Goal: Task Accomplishment & Management: Manage account settings

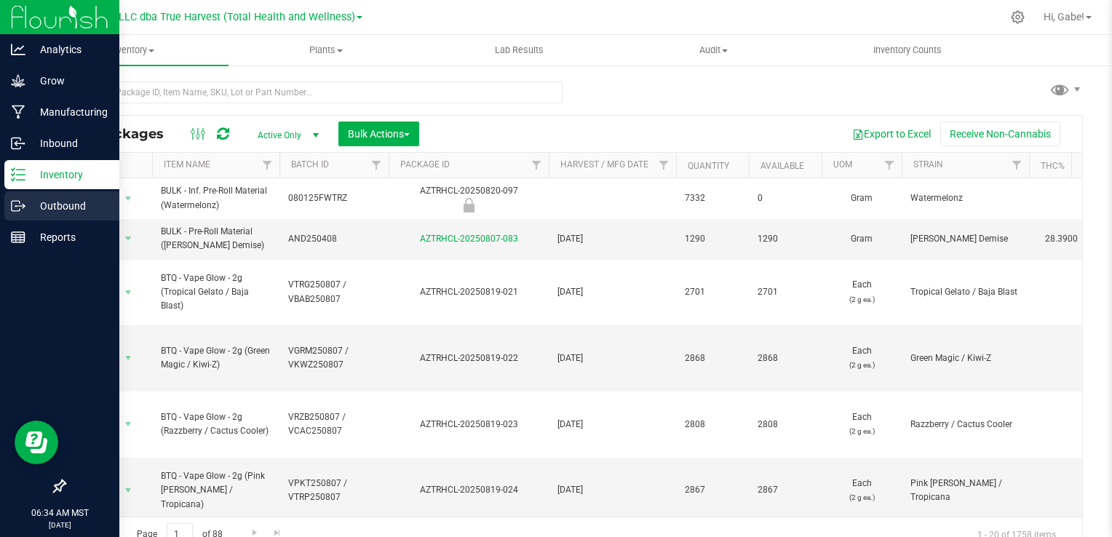
click at [49, 202] on p "Outbound" at bounding box center [68, 205] width 87 height 17
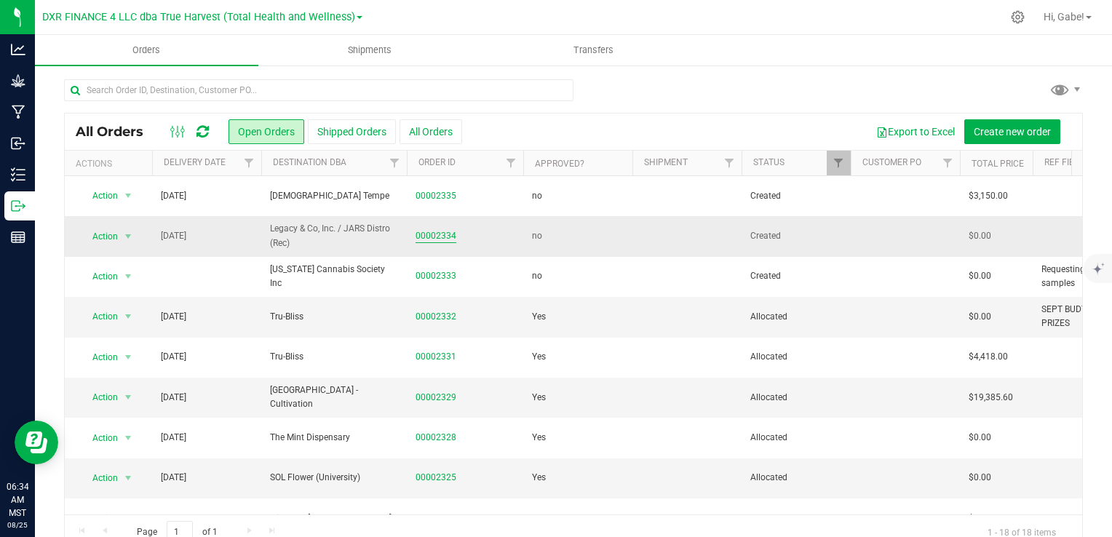
click at [432, 234] on link "00002334" at bounding box center [436, 236] width 41 height 14
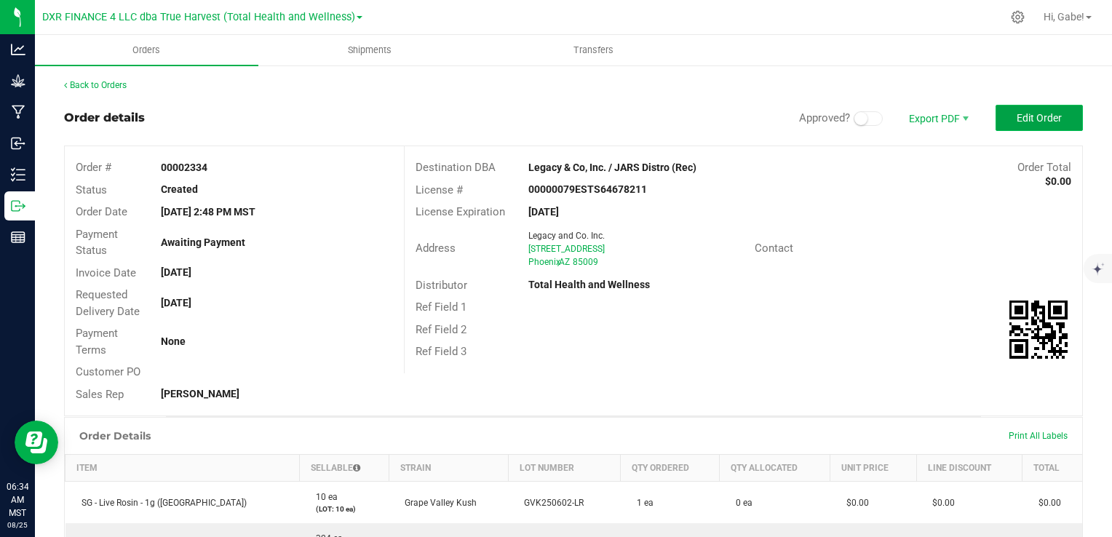
click at [1021, 123] on span "Edit Order" at bounding box center [1039, 118] width 45 height 12
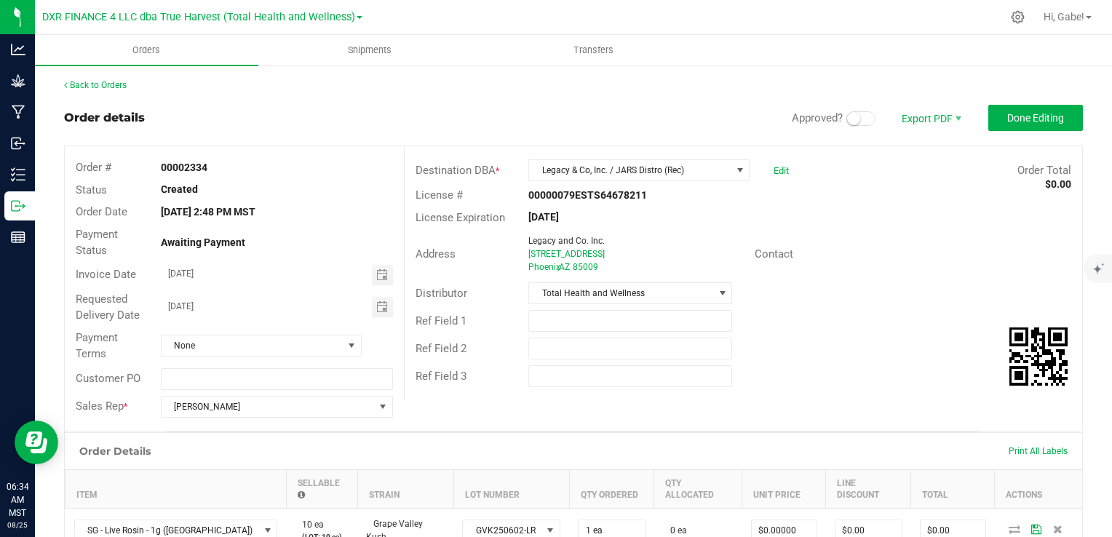
click at [847, 122] on small at bounding box center [853, 118] width 13 height 13
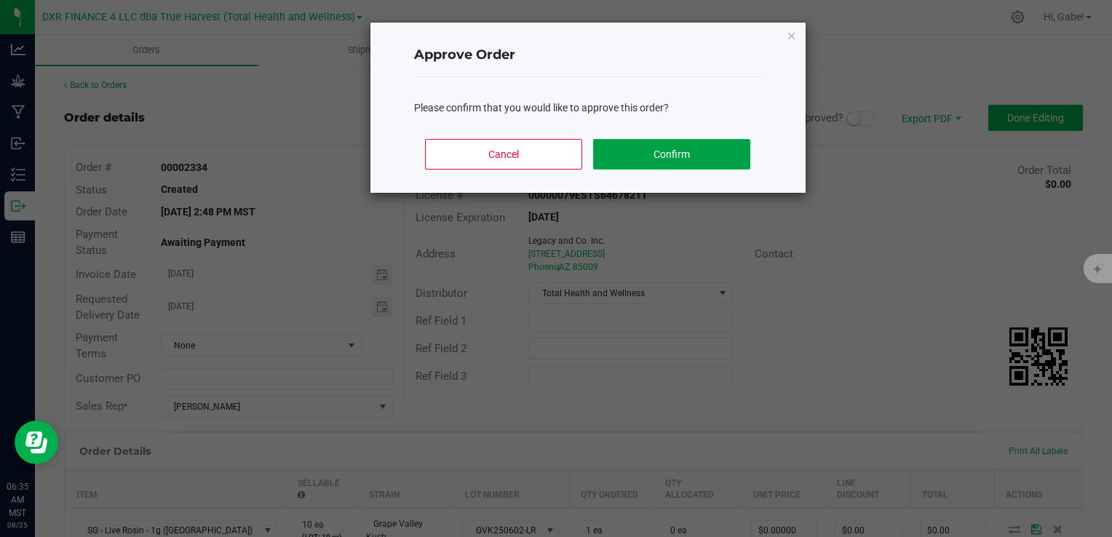
click at [708, 162] on button "Confirm" at bounding box center [671, 154] width 157 height 31
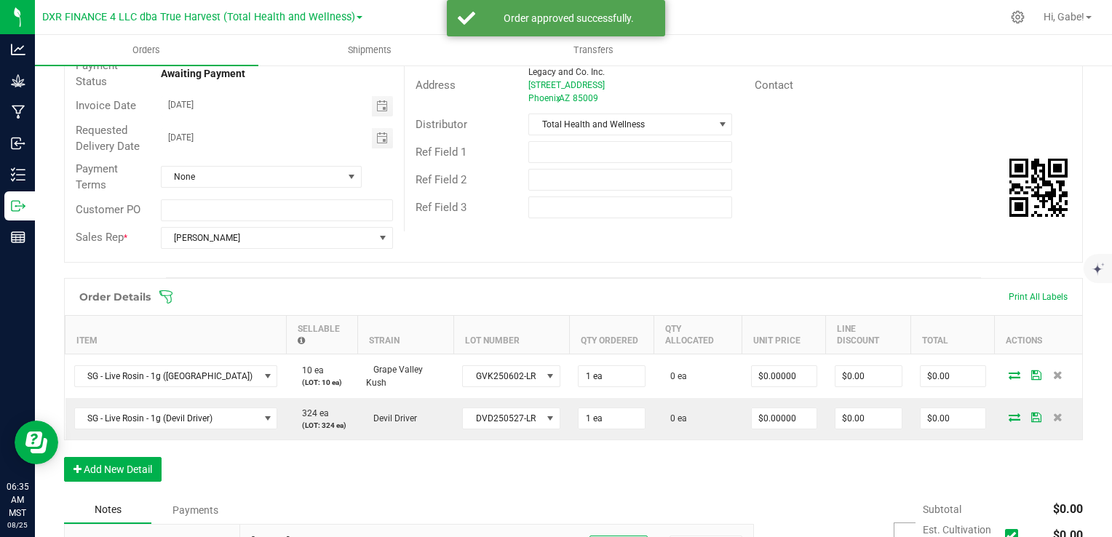
scroll to position [218, 0]
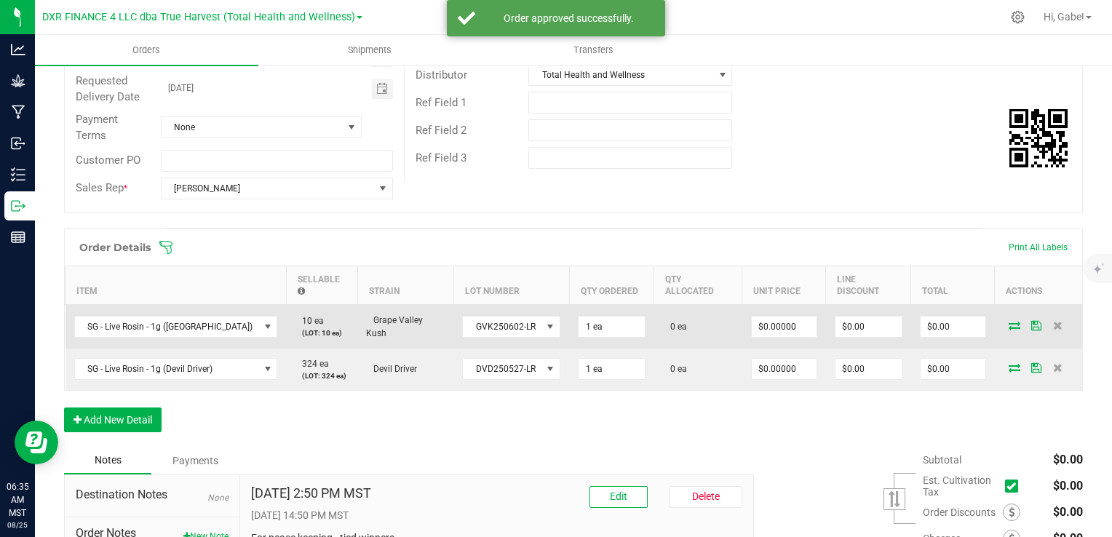
click at [1009, 325] on icon at bounding box center [1015, 325] width 12 height 9
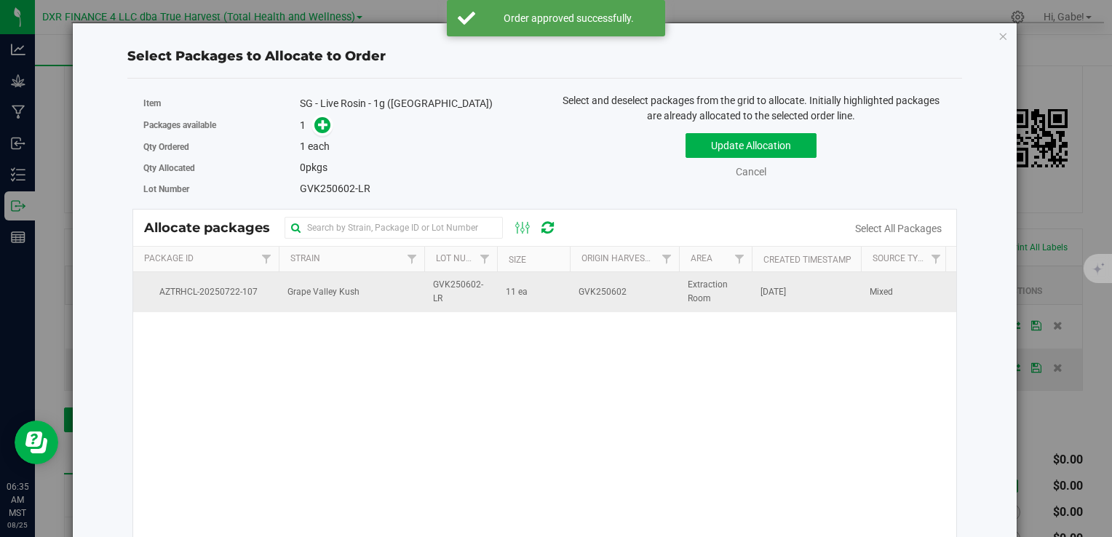
click at [463, 304] on span "GVK250602-LR" at bounding box center [460, 292] width 55 height 28
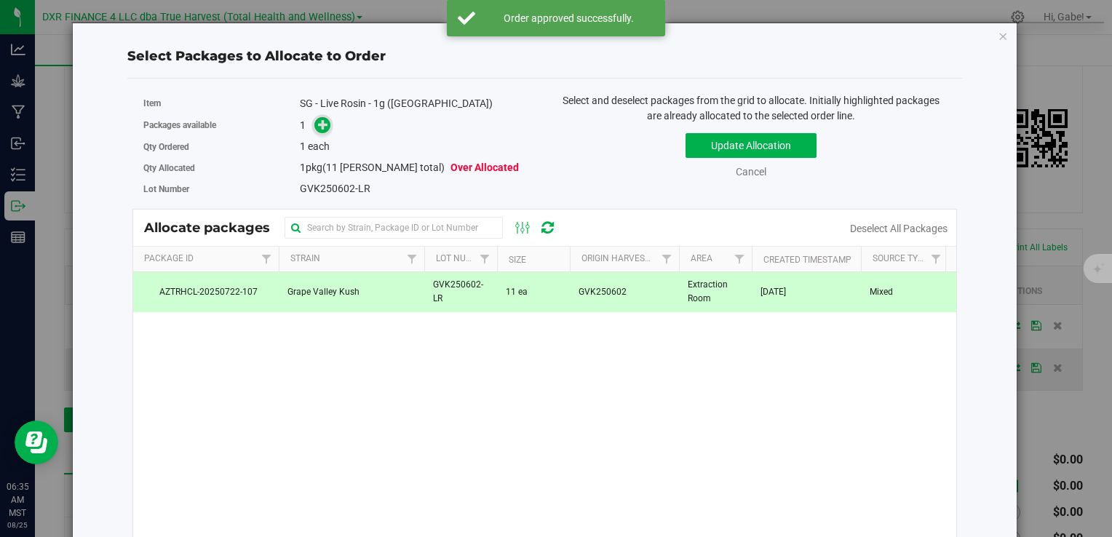
click at [322, 121] on icon at bounding box center [323, 124] width 10 height 10
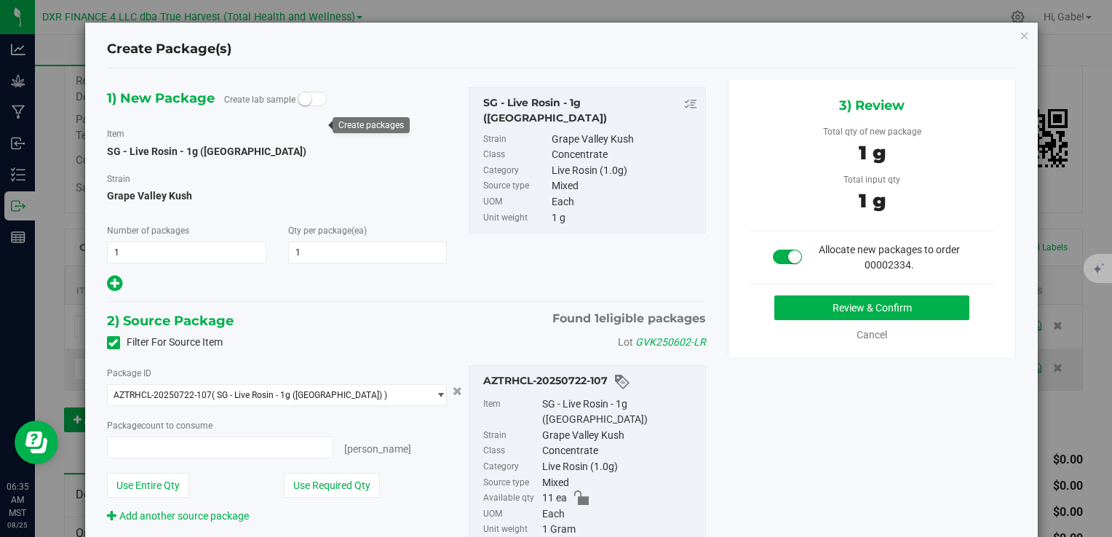
type input "1 ea"
click at [818, 299] on button "Review & Confirm" at bounding box center [872, 308] width 195 height 25
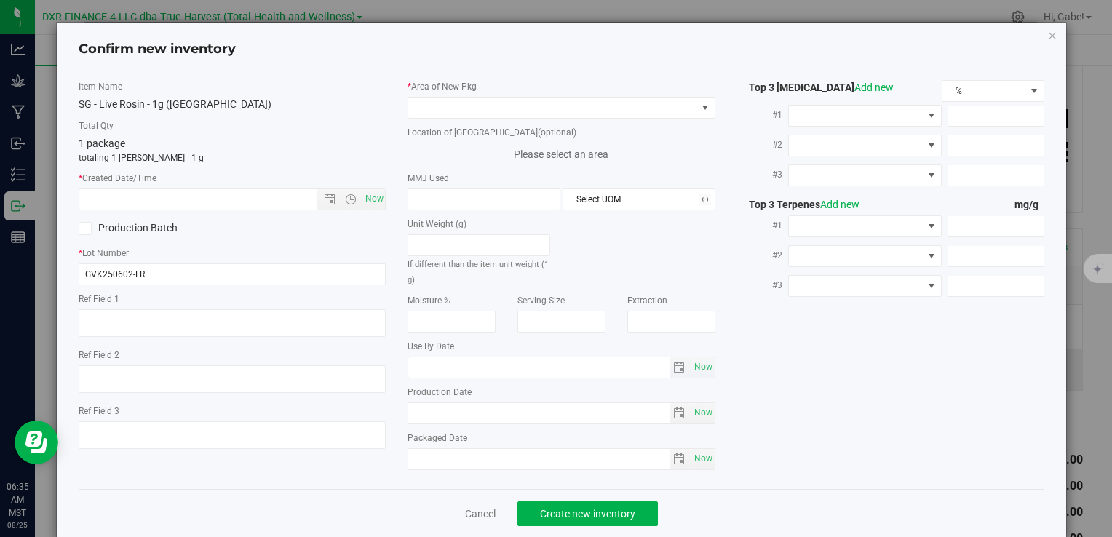
type textarea "[DATE]"
click at [140, 316] on textarea at bounding box center [232, 323] width 307 height 28
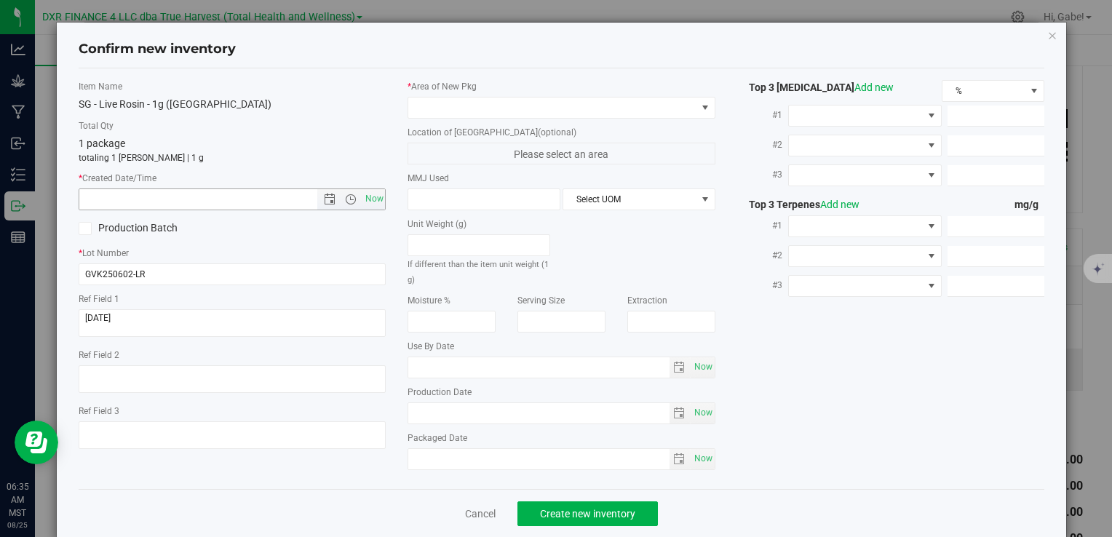
click at [183, 204] on input "text" at bounding box center [210, 199] width 262 height 20
paste input "[DATE]"
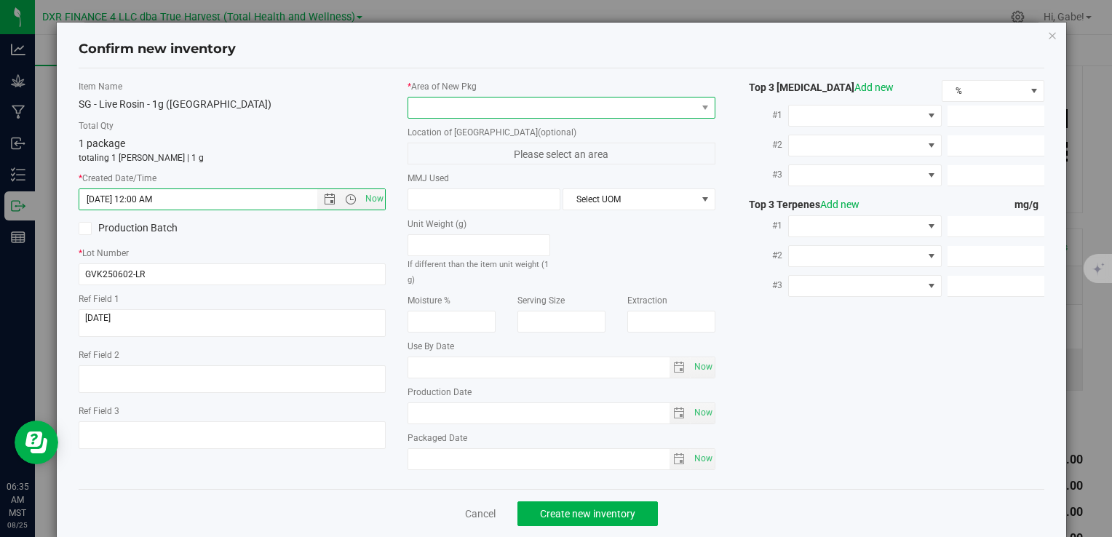
click at [501, 103] on span at bounding box center [552, 108] width 288 height 20
type input "[DATE] 6:35 AM"
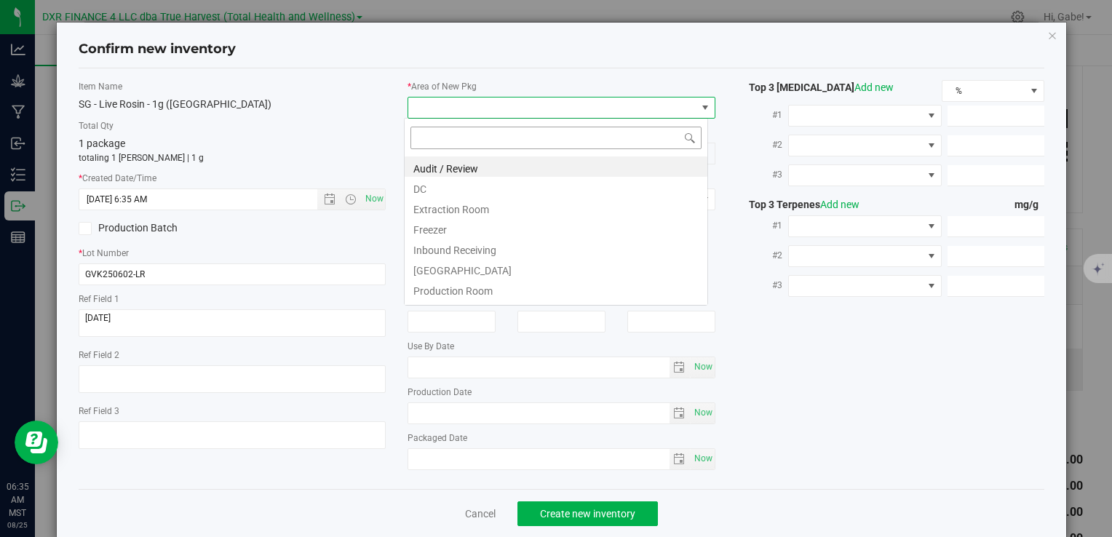
scroll to position [21, 304]
drag, startPoint x: 451, startPoint y: 191, endPoint x: 457, endPoint y: 176, distance: 15.7
click at [451, 191] on li "DC" at bounding box center [556, 187] width 303 height 20
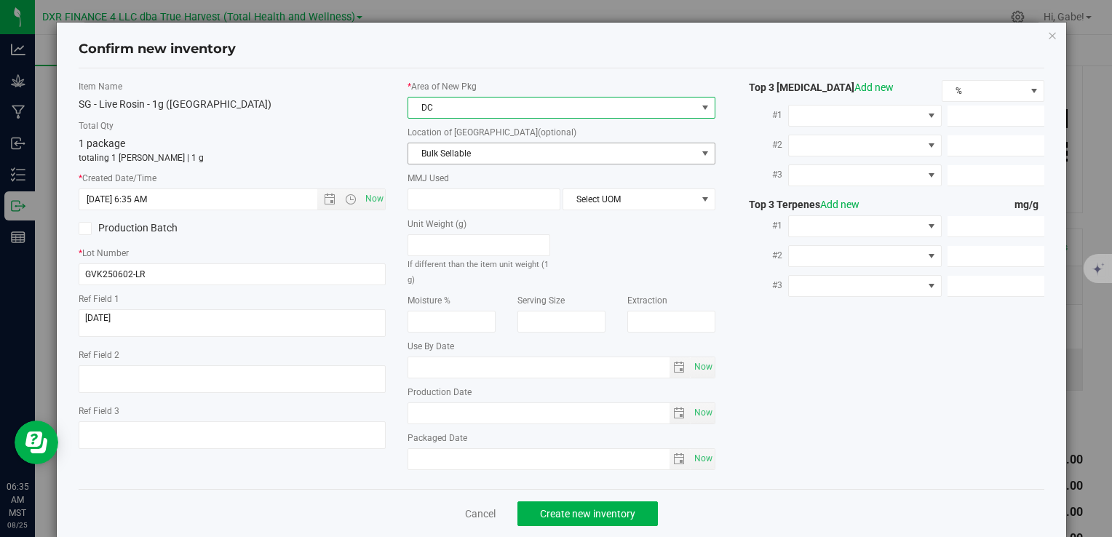
click at [465, 160] on span "Bulk Sellable" at bounding box center [552, 153] width 288 height 20
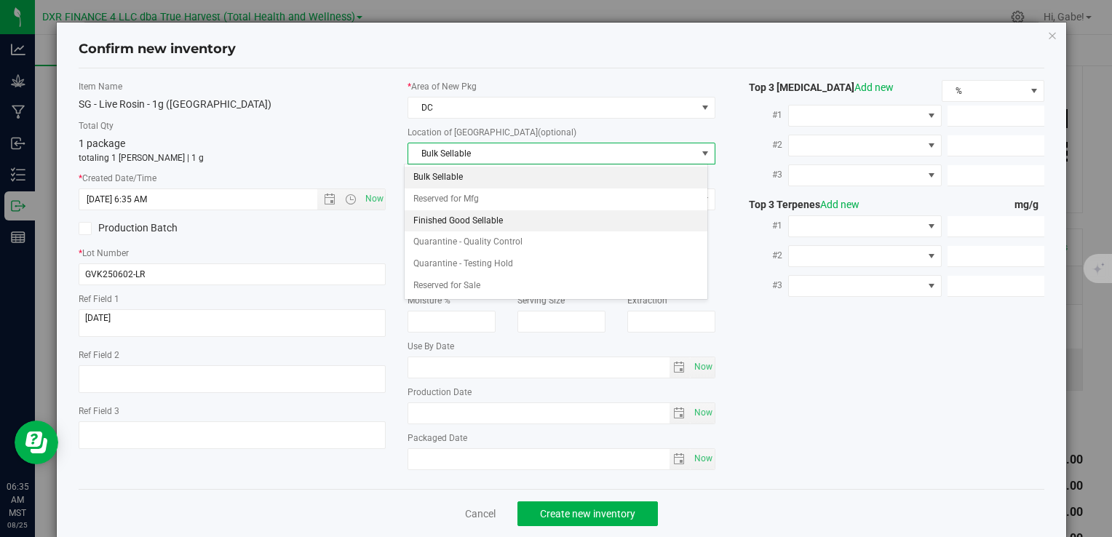
click at [443, 215] on li "Finished Good Sellable" at bounding box center [556, 221] width 303 height 22
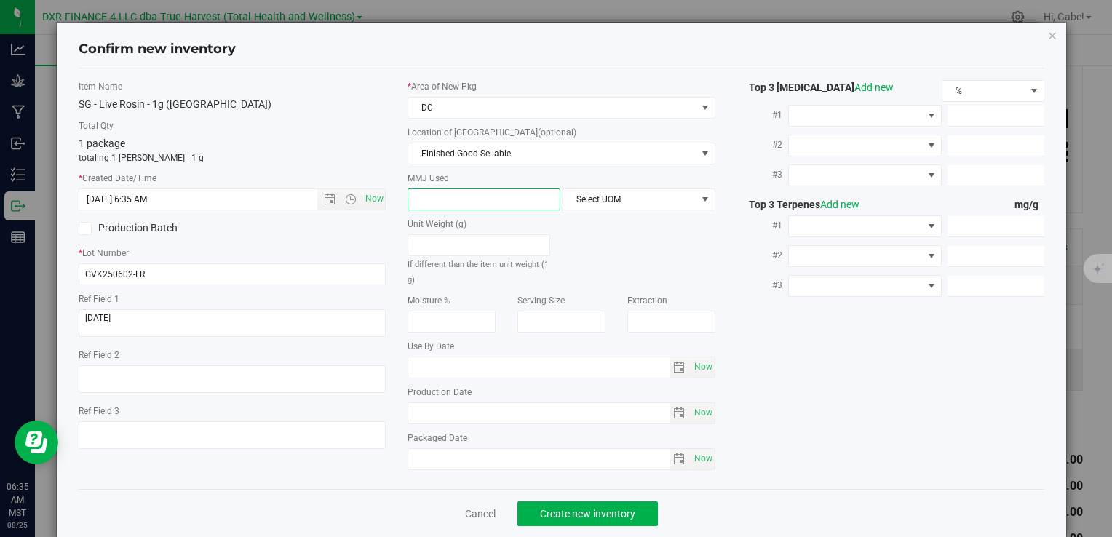
click at [448, 199] on span at bounding box center [484, 200] width 153 height 22
type input "1"
type input "1.0000"
click at [614, 200] on span "Select UOM" at bounding box center [630, 199] width 133 height 20
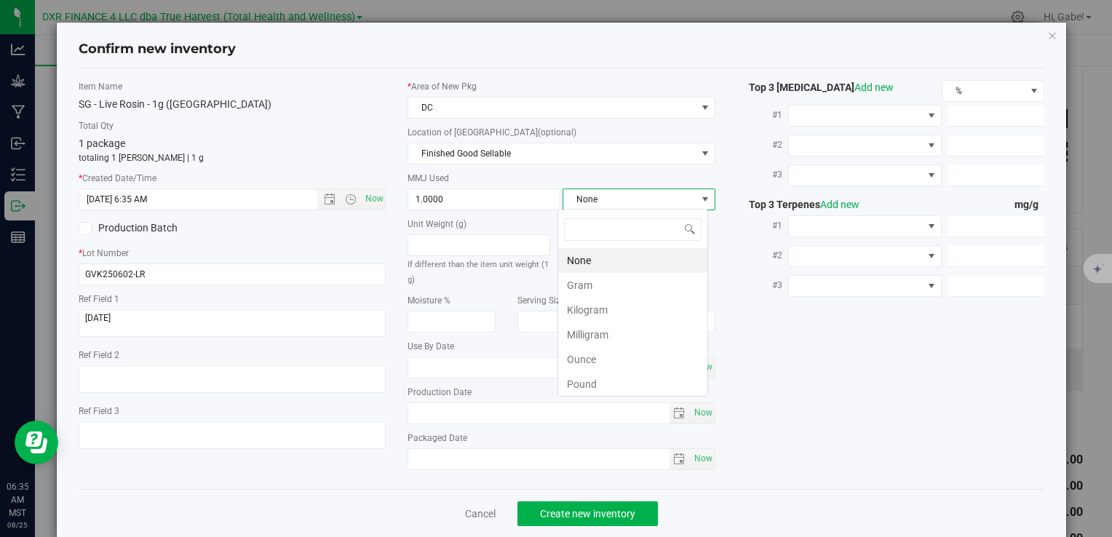
scroll to position [21, 151]
click at [572, 280] on li "Gram" at bounding box center [632, 285] width 149 height 25
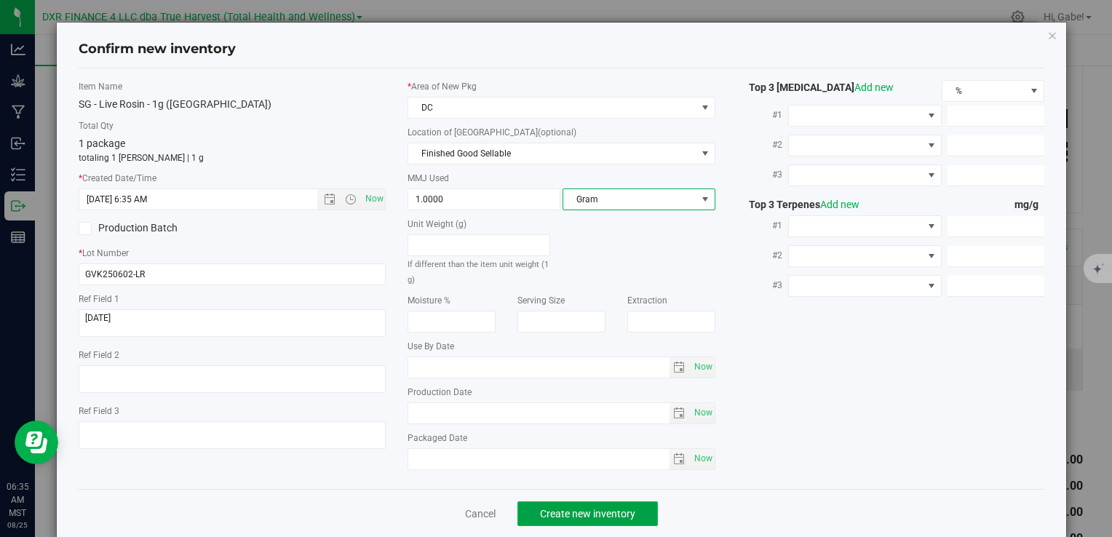
click at [647, 508] on button "Create new inventory" at bounding box center [588, 514] width 141 height 25
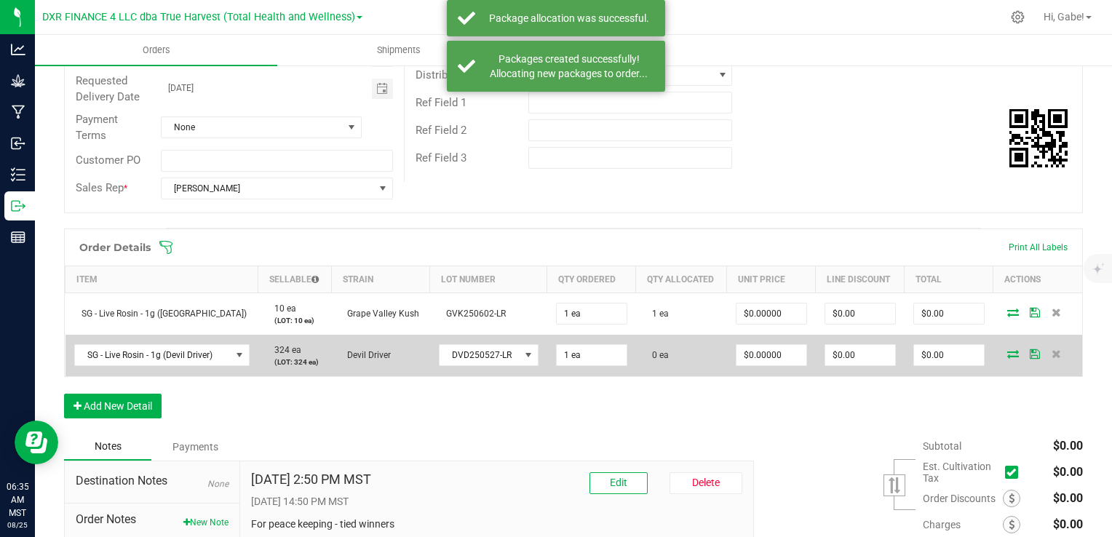
click at [1008, 354] on icon at bounding box center [1014, 353] width 12 height 9
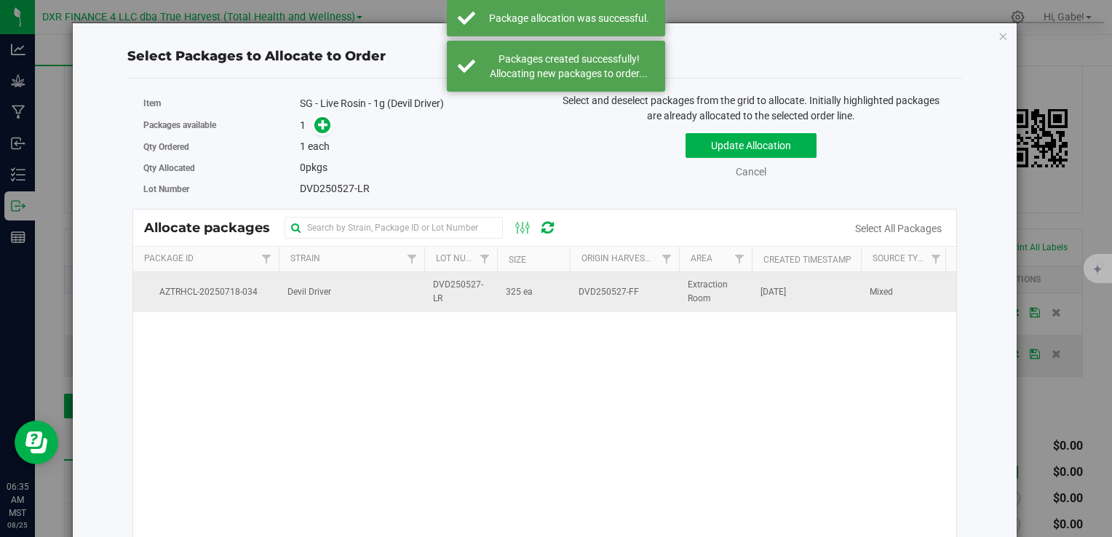
click at [517, 291] on span "325 ea" at bounding box center [519, 292] width 27 height 14
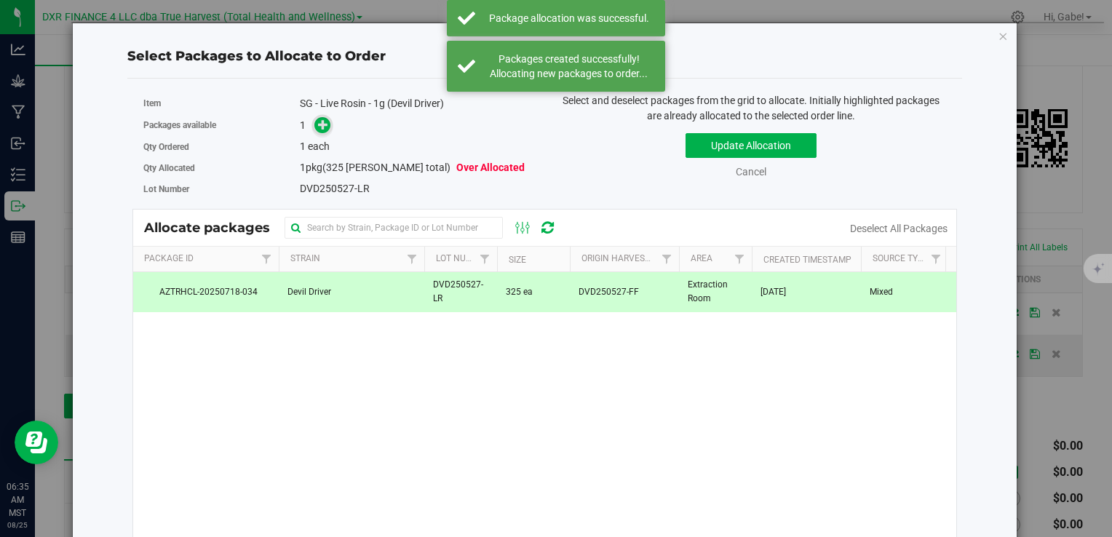
click at [318, 125] on icon at bounding box center [323, 124] width 10 height 10
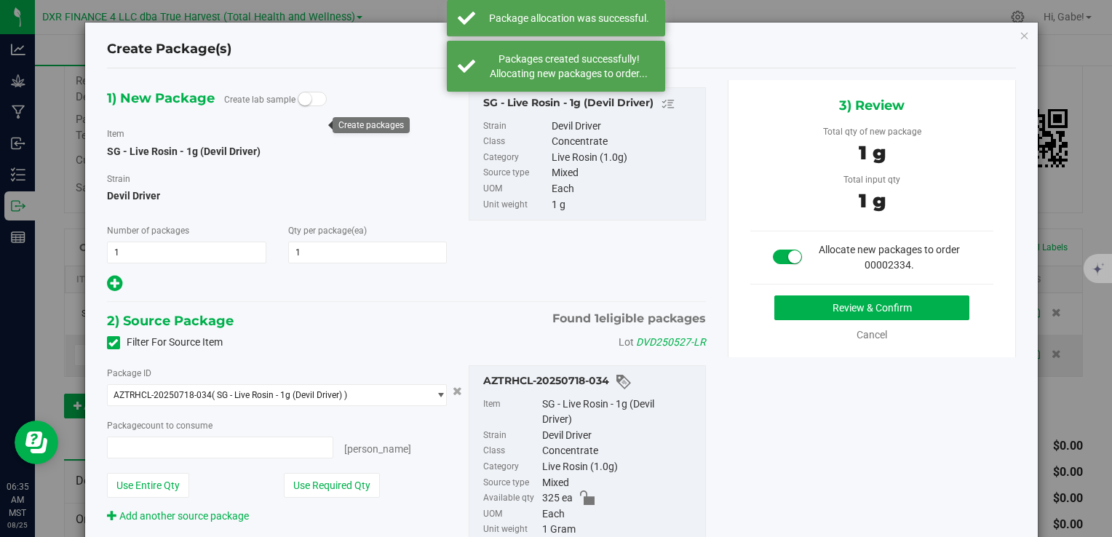
type input "1 ea"
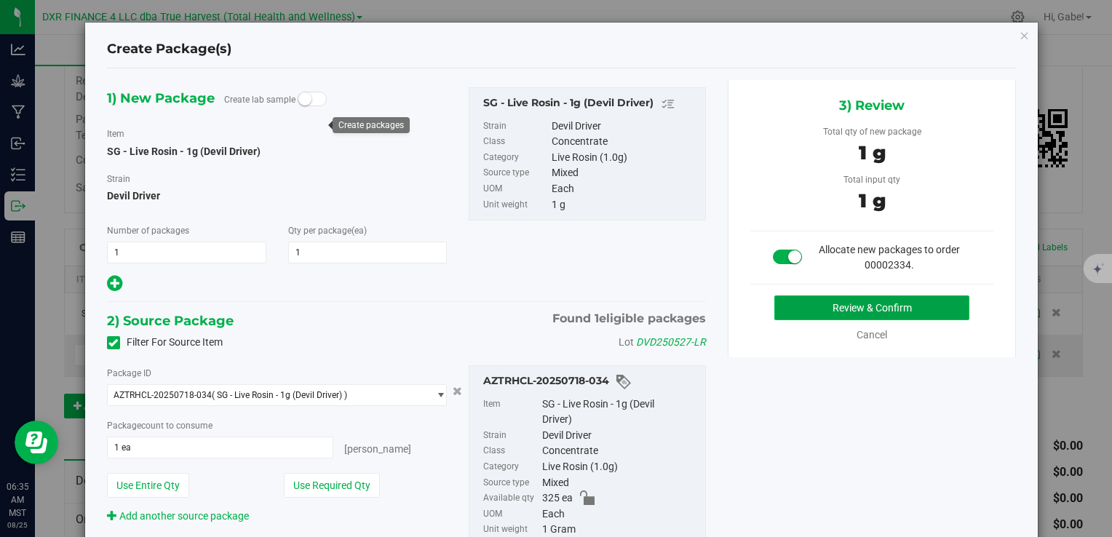
click at [818, 299] on button "Review & Confirm" at bounding box center [872, 308] width 195 height 25
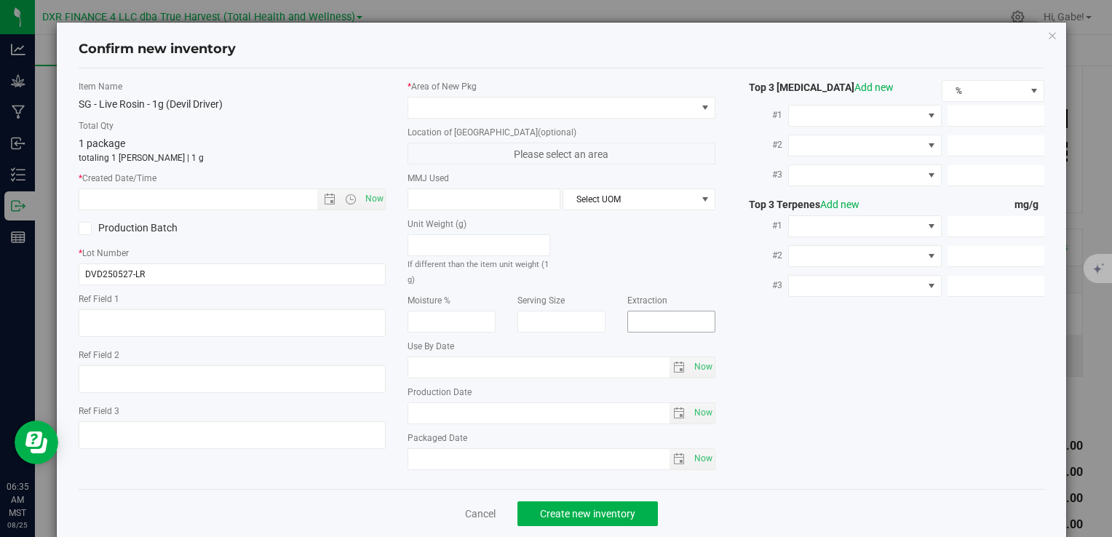
type textarea "[DATE]"
click at [145, 316] on textarea at bounding box center [232, 323] width 307 height 28
click at [148, 194] on input "text" at bounding box center [210, 199] width 262 height 20
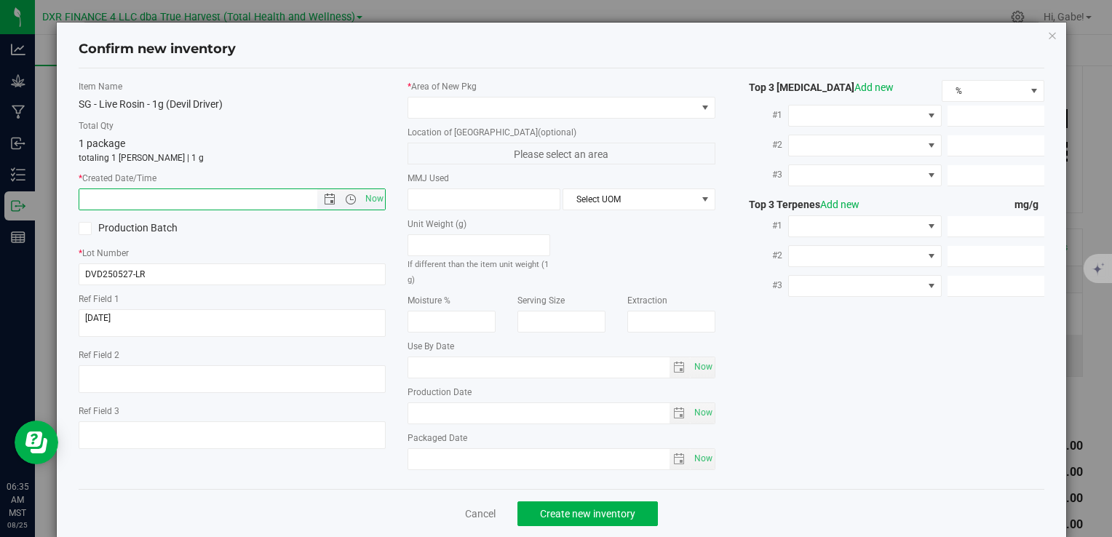
paste input "[DATE]"
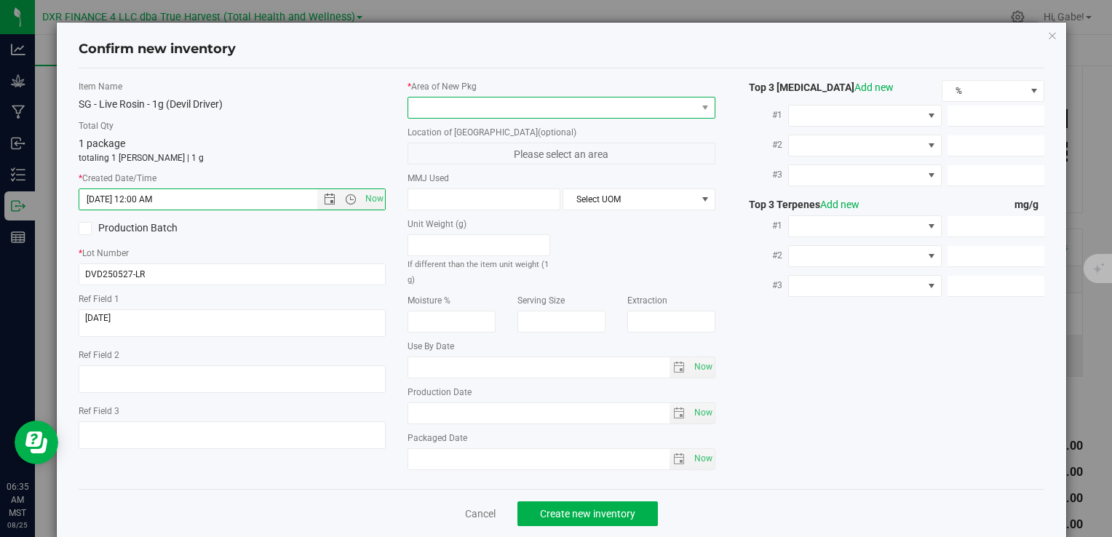
click at [438, 103] on span at bounding box center [552, 108] width 288 height 20
type input "[DATE] 6:35 AM"
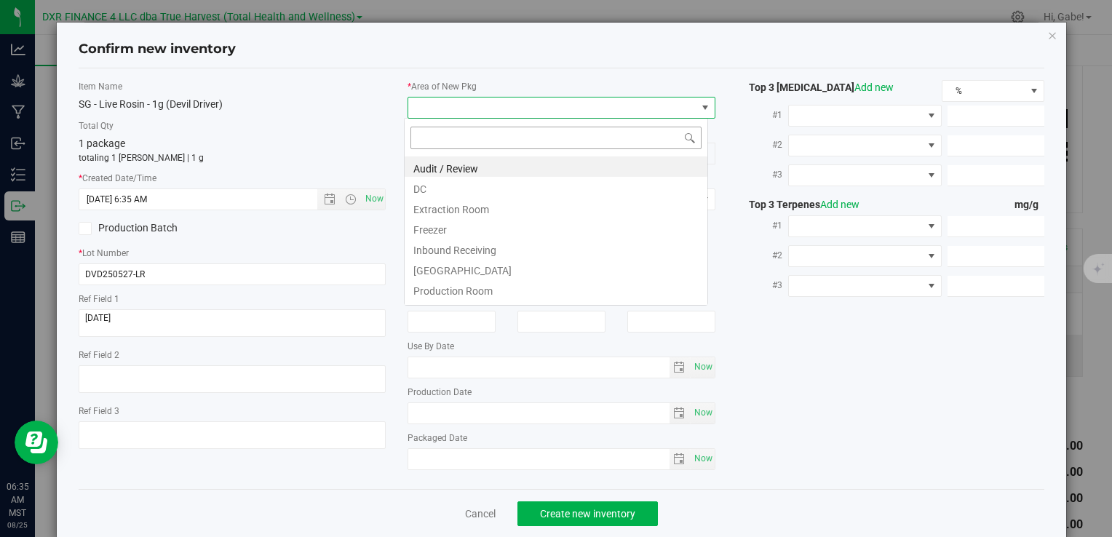
scroll to position [21, 304]
click at [457, 186] on li "DC" at bounding box center [556, 187] width 303 height 20
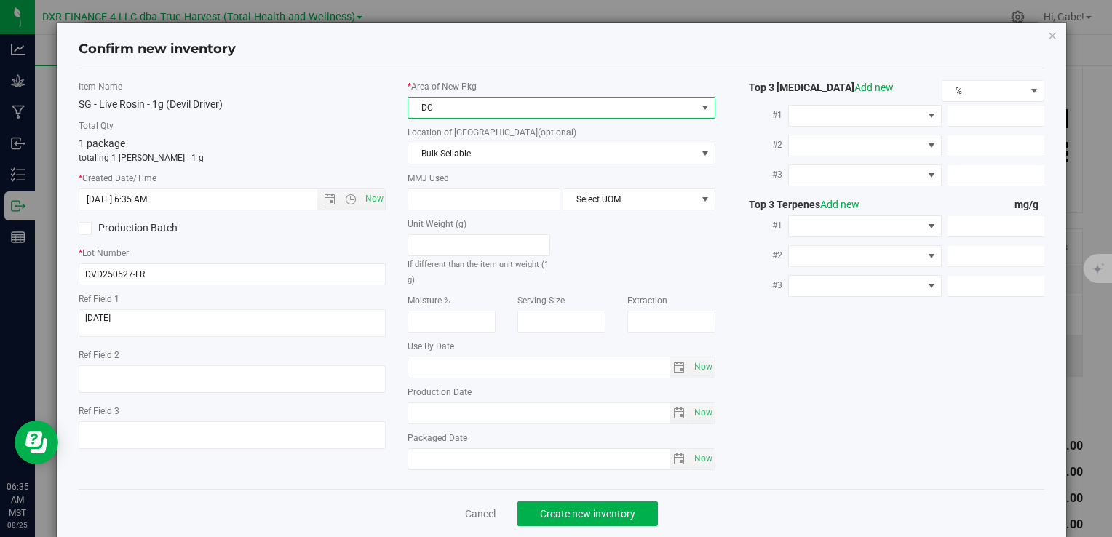
click at [465, 138] on div "Location of [GEOGRAPHIC_DATA] (optional) Bulk Sellable Bulk Sellable Reserved f…" at bounding box center [561, 145] width 307 height 39
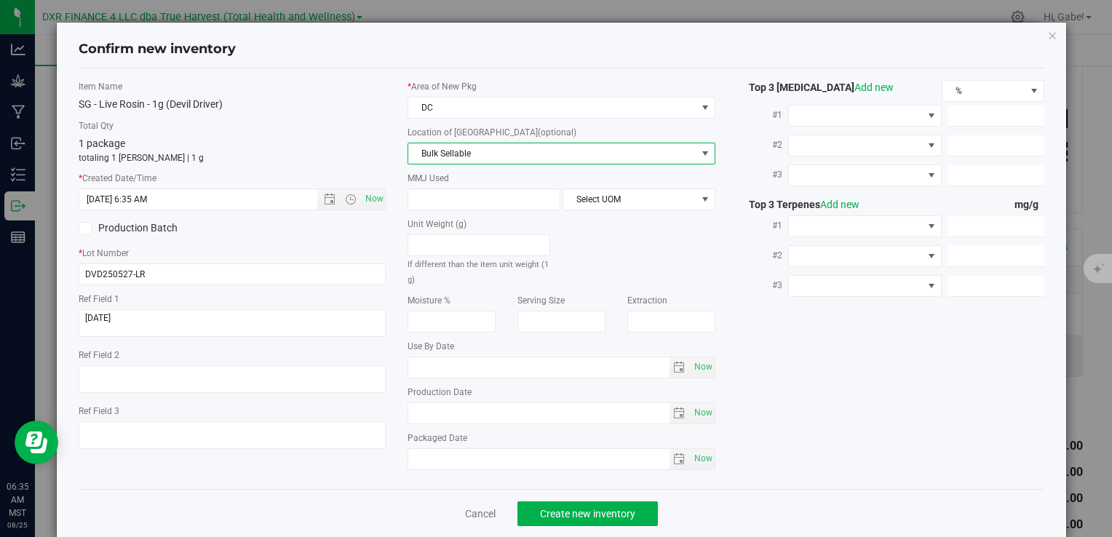
click at [463, 147] on span "Bulk Sellable" at bounding box center [552, 153] width 288 height 20
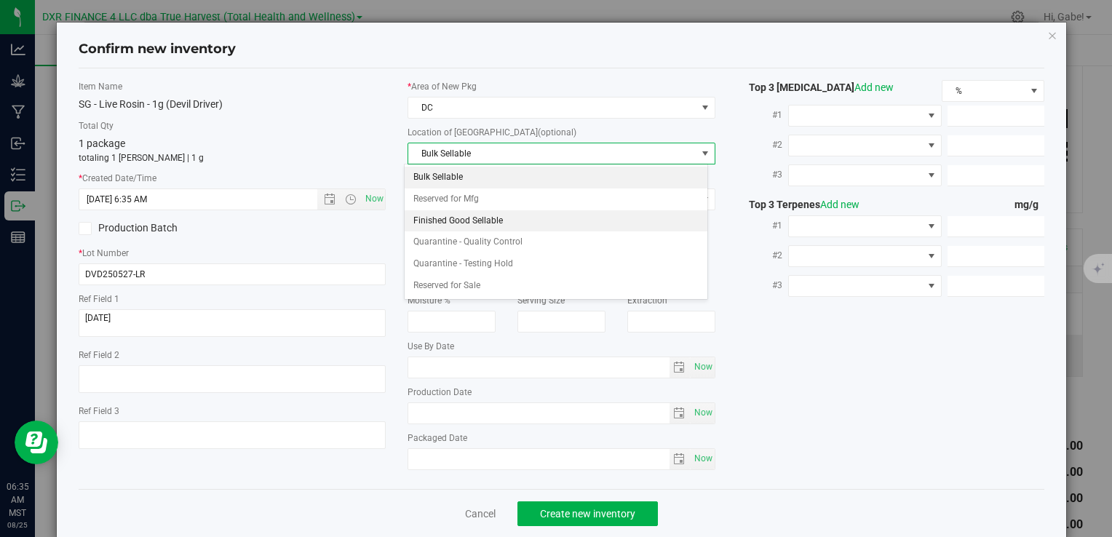
click at [458, 218] on li "Finished Good Sellable" at bounding box center [556, 221] width 303 height 22
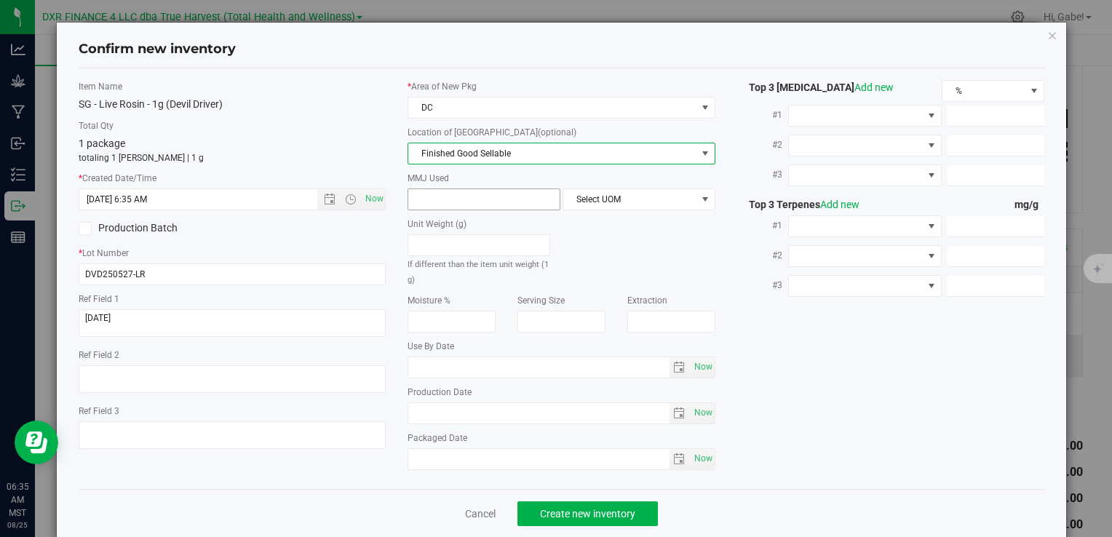
click at [459, 199] on span at bounding box center [484, 200] width 153 height 22
type input "1"
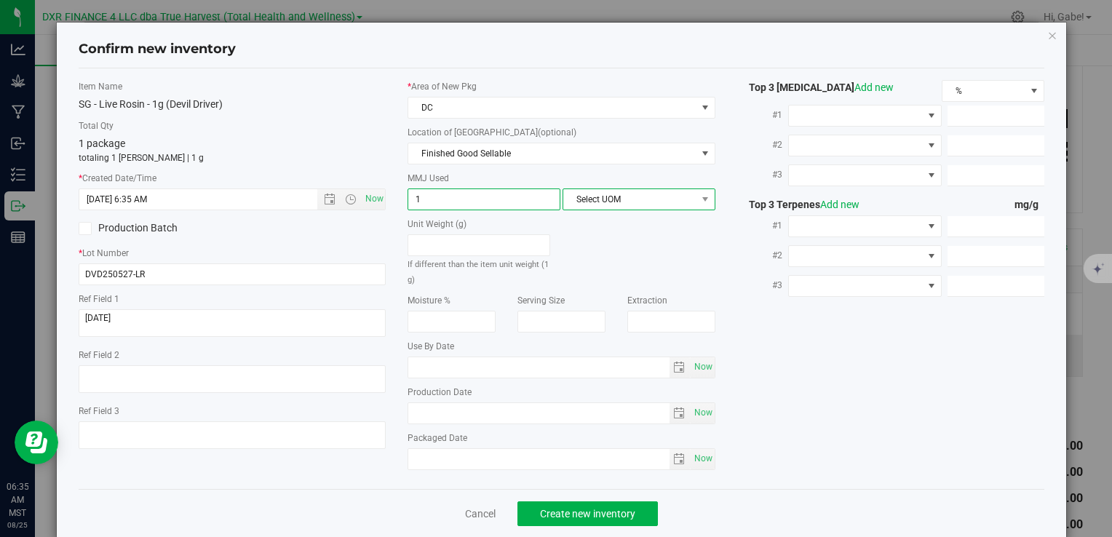
type input "1.0000"
click at [625, 197] on span "Select UOM" at bounding box center [630, 199] width 133 height 20
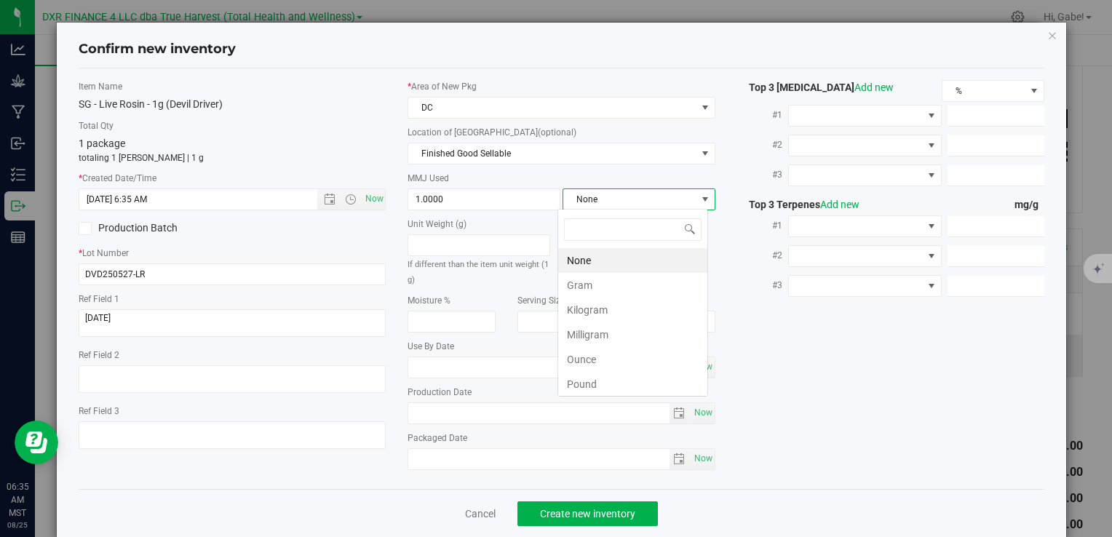
scroll to position [21, 151]
click at [603, 281] on li "Gram" at bounding box center [632, 285] width 149 height 25
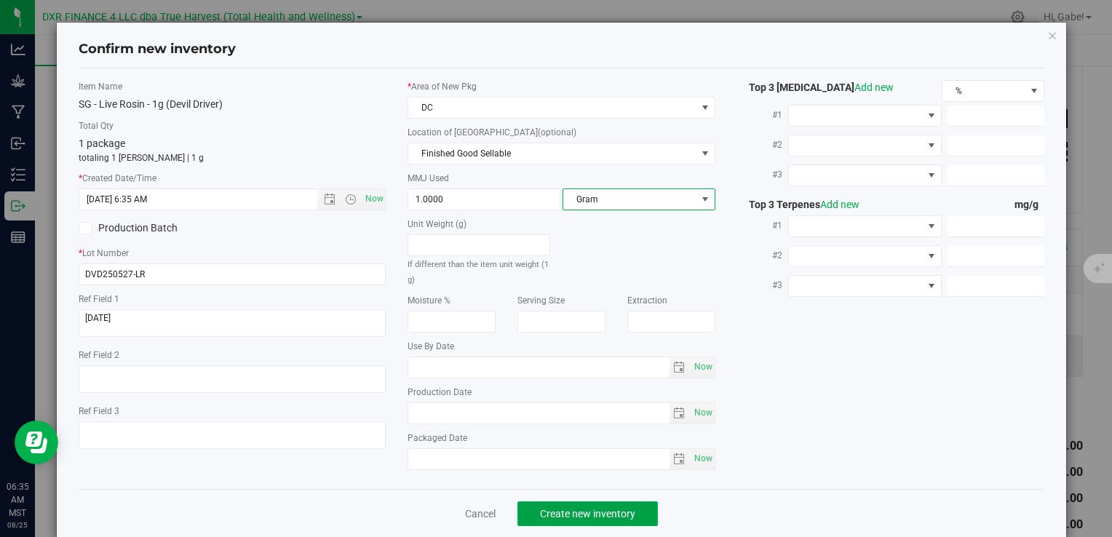
click at [574, 508] on span "Create new inventory" at bounding box center [587, 514] width 95 height 12
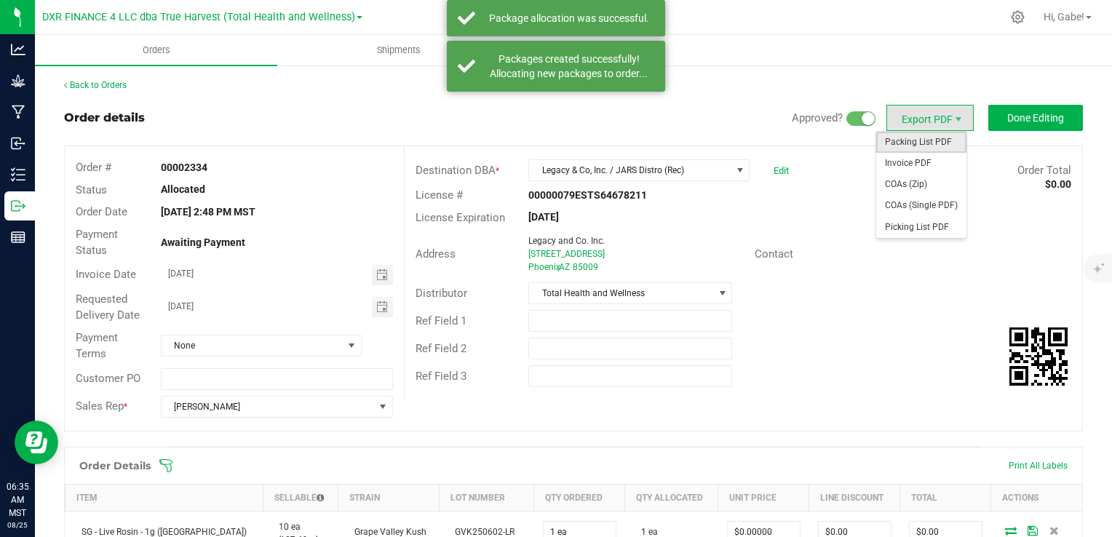
click at [931, 142] on span "Packing List PDF" at bounding box center [922, 142] width 90 height 21
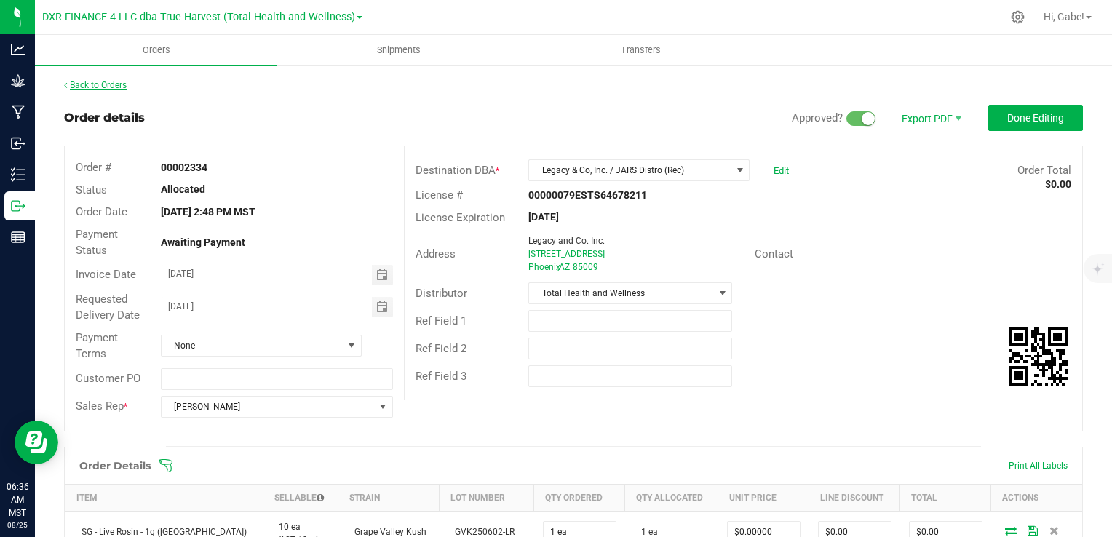
click at [121, 88] on link "Back to Orders" at bounding box center [95, 85] width 63 height 10
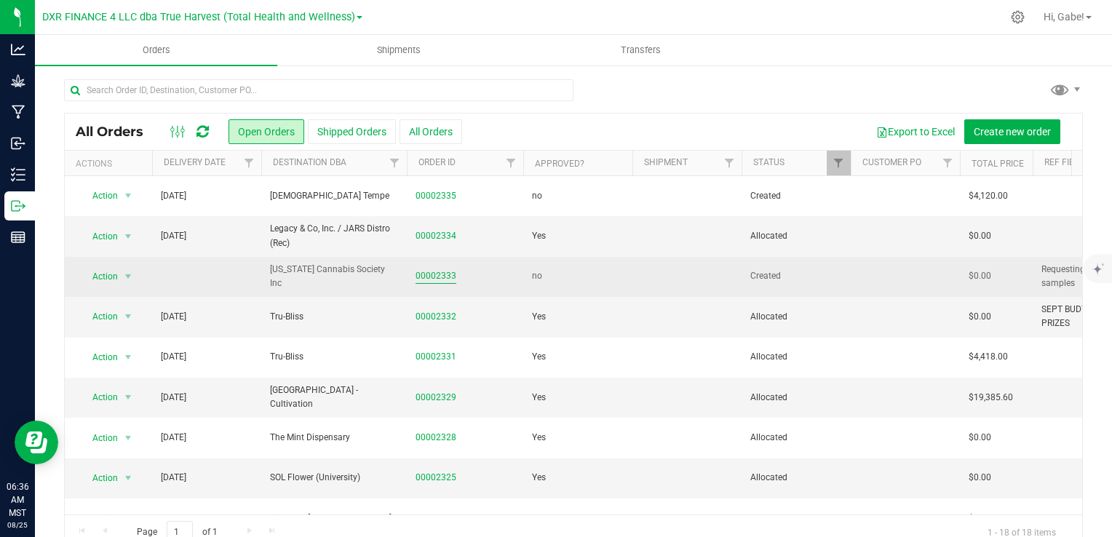
click at [446, 274] on link "00002333" at bounding box center [436, 276] width 41 height 14
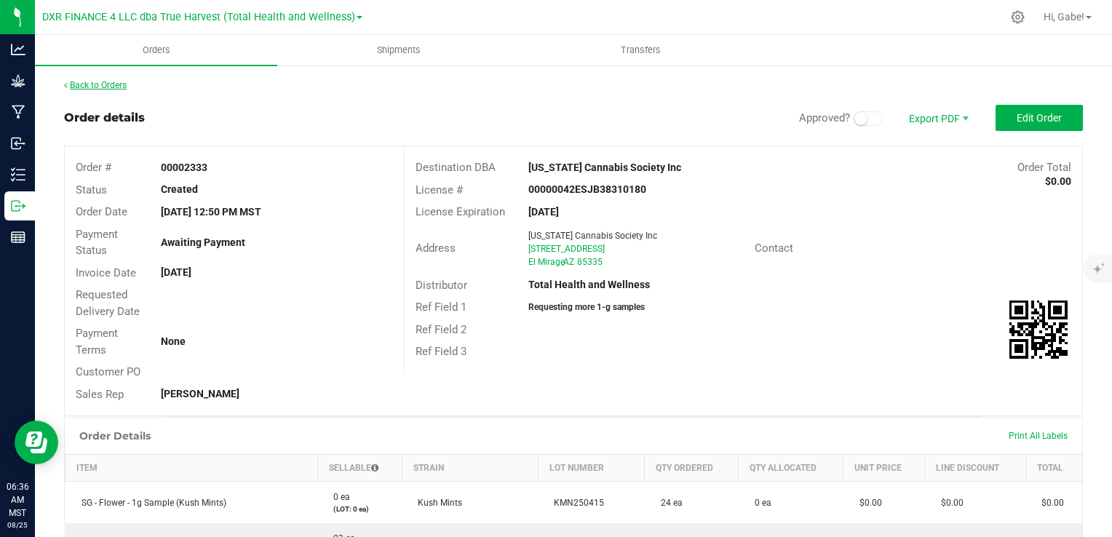
click at [119, 86] on link "Back to Orders" at bounding box center [95, 85] width 63 height 10
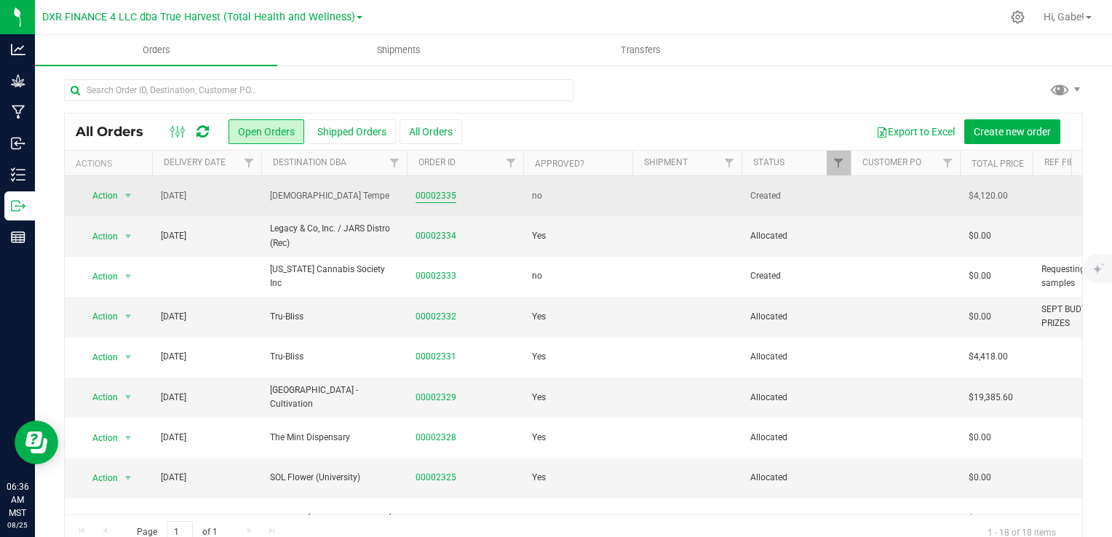
click at [446, 194] on link "00002335" at bounding box center [436, 196] width 41 height 14
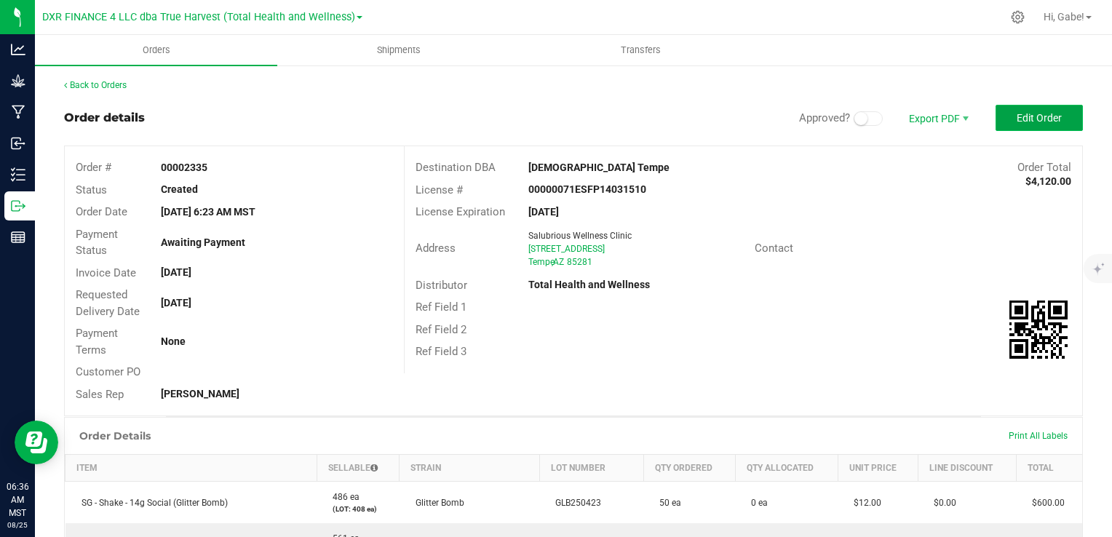
click at [1017, 122] on span "Edit Order" at bounding box center [1039, 118] width 45 height 12
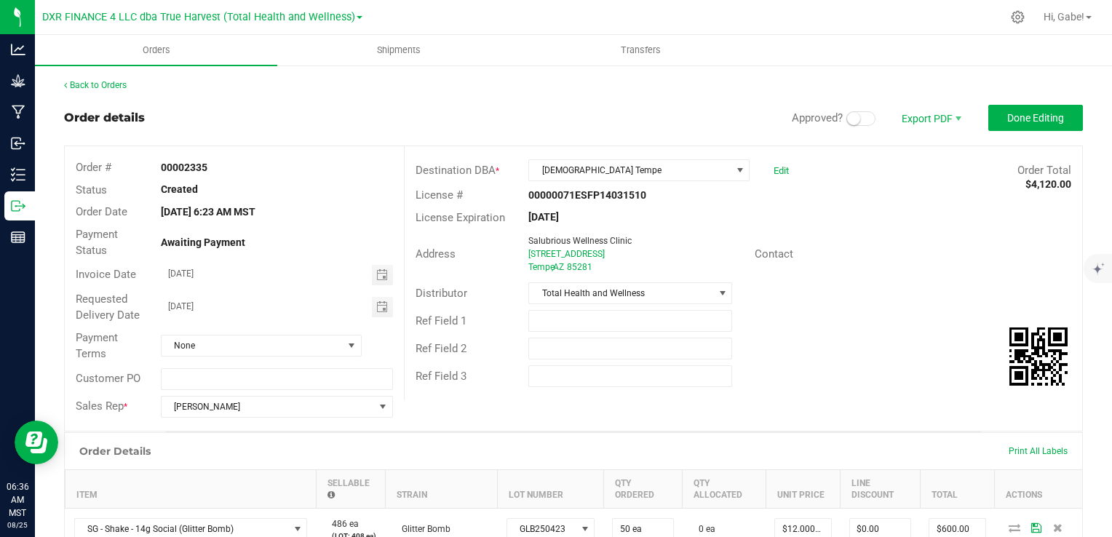
click at [824, 114] on span "Approved?" at bounding box center [817, 117] width 51 height 13
click at [847, 119] on small at bounding box center [853, 118] width 13 height 13
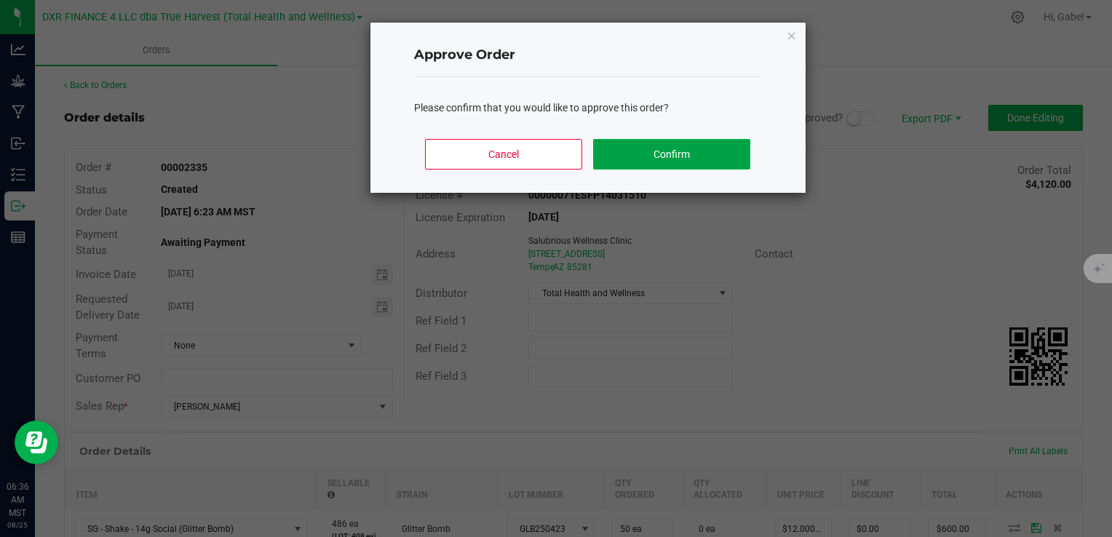
click at [708, 165] on button "Confirm" at bounding box center [671, 154] width 157 height 31
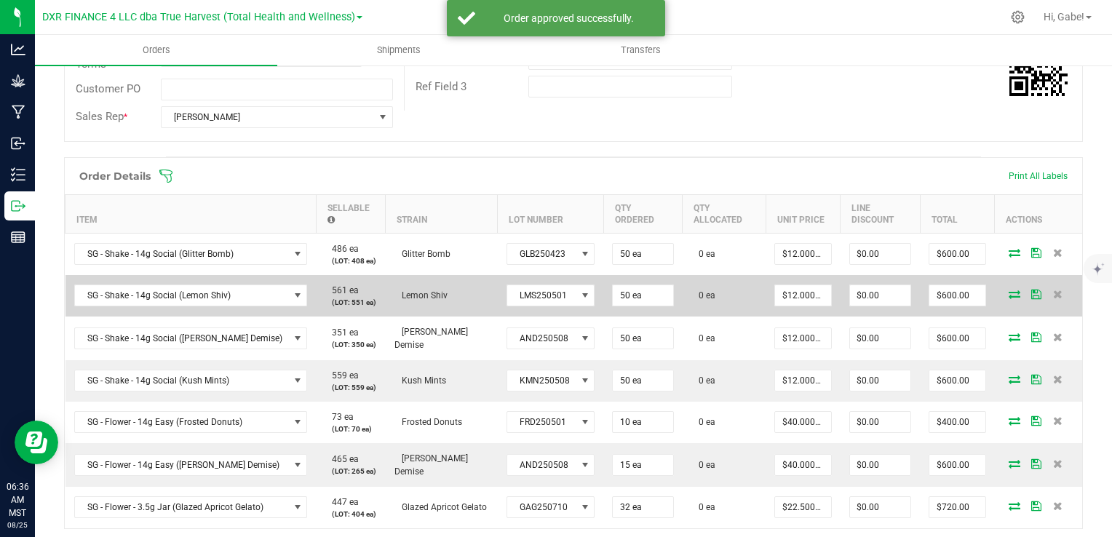
scroll to position [291, 0]
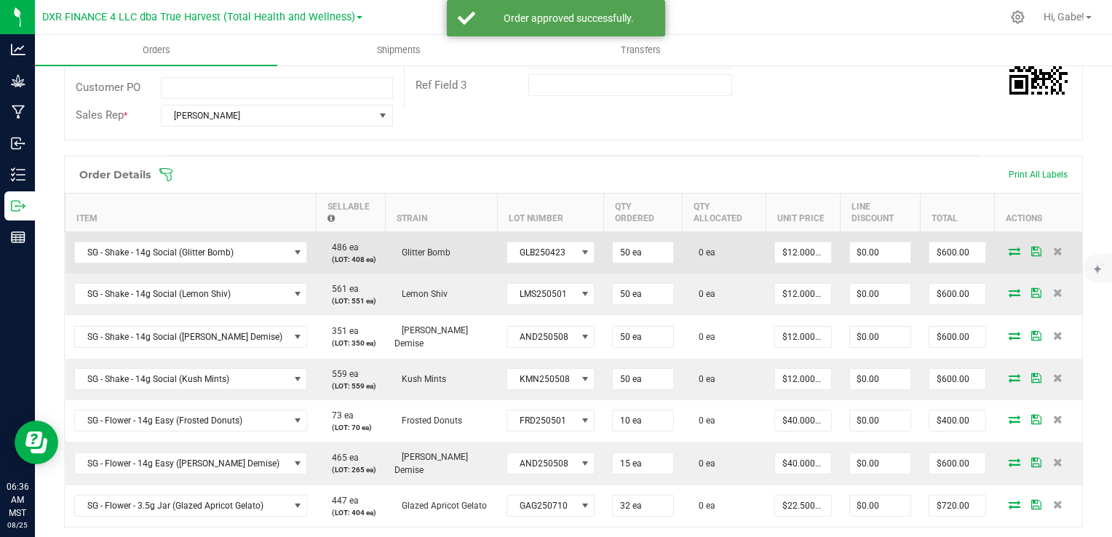
click at [1009, 252] on icon at bounding box center [1015, 251] width 12 height 9
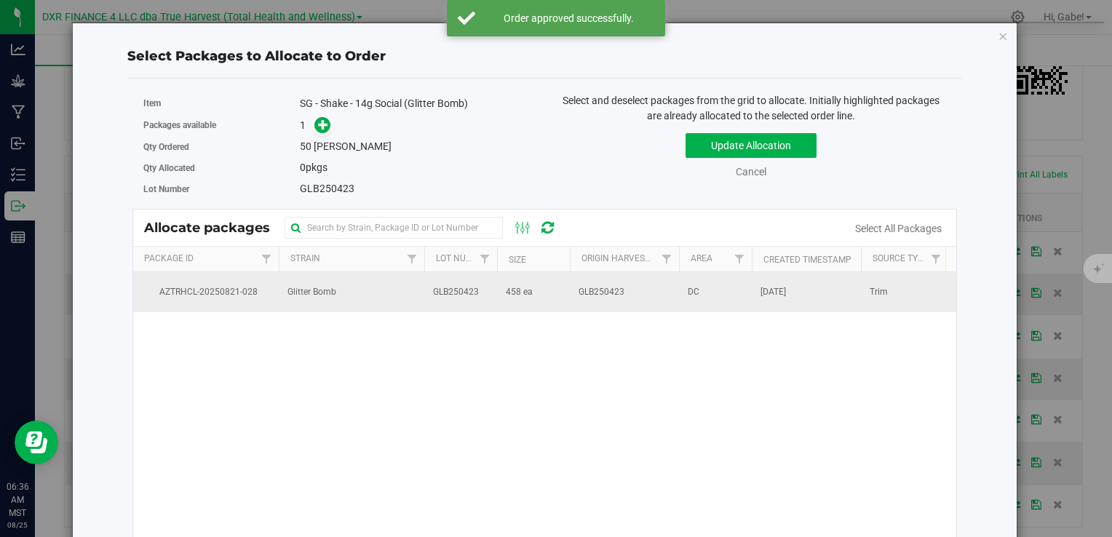
click at [510, 289] on span "458 ea" at bounding box center [519, 292] width 27 height 14
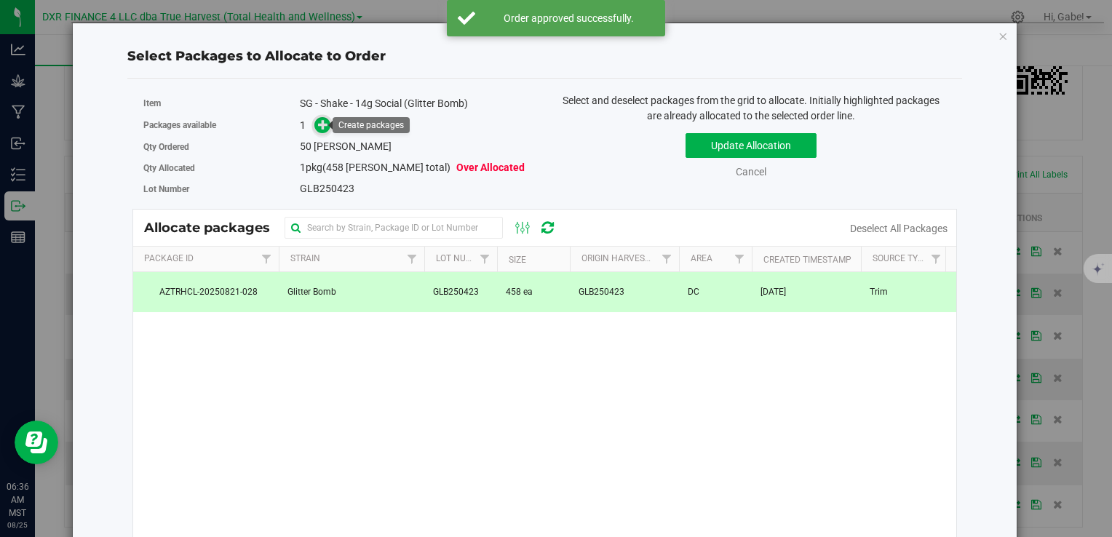
click at [323, 123] on icon at bounding box center [323, 124] width 10 height 10
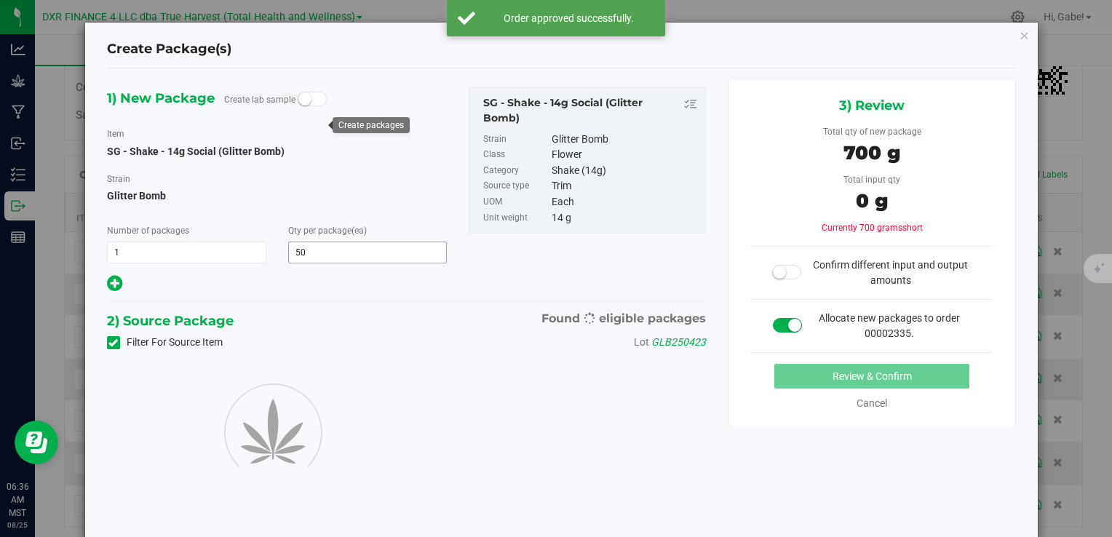
type input "50"
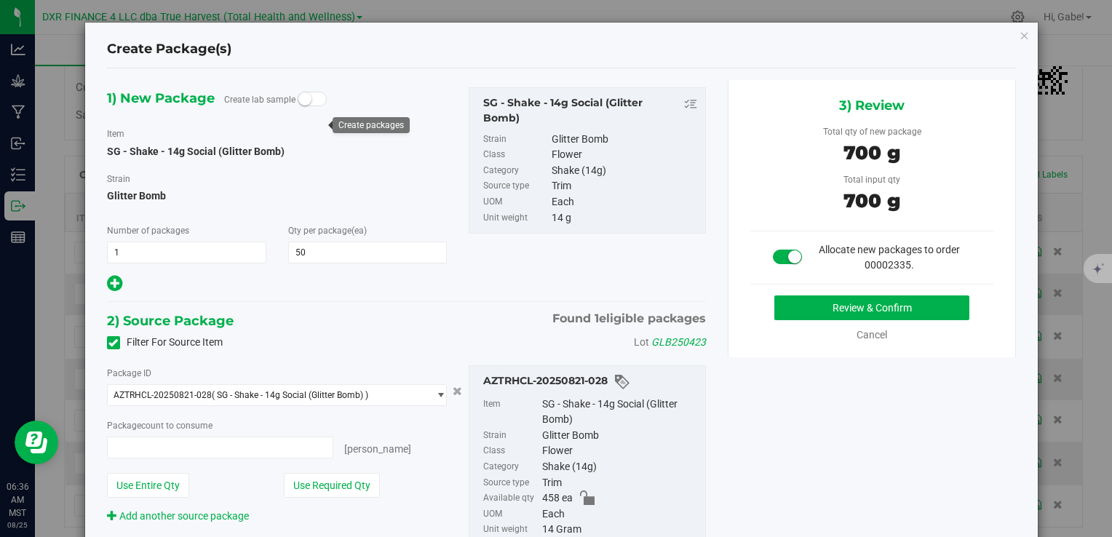
type input "50 ea"
click at [897, 310] on button "Review & Confirm" at bounding box center [872, 308] width 195 height 25
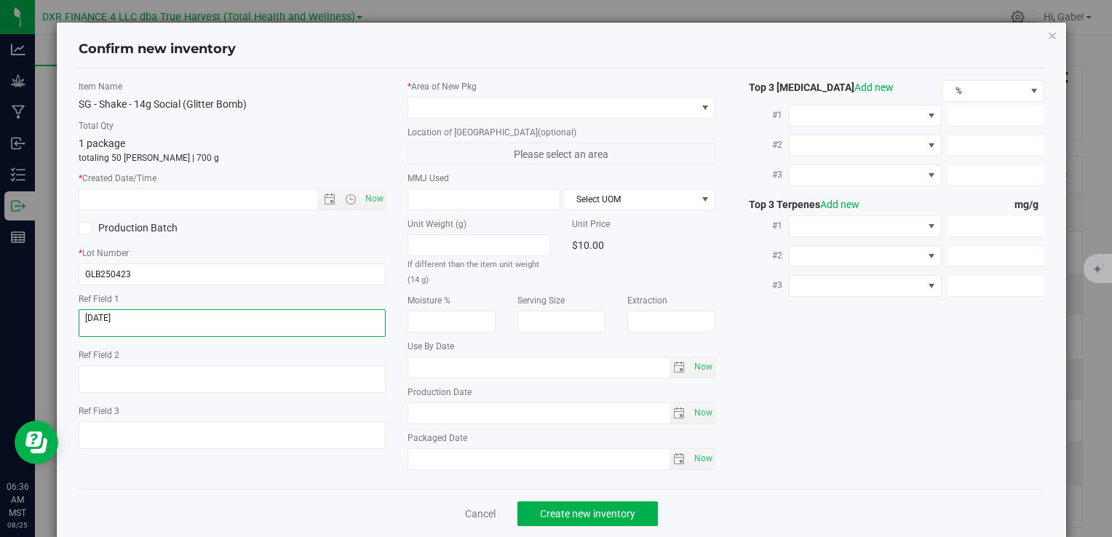
click at [146, 325] on textarea at bounding box center [232, 323] width 307 height 28
click at [145, 324] on textarea at bounding box center [232, 323] width 307 height 28
drag, startPoint x: 145, startPoint y: 324, endPoint x: 147, endPoint y: 316, distance: 8.3
click at [147, 317] on textarea at bounding box center [232, 323] width 307 height 28
click at [147, 314] on textarea at bounding box center [232, 323] width 307 height 28
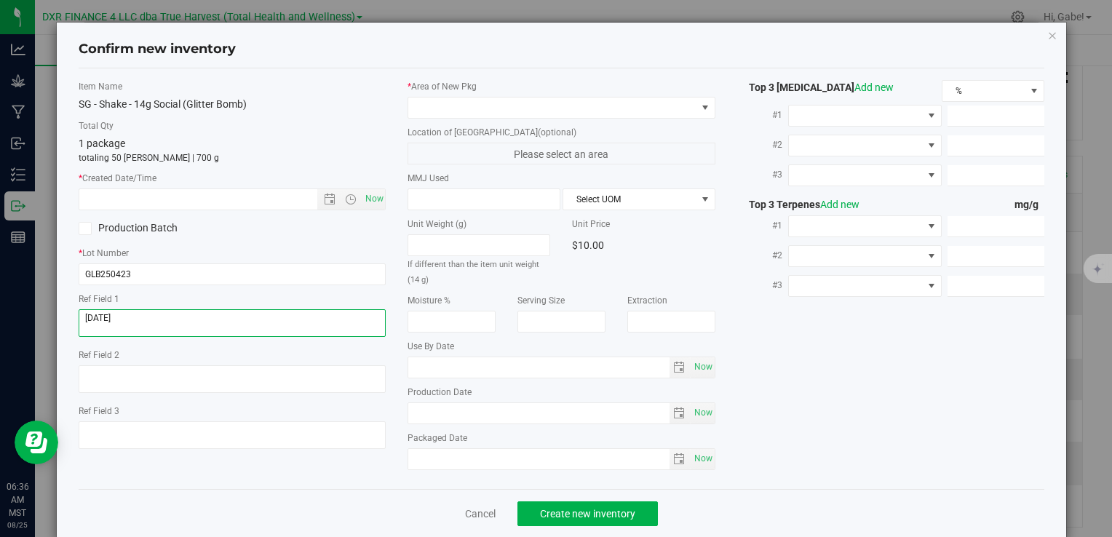
click at [148, 313] on textarea at bounding box center [232, 323] width 307 height 28
click at [157, 204] on input "text" at bounding box center [210, 199] width 262 height 20
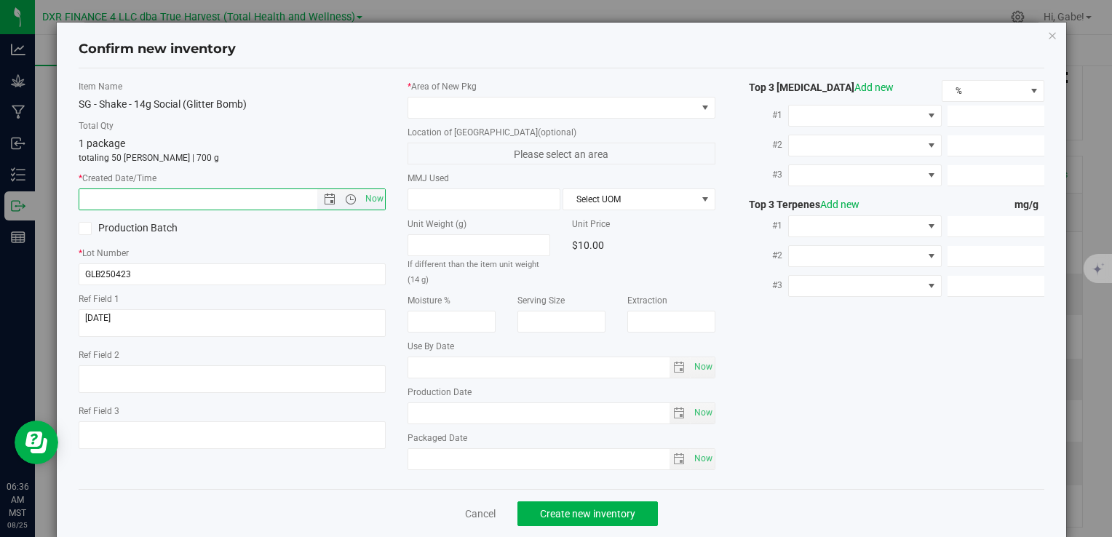
paste input "[DATE]"
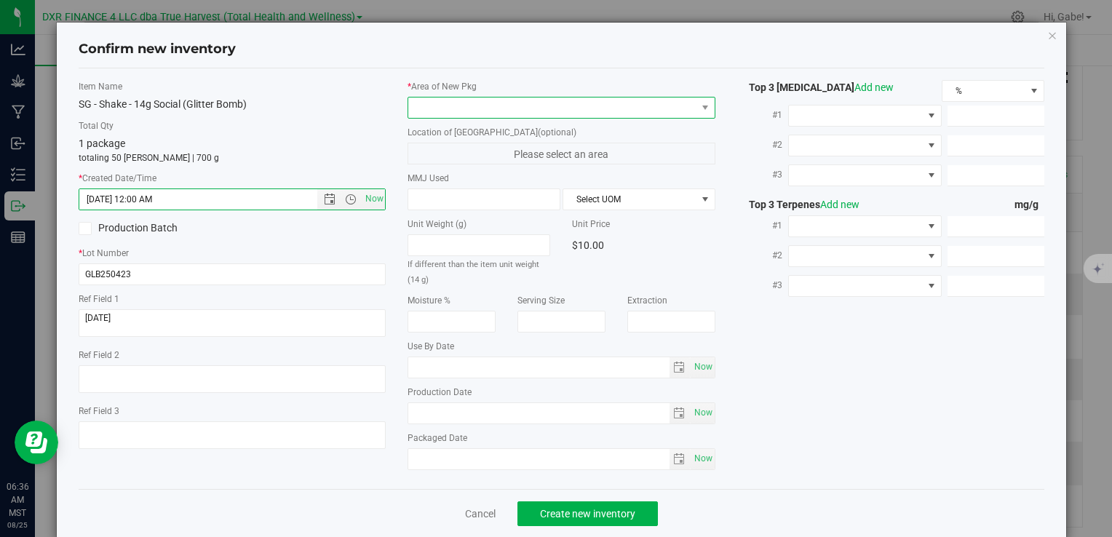
click at [419, 104] on span at bounding box center [552, 108] width 288 height 20
type input "[DATE] 6:36 AM"
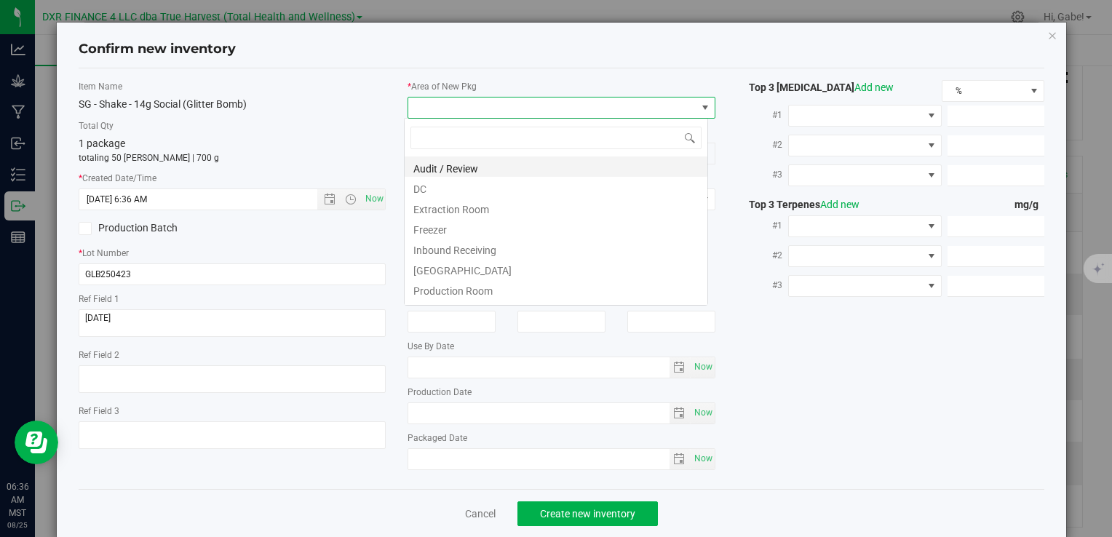
scroll to position [21, 304]
click at [431, 185] on li "DC" at bounding box center [556, 187] width 303 height 20
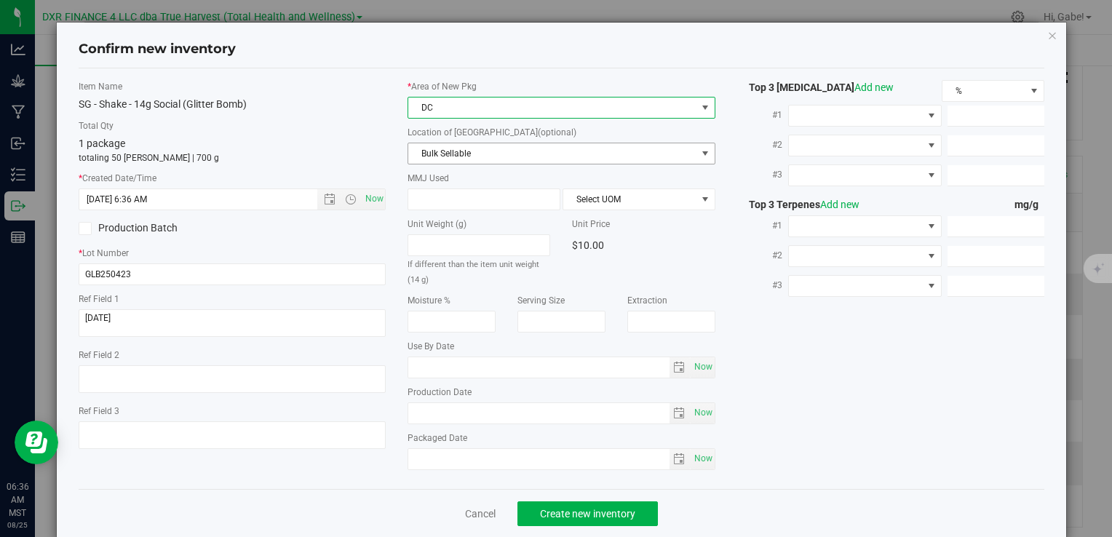
click at [426, 154] on span "Bulk Sellable" at bounding box center [552, 153] width 288 height 20
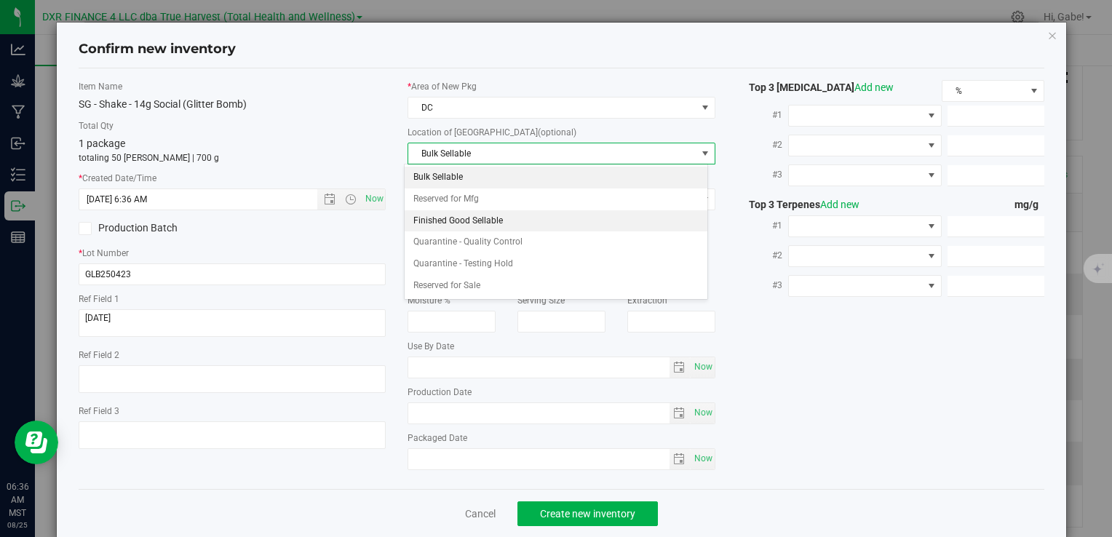
click at [424, 213] on li "Finished Good Sellable" at bounding box center [556, 221] width 303 height 22
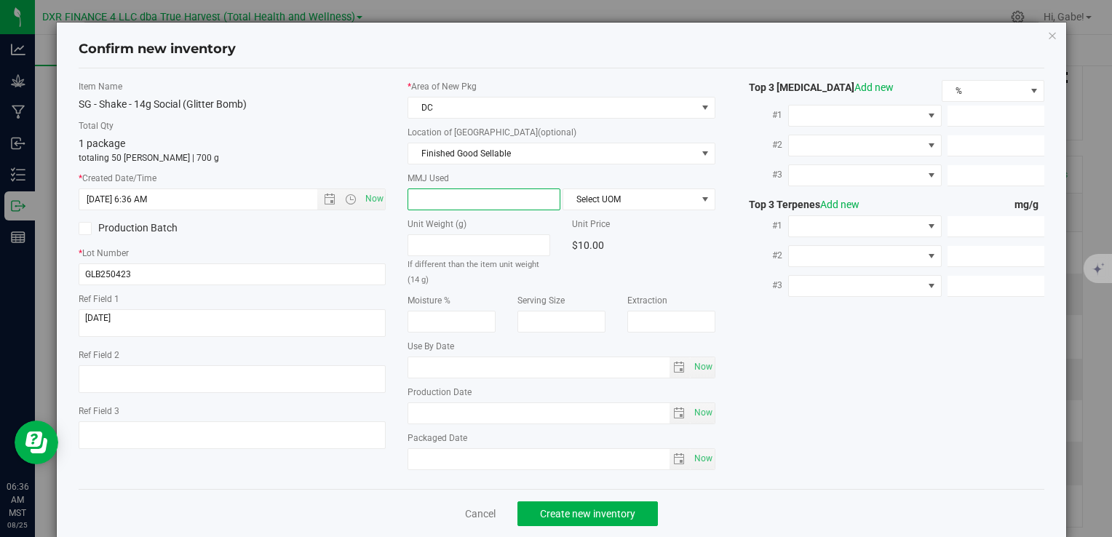
click at [429, 195] on span at bounding box center [484, 200] width 153 height 22
type input "14"
type input "14.0000"
click at [634, 191] on span "Select UOM" at bounding box center [630, 199] width 133 height 20
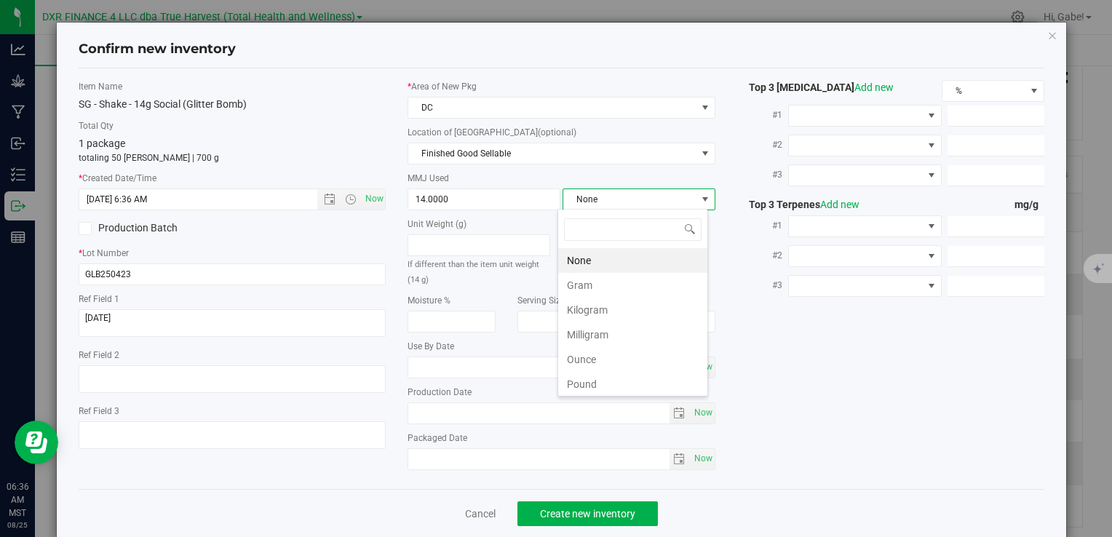
scroll to position [21, 151]
click at [595, 277] on li "Gram" at bounding box center [632, 285] width 149 height 25
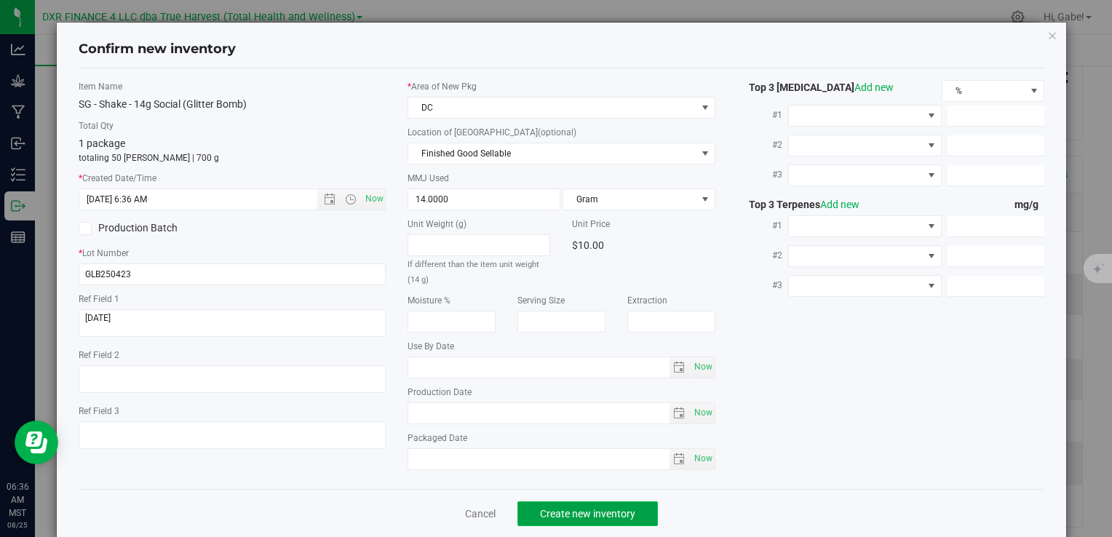
click at [603, 512] on span "Create new inventory" at bounding box center [587, 514] width 95 height 12
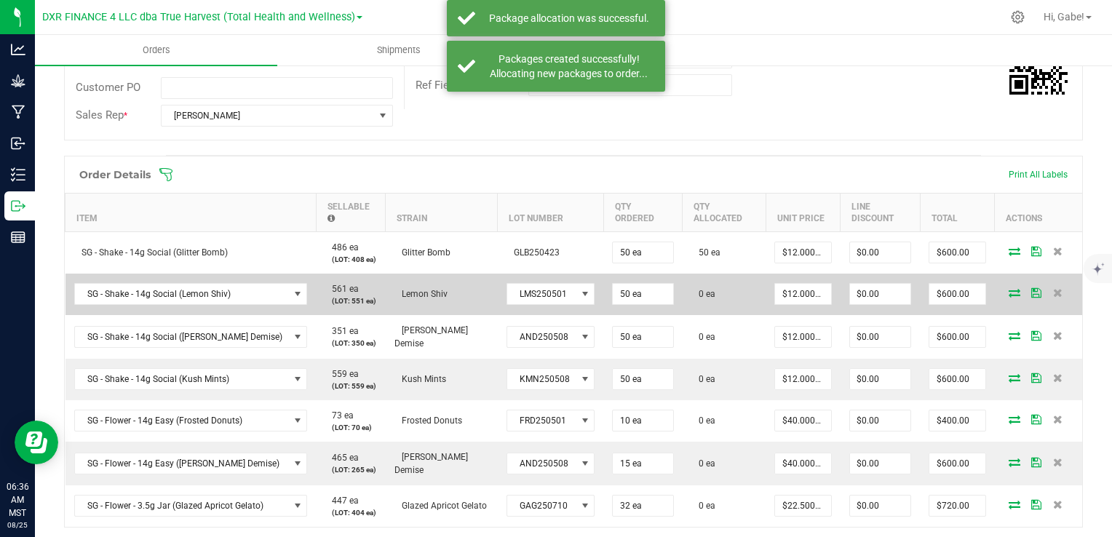
click at [1009, 290] on icon at bounding box center [1015, 292] width 12 height 9
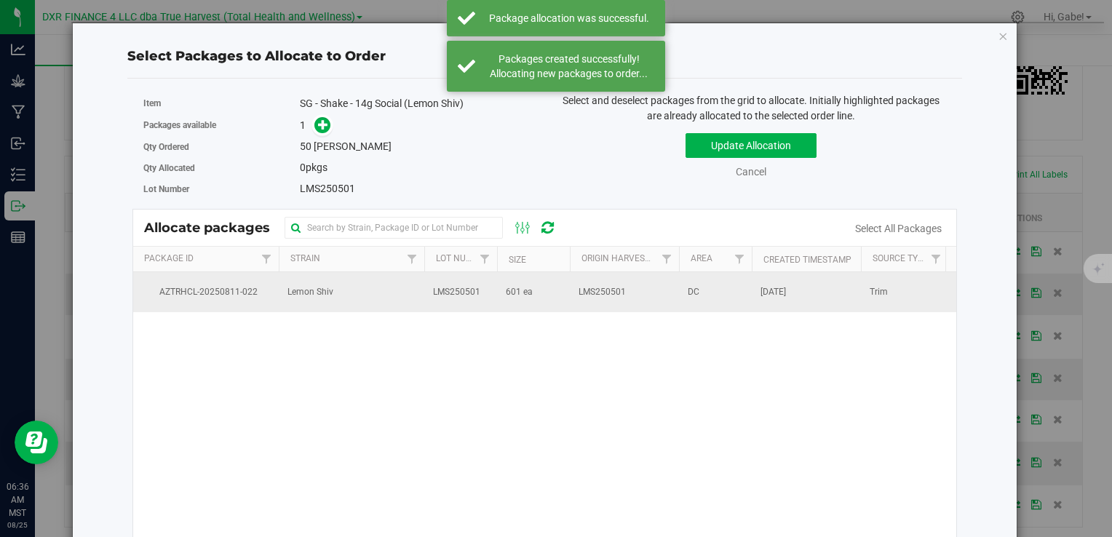
click at [553, 292] on td "601 ea" at bounding box center [533, 291] width 73 height 39
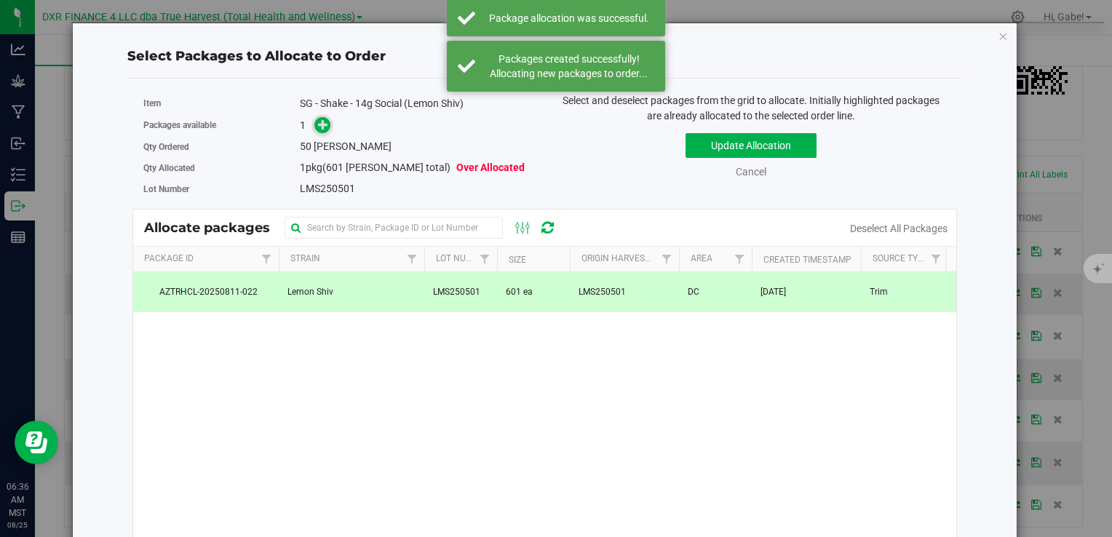
click at [315, 129] on link at bounding box center [323, 125] width 17 height 12
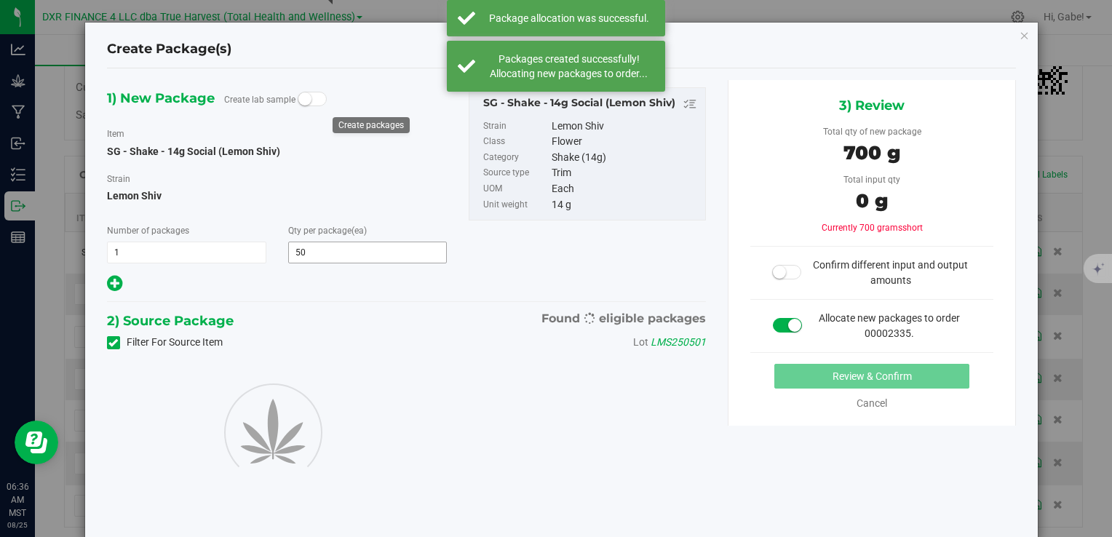
type input "50"
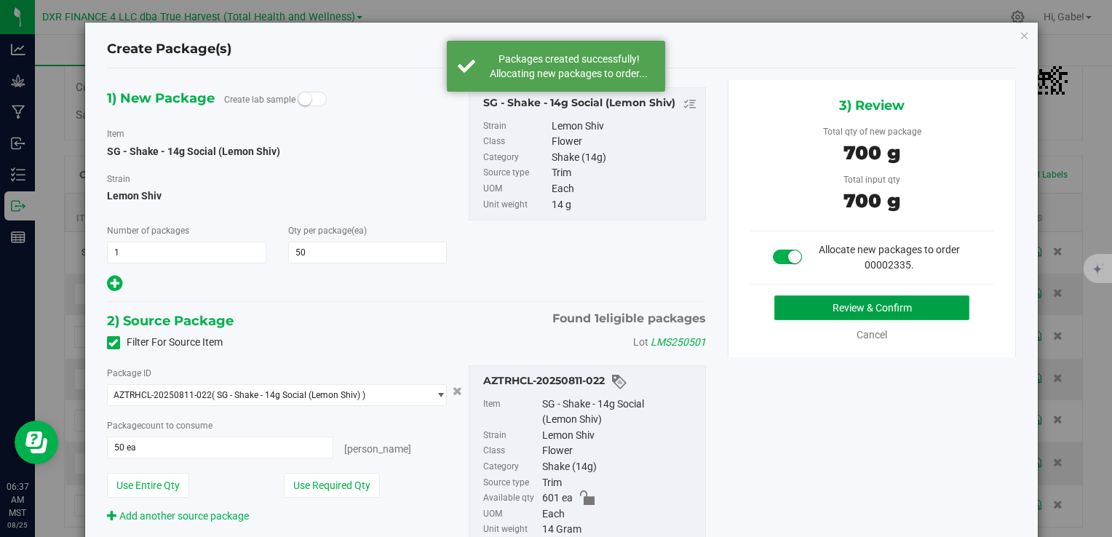
click at [898, 304] on button "Review & Confirm" at bounding box center [872, 308] width 195 height 25
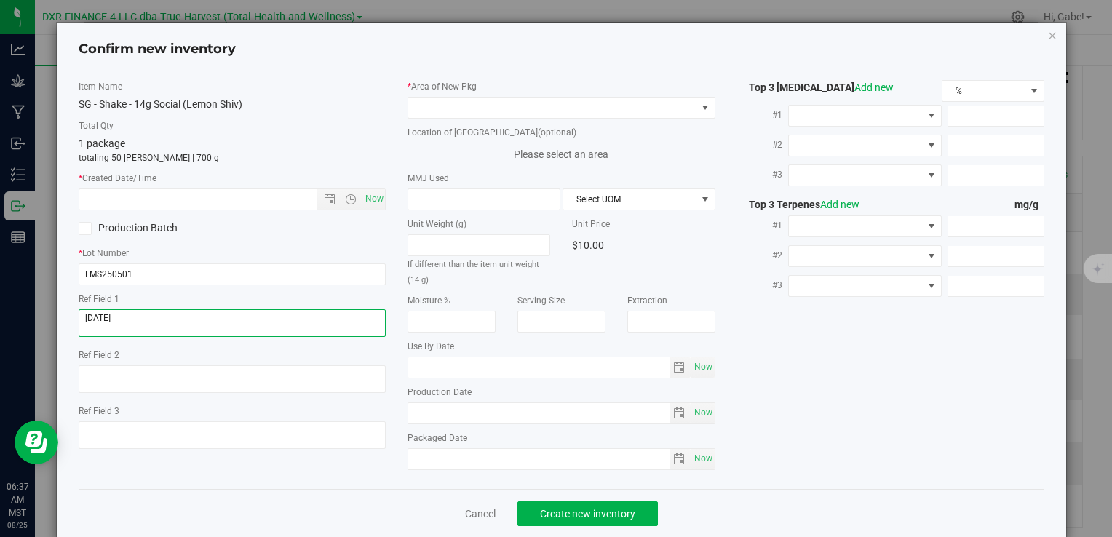
click at [205, 313] on textarea at bounding box center [232, 323] width 307 height 28
click at [236, 203] on input "text" at bounding box center [210, 199] width 262 height 20
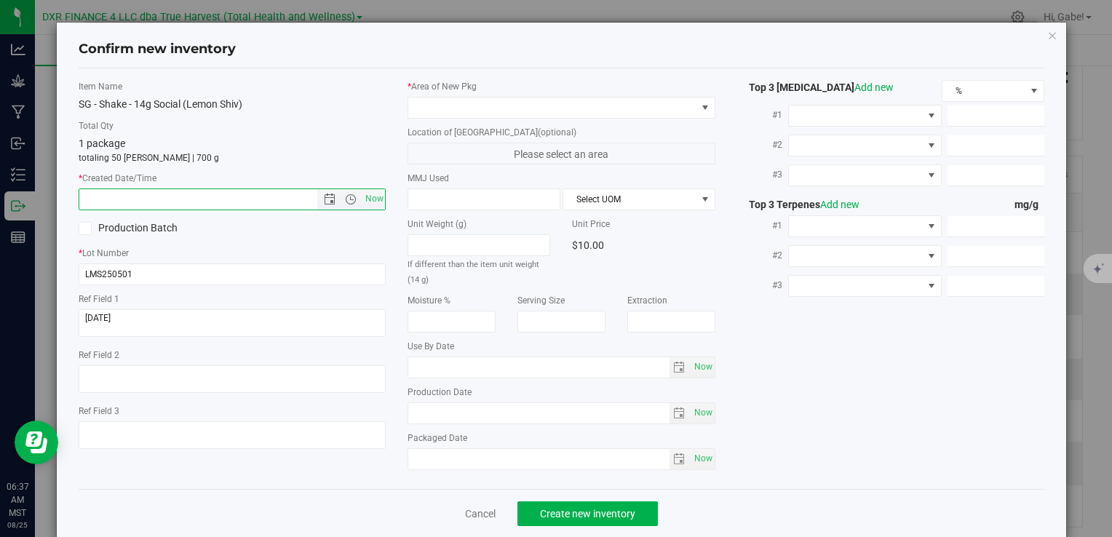
paste input "[DATE]"
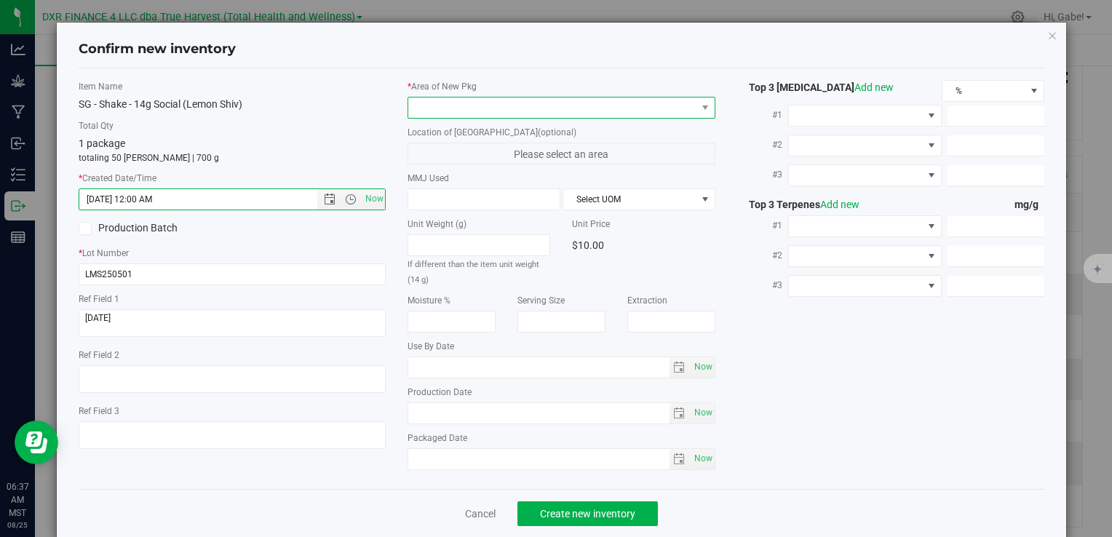
click at [414, 105] on span at bounding box center [552, 108] width 288 height 20
type input "[DATE] 6:37 AM"
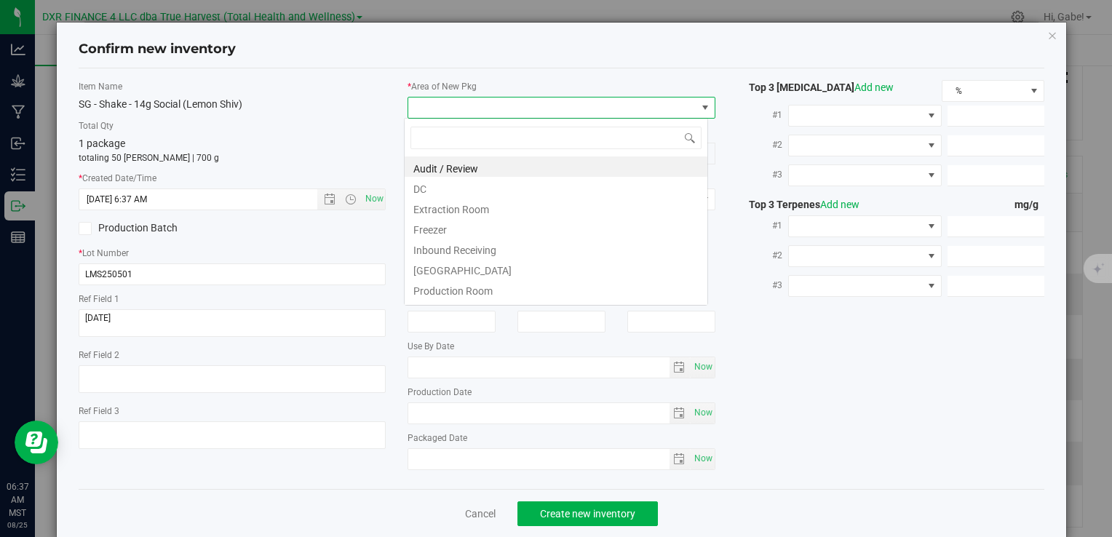
scroll to position [21, 304]
click at [422, 188] on li "DC" at bounding box center [556, 187] width 303 height 20
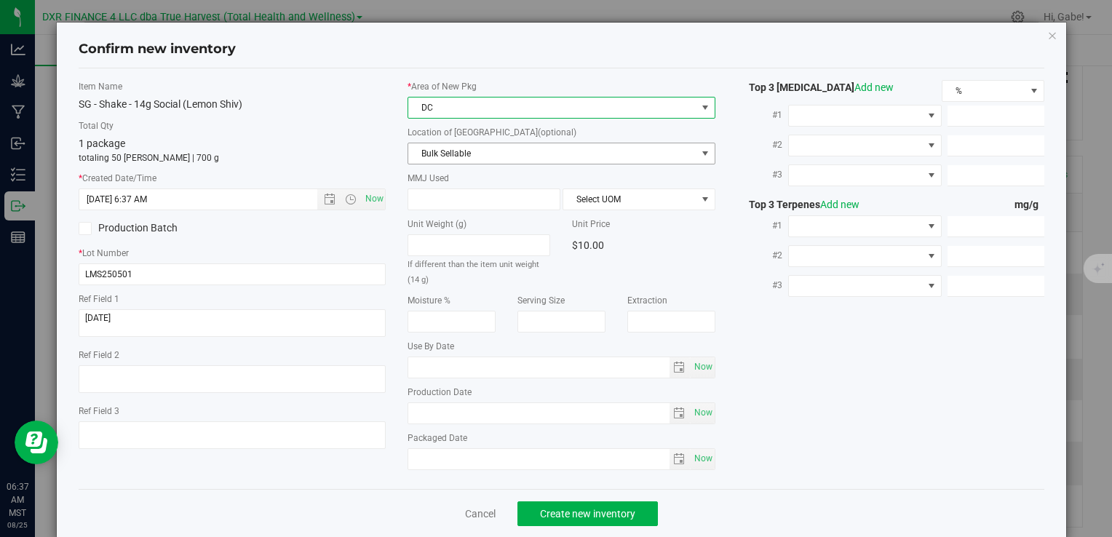
click at [431, 153] on span "Bulk Sellable" at bounding box center [552, 153] width 288 height 20
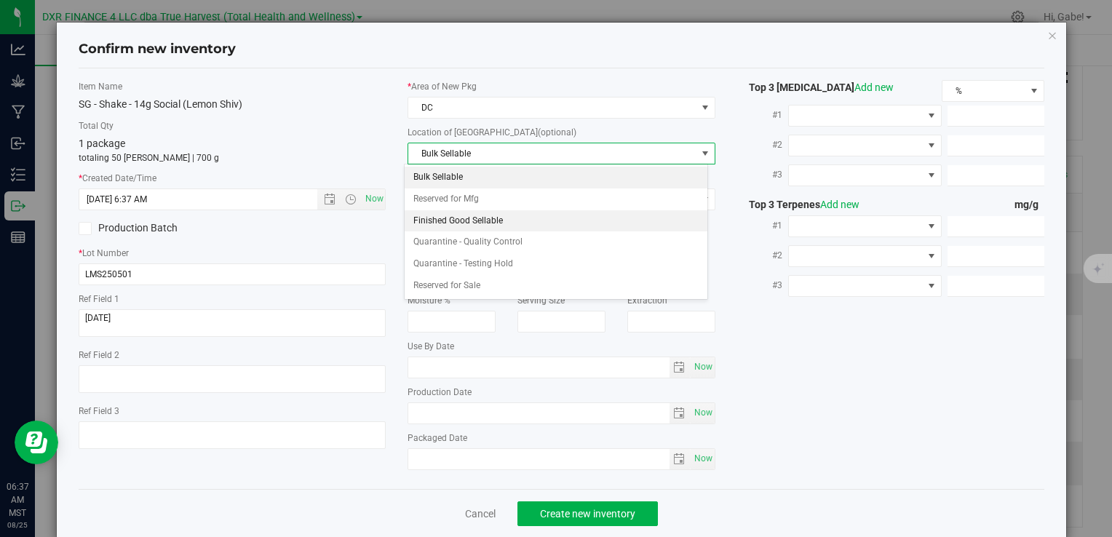
click at [432, 224] on li "Finished Good Sellable" at bounding box center [556, 221] width 303 height 22
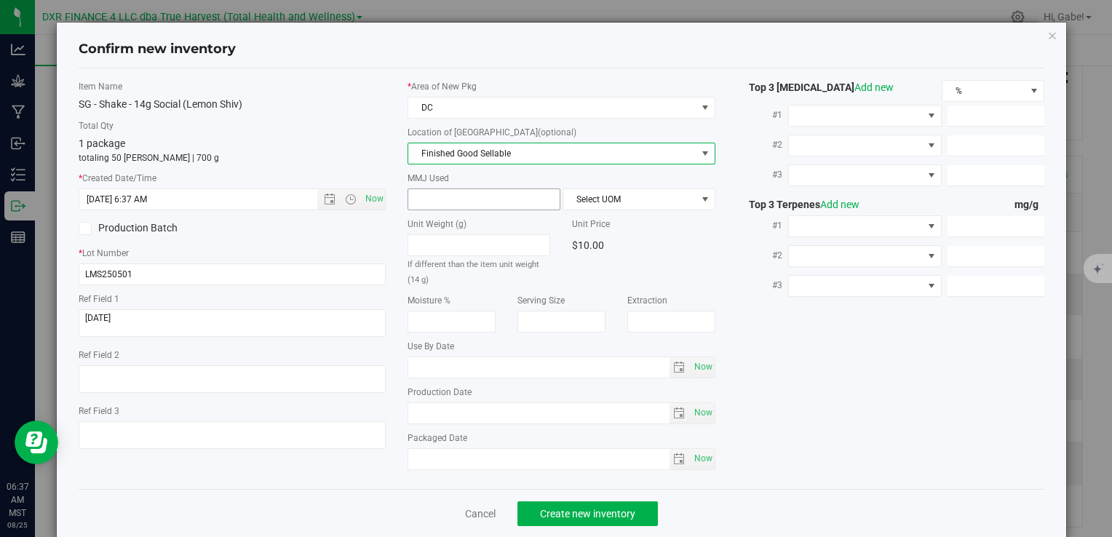
click at [435, 201] on span at bounding box center [484, 200] width 153 height 22
type input "14"
type input "14.0000"
click at [684, 187] on div "MMJ Used 14.0000 14 Select UOM" at bounding box center [561, 191] width 307 height 39
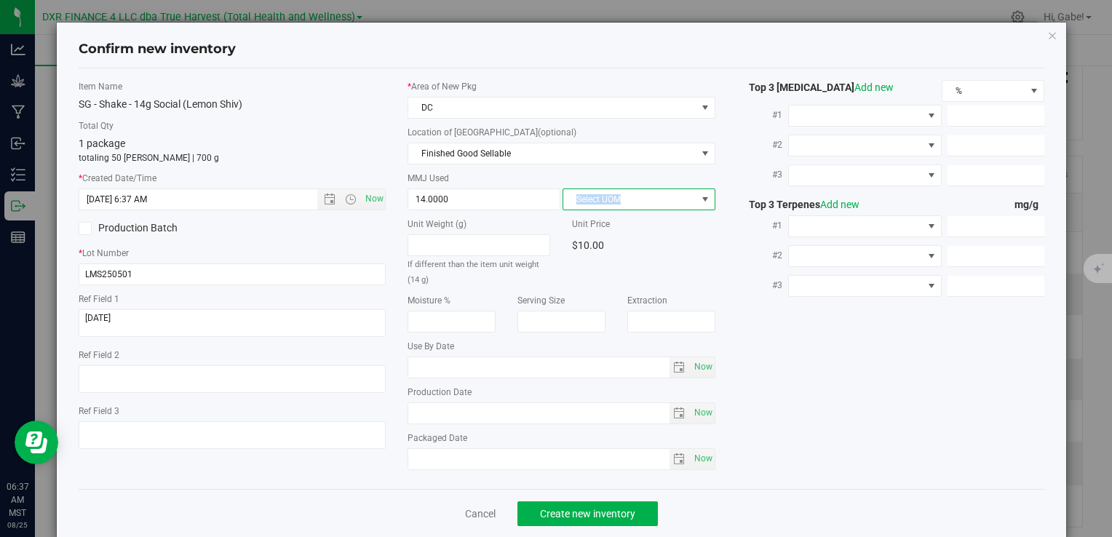
drag, startPoint x: 684, startPoint y: 188, endPoint x: 675, endPoint y: 198, distance: 13.9
click at [675, 198] on span "Select UOM" at bounding box center [630, 199] width 133 height 20
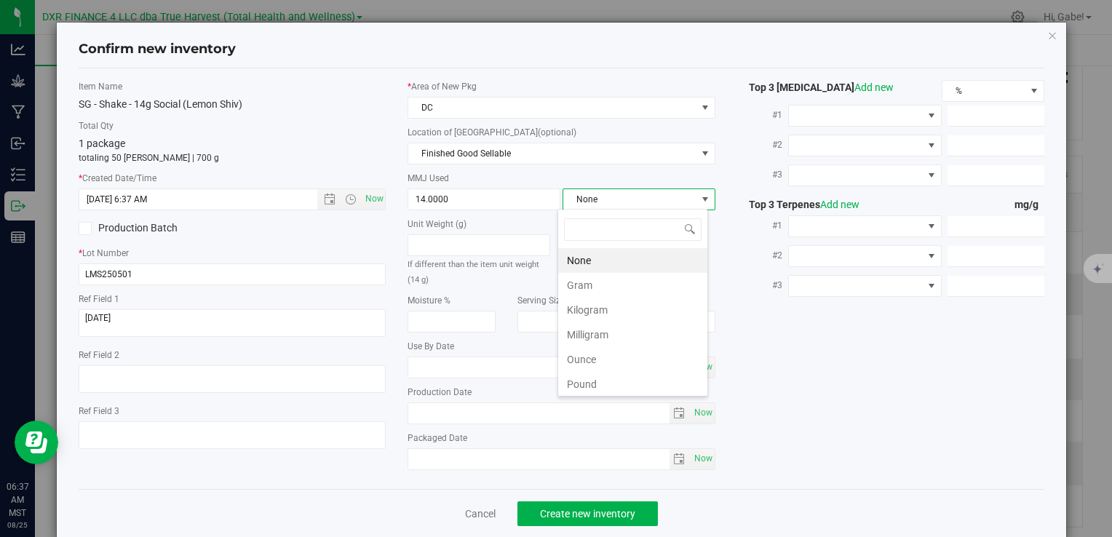
scroll to position [21, 151]
click at [597, 275] on li "Gram" at bounding box center [632, 285] width 149 height 25
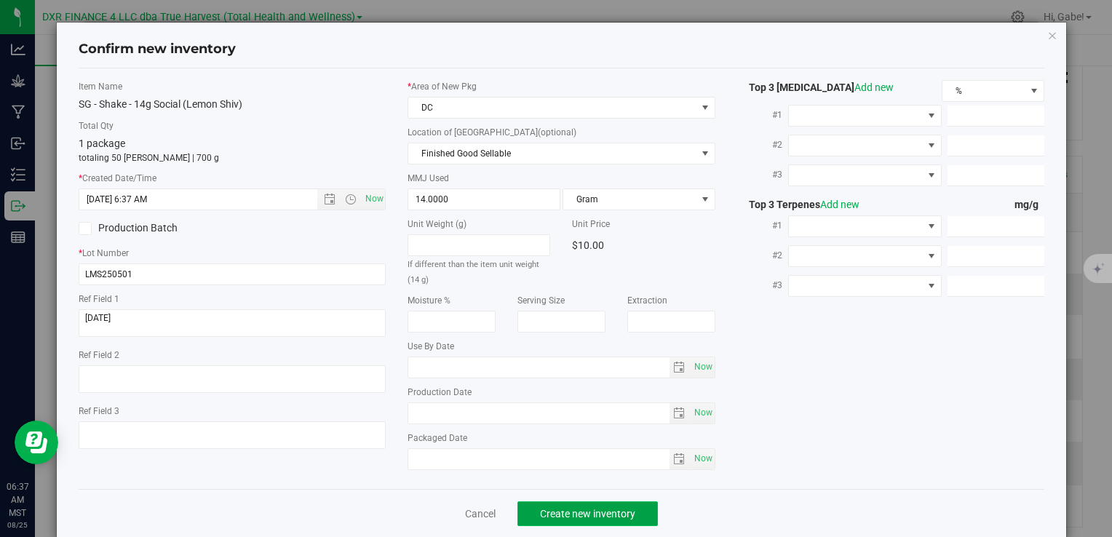
click at [605, 504] on button "Create new inventory" at bounding box center [588, 514] width 141 height 25
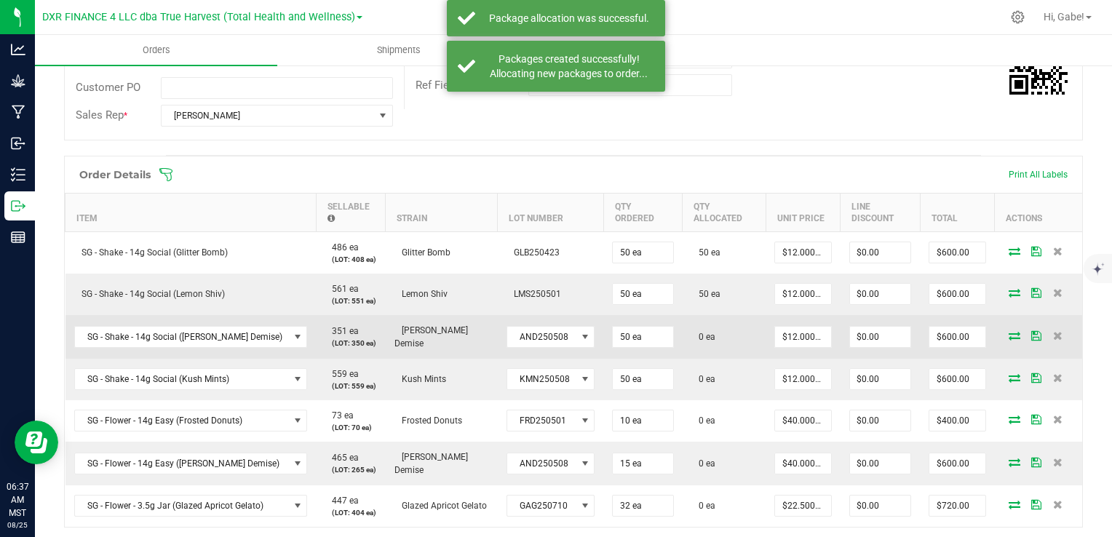
click at [1009, 337] on icon at bounding box center [1015, 335] width 12 height 9
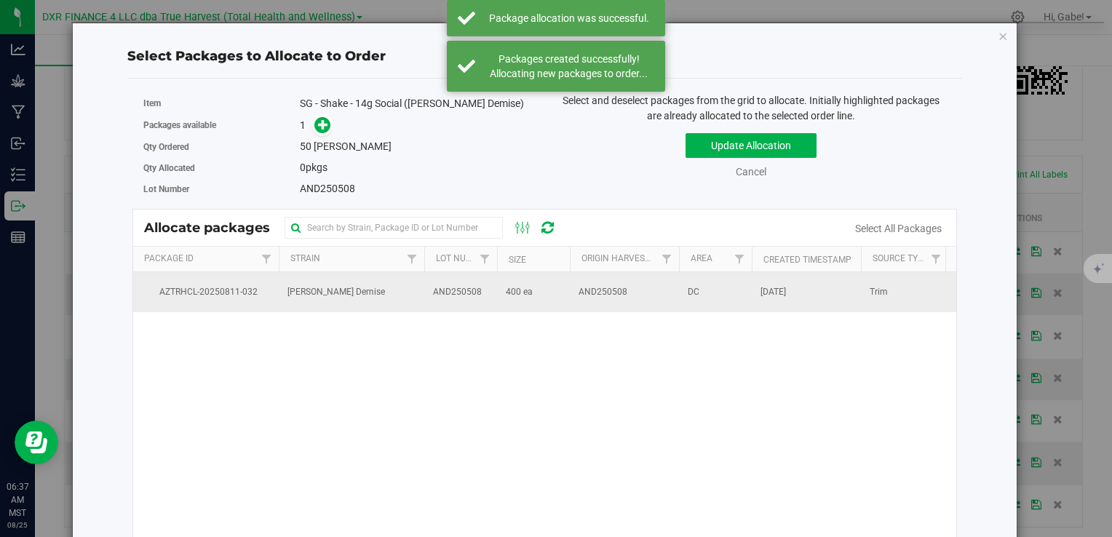
click at [291, 280] on td "[PERSON_NAME] Demise" at bounding box center [352, 291] width 146 height 39
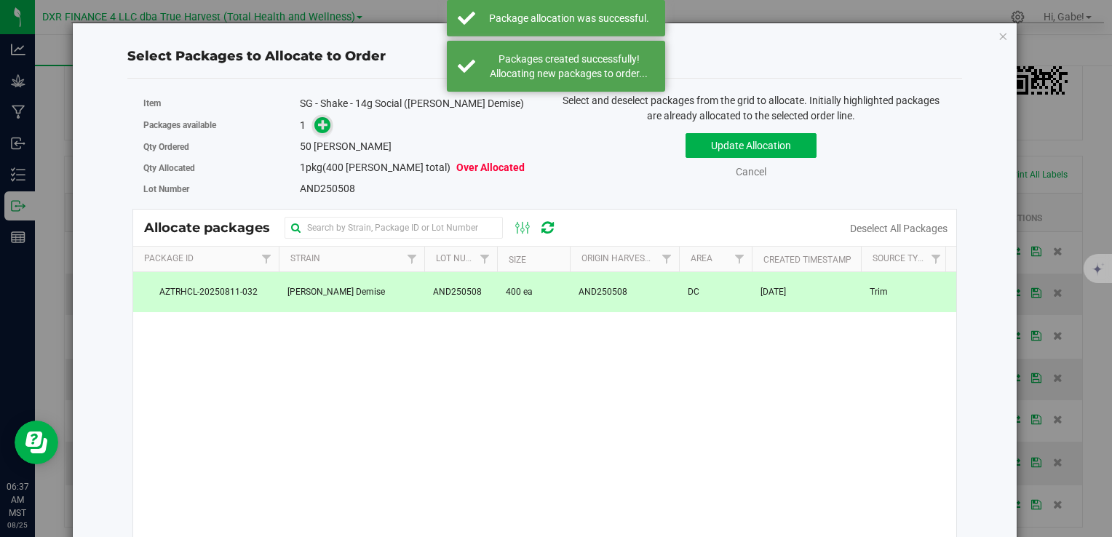
click at [332, 121] on div "1" at bounding box center [417, 125] width 234 height 17
click at [321, 127] on icon at bounding box center [323, 124] width 10 height 10
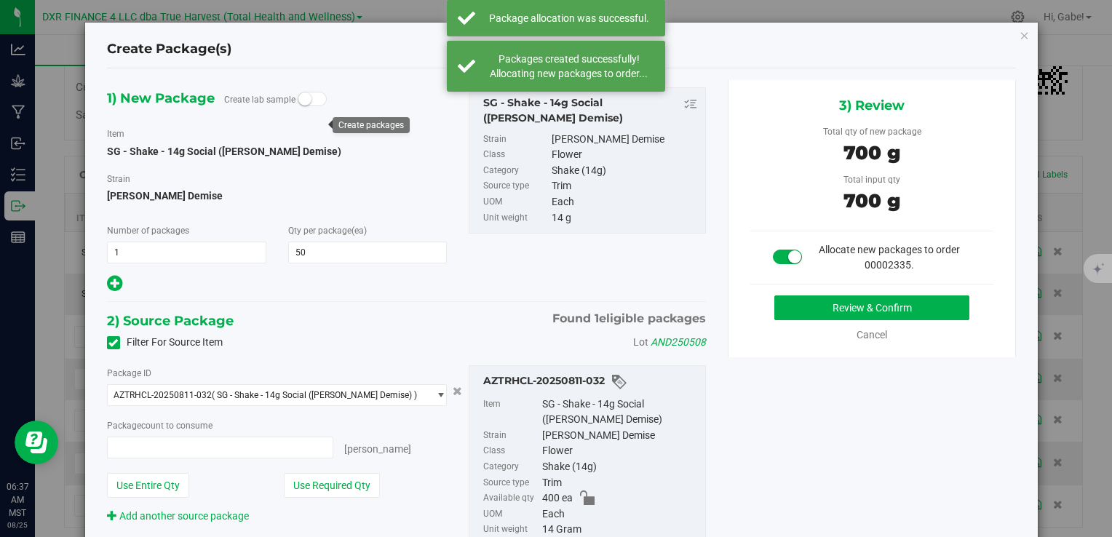
type input "50 ea"
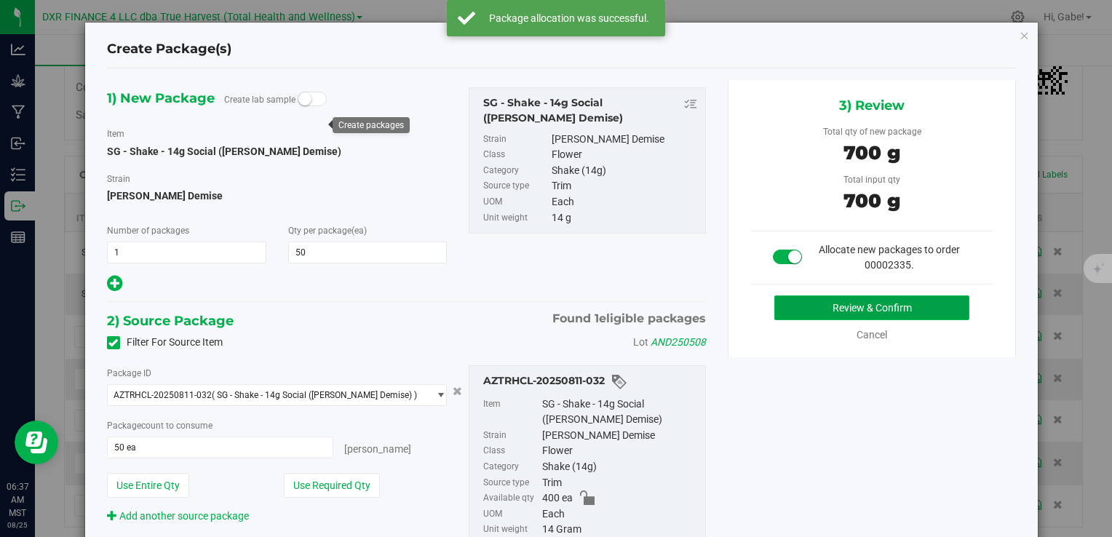
click at [861, 307] on button "Review & Confirm" at bounding box center [872, 308] width 195 height 25
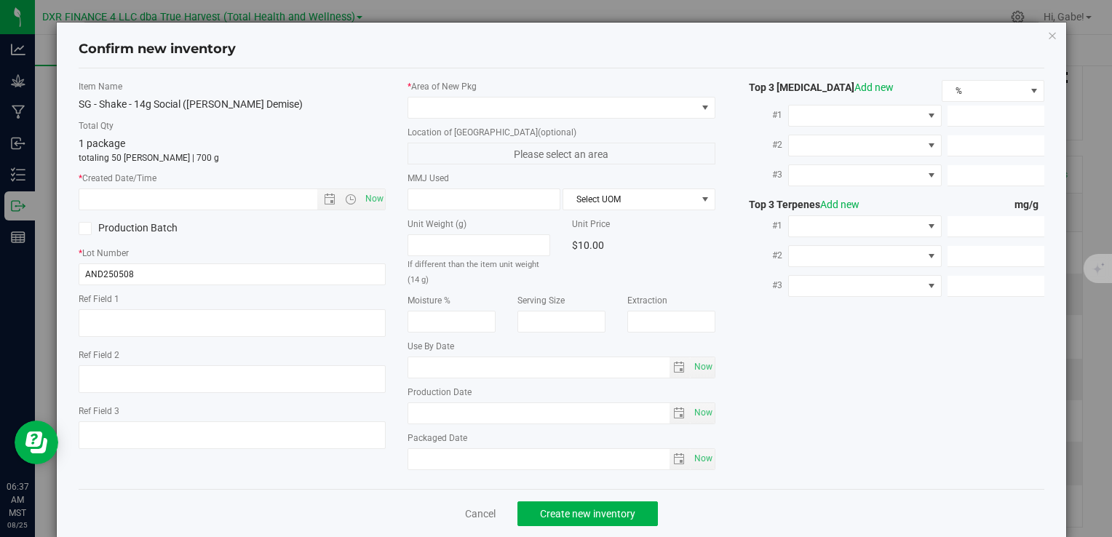
type textarea "[DATE]"
click at [191, 318] on textarea at bounding box center [232, 323] width 307 height 28
click at [226, 194] on input "text" at bounding box center [210, 199] width 262 height 20
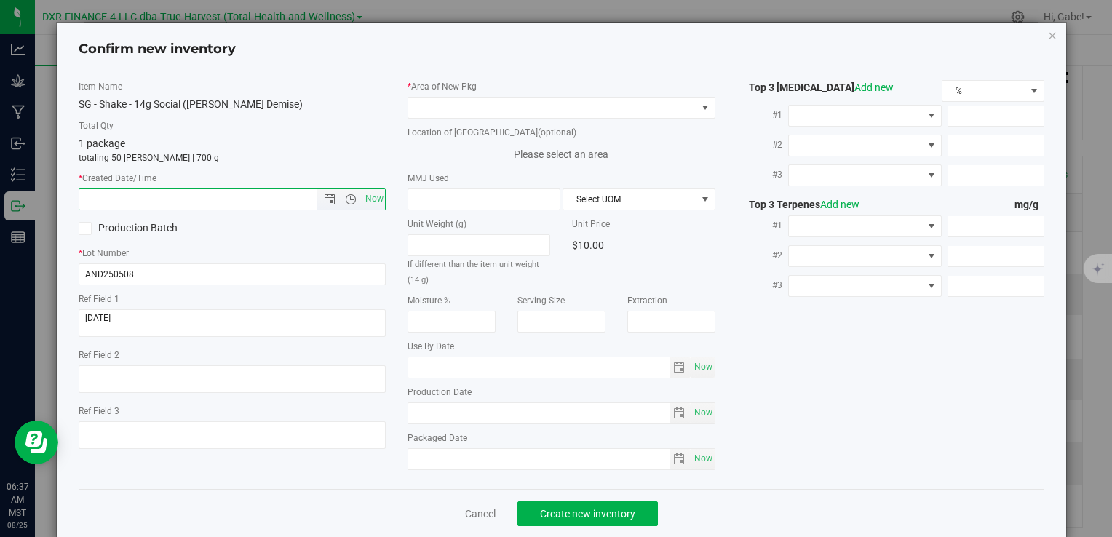
paste input "[DATE]"
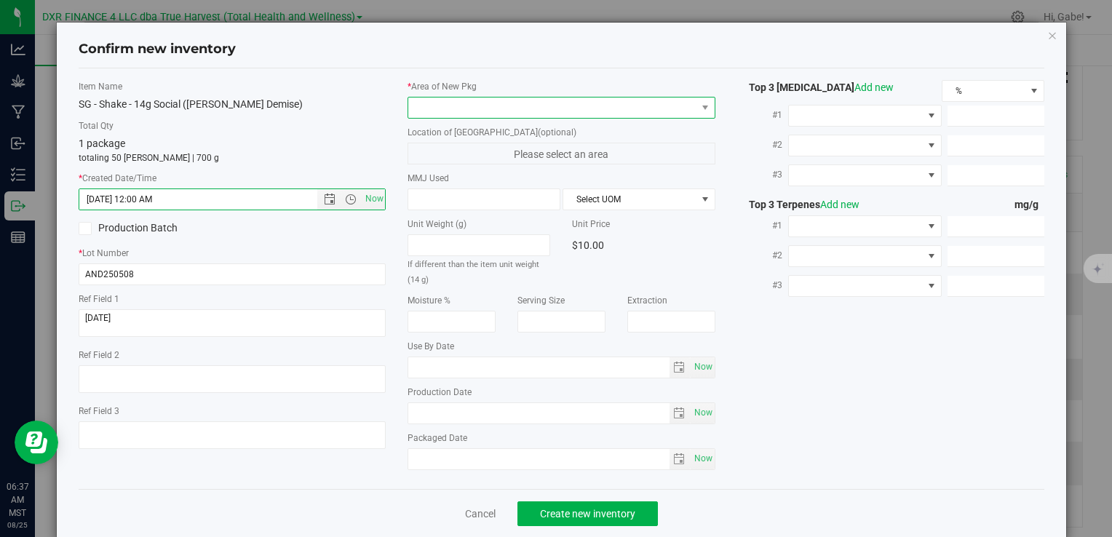
type input "[DATE] 6:37 AM"
click at [463, 104] on span at bounding box center [552, 108] width 288 height 20
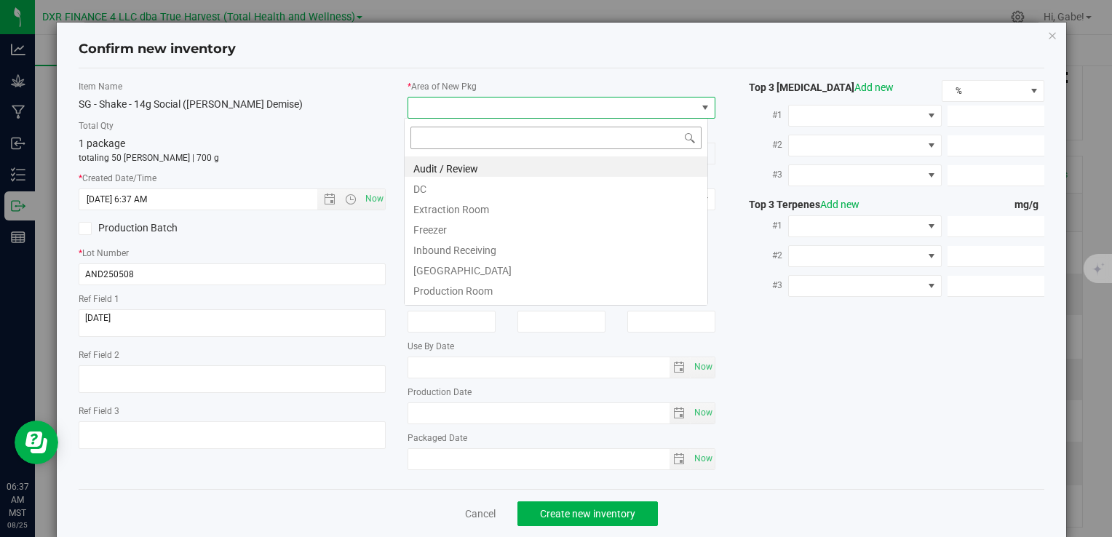
scroll to position [21, 304]
click at [428, 194] on li "DC" at bounding box center [556, 187] width 303 height 20
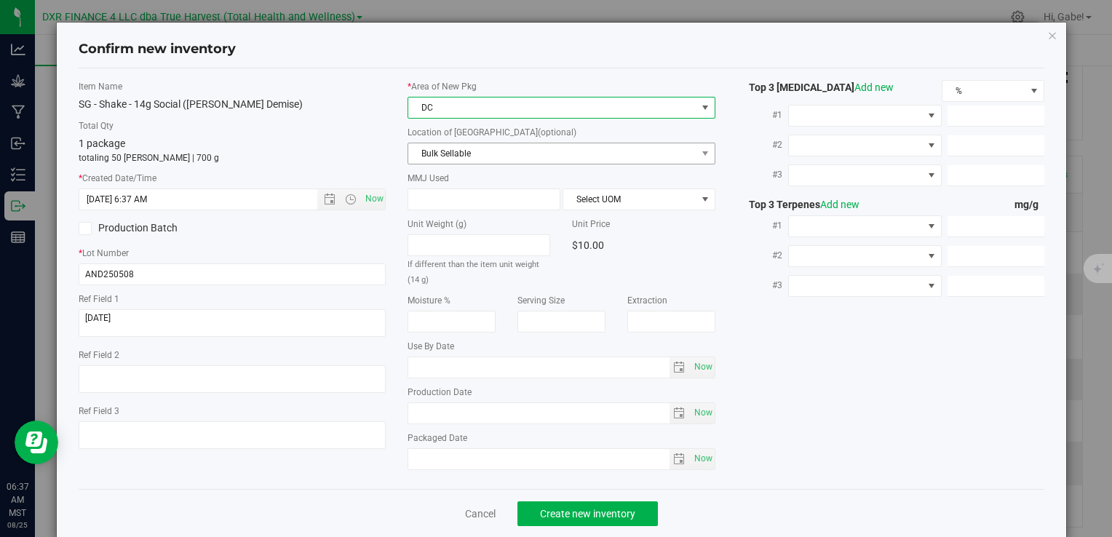
drag, startPoint x: 443, startPoint y: 140, endPoint x: 442, endPoint y: 148, distance: 8.0
click at [443, 141] on div "Location of [GEOGRAPHIC_DATA] (optional) Bulk Sellable Bulk Sellable Reserved f…" at bounding box center [561, 145] width 307 height 39
click at [441, 149] on span "Bulk Sellable" at bounding box center [552, 153] width 288 height 20
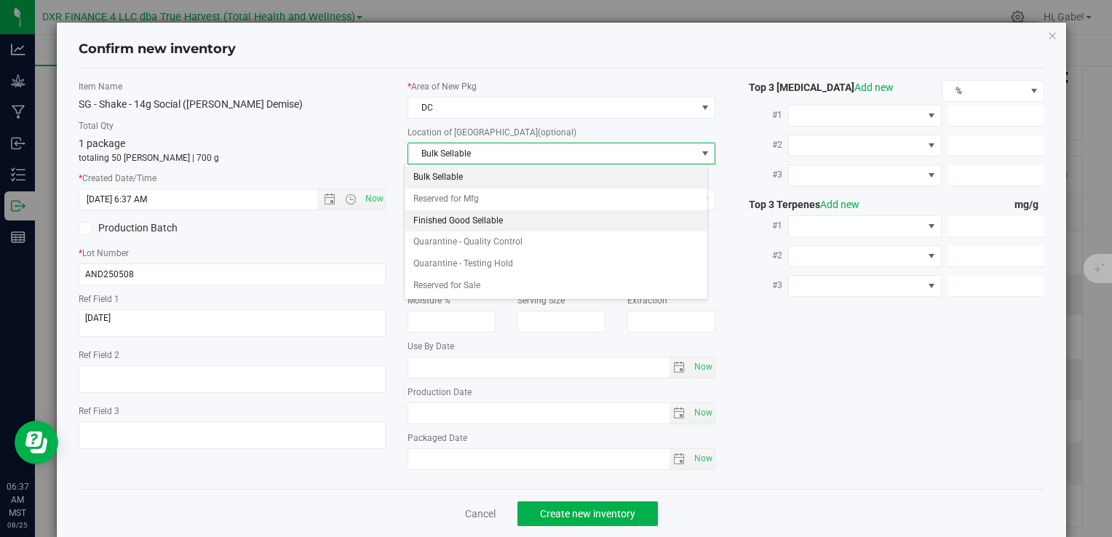
click at [448, 224] on li "Finished Good Sellable" at bounding box center [556, 221] width 303 height 22
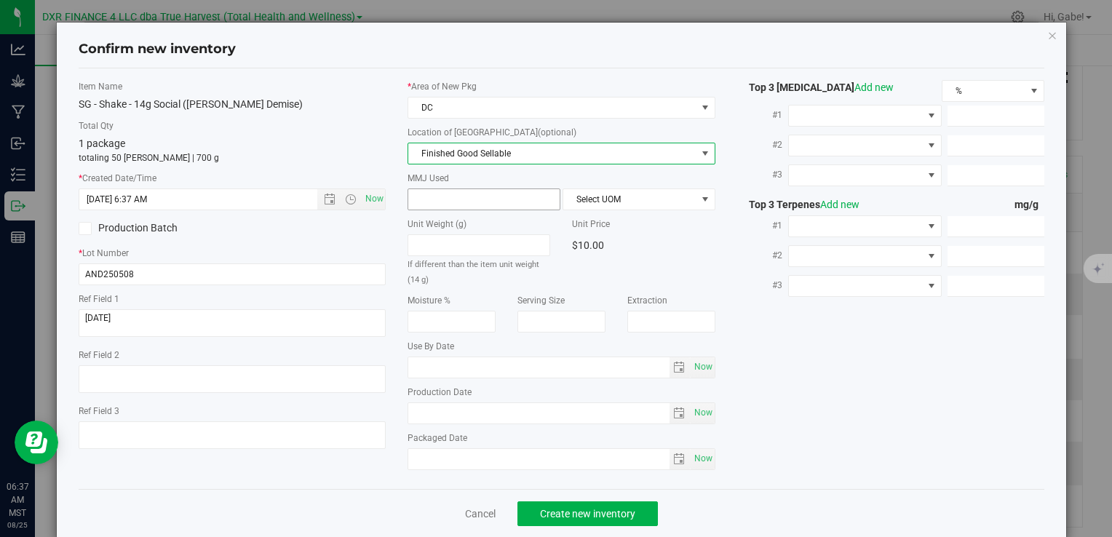
click at [454, 193] on span at bounding box center [484, 200] width 153 height 22
type input "14"
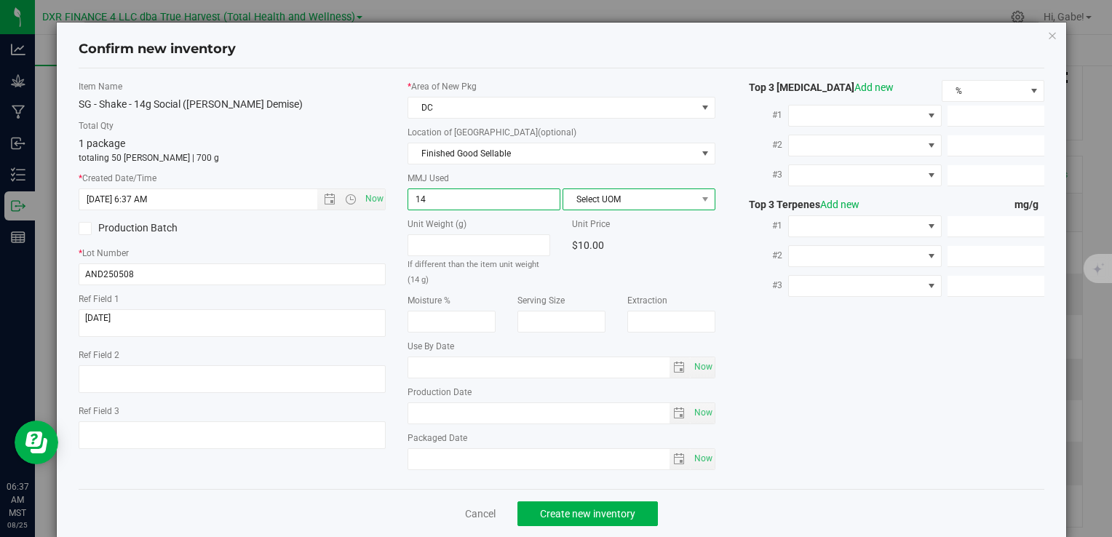
type input "14.0000"
click at [641, 199] on span "Select UOM" at bounding box center [630, 199] width 133 height 20
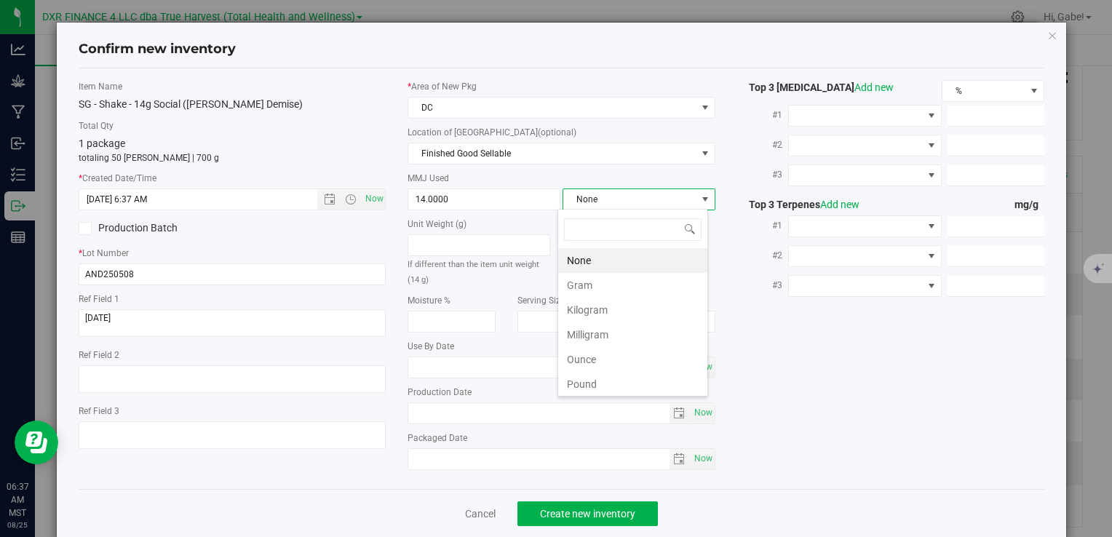
scroll to position [21, 151]
click at [612, 287] on li "Gram" at bounding box center [632, 285] width 149 height 25
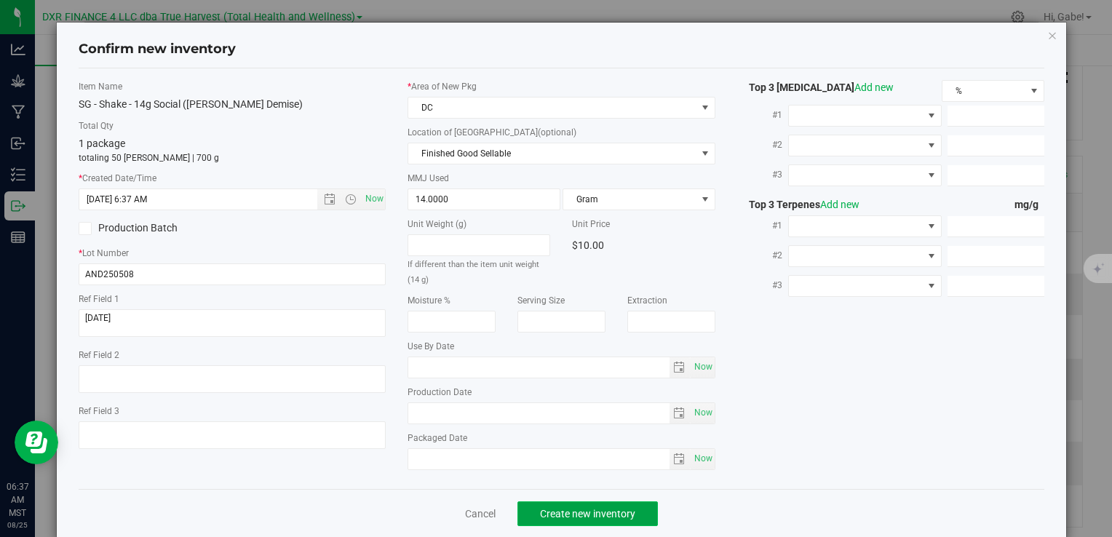
click at [638, 513] on button "Create new inventory" at bounding box center [588, 514] width 141 height 25
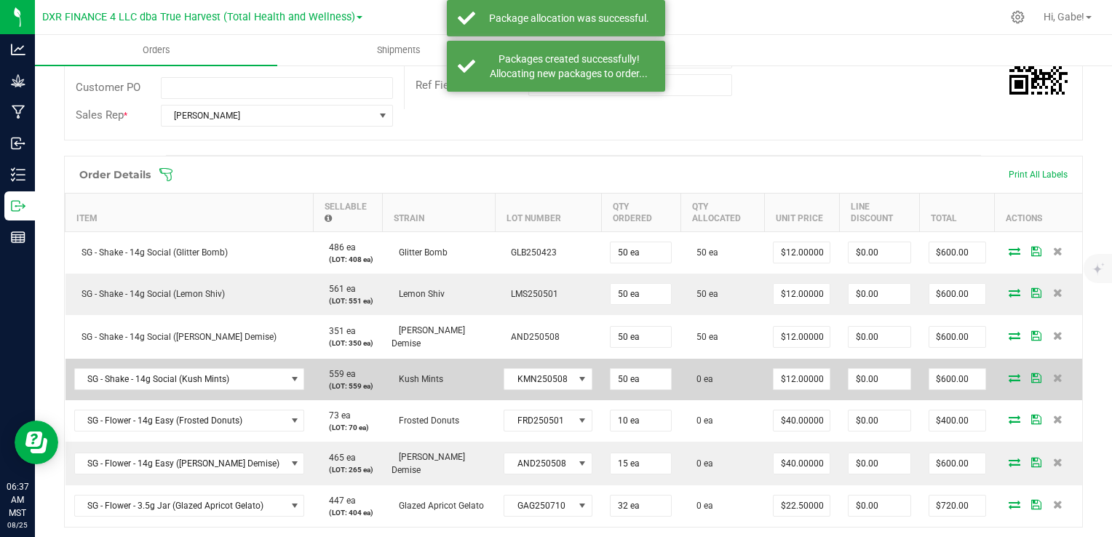
click at [1009, 376] on icon at bounding box center [1015, 378] width 12 height 9
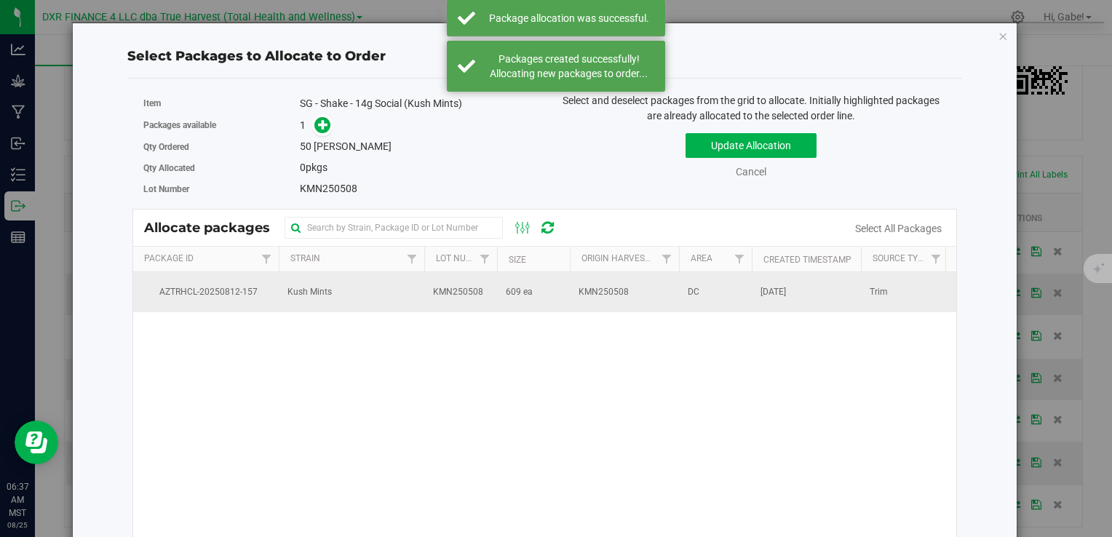
click at [344, 293] on td "Kush Mints" at bounding box center [352, 291] width 146 height 39
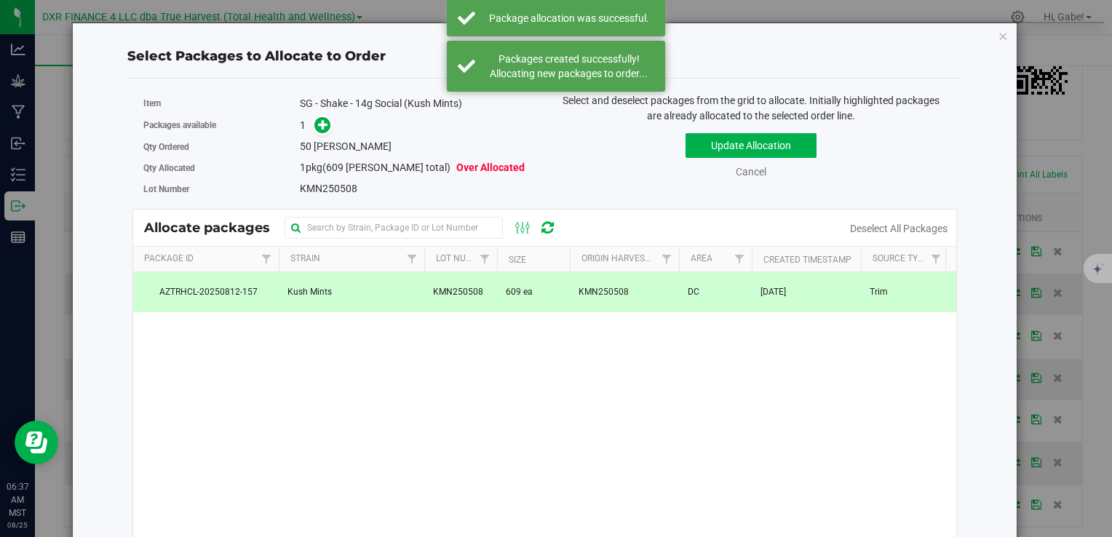
click at [329, 130] on div "1" at bounding box center [417, 125] width 234 height 17
click at [323, 127] on icon at bounding box center [323, 124] width 10 height 10
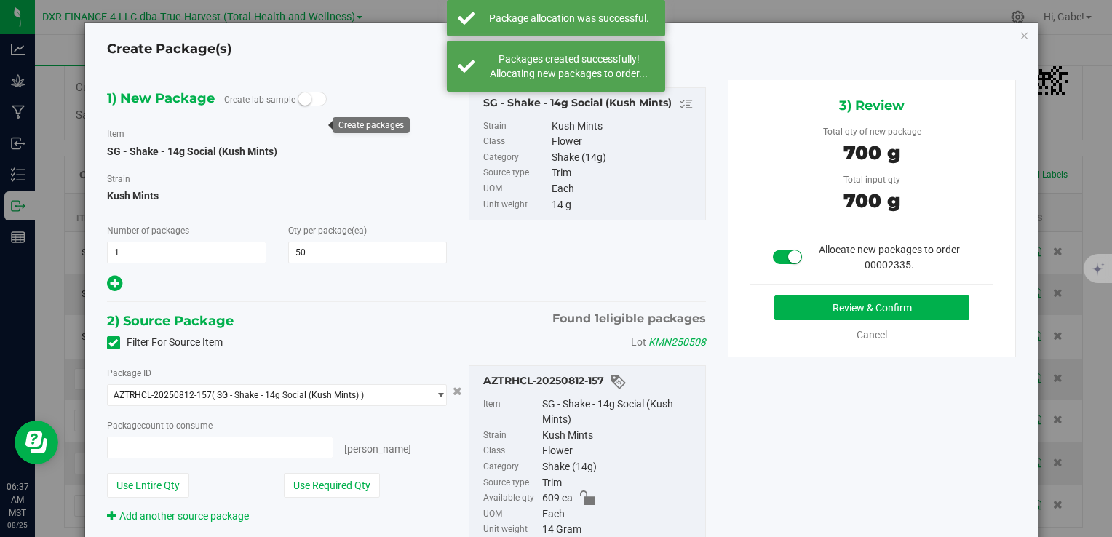
type input "50 ea"
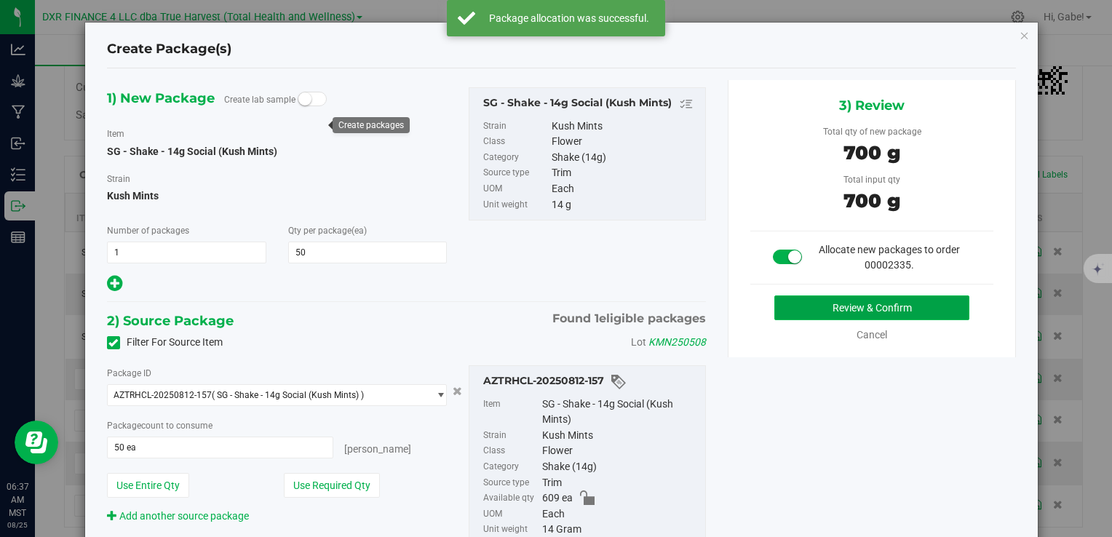
click at [786, 304] on button "Review & Confirm" at bounding box center [872, 308] width 195 height 25
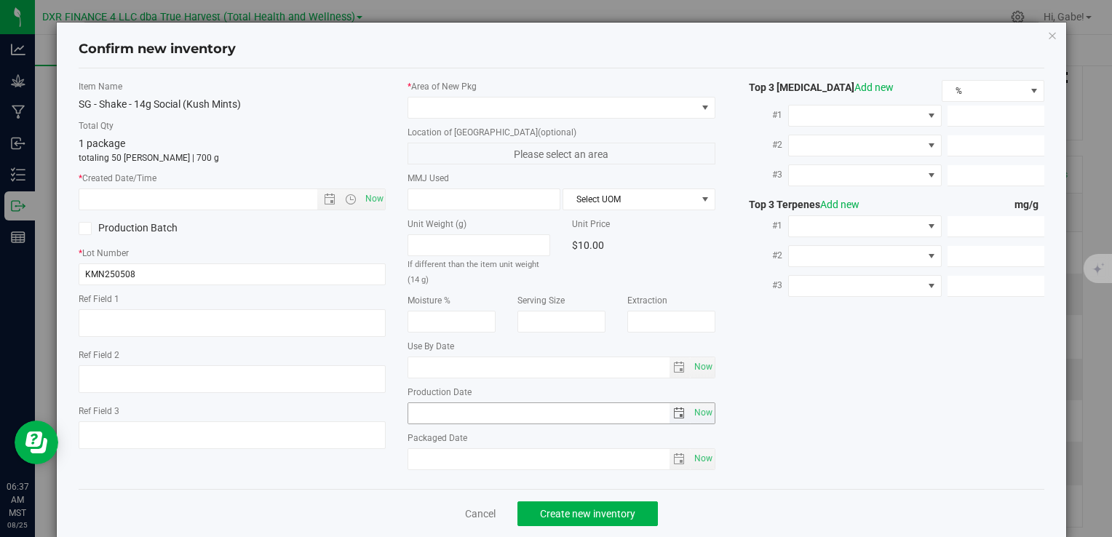
type textarea "[DATE]"
click at [136, 301] on label "Ref Field 1" at bounding box center [232, 299] width 307 height 13
click at [138, 316] on textarea at bounding box center [232, 323] width 307 height 28
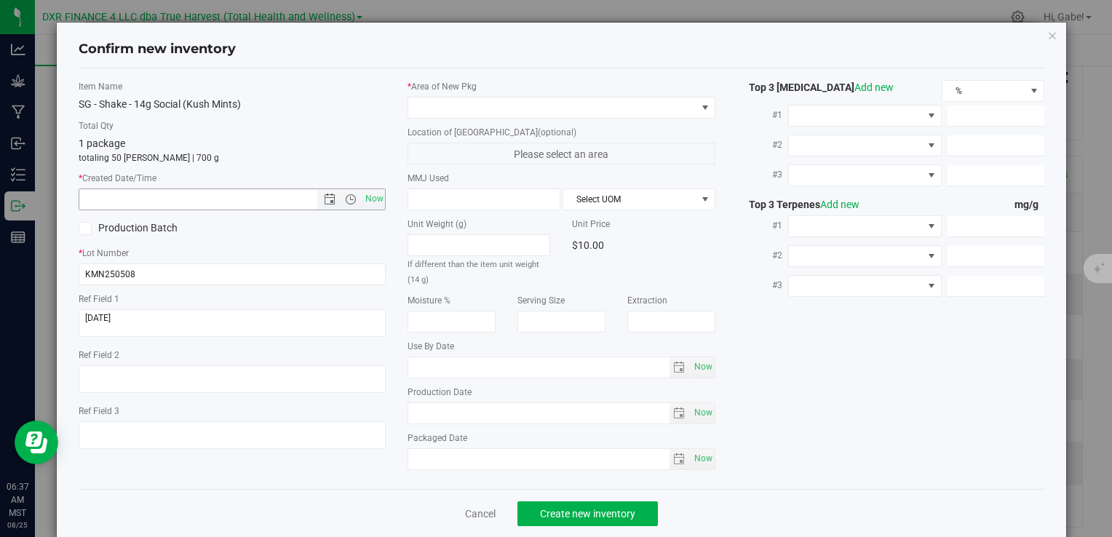
click at [187, 199] on input "text" at bounding box center [210, 199] width 262 height 20
paste input "[DATE]"
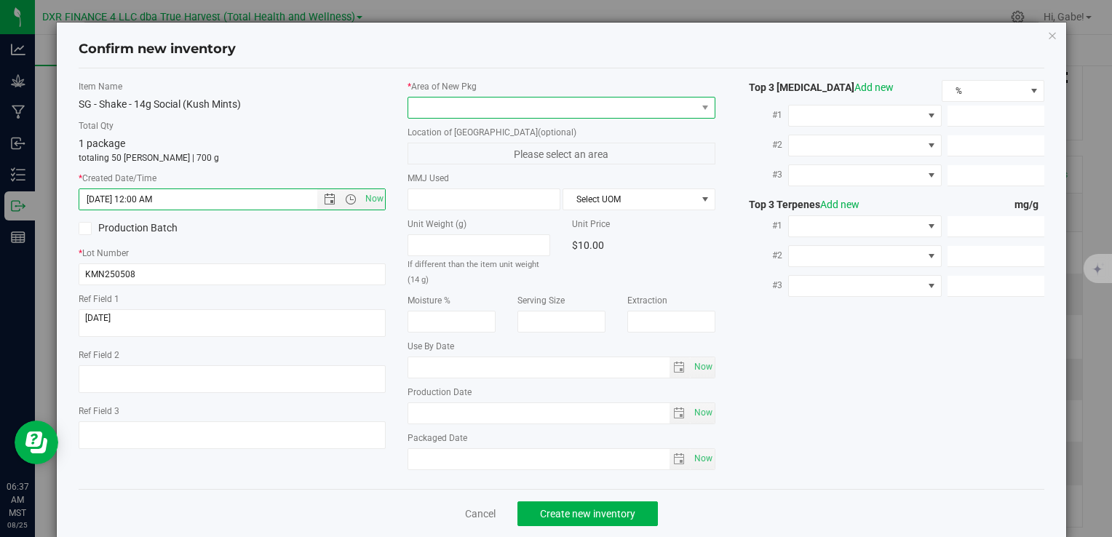
type input "[DATE] 6:37 AM"
click at [435, 108] on span at bounding box center [552, 108] width 288 height 20
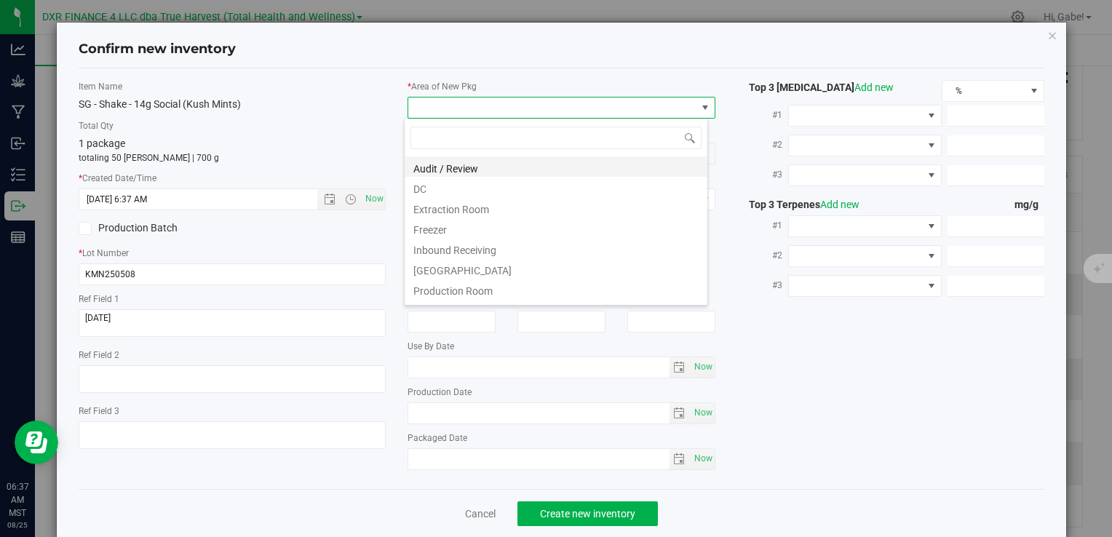
scroll to position [21, 304]
click at [433, 183] on li "DC" at bounding box center [556, 187] width 303 height 20
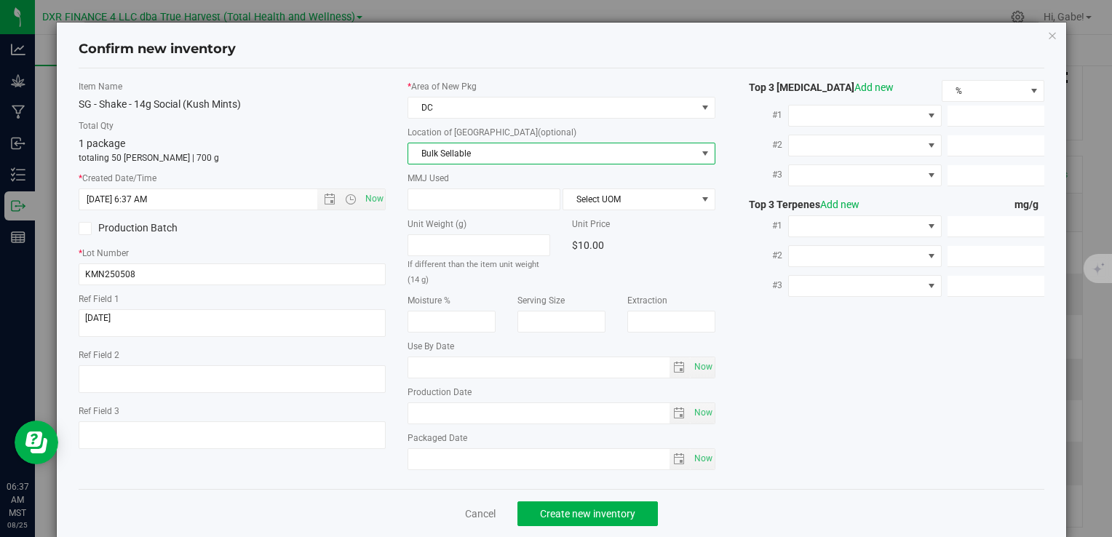
click at [438, 153] on span "Bulk Sellable" at bounding box center [552, 153] width 288 height 20
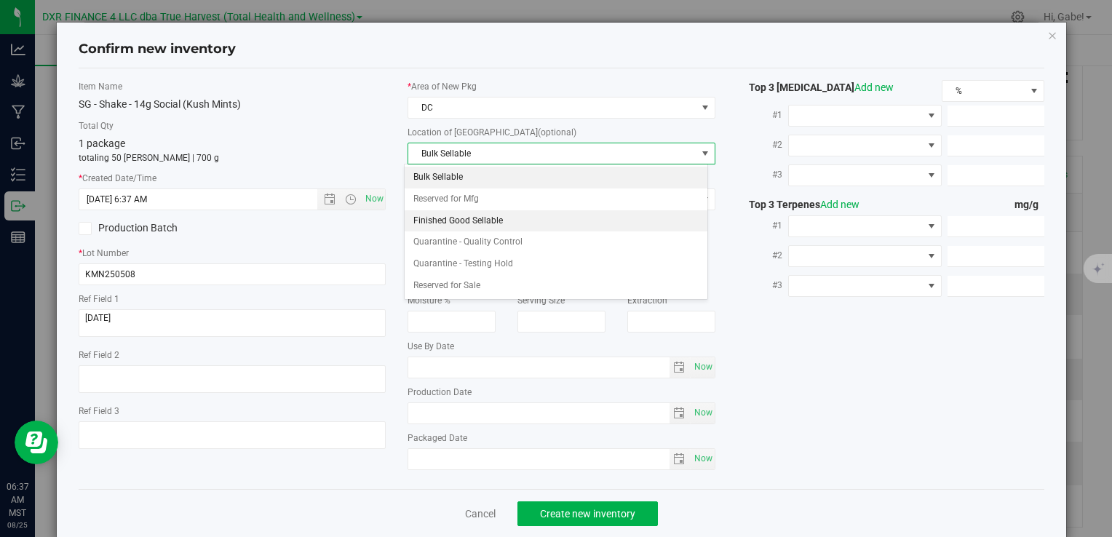
click at [441, 215] on li "Finished Good Sellable" at bounding box center [556, 221] width 303 height 22
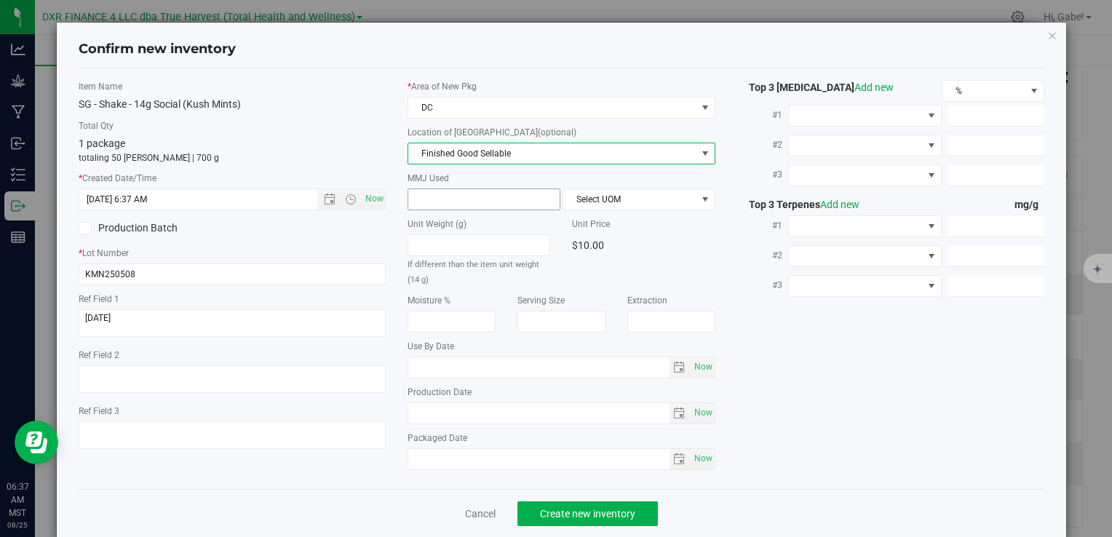
click at [438, 201] on span at bounding box center [484, 200] width 153 height 22
type input "14"
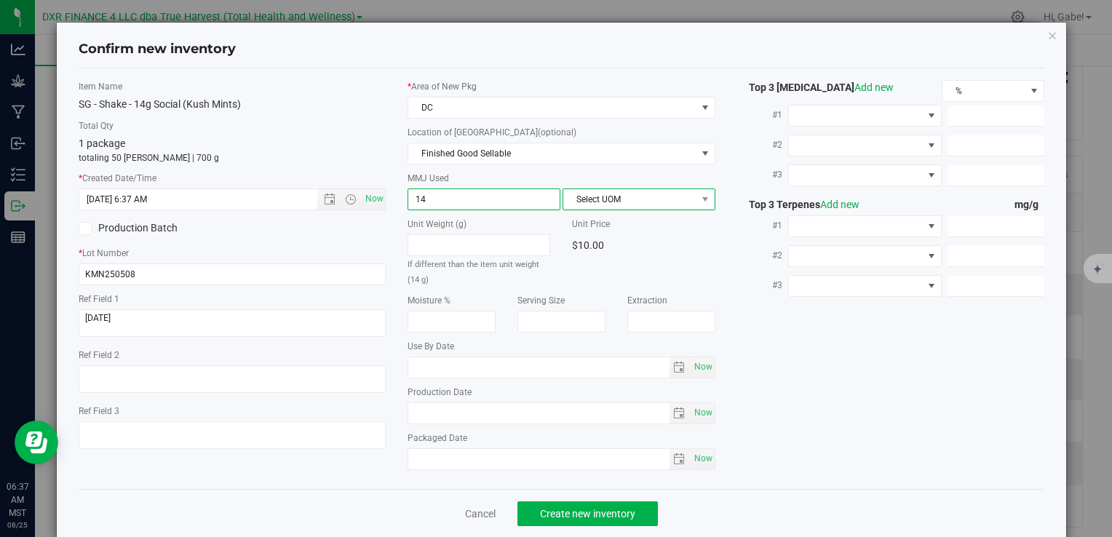
type input "14.0000"
click at [606, 189] on span "Select UOM" at bounding box center [630, 199] width 133 height 20
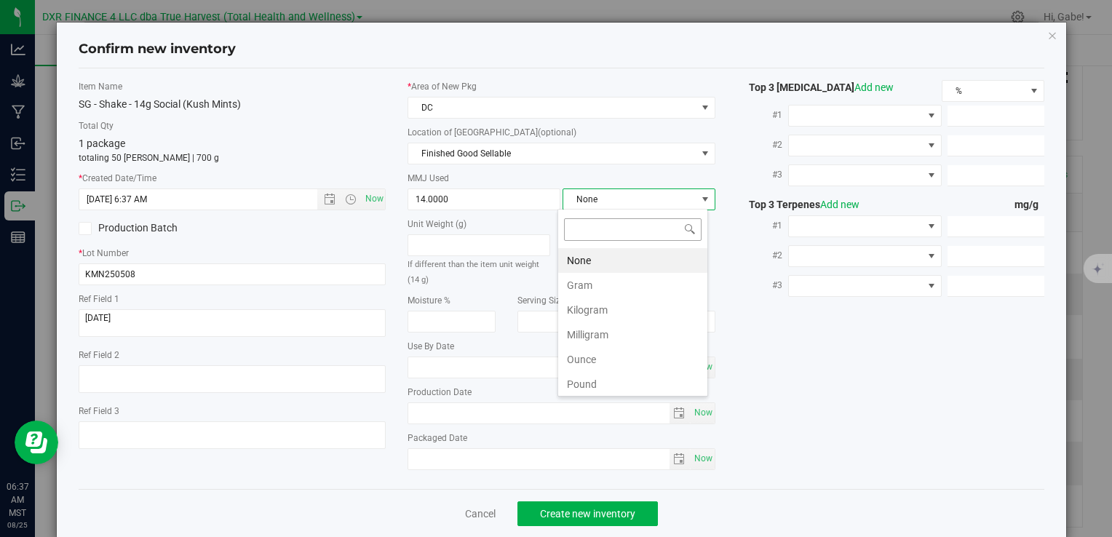
scroll to position [21, 151]
click at [609, 279] on li "Gram" at bounding box center [632, 285] width 149 height 25
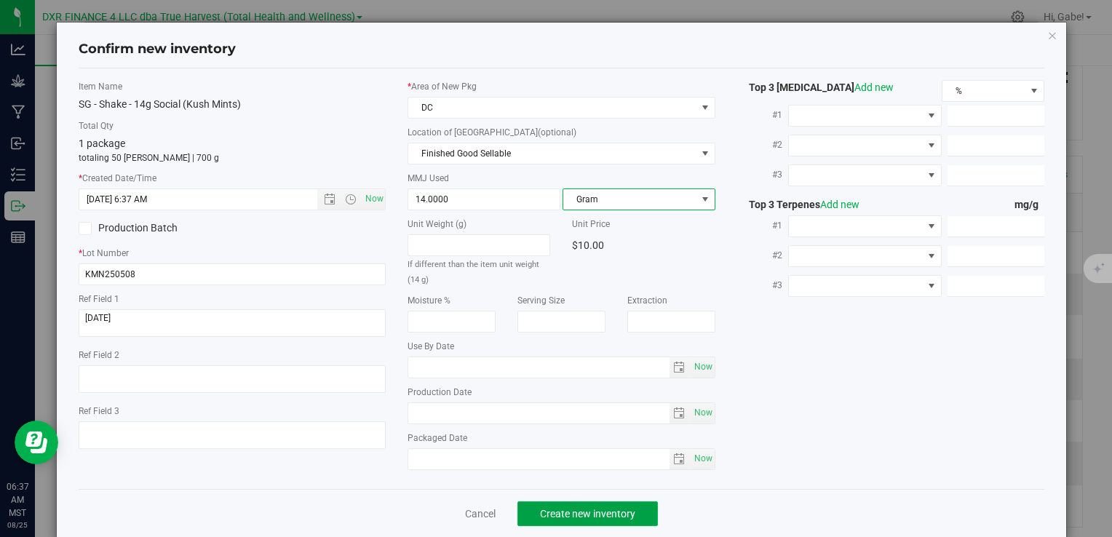
click at [603, 508] on span "Create new inventory" at bounding box center [587, 514] width 95 height 12
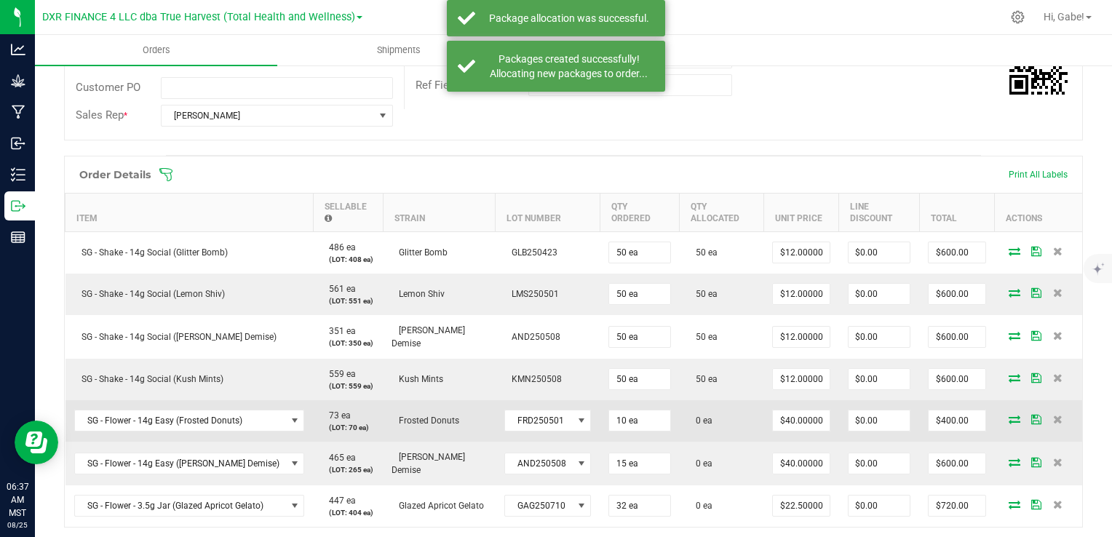
click at [1009, 418] on icon at bounding box center [1015, 419] width 12 height 9
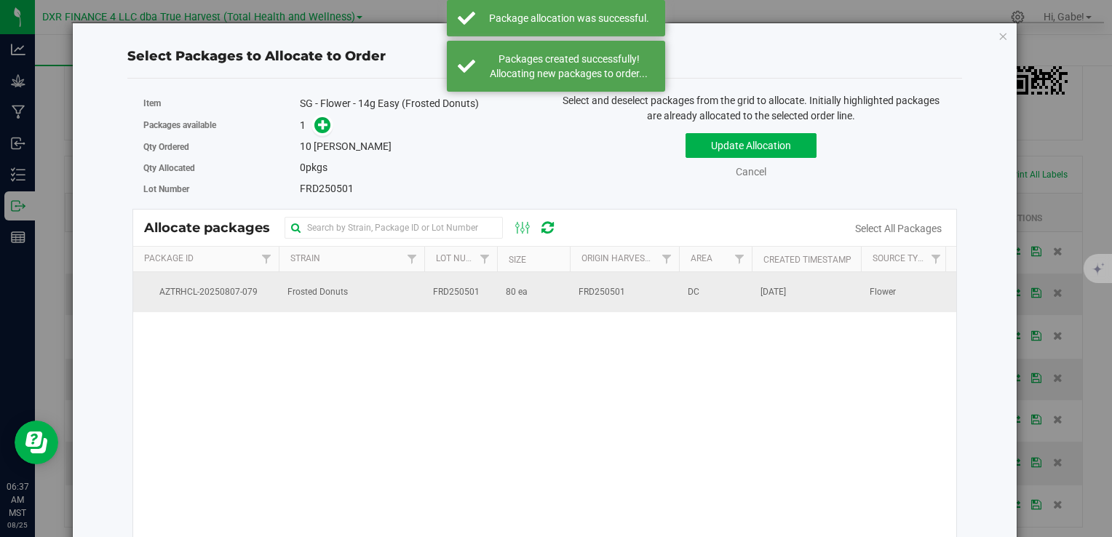
click at [378, 288] on td "Frosted Donuts" at bounding box center [352, 291] width 146 height 39
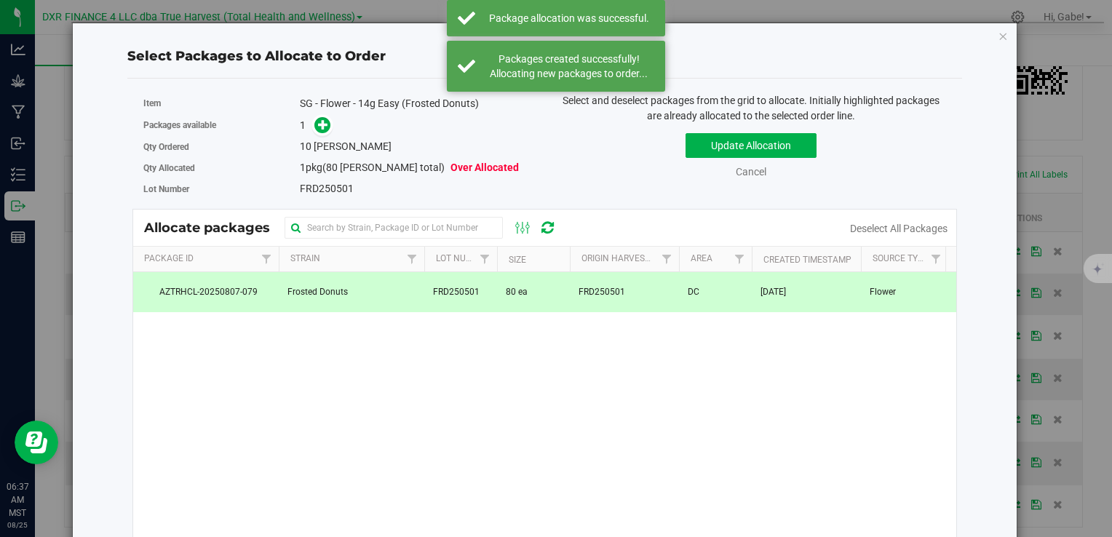
click at [309, 106] on div "SG - Flower - 14g Easy (Frosted Donuts)" at bounding box center [417, 103] width 234 height 15
click at [315, 124] on span at bounding box center [323, 125] width 17 height 17
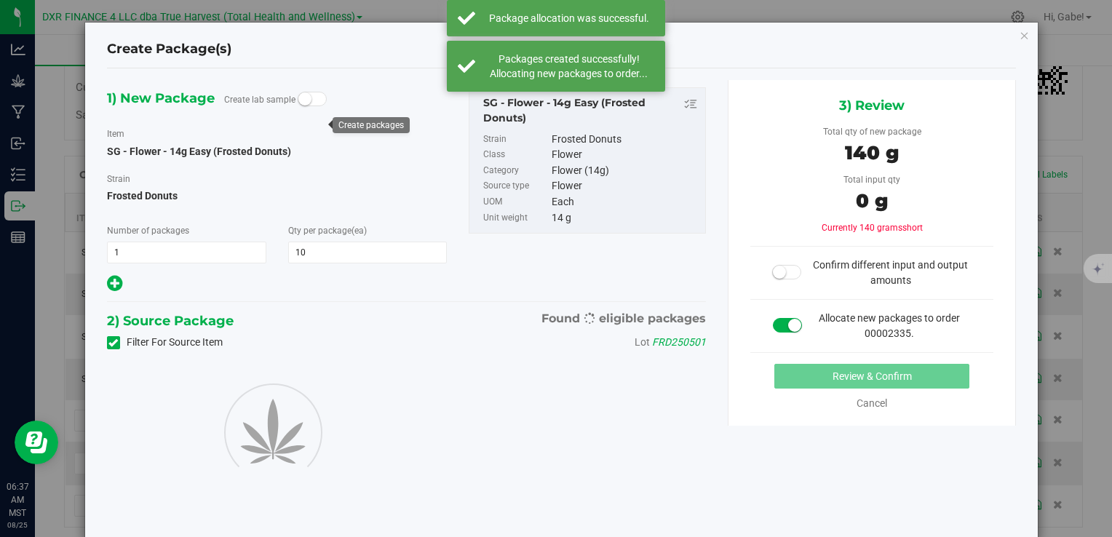
type input "10"
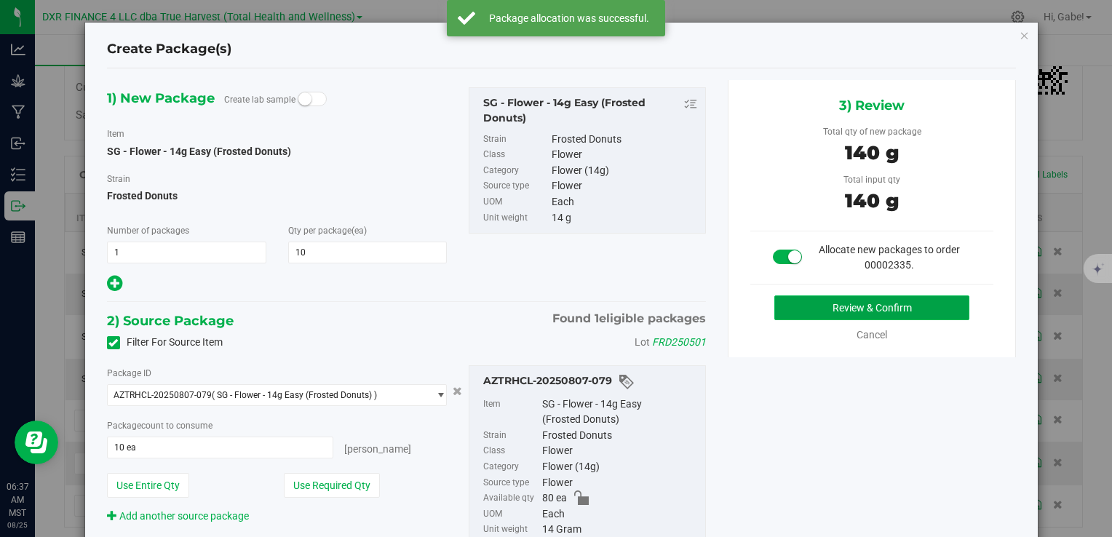
click at [827, 307] on button "Review & Confirm" at bounding box center [872, 308] width 195 height 25
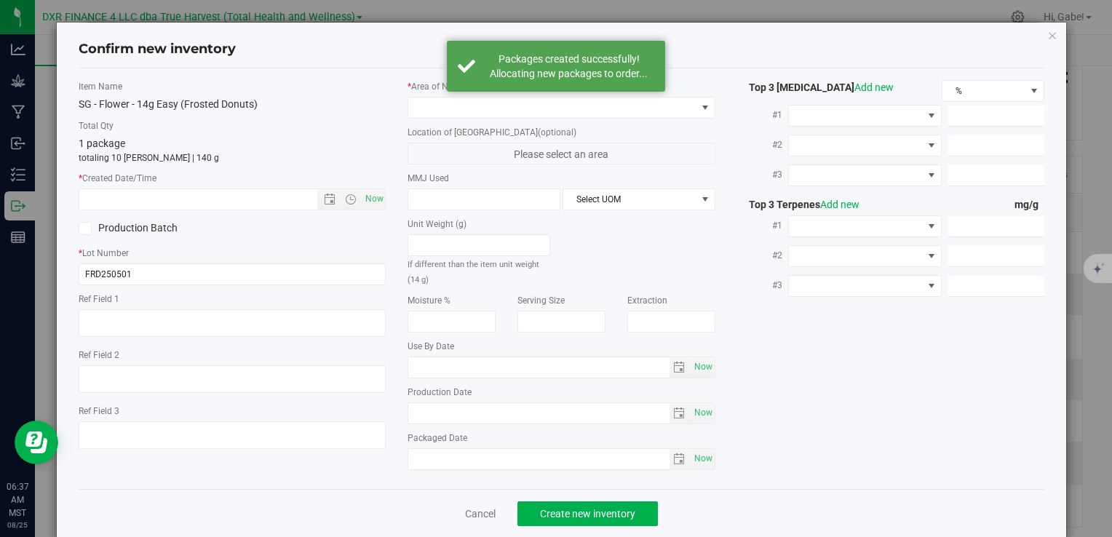
type textarea "[DATE]"
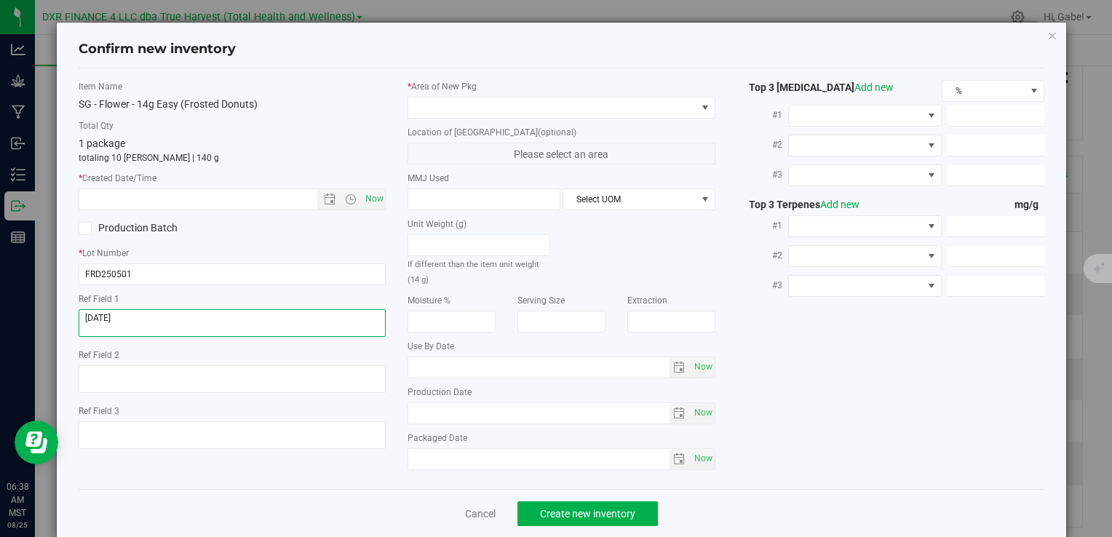
click at [145, 323] on textarea at bounding box center [232, 323] width 307 height 28
click at [145, 321] on textarea at bounding box center [232, 323] width 307 height 28
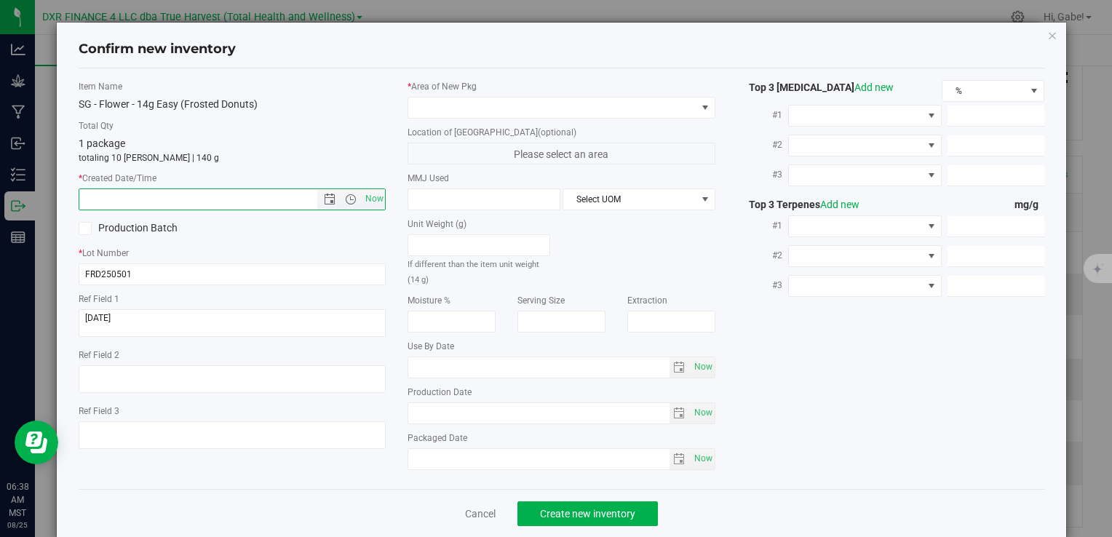
click at [202, 201] on input "text" at bounding box center [210, 199] width 262 height 20
paste input "[DATE]"
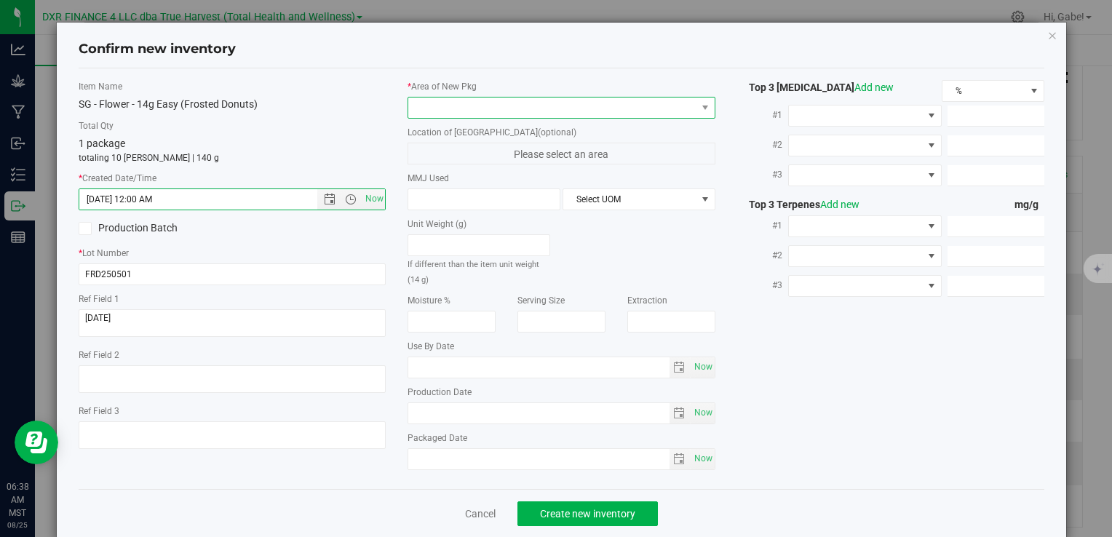
type input "[DATE] 6:38 AM"
click at [457, 100] on span at bounding box center [552, 108] width 288 height 20
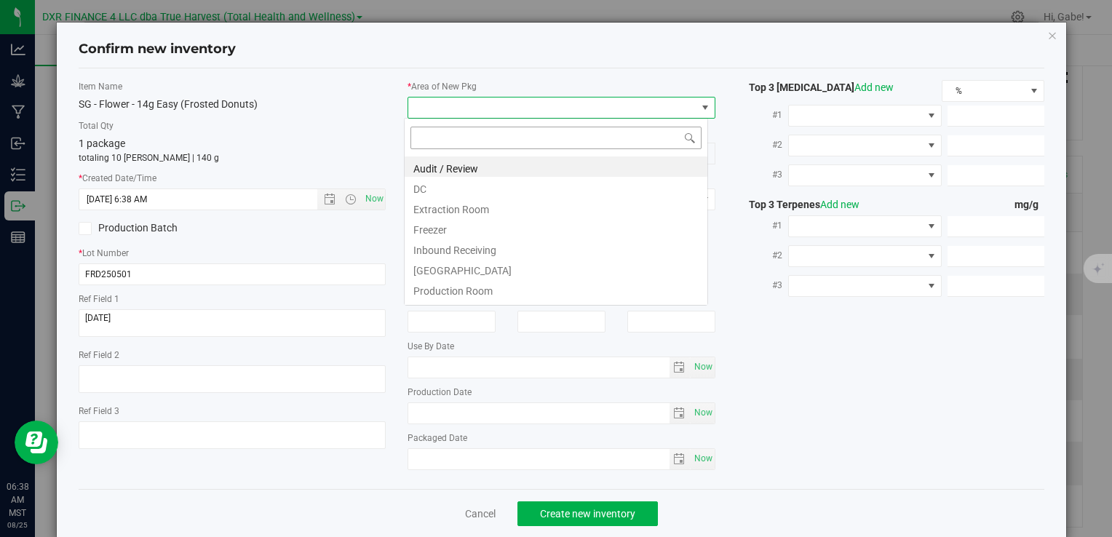
scroll to position [21, 304]
click at [464, 194] on li "DC" at bounding box center [556, 187] width 303 height 20
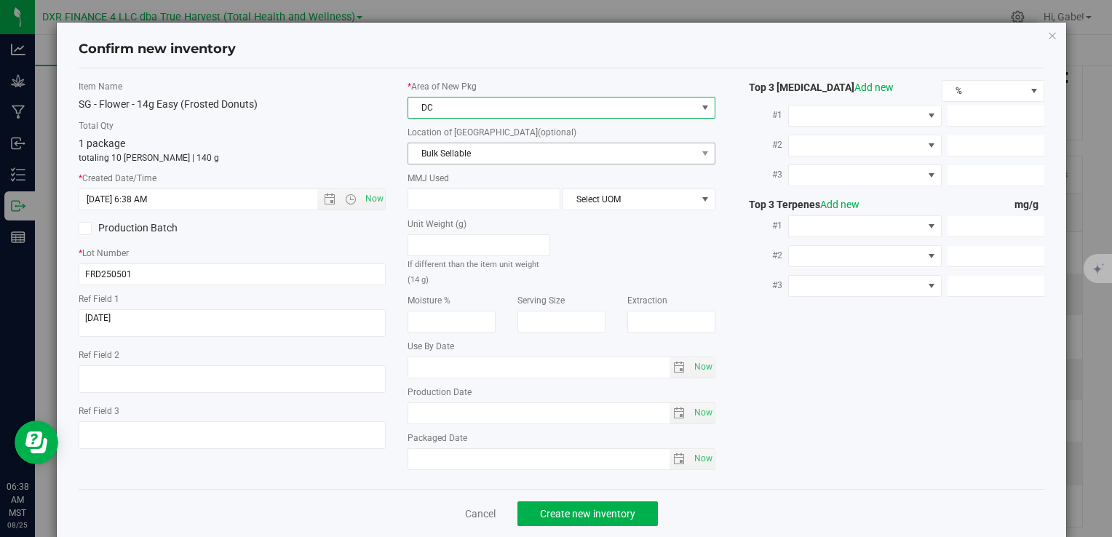
click at [457, 151] on span "Bulk Sellable" at bounding box center [552, 153] width 288 height 20
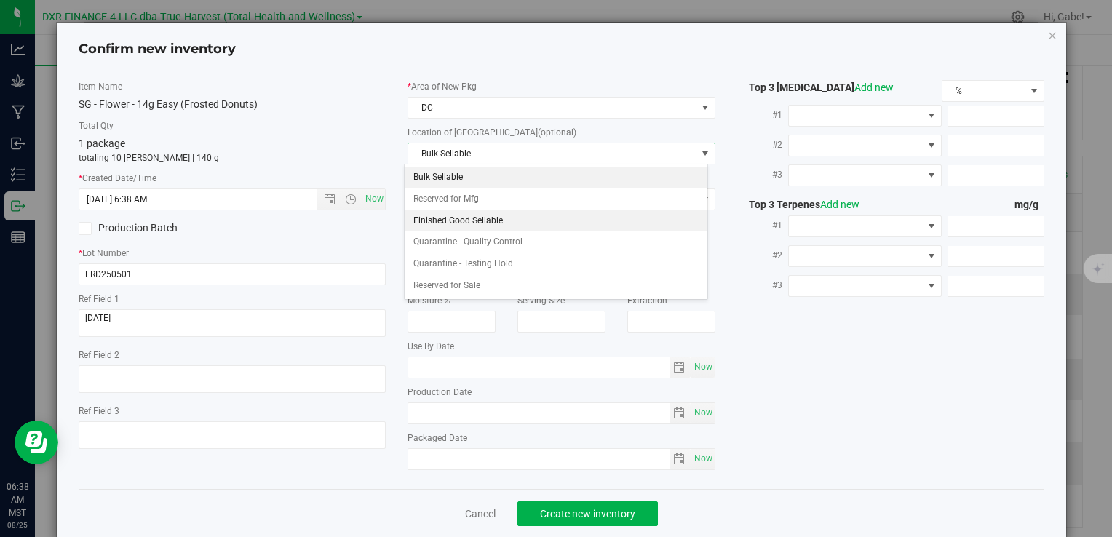
click at [468, 210] on li "Finished Good Sellable" at bounding box center [556, 221] width 303 height 22
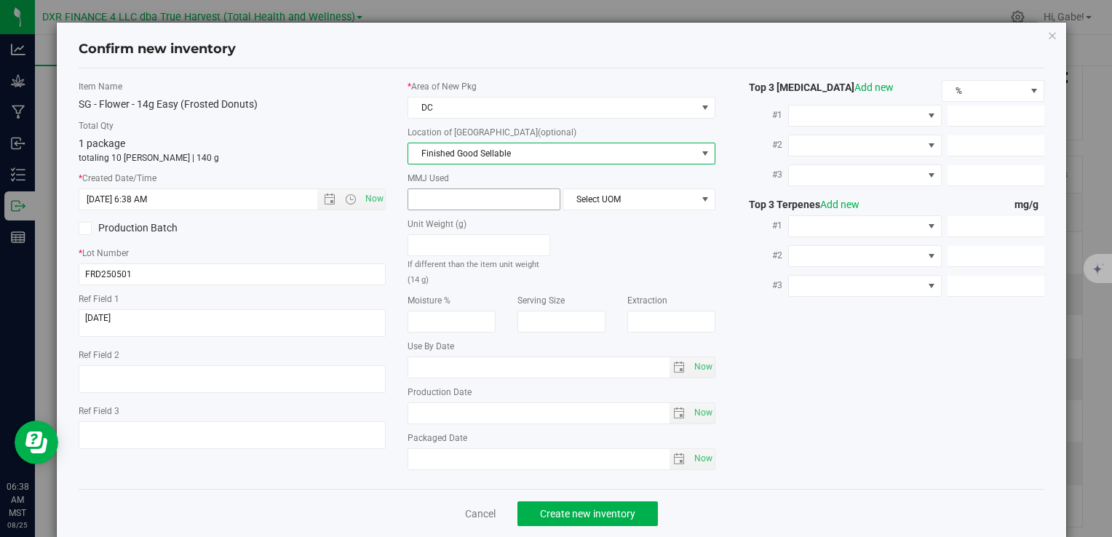
click at [465, 192] on span at bounding box center [484, 200] width 153 height 22
type input "14"
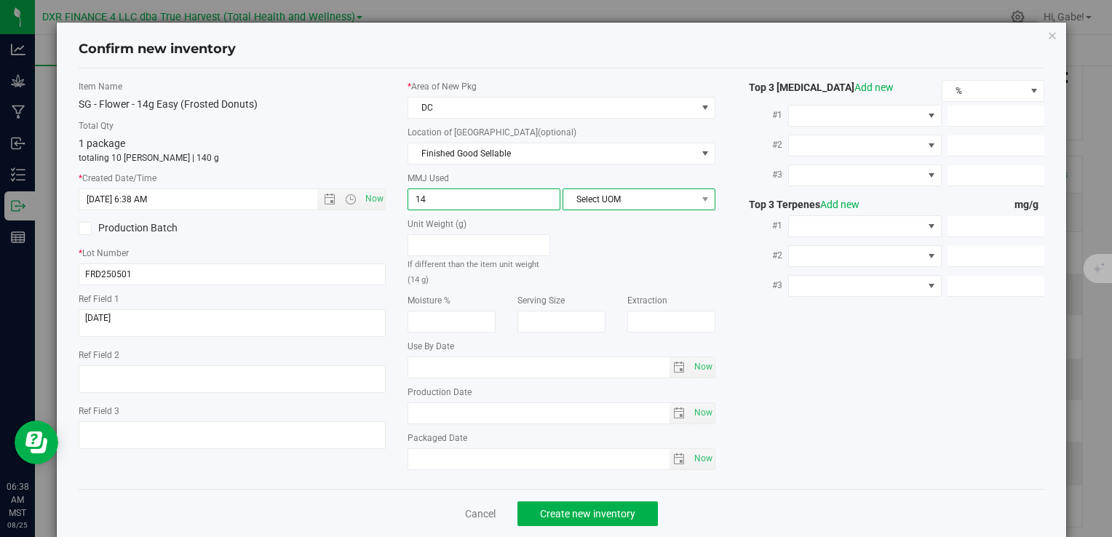
type input "14.0000"
click at [663, 202] on span "Select UOM" at bounding box center [630, 199] width 133 height 20
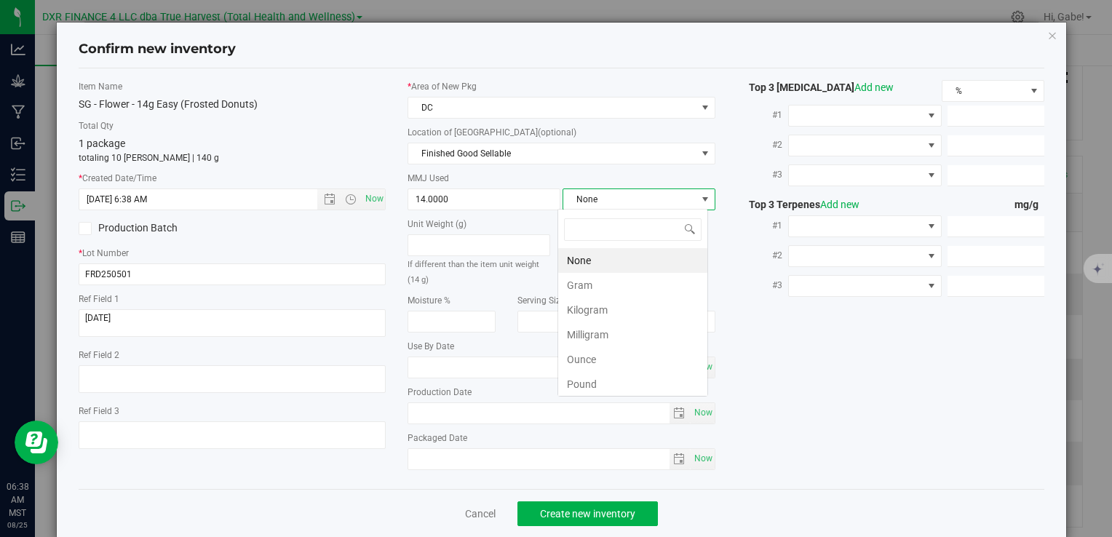
scroll to position [21, 151]
click at [626, 290] on li "Gram" at bounding box center [632, 285] width 149 height 25
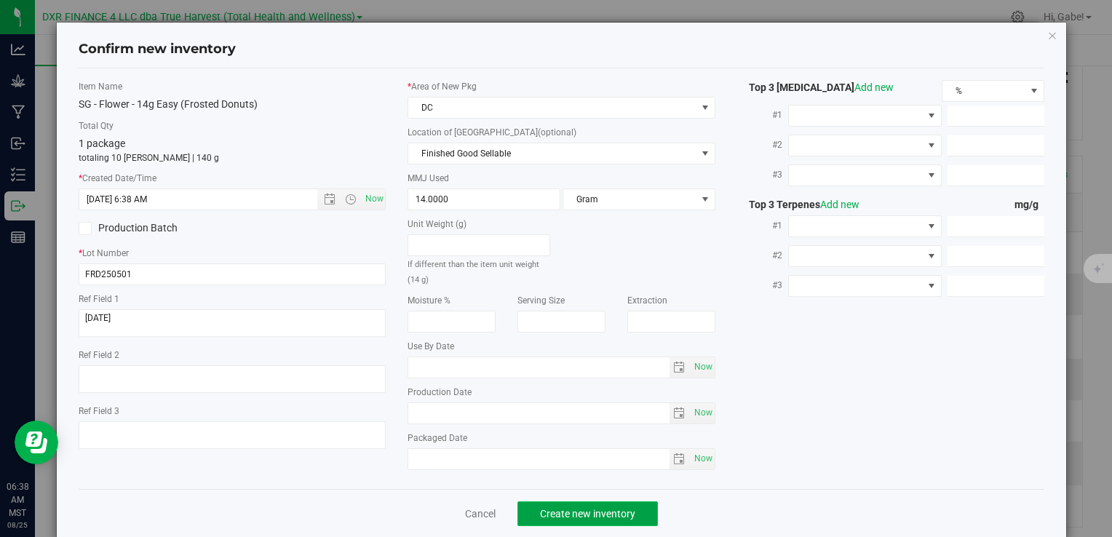
click at [577, 513] on span "Create new inventory" at bounding box center [587, 514] width 95 height 12
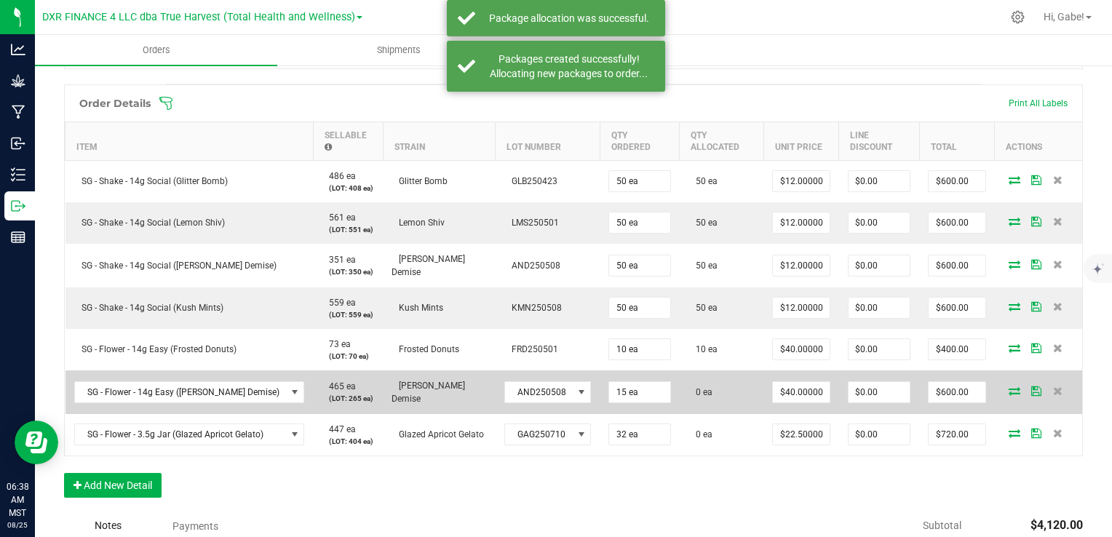
scroll to position [364, 0]
click at [1009, 385] on icon at bounding box center [1015, 389] width 12 height 9
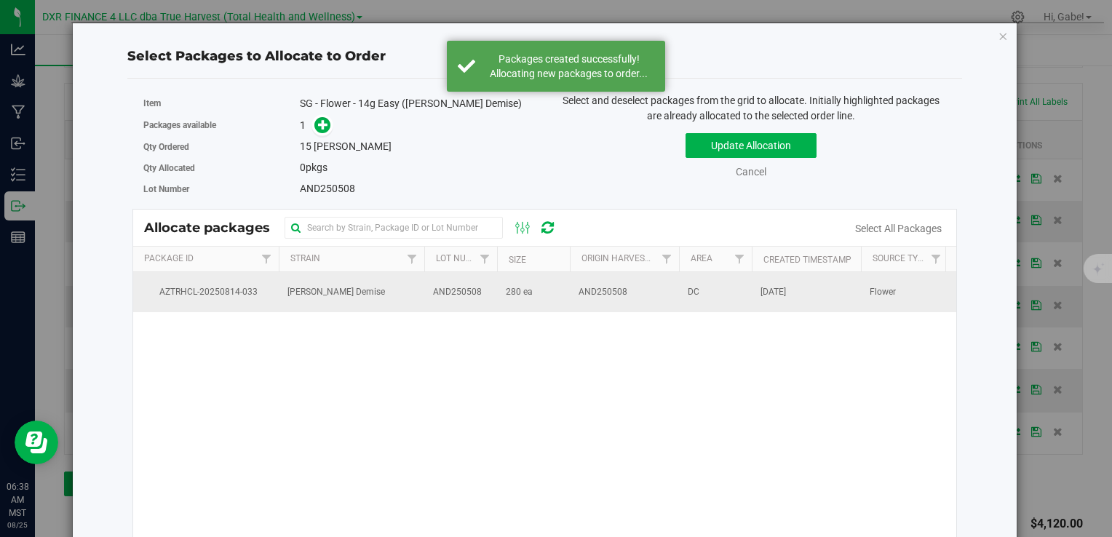
click at [397, 296] on td "[PERSON_NAME] Demise" at bounding box center [352, 291] width 146 height 39
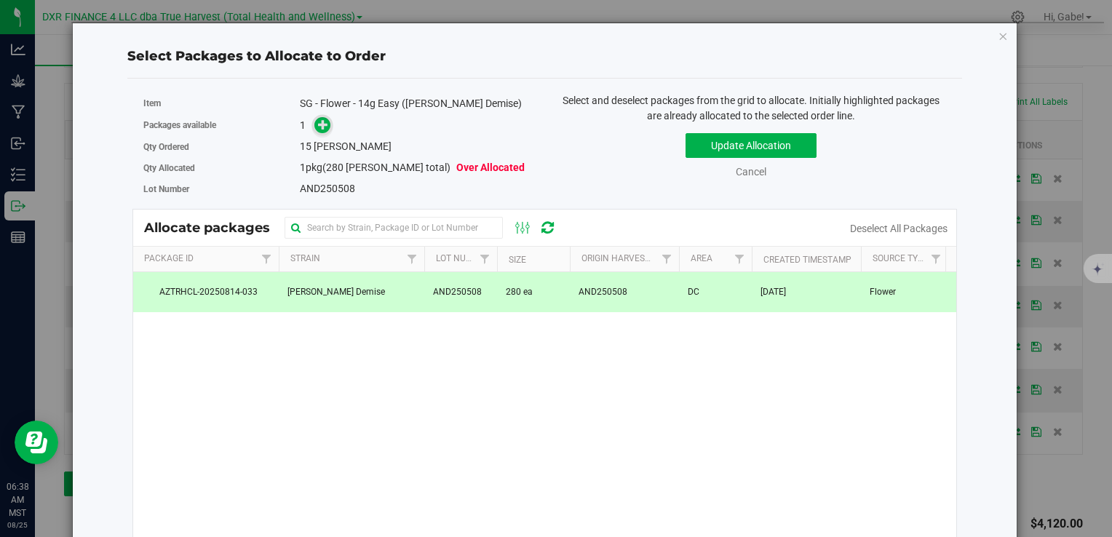
click at [314, 122] on span at bounding box center [322, 125] width 17 height 17
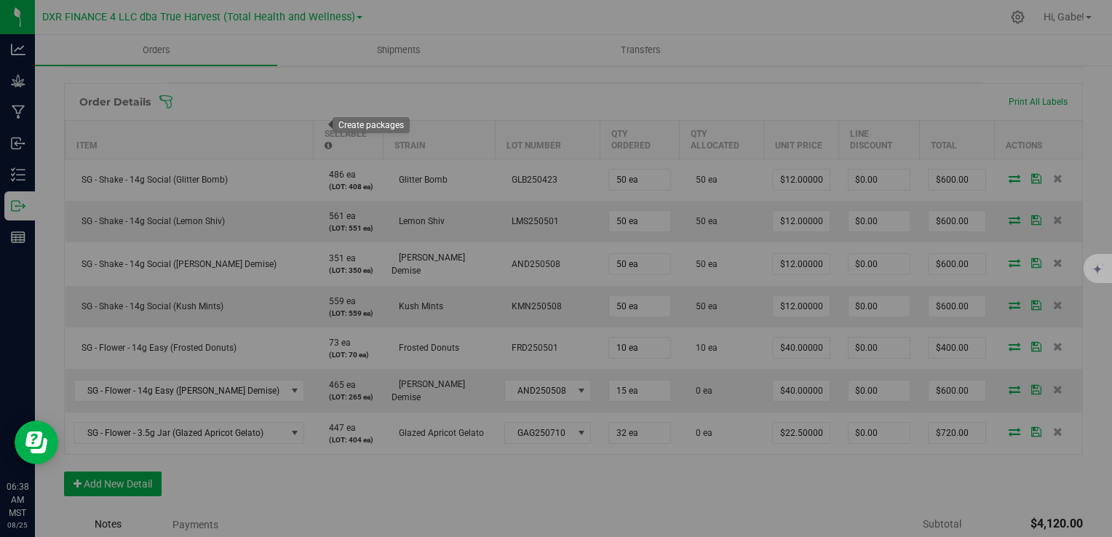
type input "1"
type input "15"
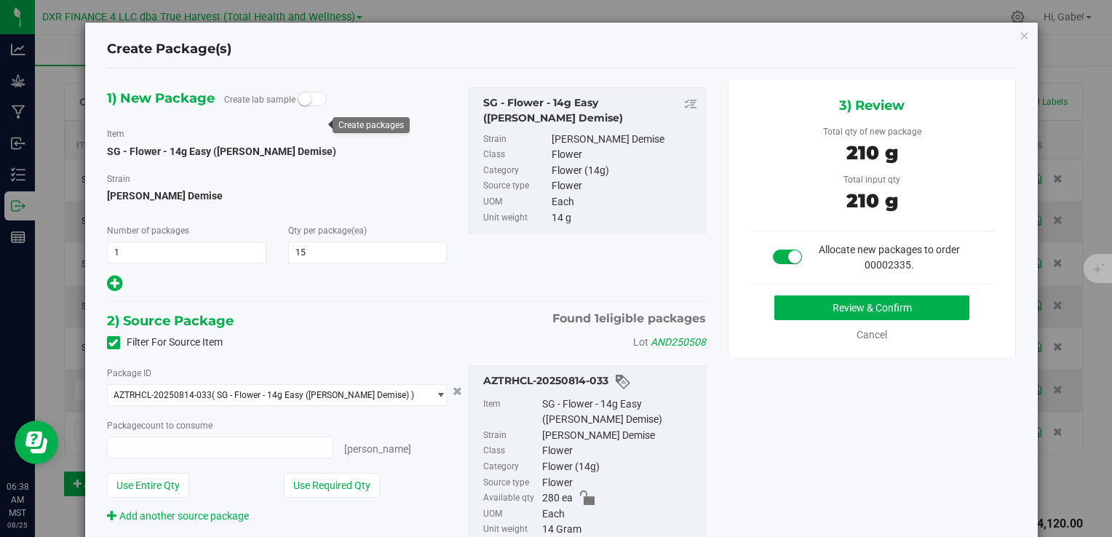
type input "15 ea"
click at [881, 307] on button "Review & Confirm" at bounding box center [872, 308] width 195 height 25
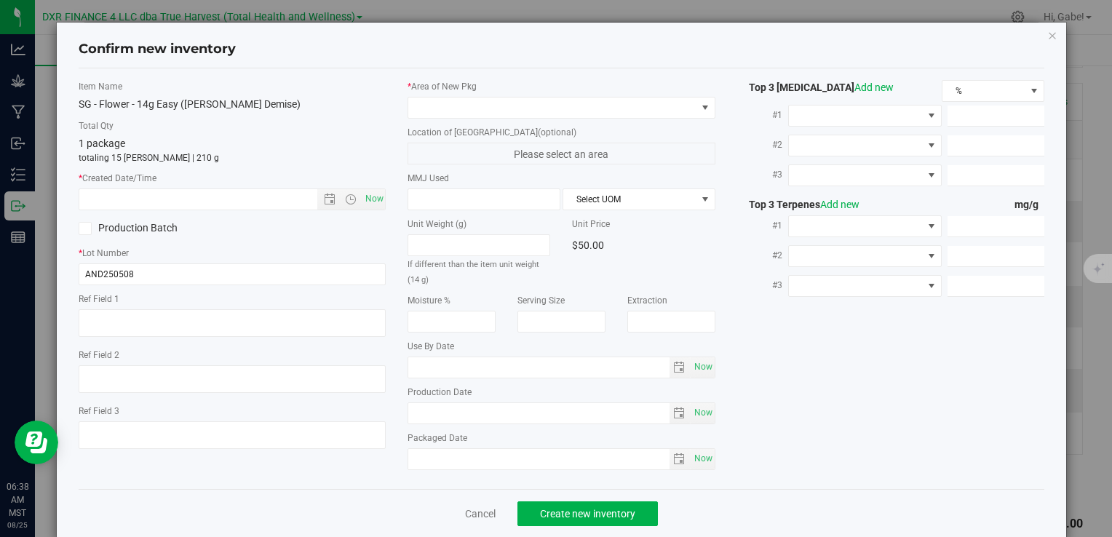
type textarea "[DATE]"
click at [178, 318] on textarea at bounding box center [232, 323] width 307 height 28
click at [170, 194] on input "text" at bounding box center [210, 199] width 262 height 20
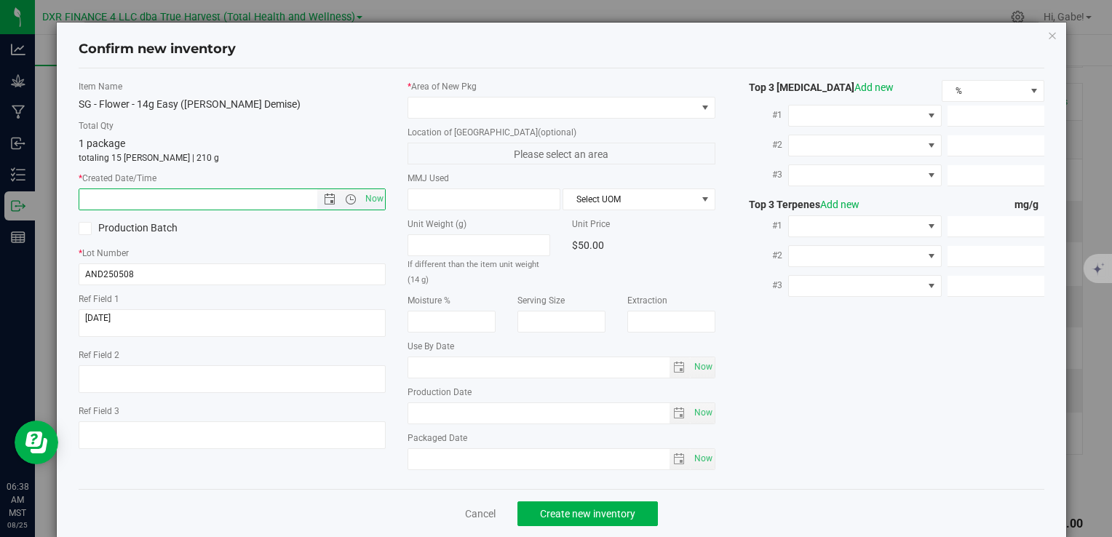
paste input "[DATE]"
type input "[DATE] 6:38 AM"
drag, startPoint x: 507, startPoint y: 121, endPoint x: 501, endPoint y: 113, distance: 9.9
click at [506, 119] on div "* Area of [GEOGRAPHIC_DATA] Location of [GEOGRAPHIC_DATA] (optional) Please sel…" at bounding box center [561, 279] width 329 height 398
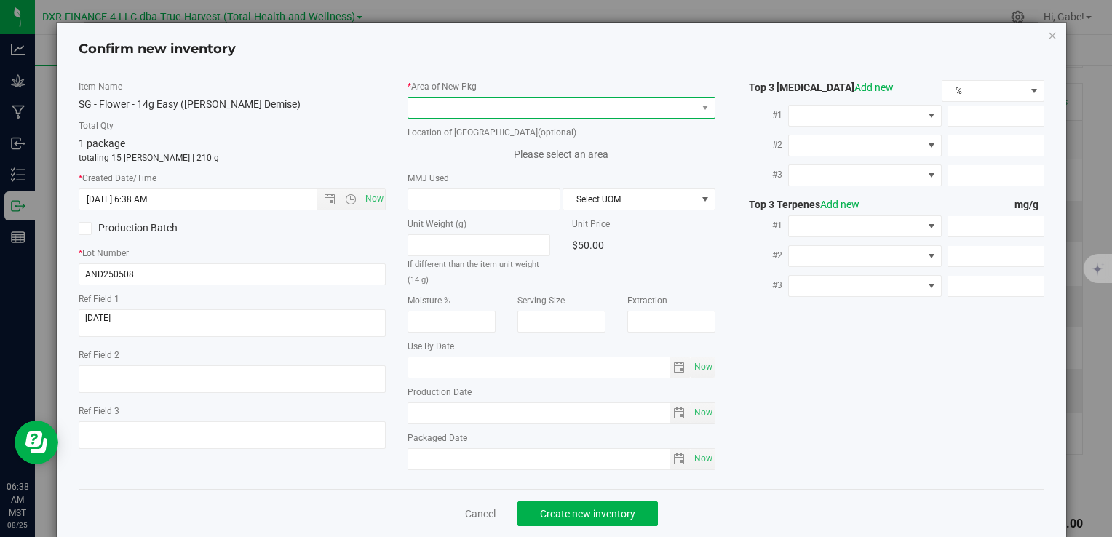
click at [498, 114] on span at bounding box center [552, 108] width 288 height 20
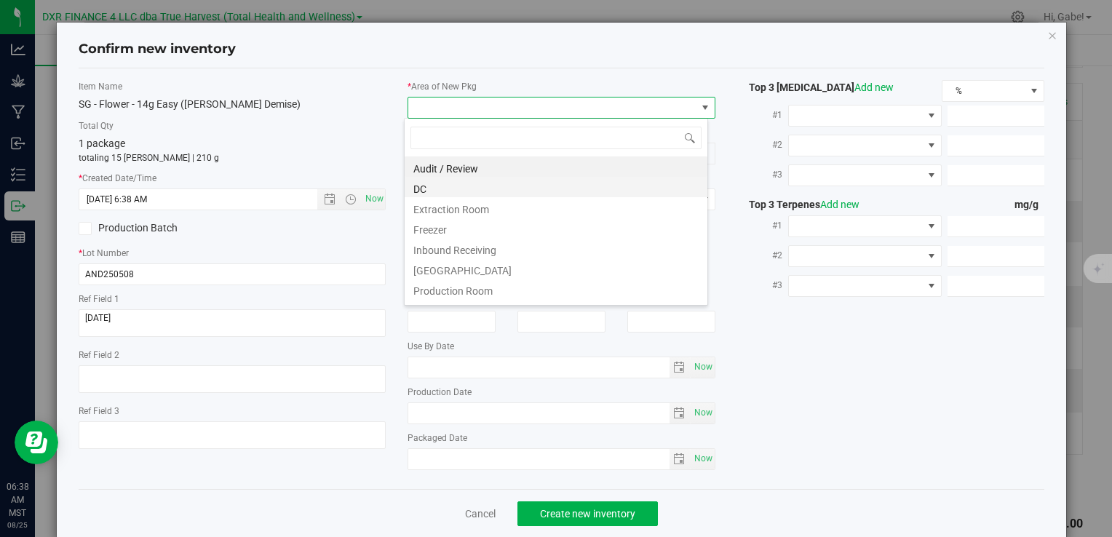
scroll to position [21, 304]
click at [460, 197] on li "DC" at bounding box center [556, 187] width 303 height 20
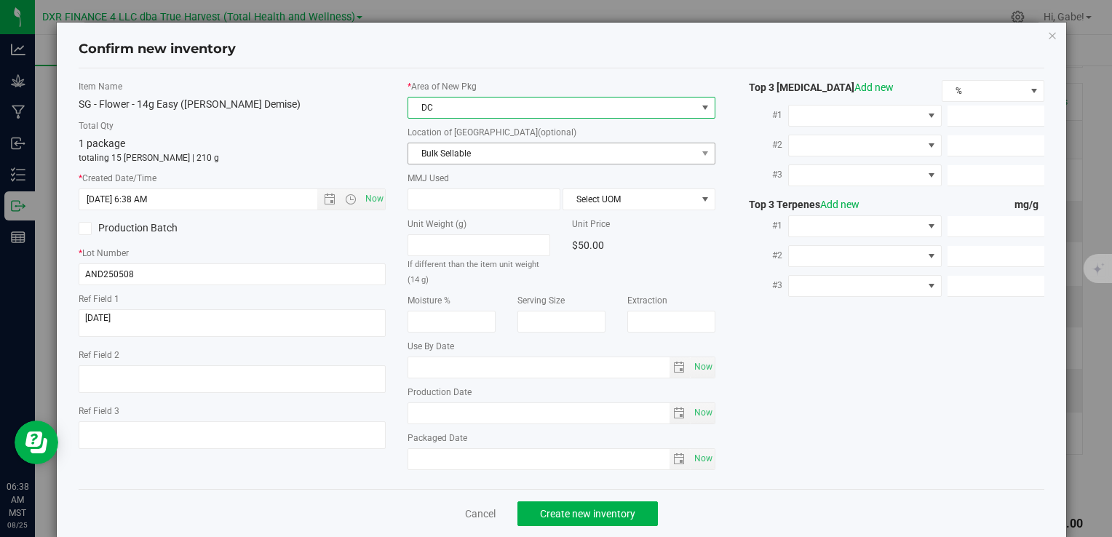
click at [451, 149] on span "Bulk Sellable" at bounding box center [552, 153] width 288 height 20
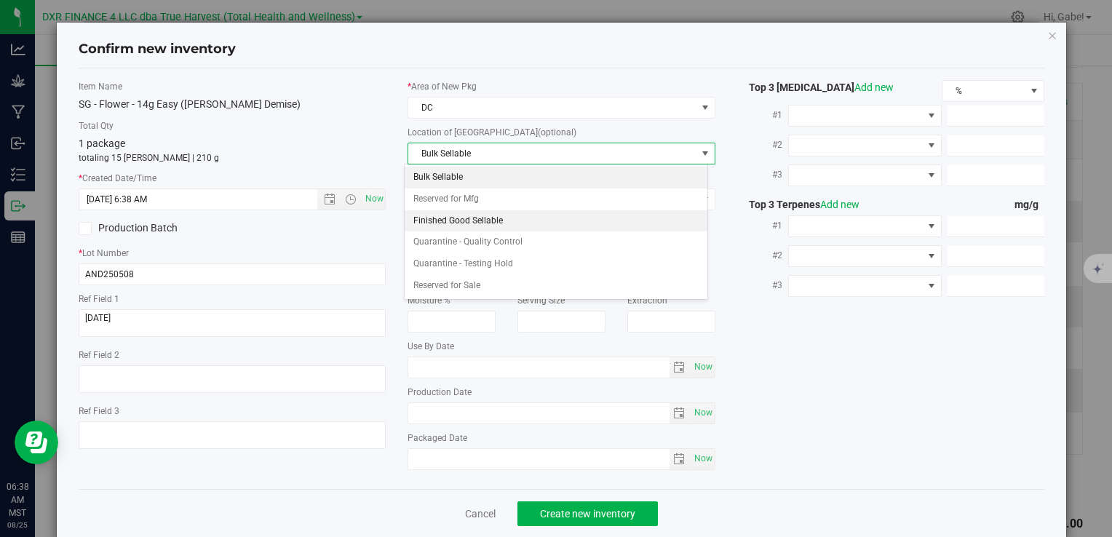
click at [454, 220] on li "Finished Good Sellable" at bounding box center [556, 221] width 303 height 22
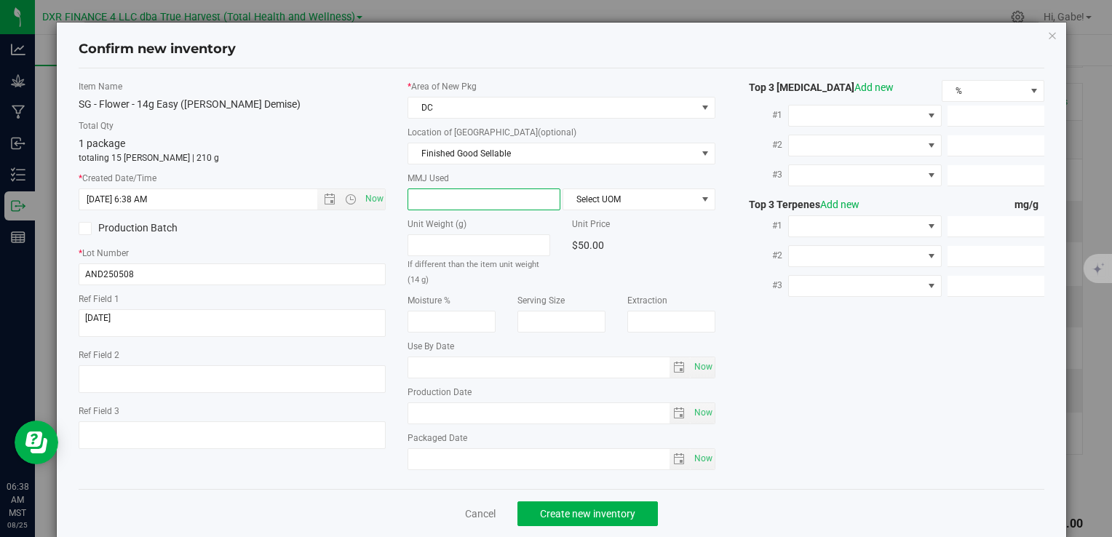
click at [454, 205] on span at bounding box center [484, 200] width 153 height 22
type input "14"
type input "14.0000"
click at [574, 204] on span "Select UOM" at bounding box center [630, 199] width 133 height 20
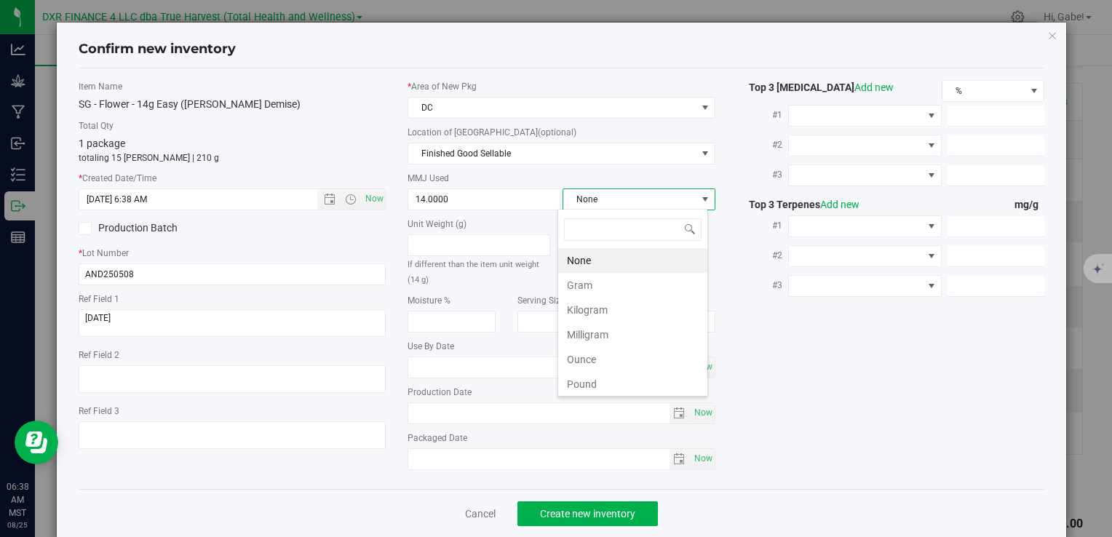
scroll to position [21, 151]
click at [586, 287] on li "Gram" at bounding box center [632, 285] width 149 height 25
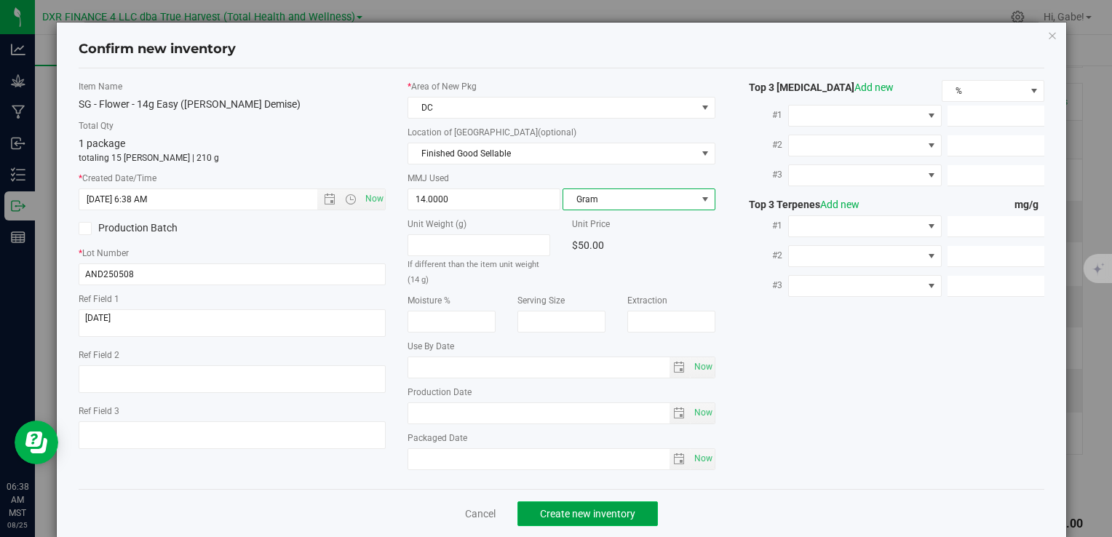
click at [587, 509] on span "Create new inventory" at bounding box center [587, 514] width 95 height 12
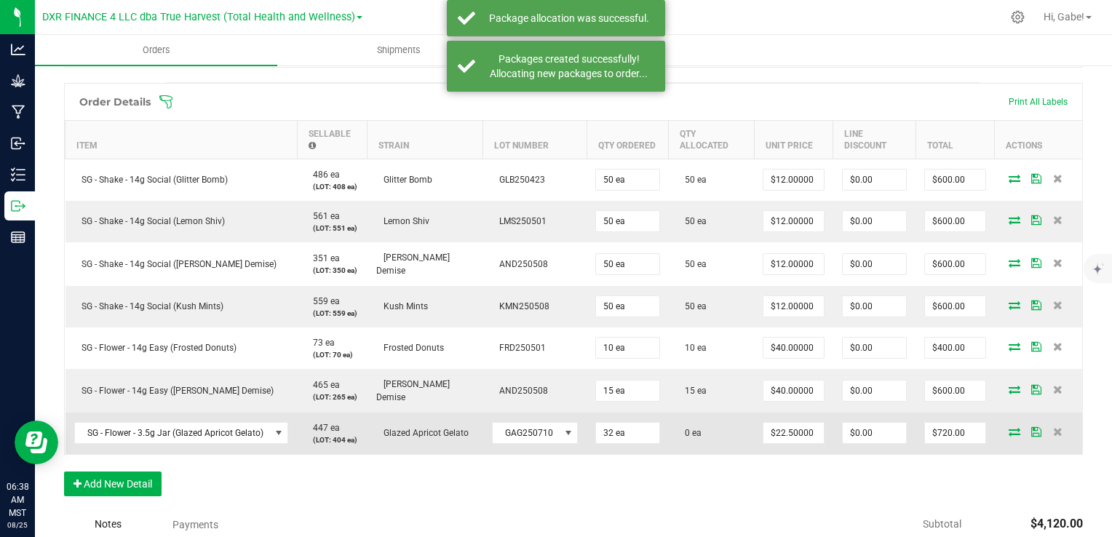
click at [1009, 427] on icon at bounding box center [1015, 431] width 12 height 9
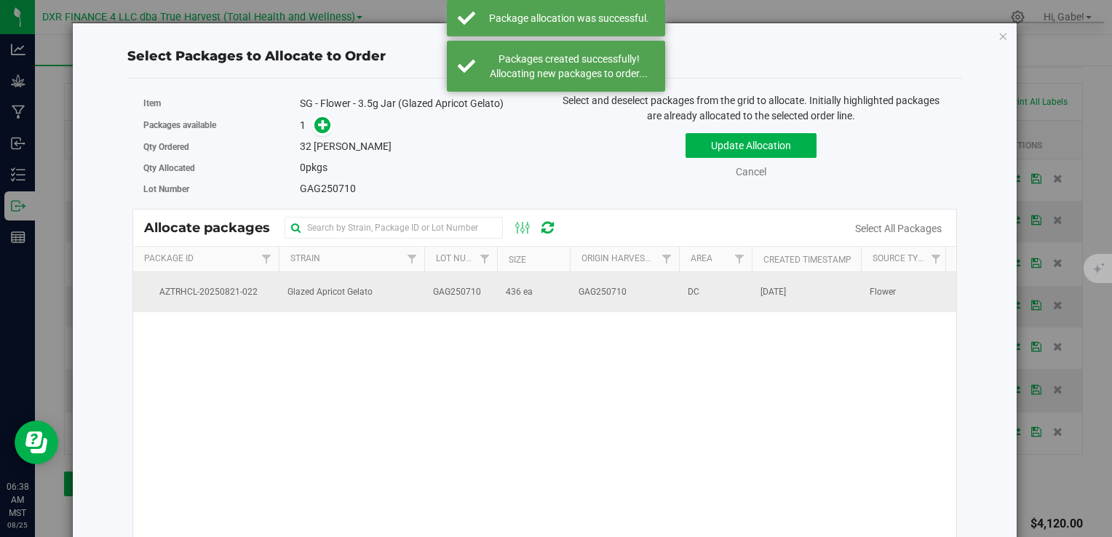
click at [495, 291] on td "GAG250710" at bounding box center [460, 291] width 73 height 39
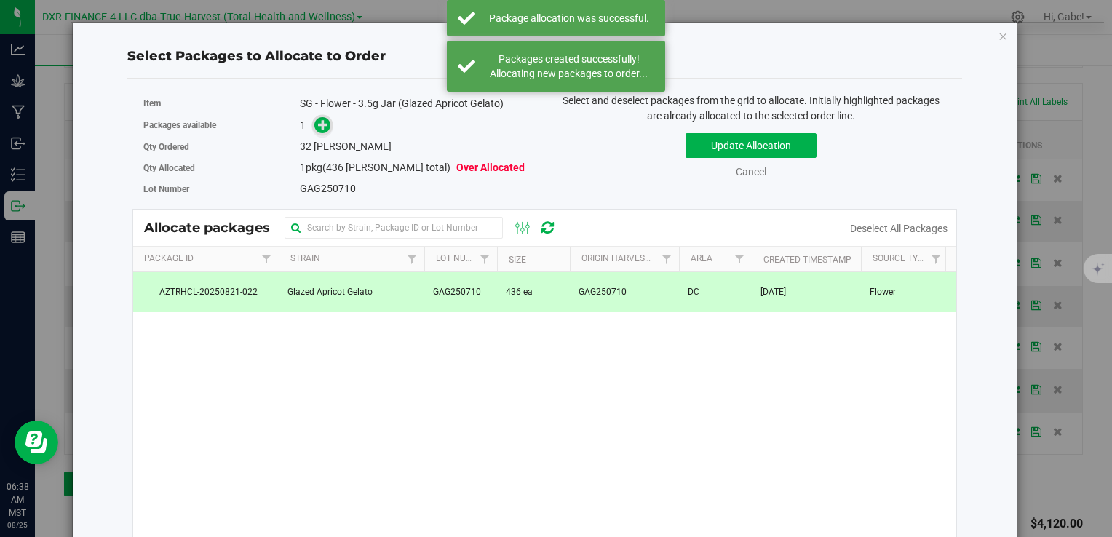
click at [320, 132] on span at bounding box center [323, 125] width 17 height 17
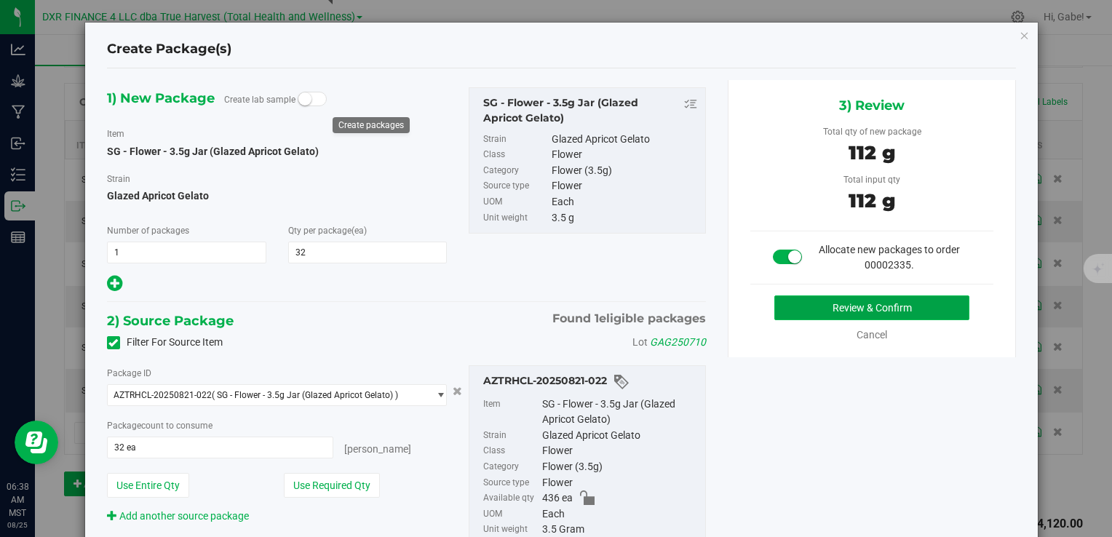
click at [808, 308] on button "Review & Confirm" at bounding box center [872, 308] width 195 height 25
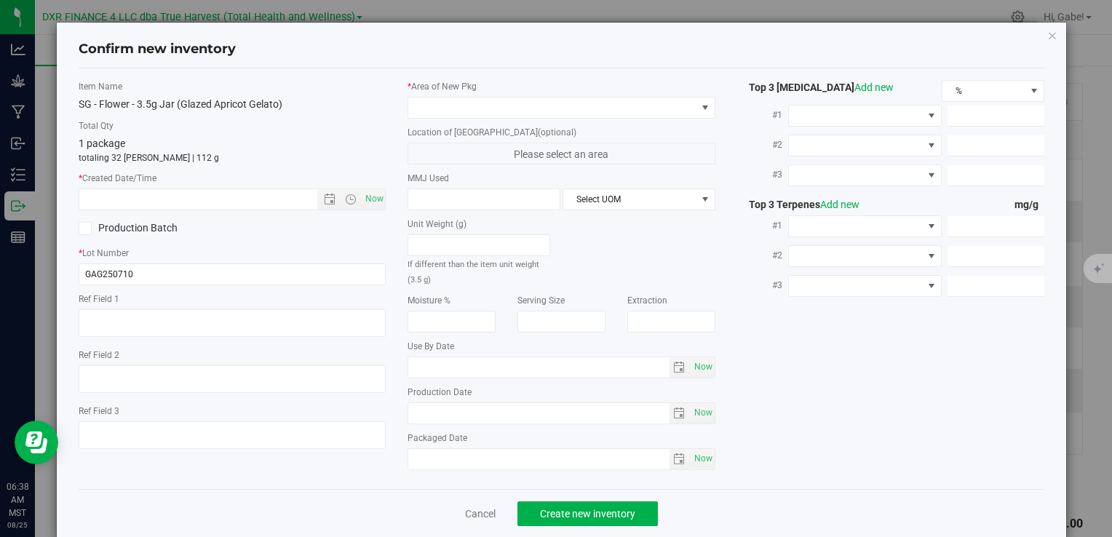
type textarea "[DATE]"
click at [169, 323] on textarea at bounding box center [232, 323] width 307 height 28
click at [210, 193] on input "text" at bounding box center [210, 199] width 262 height 20
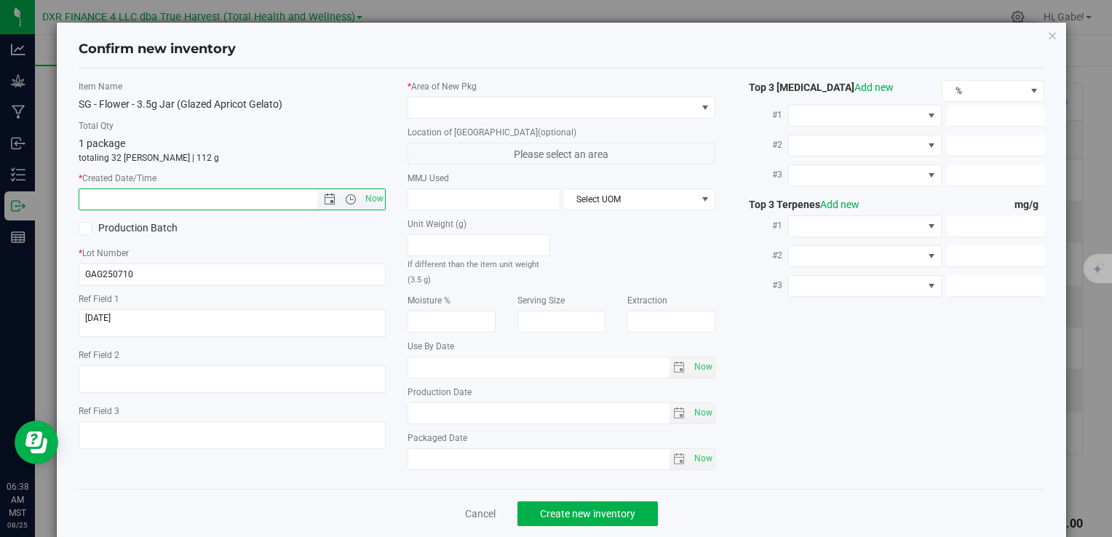
paste input "[DATE]"
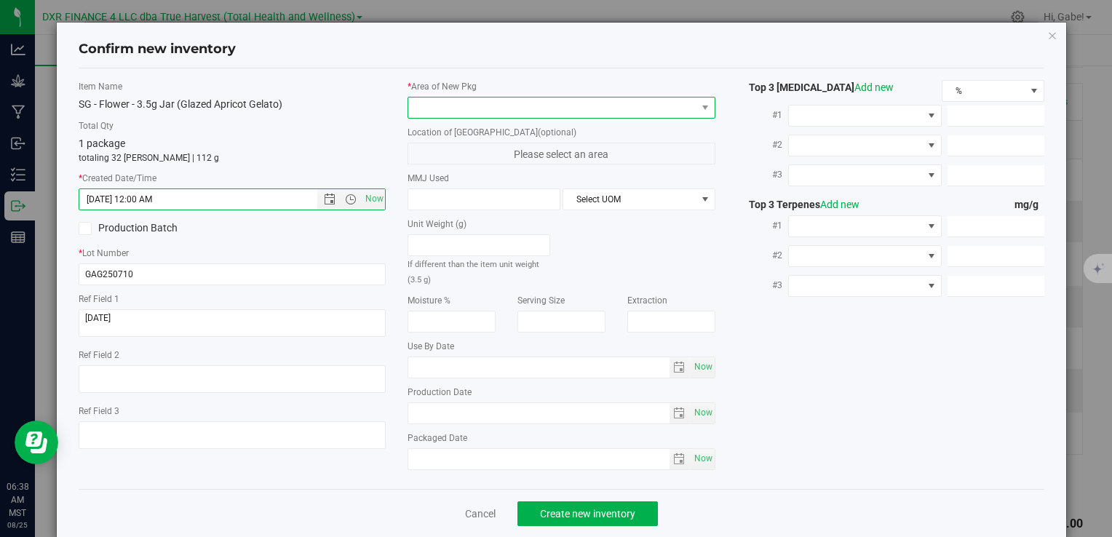
type input "[DATE] 6:38 AM"
click at [468, 104] on span at bounding box center [552, 108] width 288 height 20
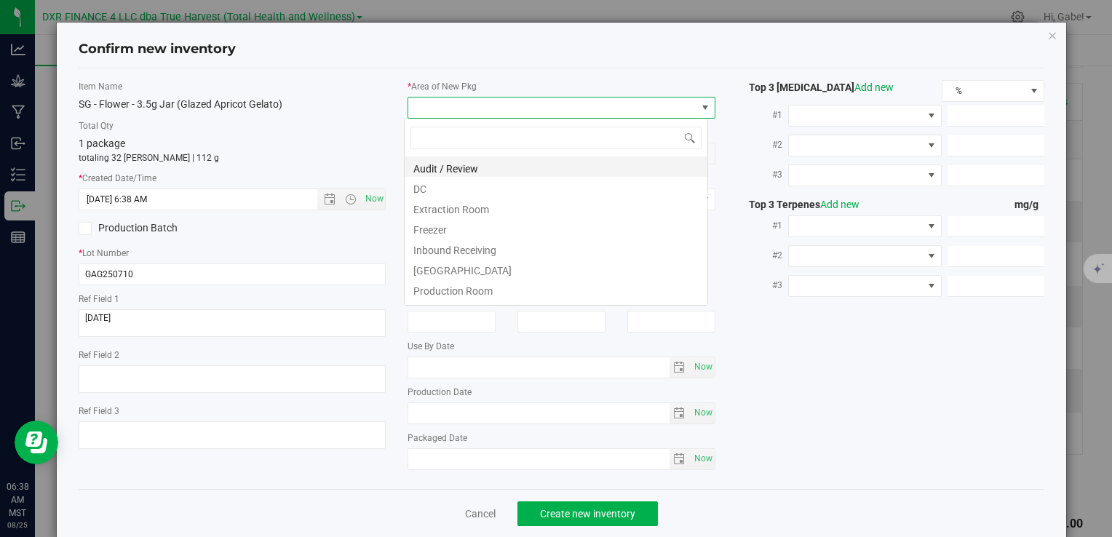
scroll to position [21, 304]
click at [437, 190] on li "DC" at bounding box center [556, 187] width 303 height 20
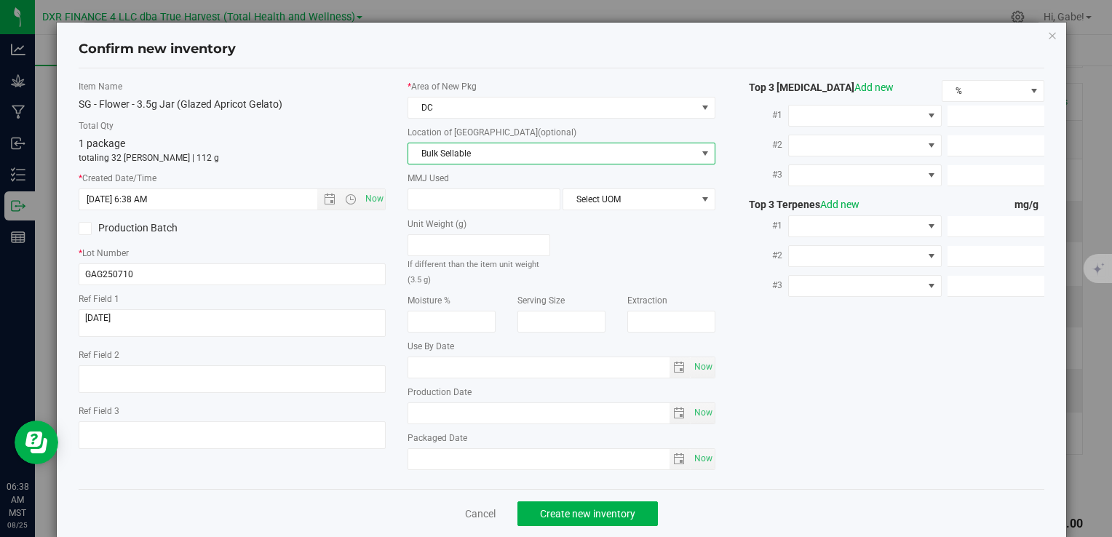
click at [443, 155] on span "Bulk Sellable" at bounding box center [552, 153] width 288 height 20
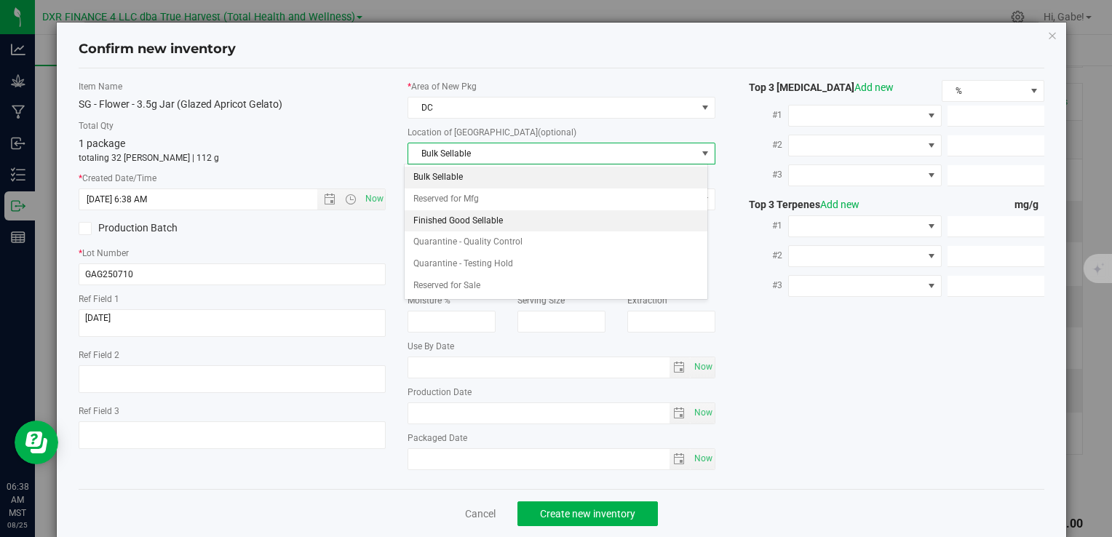
click at [437, 217] on li "Finished Good Sellable" at bounding box center [556, 221] width 303 height 22
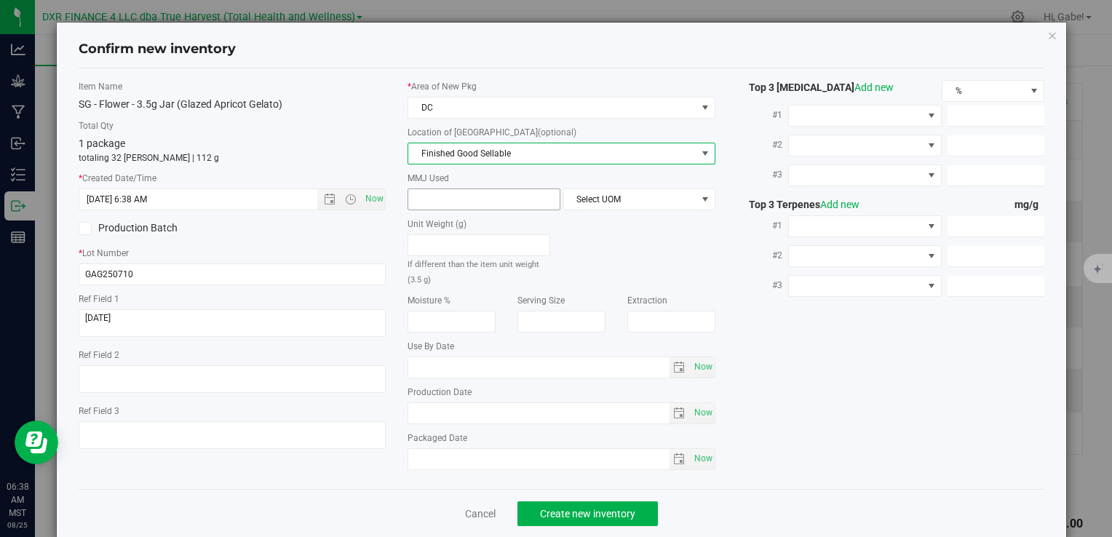
click at [449, 194] on span at bounding box center [484, 200] width 153 height 22
type input "3.5"
click at [656, 178] on label "MMJ Used" at bounding box center [561, 178] width 307 height 13
type input "3.5000"
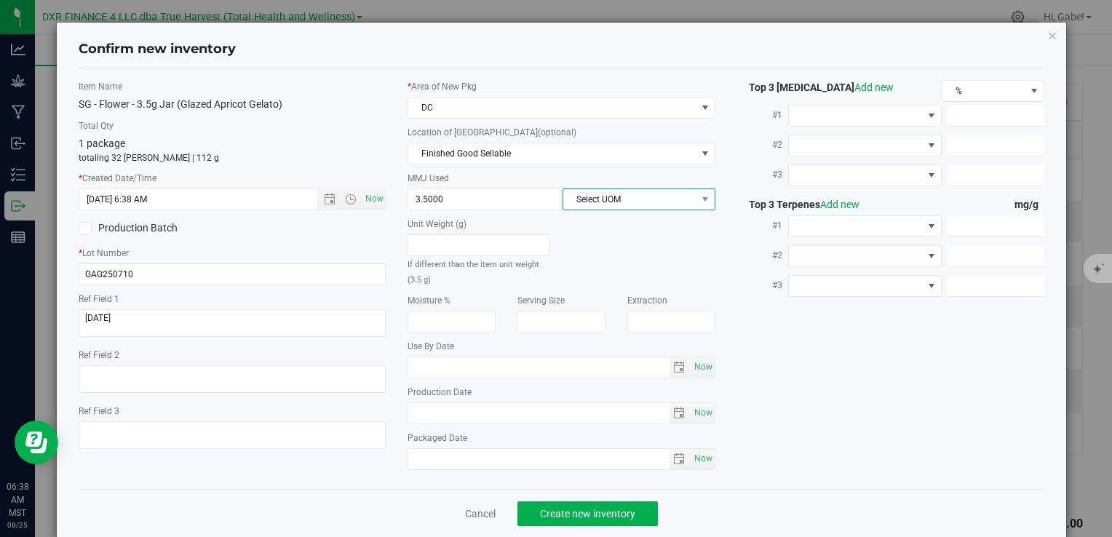
click at [647, 202] on span "Select UOM" at bounding box center [630, 199] width 133 height 20
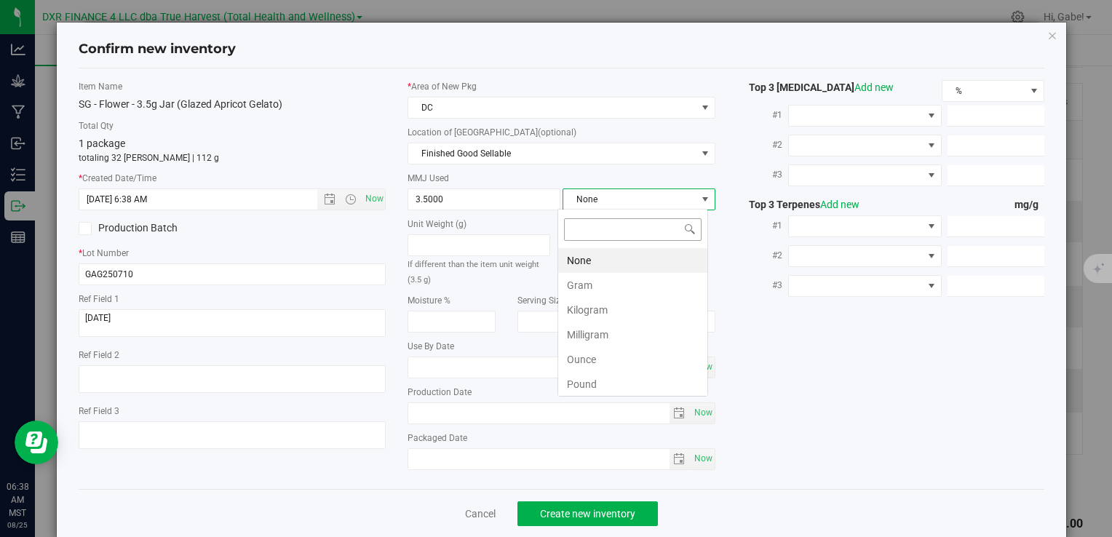
scroll to position [21, 151]
click at [615, 281] on li "Gram" at bounding box center [632, 285] width 149 height 25
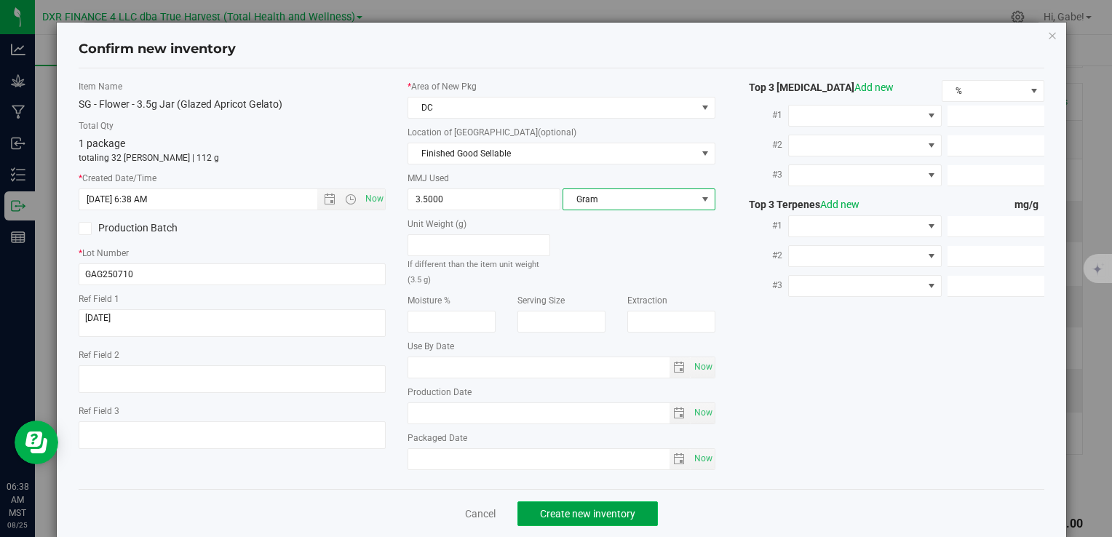
click at [598, 513] on span "Create new inventory" at bounding box center [587, 514] width 95 height 12
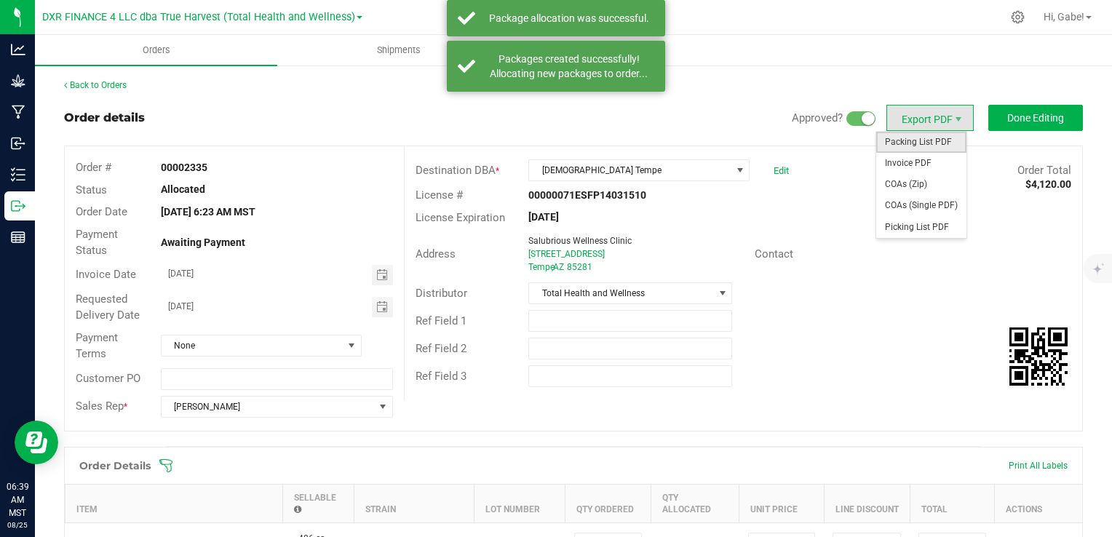
click at [928, 147] on span "Packing List PDF" at bounding box center [922, 142] width 90 height 21
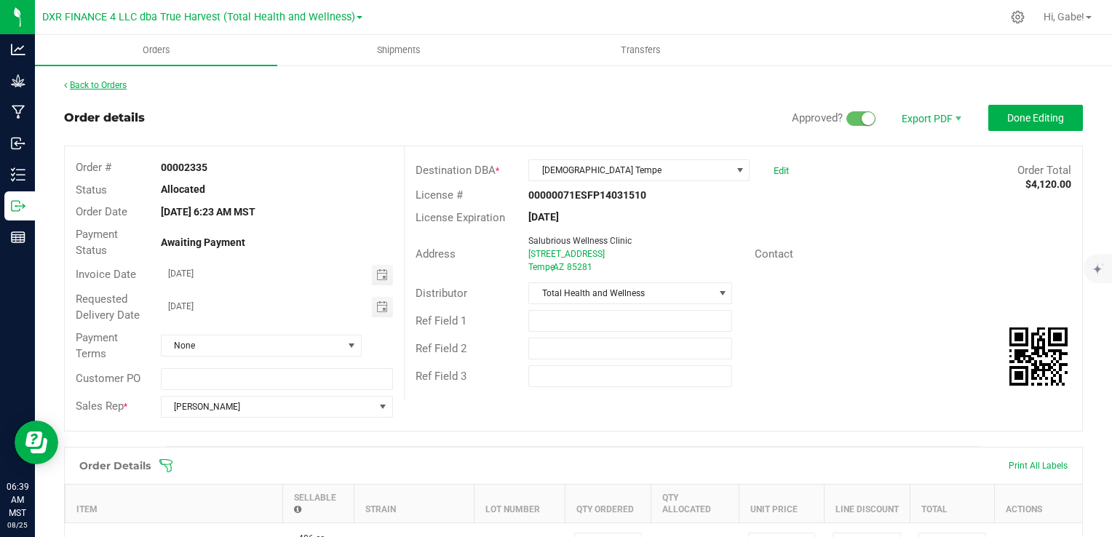
click at [108, 82] on link "Back to Orders" at bounding box center [95, 85] width 63 height 10
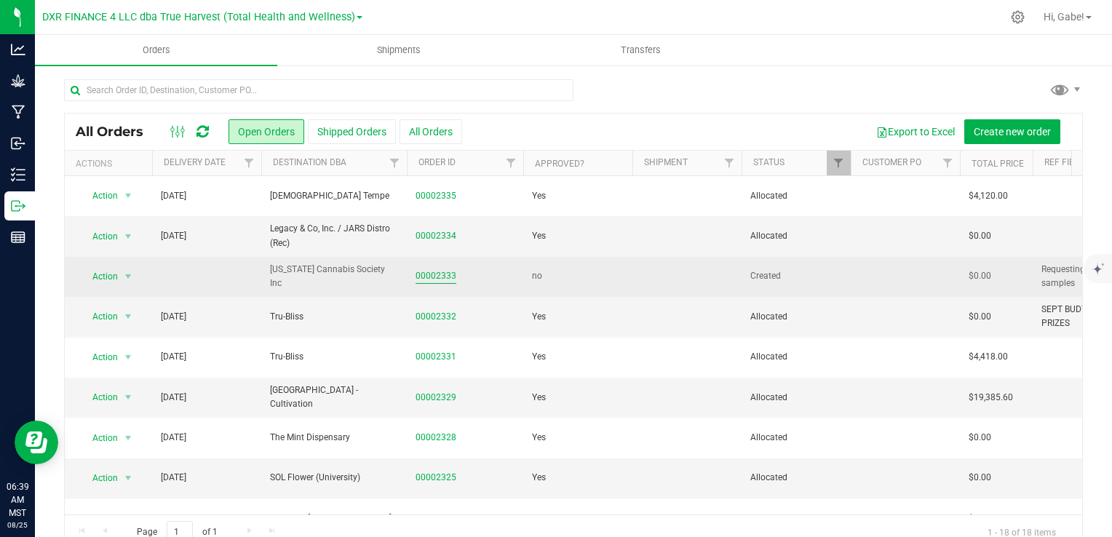
click at [437, 277] on link "00002333" at bounding box center [436, 276] width 41 height 14
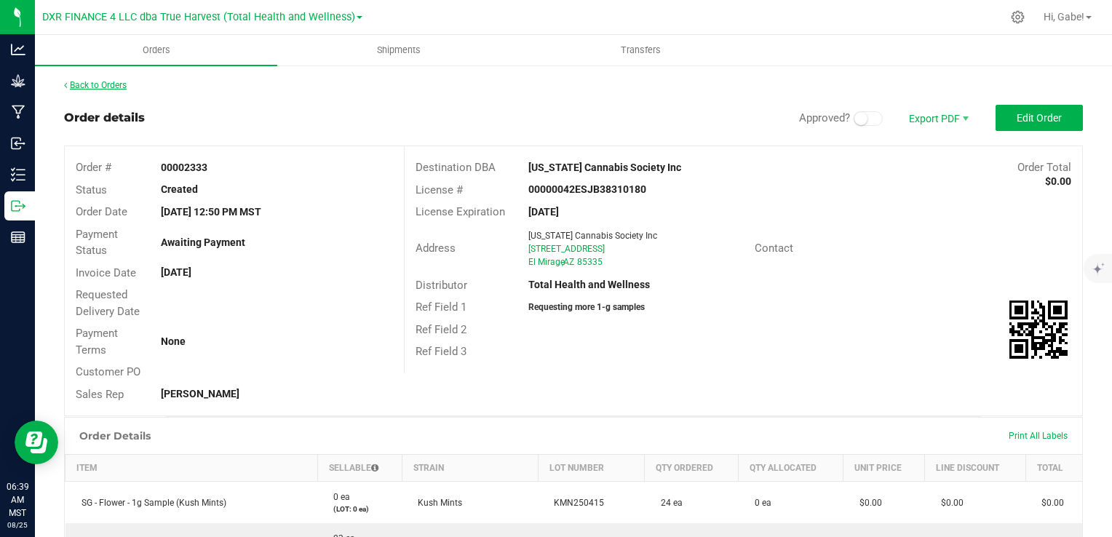
click at [102, 84] on link "Back to Orders" at bounding box center [95, 85] width 63 height 10
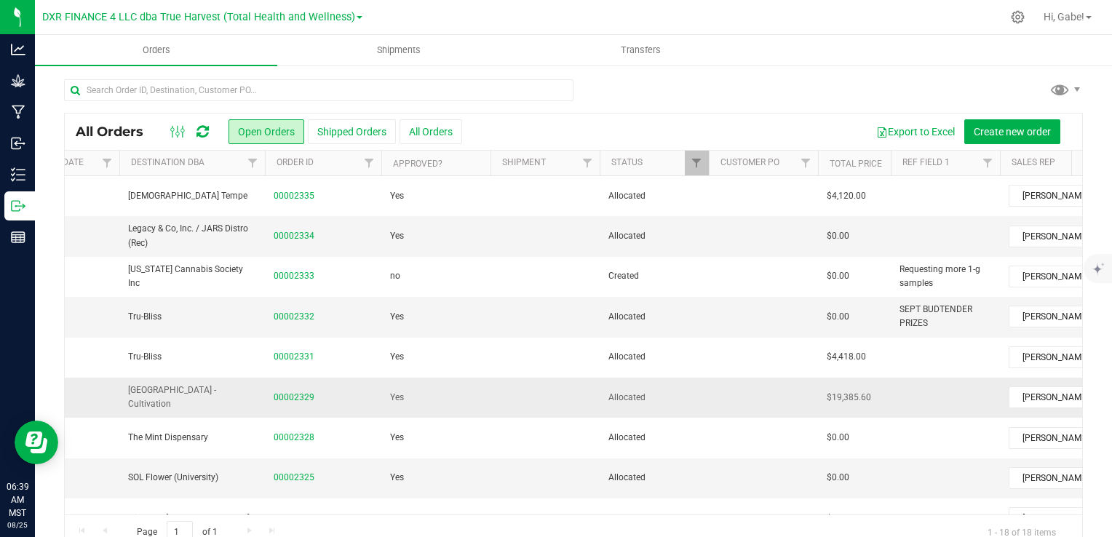
scroll to position [0, 143]
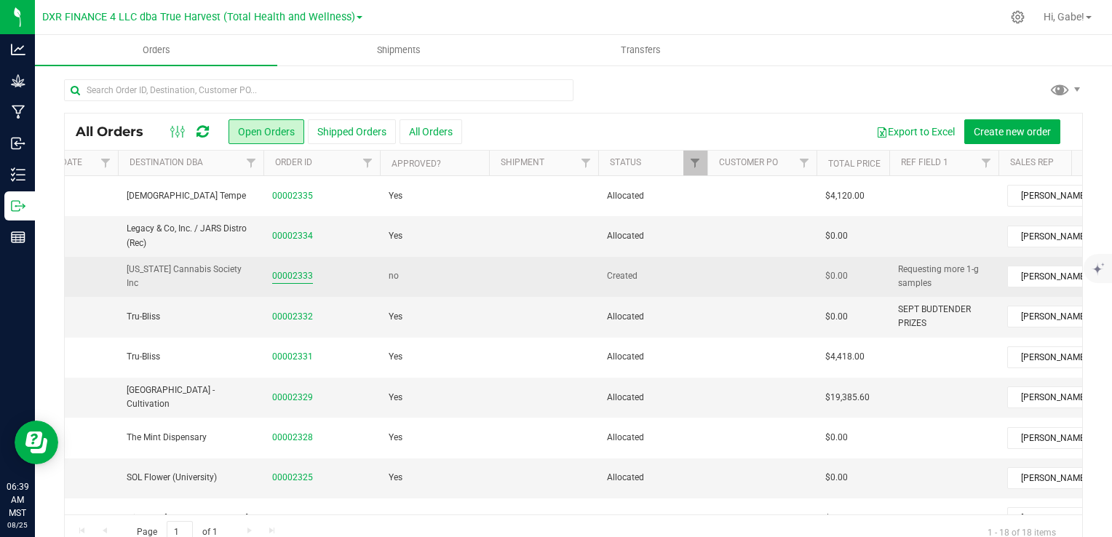
click at [291, 280] on link "00002333" at bounding box center [292, 276] width 41 height 14
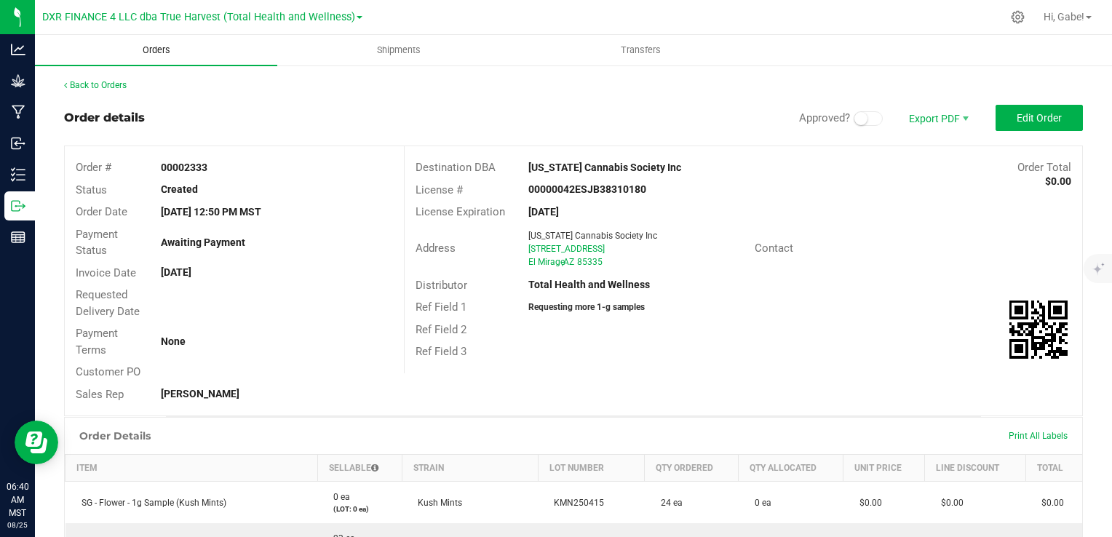
click at [150, 51] on span "Orders" at bounding box center [156, 50] width 67 height 13
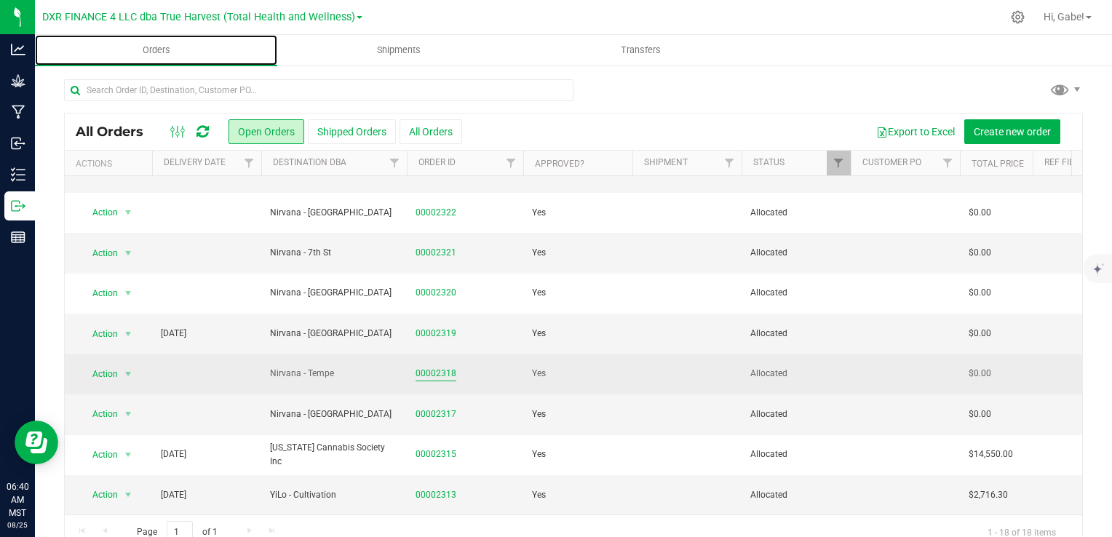
scroll to position [395, 0]
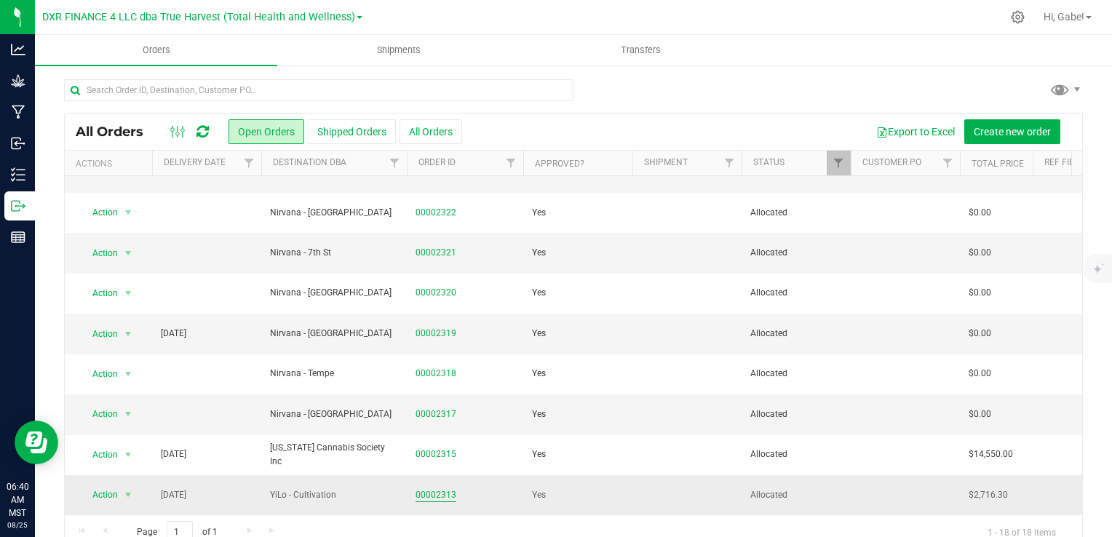
click at [451, 489] on link "00002313" at bounding box center [436, 496] width 41 height 14
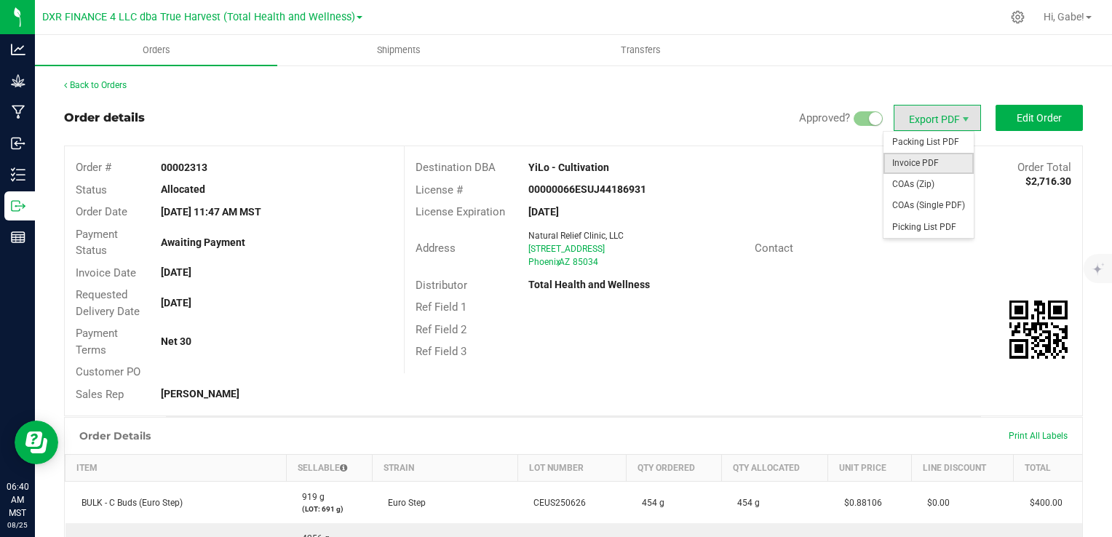
click at [933, 159] on span "Invoice PDF" at bounding box center [929, 163] width 90 height 21
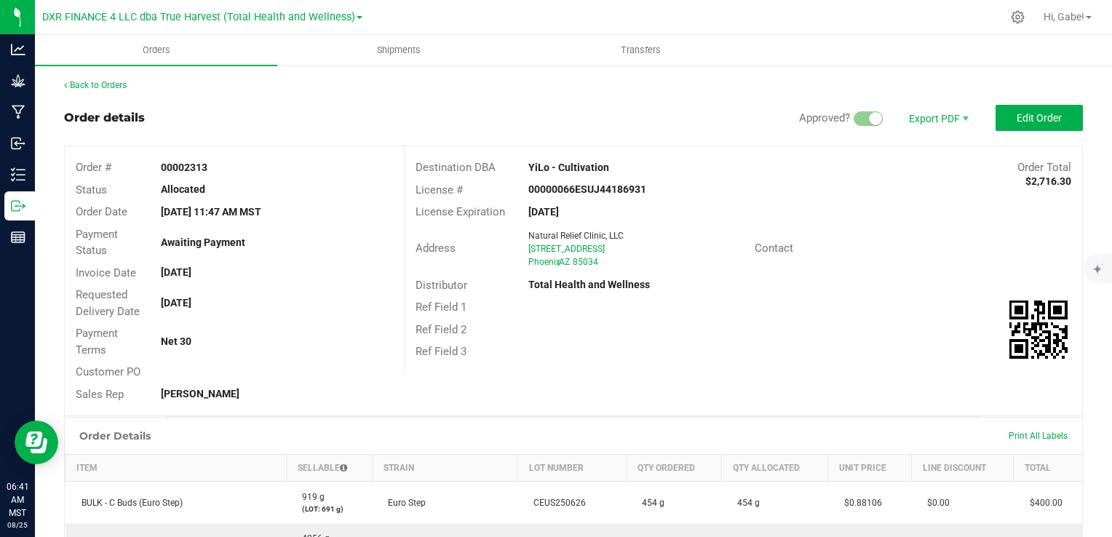
click at [101, 74] on div "Back to Orders Order details Approved? Export PDF Edit Order Order # 00002313 S…" at bounding box center [574, 545] width 1078 height 963
click at [103, 83] on link "Back to Orders" at bounding box center [95, 85] width 63 height 10
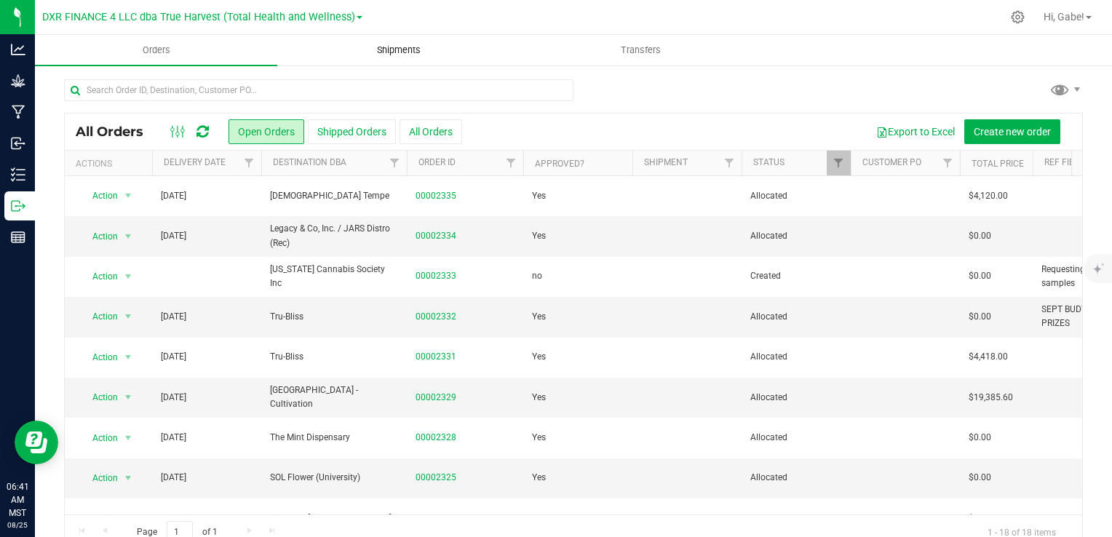
click at [396, 50] on span "Shipments" at bounding box center [398, 50] width 83 height 13
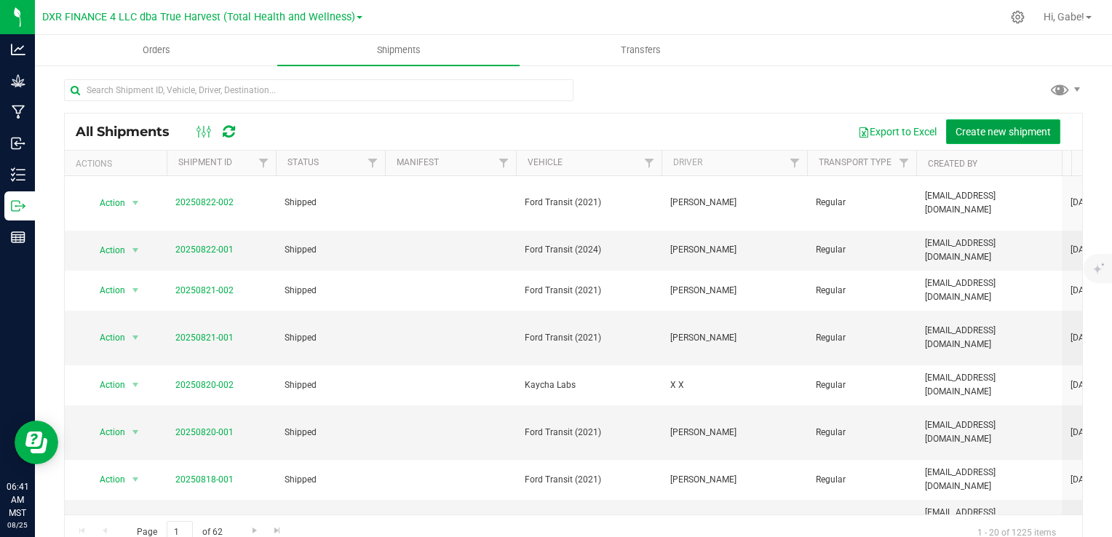
click at [980, 126] on span "Create new shipment" at bounding box center [1003, 132] width 95 height 12
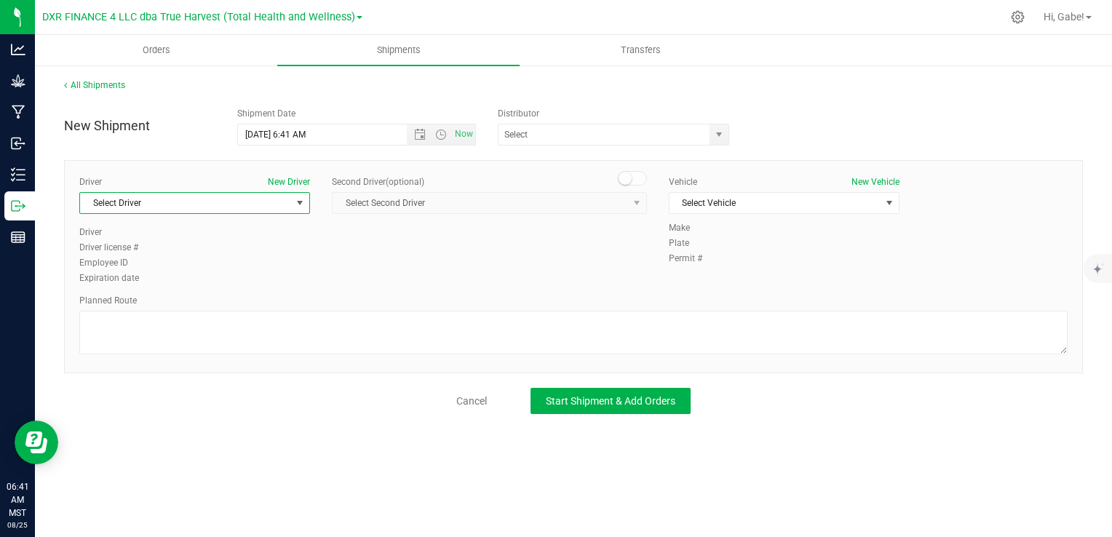
click at [285, 199] on span "Select Driver" at bounding box center [185, 203] width 211 height 20
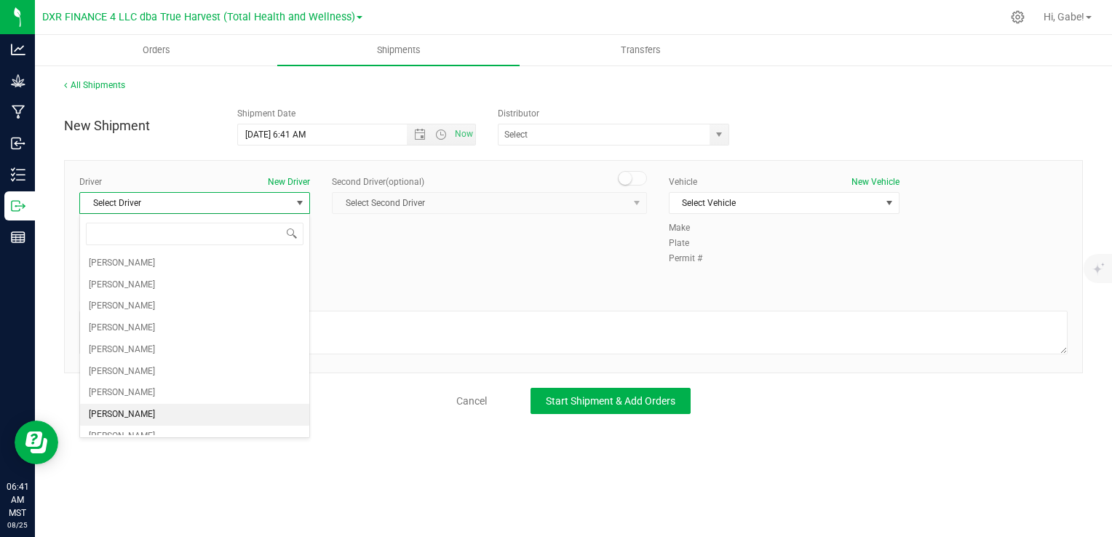
click at [152, 415] on li "[PERSON_NAME]" at bounding box center [194, 415] width 229 height 22
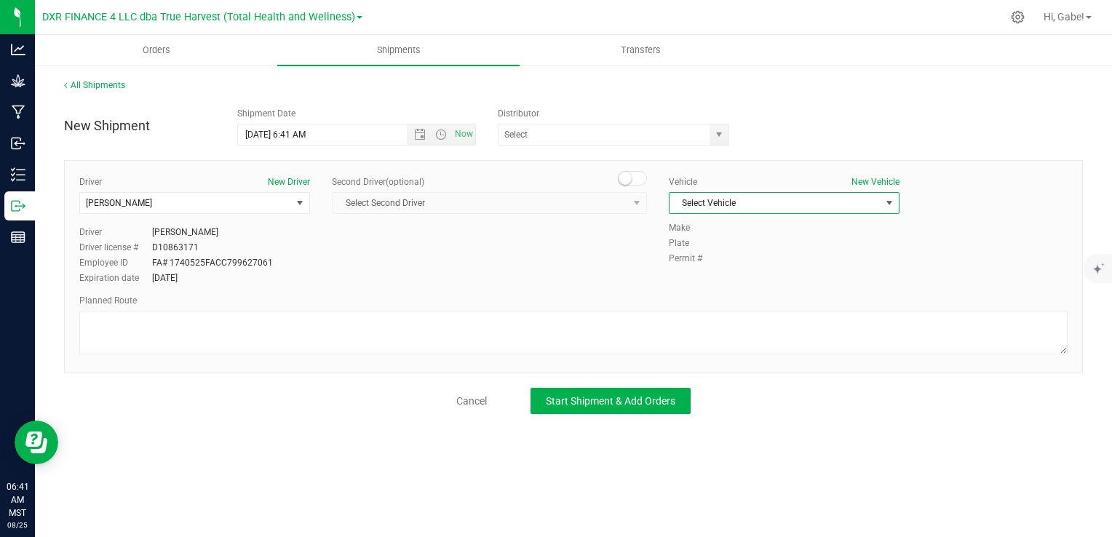
drag, startPoint x: 734, startPoint y: 202, endPoint x: 724, endPoint y: 205, distance: 10.6
click at [733, 202] on span "Select Vehicle" at bounding box center [775, 203] width 211 height 20
click at [692, 255] on li "Ford Transit (2021)" at bounding box center [784, 250] width 229 height 22
click at [722, 138] on span "select" at bounding box center [720, 135] width 12 height 12
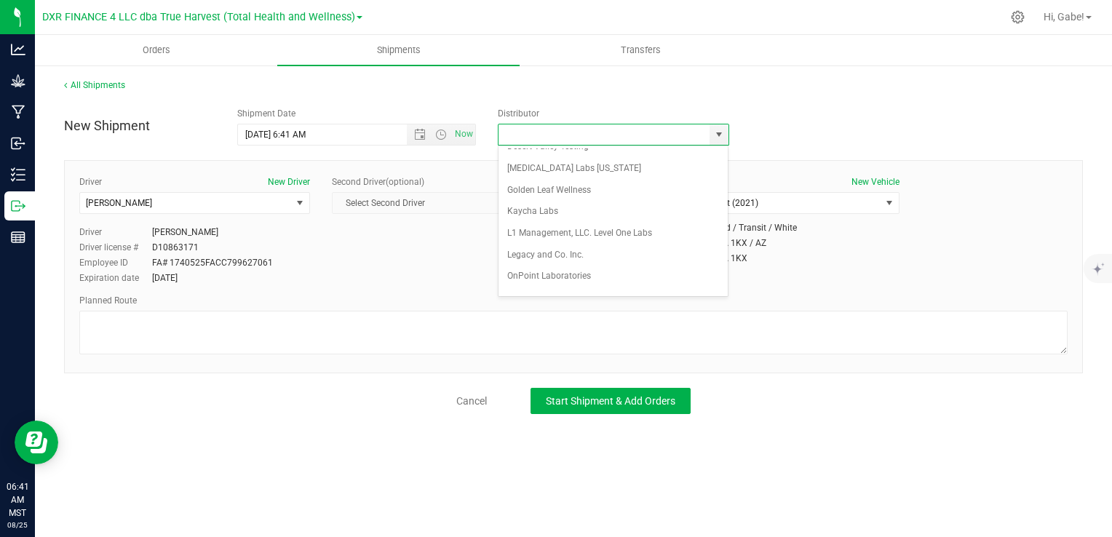
scroll to position [131, 0]
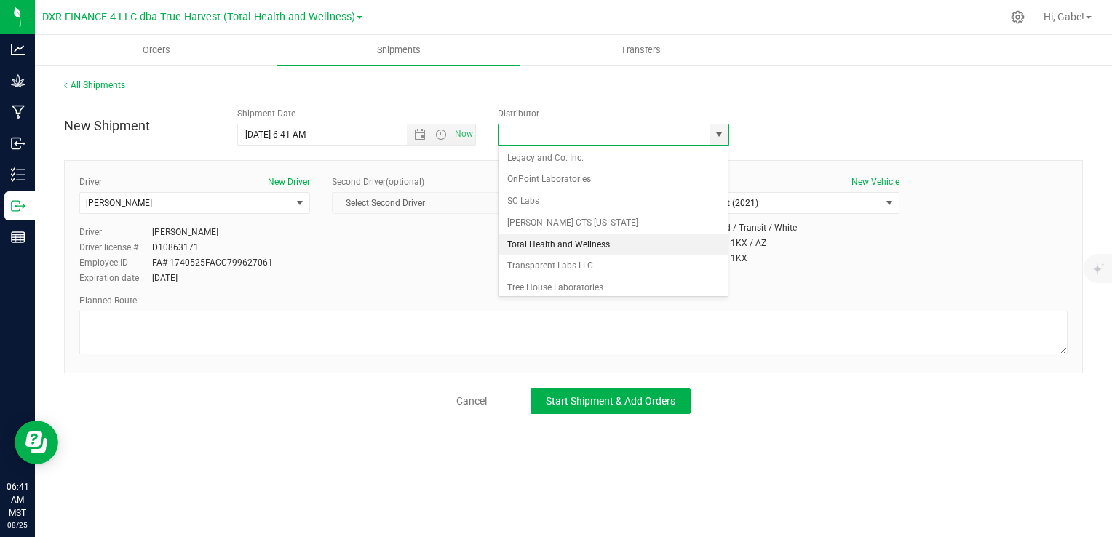
click at [567, 242] on li "Total Health and Wellness" at bounding box center [614, 245] width 230 height 22
type input "Total Health and Wellness"
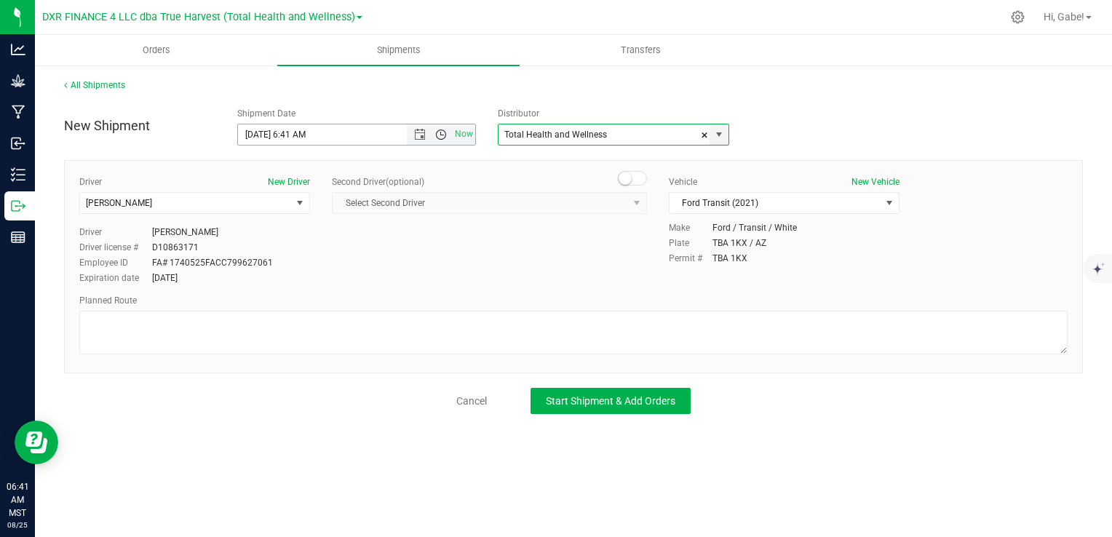
click at [441, 133] on span "Open the time view" at bounding box center [441, 135] width 12 height 12
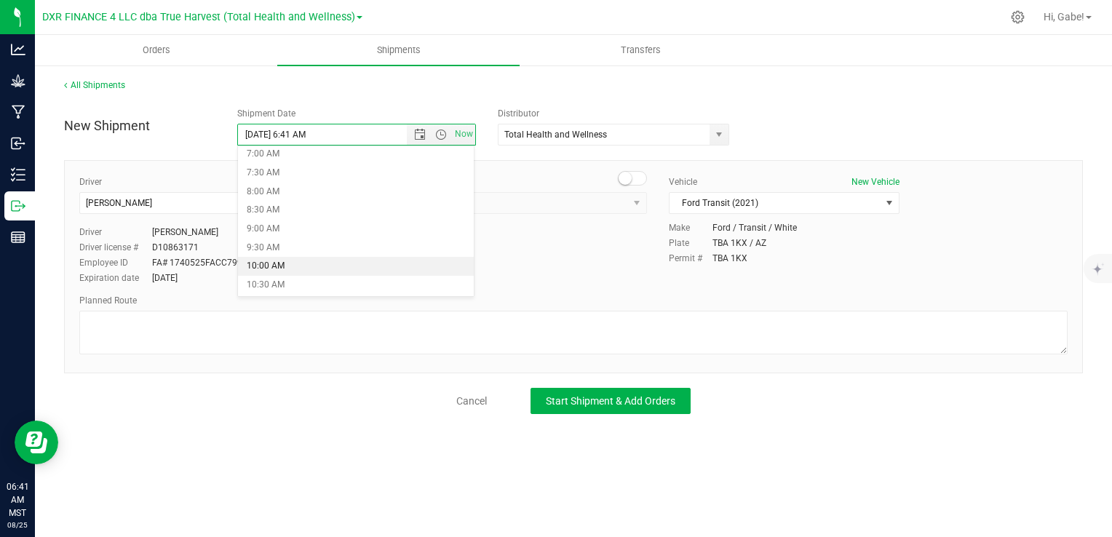
scroll to position [291, 0]
click at [361, 185] on li "8:30 AM" at bounding box center [356, 184] width 236 height 19
type input "[DATE] 8:30 AM"
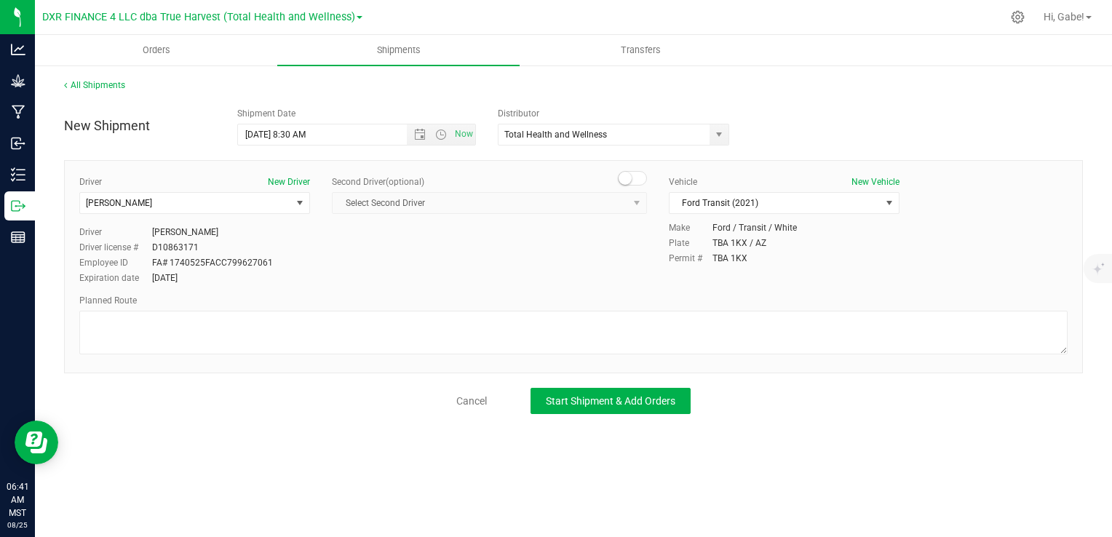
click at [405, 262] on div "Driver New Driver [PERSON_NAME] Select Driver [PERSON_NAME] [PERSON_NAME] [PERS…" at bounding box center [573, 230] width 1011 height 111
click at [636, 403] on span "Start Shipment & Add Orders" at bounding box center [611, 401] width 130 height 12
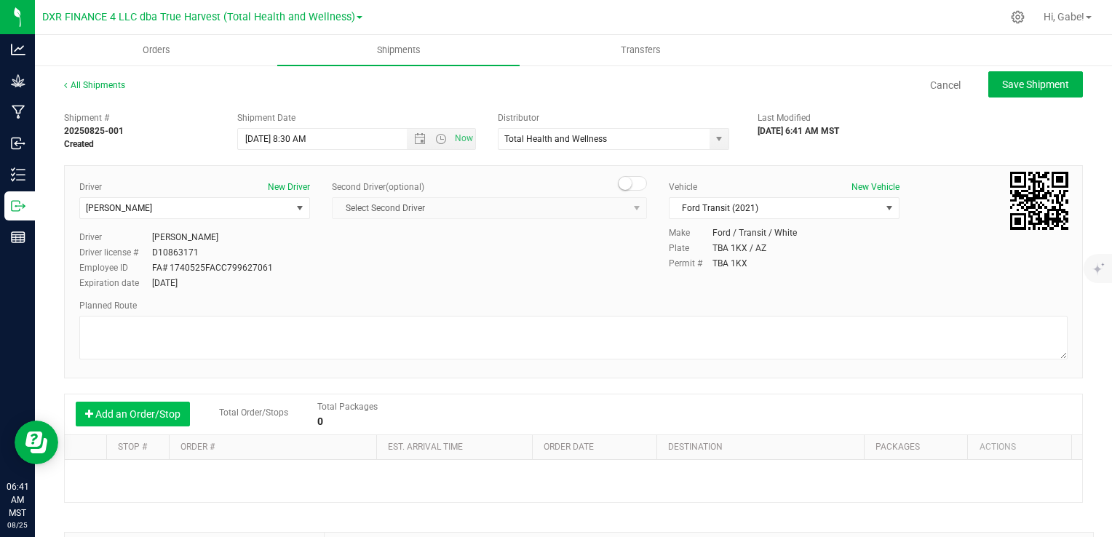
click at [149, 410] on button "Add an Order/Stop" at bounding box center [133, 414] width 114 height 25
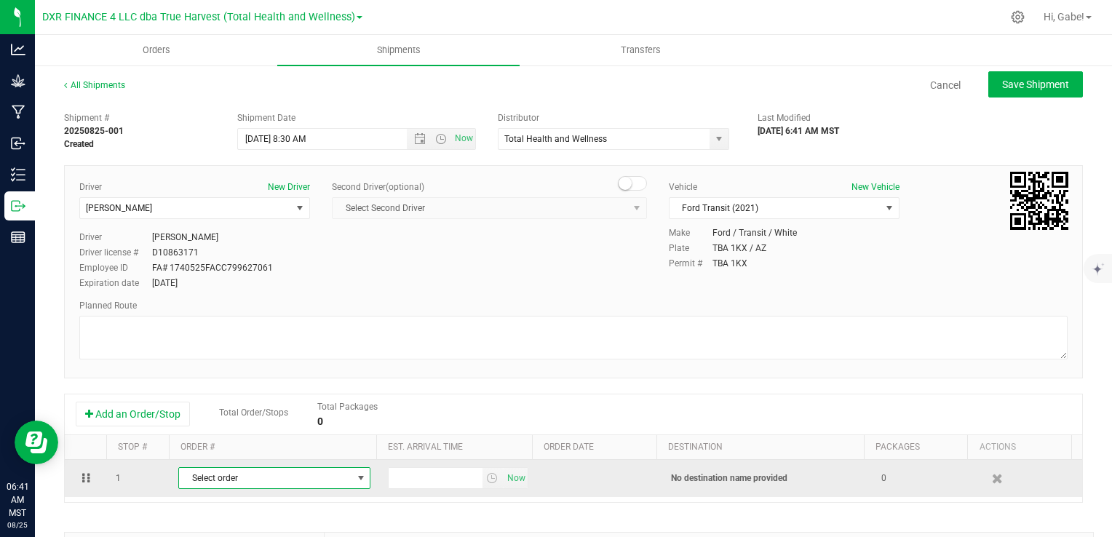
click at [236, 468] on span "Select order" at bounding box center [265, 478] width 173 height 20
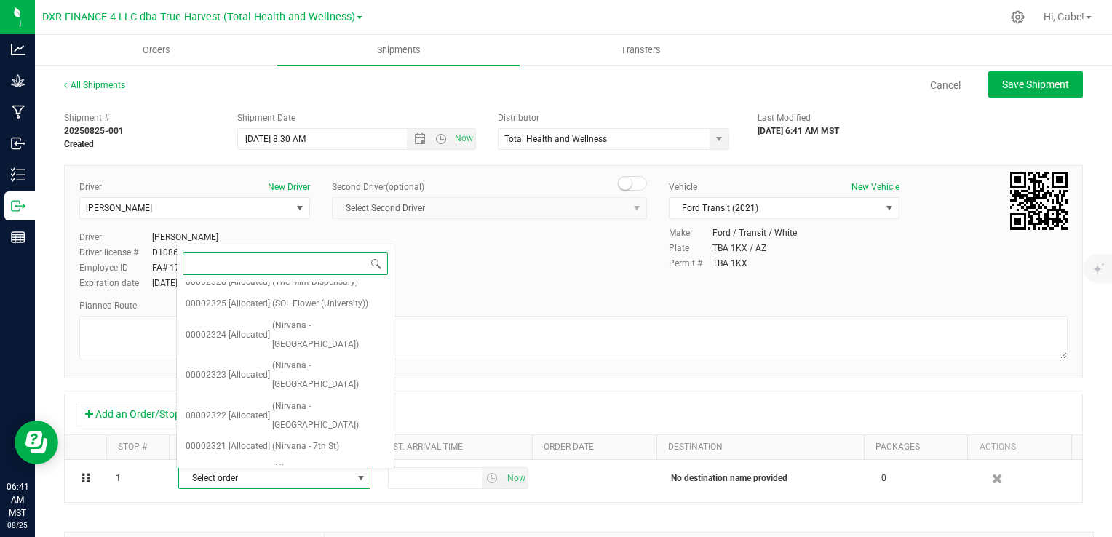
scroll to position [294, 0]
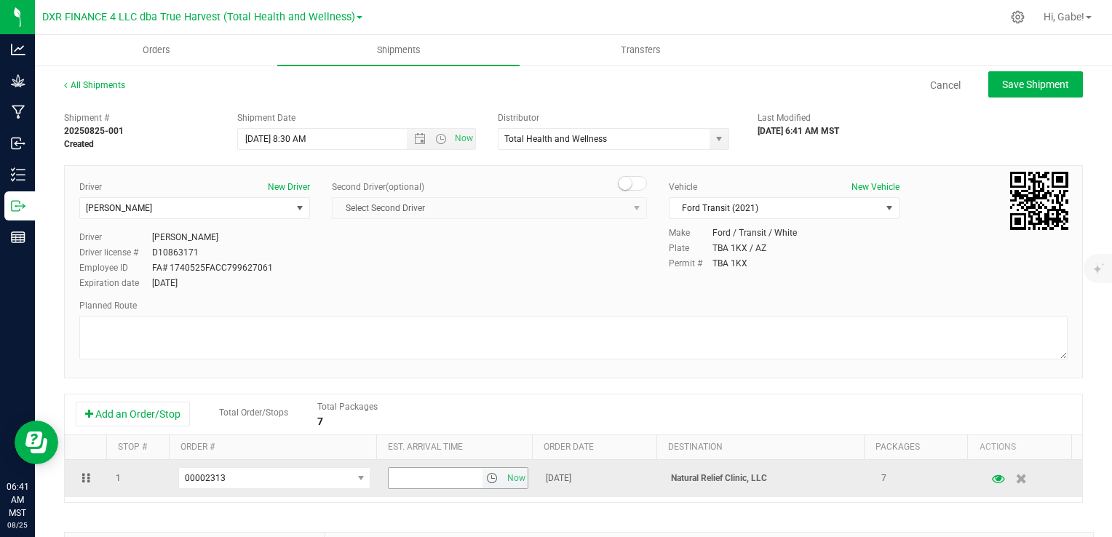
click at [486, 480] on span "select" at bounding box center [492, 479] width 12 height 12
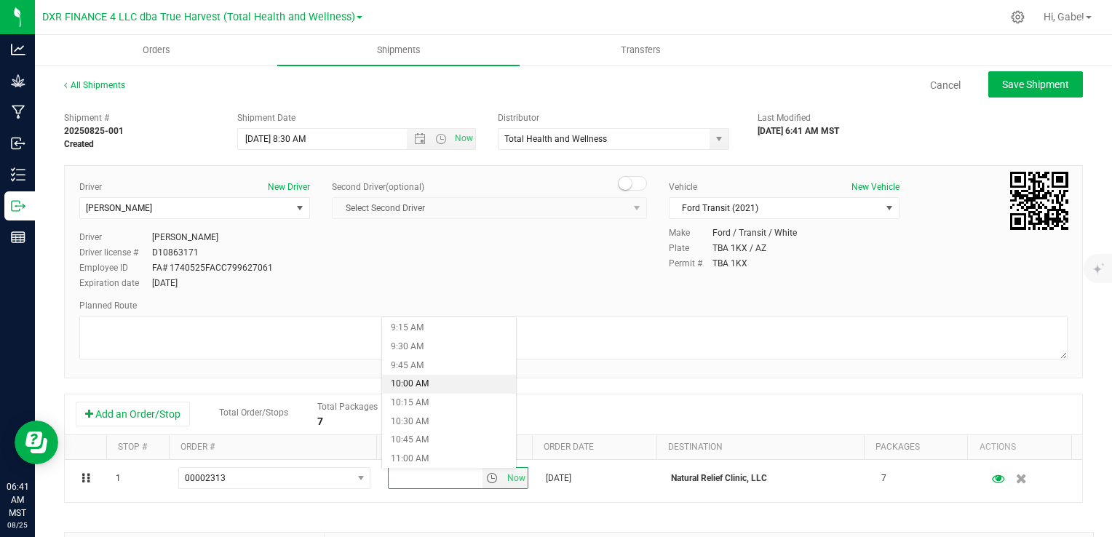
scroll to position [655, 0]
click at [411, 349] on li "9:00 AM" at bounding box center [449, 347] width 134 height 19
click at [693, 371] on div "Driver New Driver [PERSON_NAME] Select Driver [PERSON_NAME] [PERSON_NAME] [PERS…" at bounding box center [573, 271] width 1019 height 213
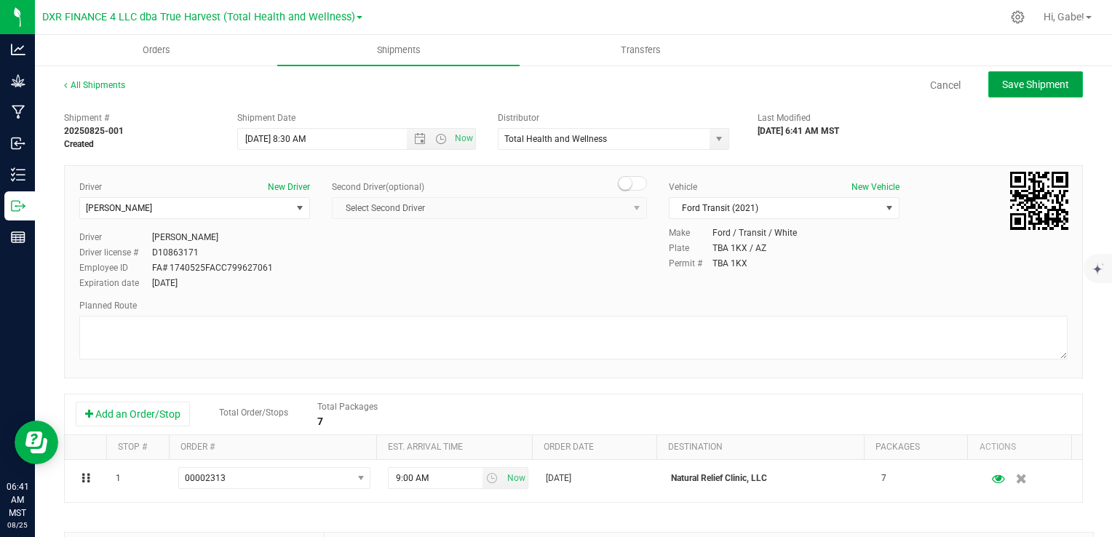
click at [1001, 74] on button "Save Shipment" at bounding box center [1036, 84] width 95 height 26
type input "[DATE] 3:30 PM"
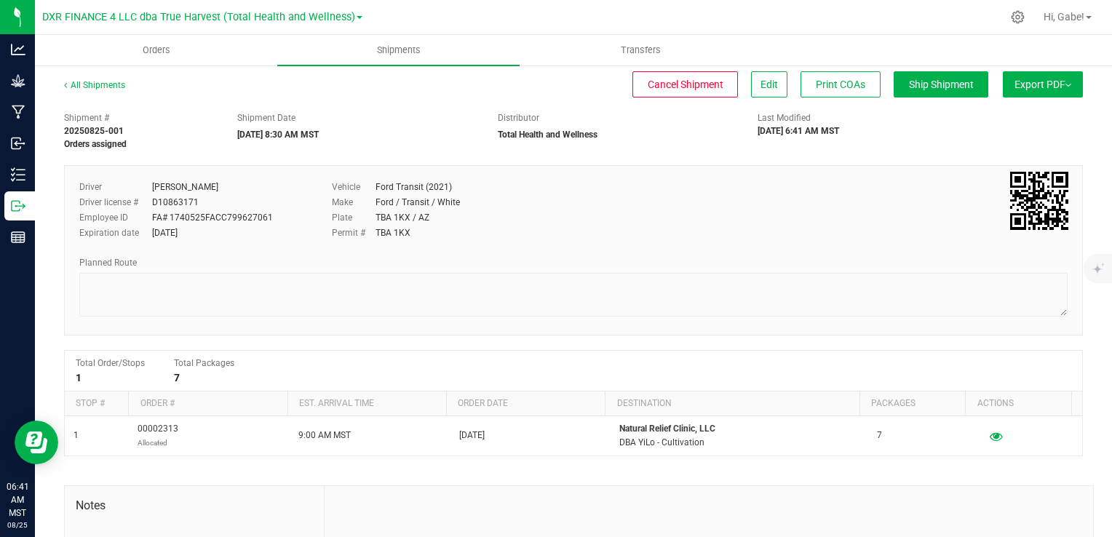
click at [1013, 84] on button "Export PDF" at bounding box center [1043, 84] width 80 height 26
click at [1009, 111] on span "Manifest by Package ID" at bounding box center [1022, 116] width 92 height 10
click at [93, 87] on link "All Shipments" at bounding box center [94, 85] width 61 height 10
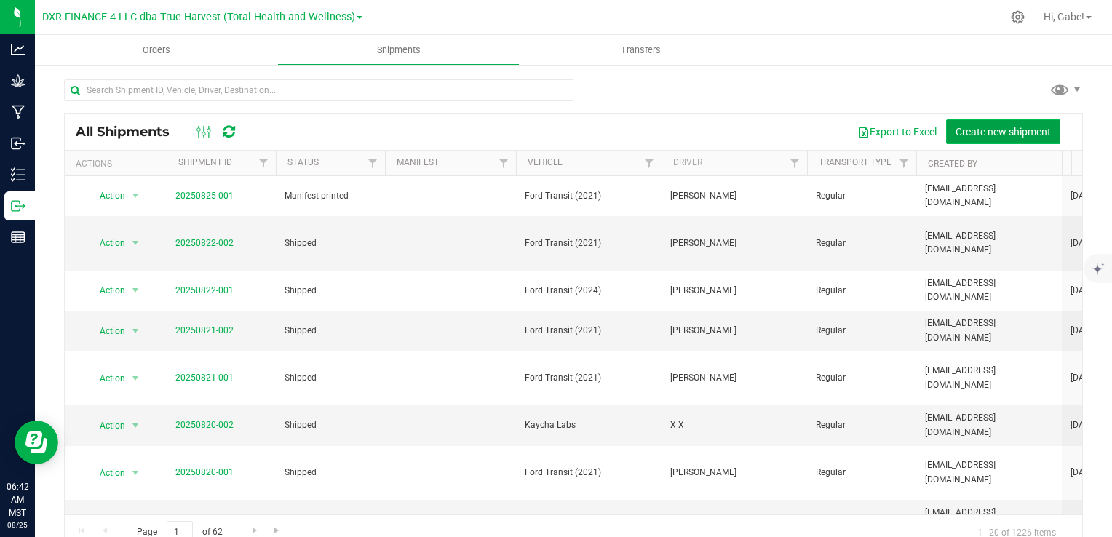
click at [997, 124] on button "Create new shipment" at bounding box center [1003, 131] width 114 height 25
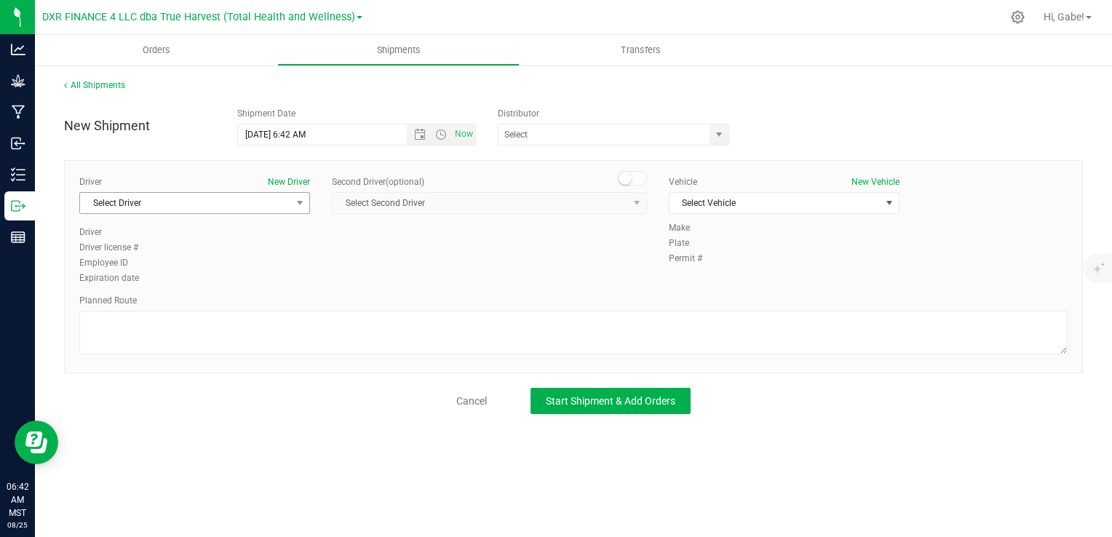
drag, startPoint x: 178, startPoint y: 221, endPoint x: 178, endPoint y: 201, distance: 19.7
click at [178, 217] on div "Driver New Driver Select Driver Select Driver [PERSON_NAME] [PERSON_NAME] [PERS…" at bounding box center [194, 200] width 231 height 50
click at [178, 201] on span "Select Driver" at bounding box center [185, 203] width 211 height 20
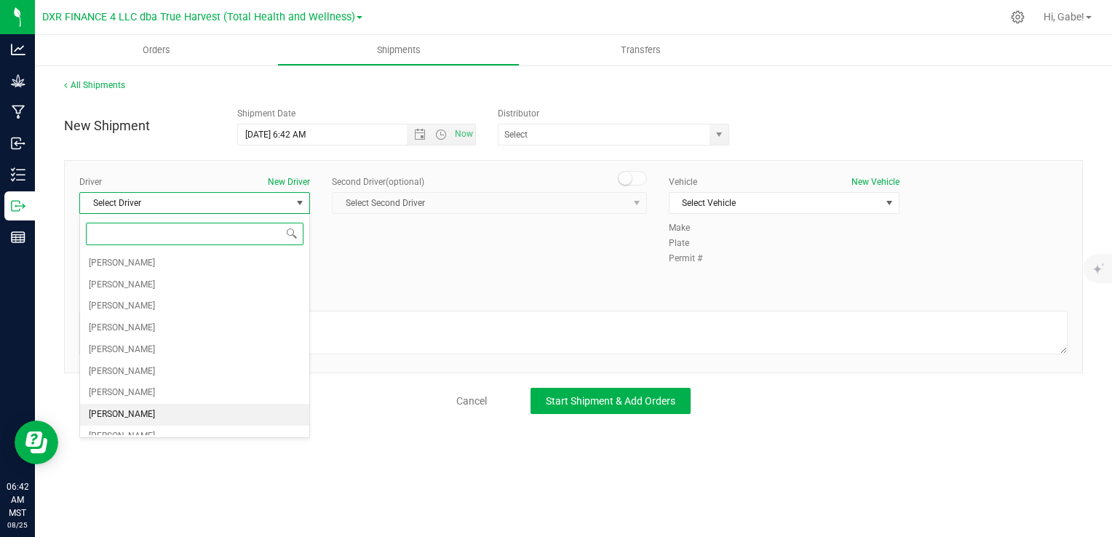
click at [189, 409] on li "[PERSON_NAME]" at bounding box center [194, 415] width 229 height 22
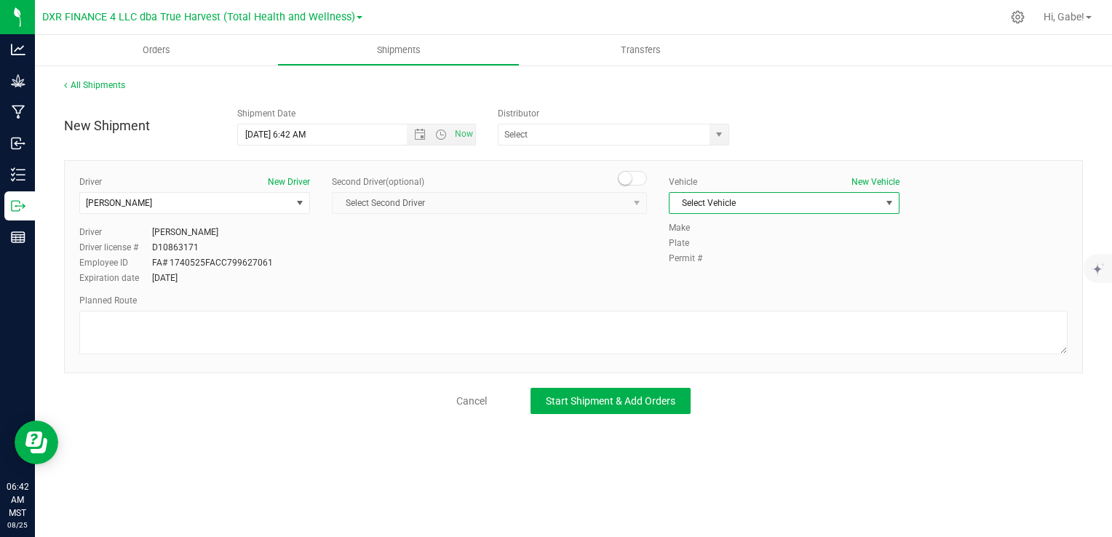
click at [791, 197] on span "Select Vehicle" at bounding box center [775, 203] width 211 height 20
click at [772, 251] on li "Ford Transit (2021)" at bounding box center [784, 250] width 229 height 22
click at [716, 140] on span "select" at bounding box center [720, 135] width 12 height 12
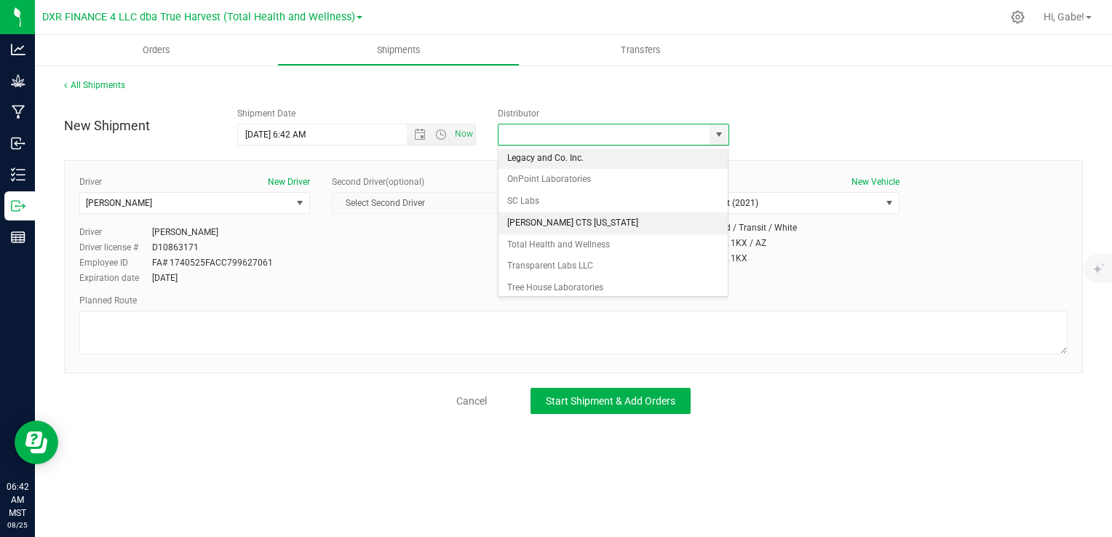
scroll to position [131, 0]
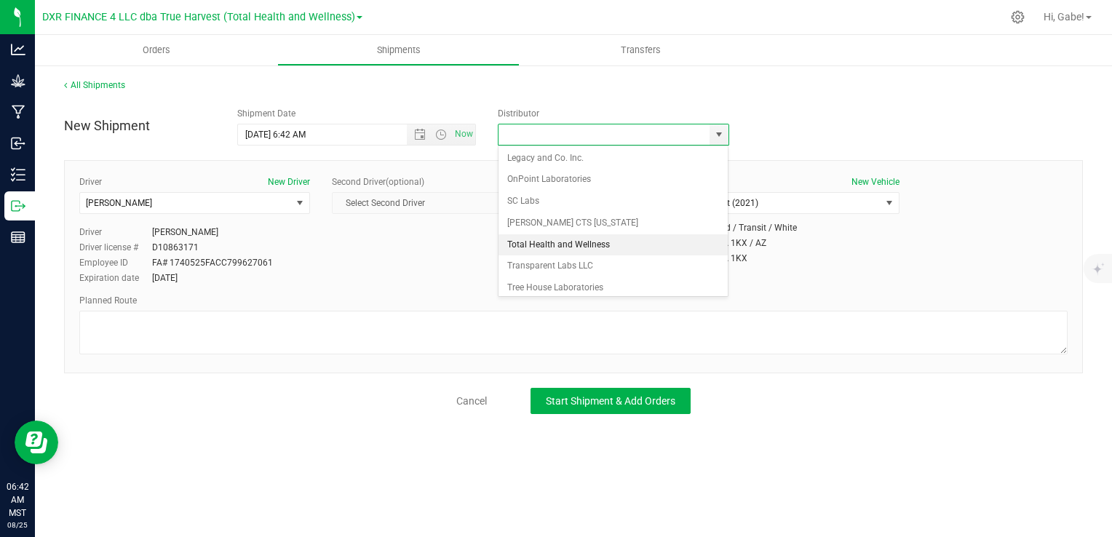
click at [606, 243] on li "Total Health and Wellness" at bounding box center [614, 245] width 230 height 22
type input "Total Health and Wellness"
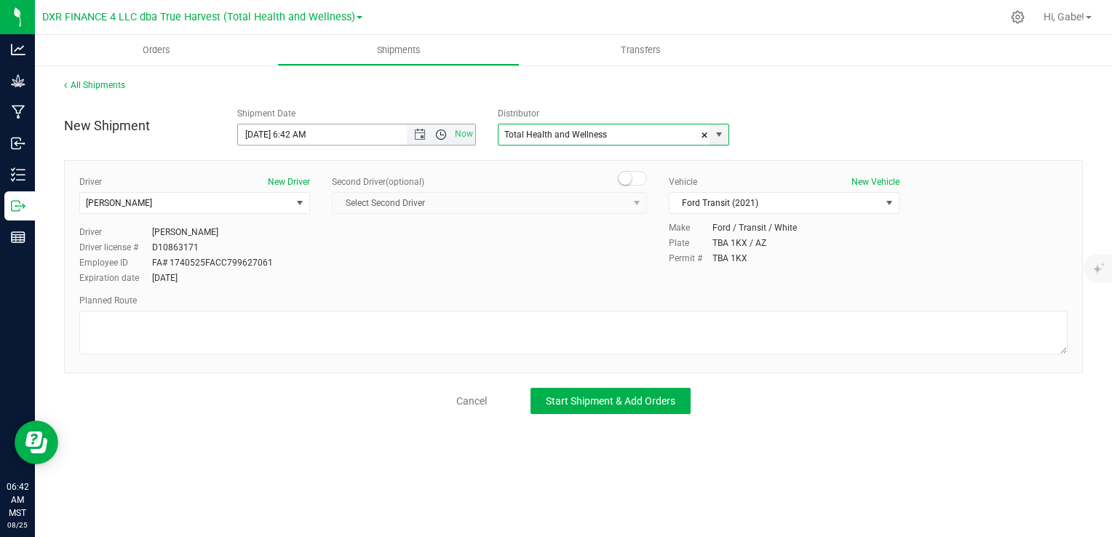
click at [438, 129] on span "Open the time view" at bounding box center [441, 135] width 12 height 12
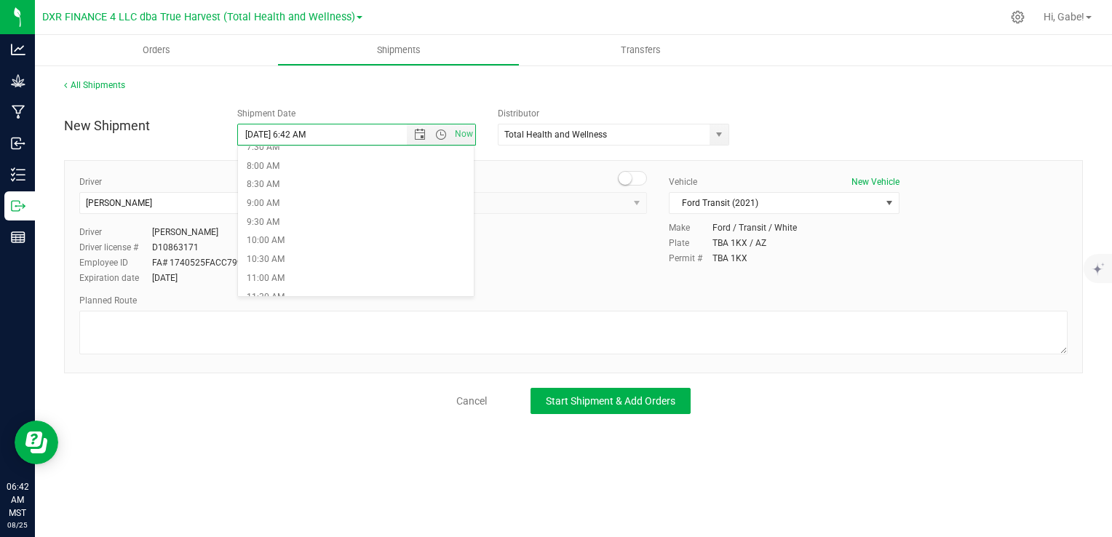
scroll to position [291, 0]
click at [358, 290] on li "11:30 AM" at bounding box center [356, 297] width 236 height 19
type input "[DATE] 11:30 AM"
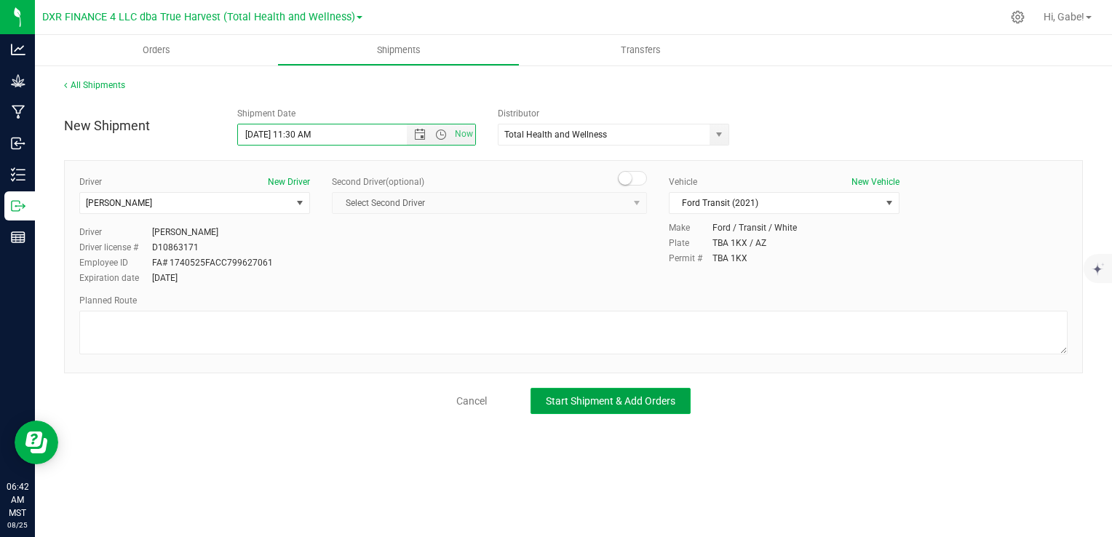
click at [625, 395] on span "Start Shipment & Add Orders" at bounding box center [611, 401] width 130 height 12
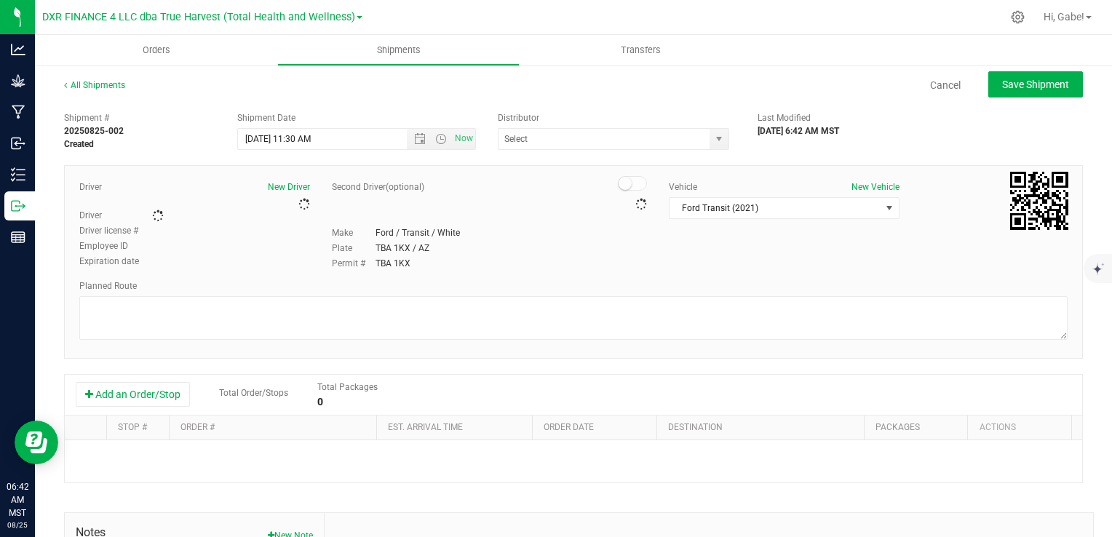
type input "Total Health and Wellness"
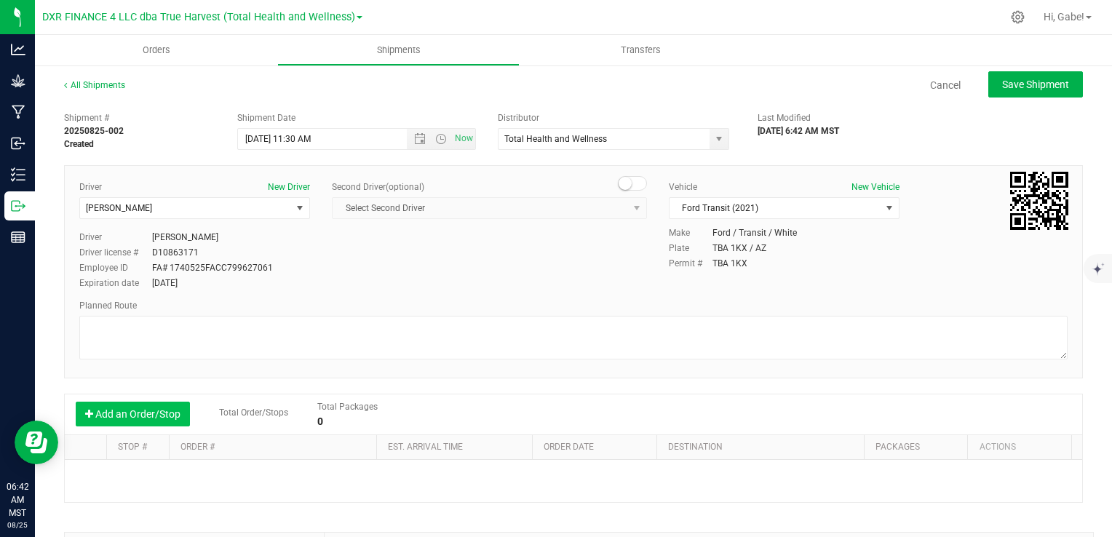
click at [182, 419] on button "Add an Order/Stop" at bounding box center [133, 414] width 114 height 25
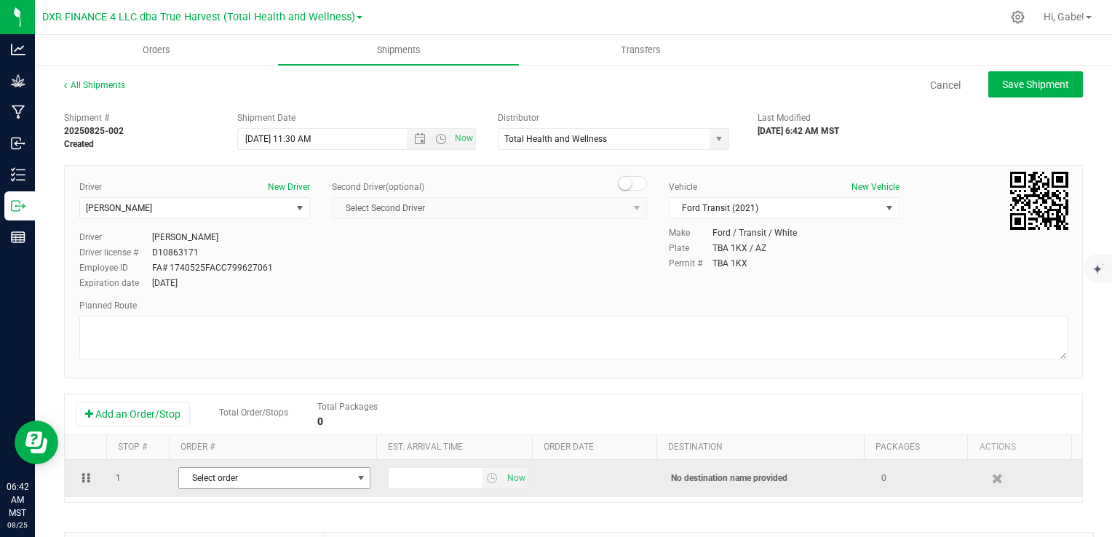
click at [221, 477] on span "Select order" at bounding box center [265, 478] width 173 height 20
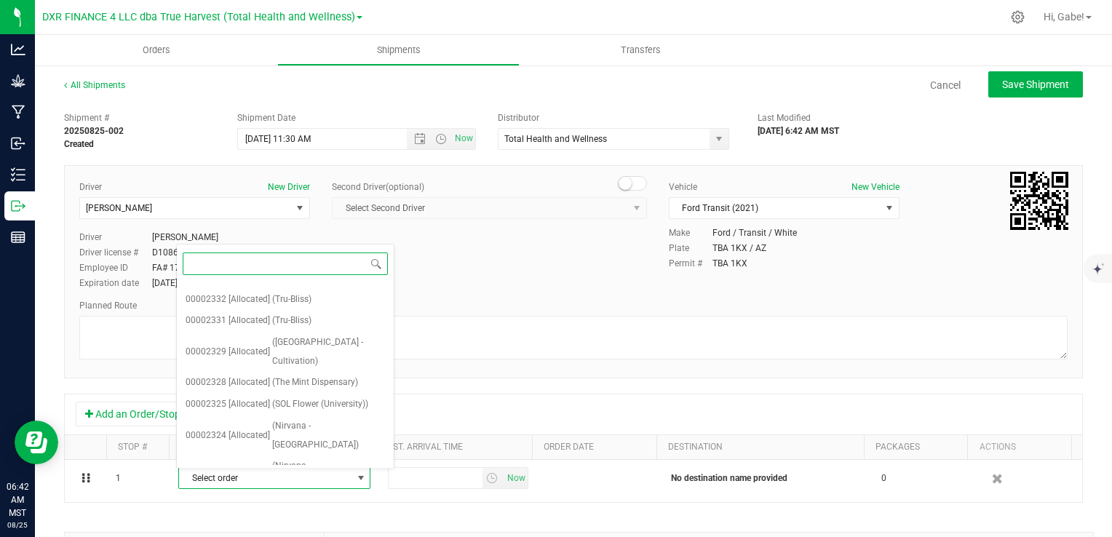
scroll to position [114, 0]
click at [302, 375] on span "(The Mint Dispensary)" at bounding box center [315, 384] width 86 height 19
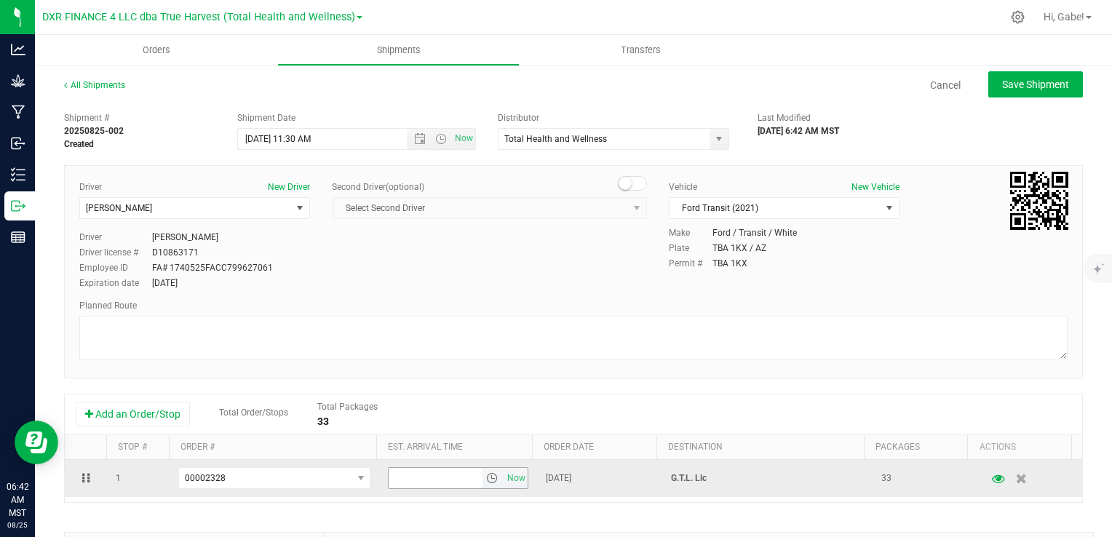
click at [486, 479] on span "select" at bounding box center [492, 479] width 12 height 12
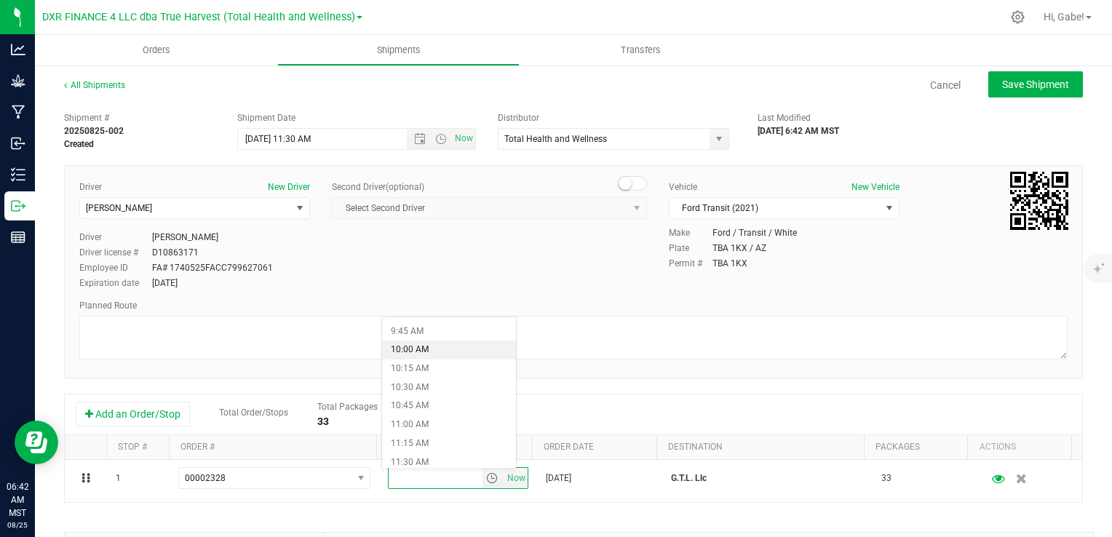
scroll to position [801, 0]
click at [435, 426] on li "12:00 PM" at bounding box center [449, 426] width 134 height 19
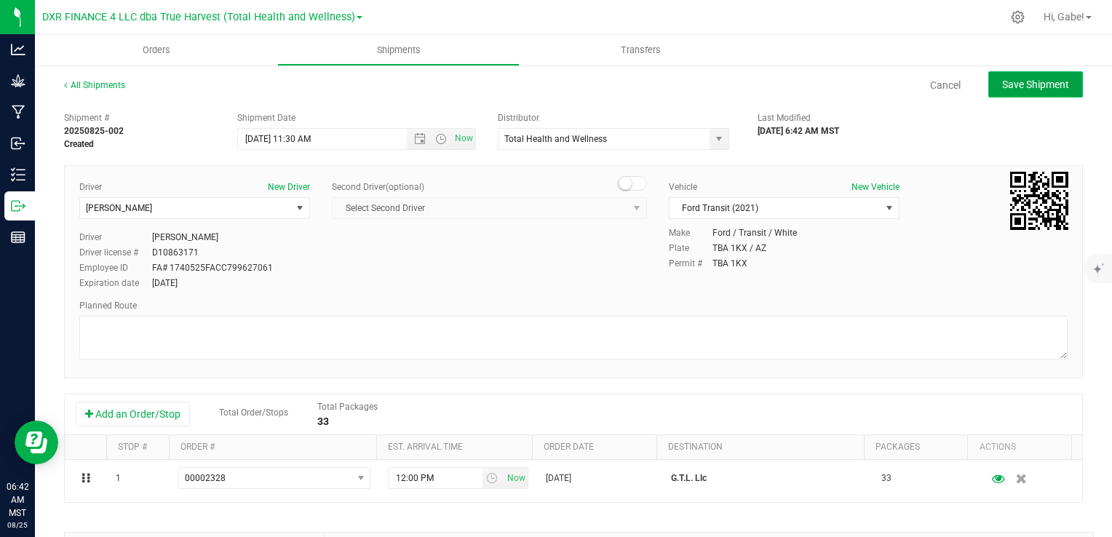
click at [995, 92] on button "Save Shipment" at bounding box center [1036, 84] width 95 height 26
type input "[DATE] 6:30 PM"
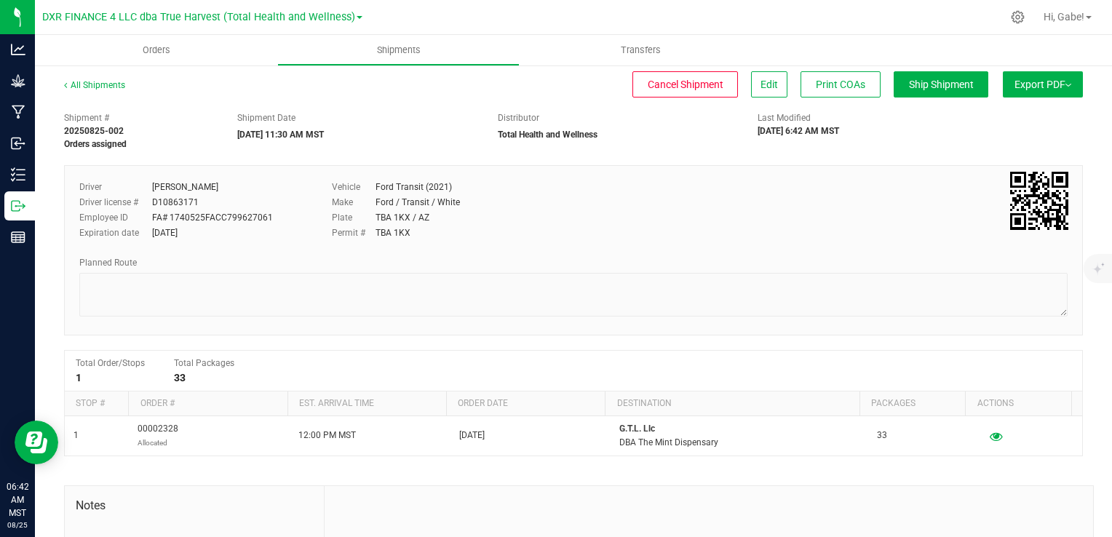
click at [1022, 79] on button "Export PDF" at bounding box center [1043, 84] width 80 height 26
click at [1005, 112] on span "Manifest by Package ID" at bounding box center [1022, 116] width 92 height 10
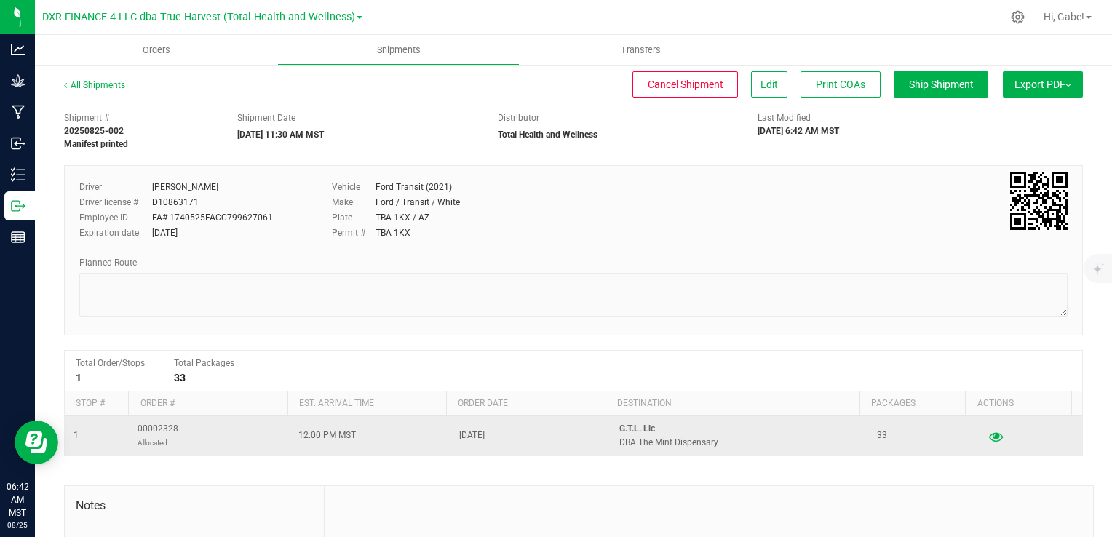
click at [989, 434] on icon "button" at bounding box center [996, 436] width 14 height 10
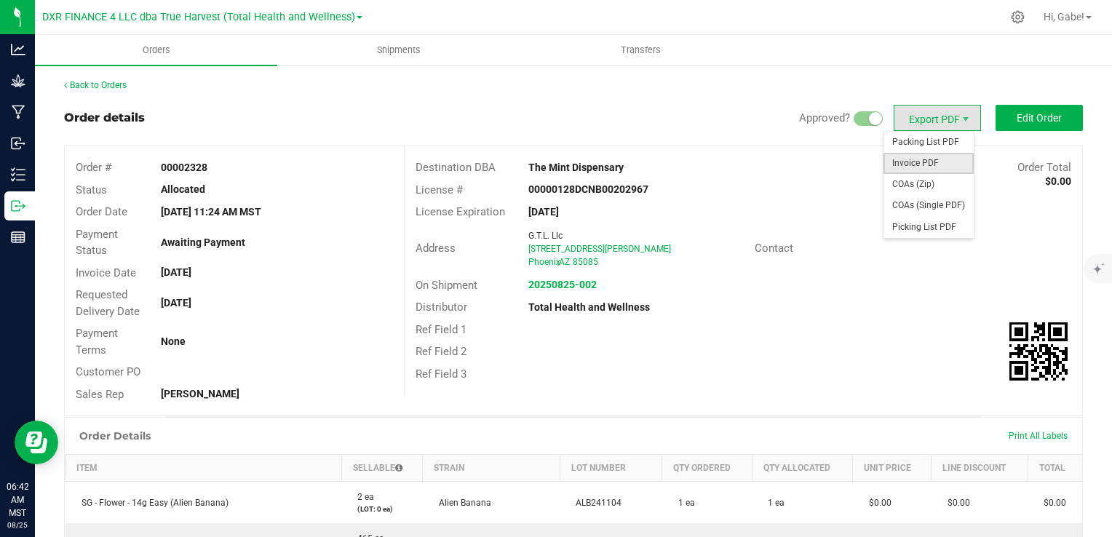
click at [938, 162] on span "Invoice PDF" at bounding box center [929, 163] width 90 height 21
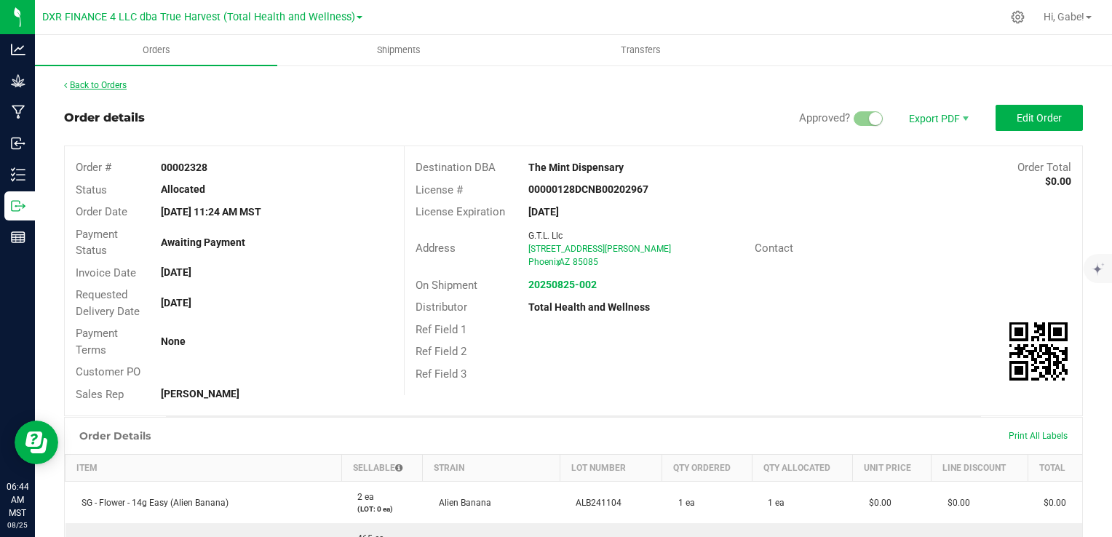
click at [114, 82] on link "Back to Orders" at bounding box center [95, 85] width 63 height 10
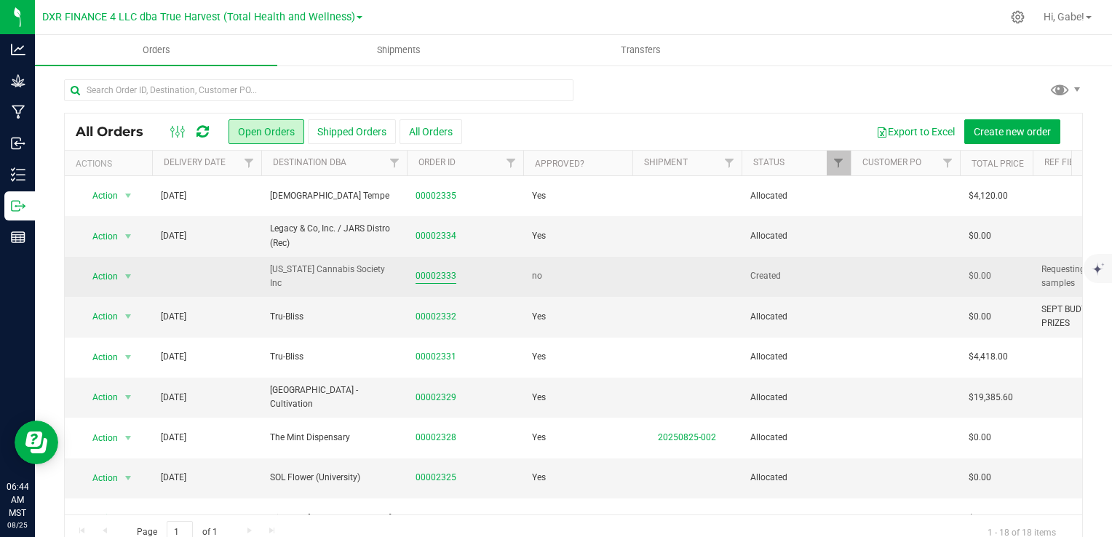
click at [442, 277] on link "00002333" at bounding box center [436, 276] width 41 height 14
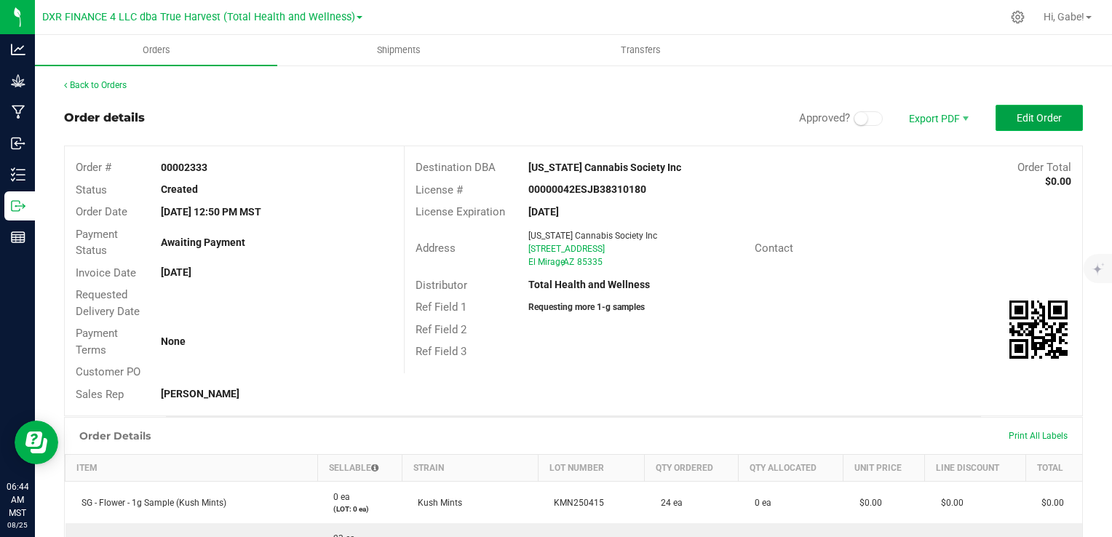
click at [1017, 119] on span "Edit Order" at bounding box center [1039, 118] width 45 height 12
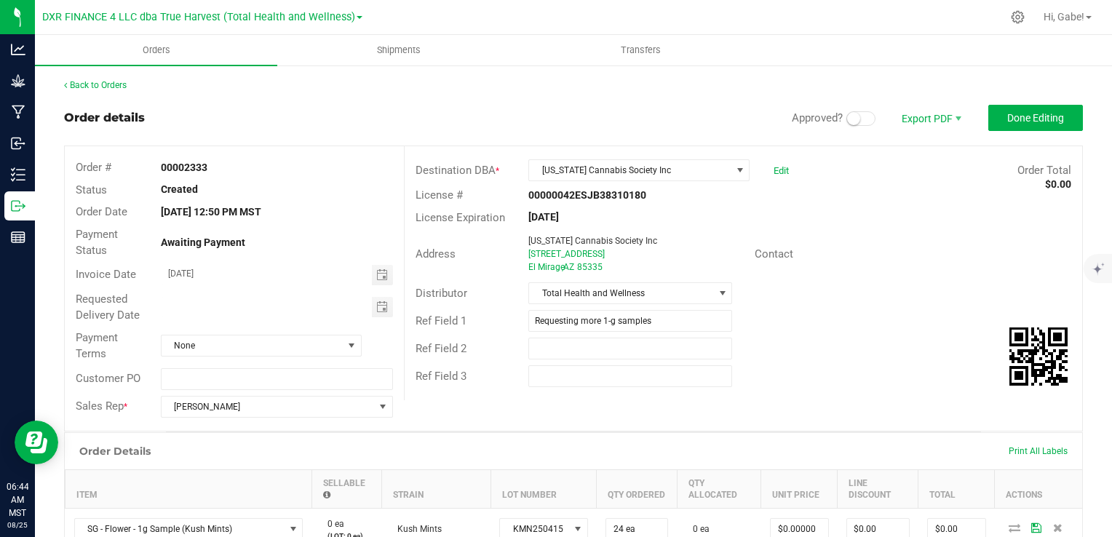
click at [847, 120] on small at bounding box center [853, 118] width 13 height 13
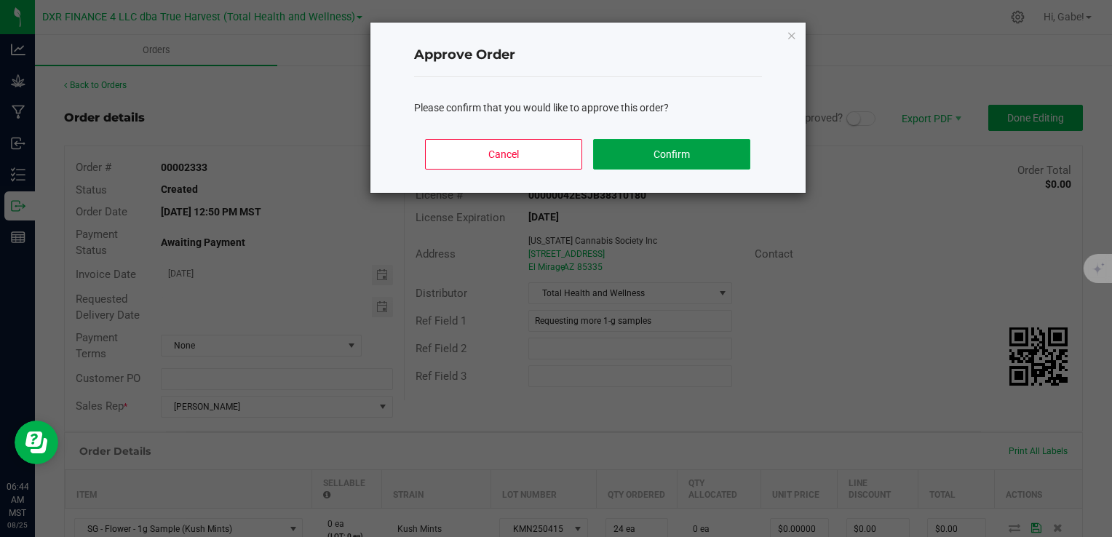
click at [728, 154] on button "Confirm" at bounding box center [671, 154] width 157 height 31
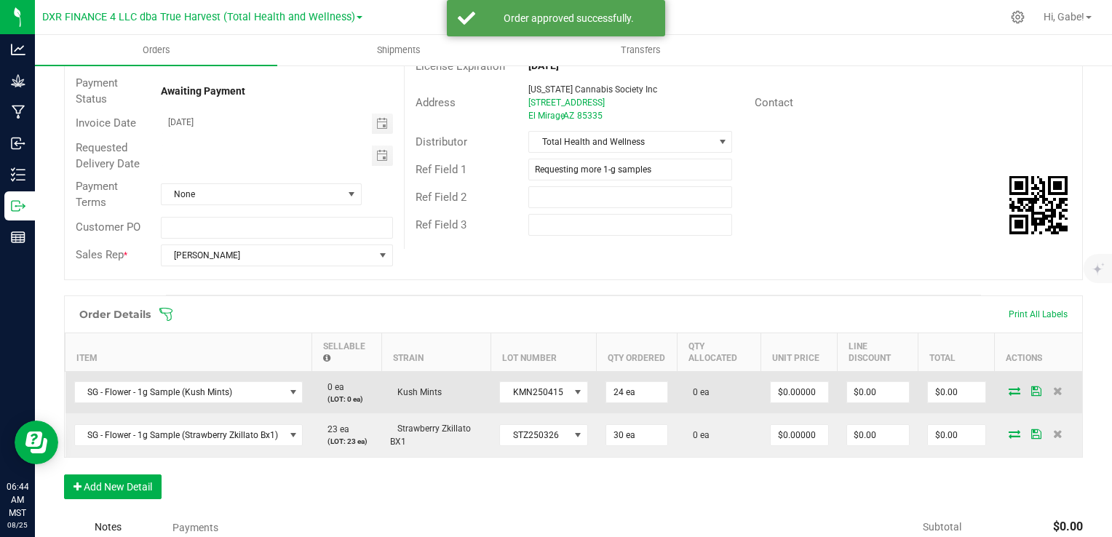
scroll to position [218, 0]
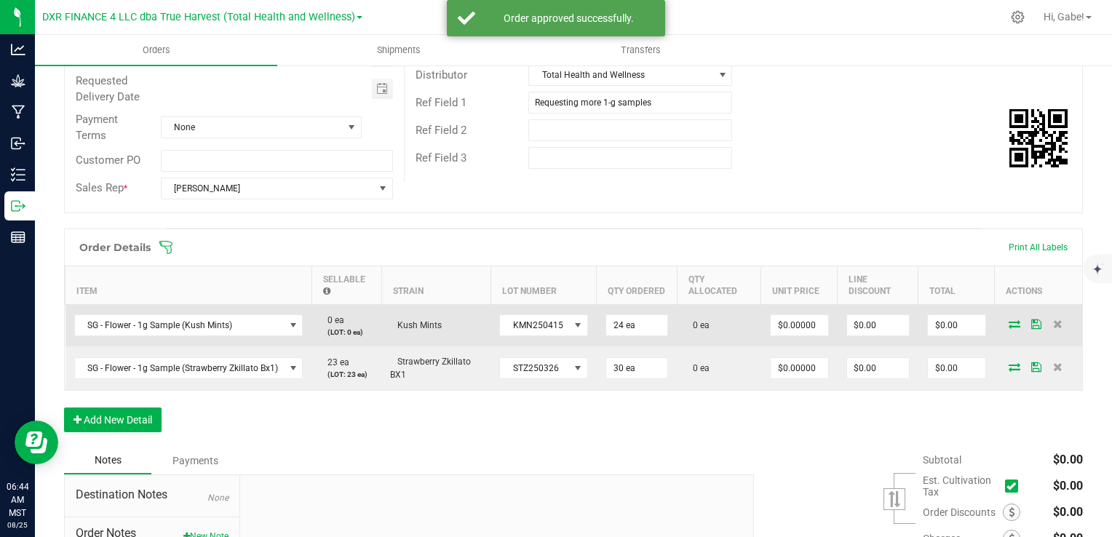
click at [1009, 325] on icon at bounding box center [1015, 324] width 12 height 9
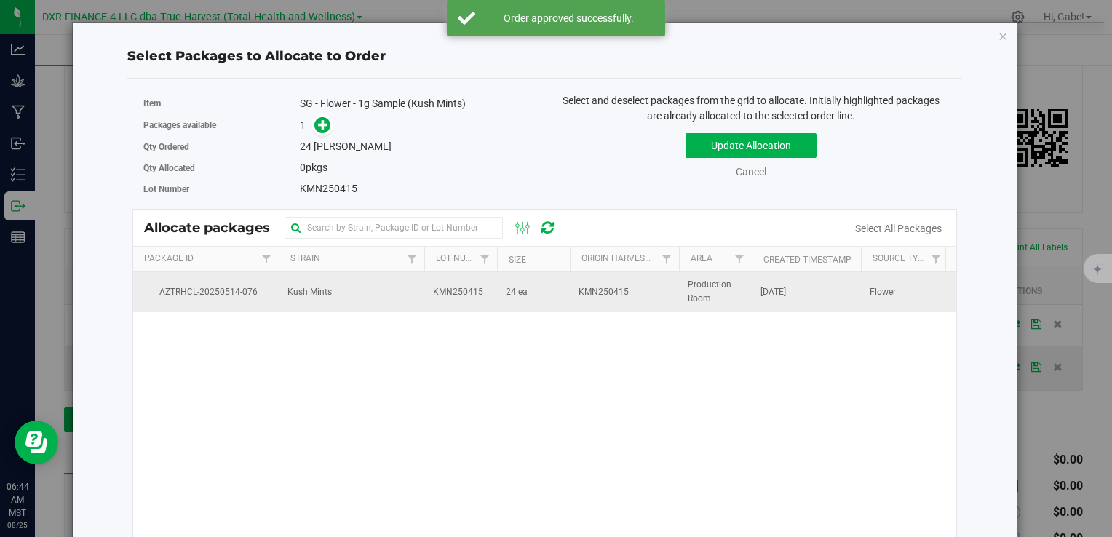
drag, startPoint x: 642, startPoint y: 301, endPoint x: 625, endPoint y: 301, distance: 17.5
click at [641, 301] on td "KMN250415" at bounding box center [624, 291] width 109 height 39
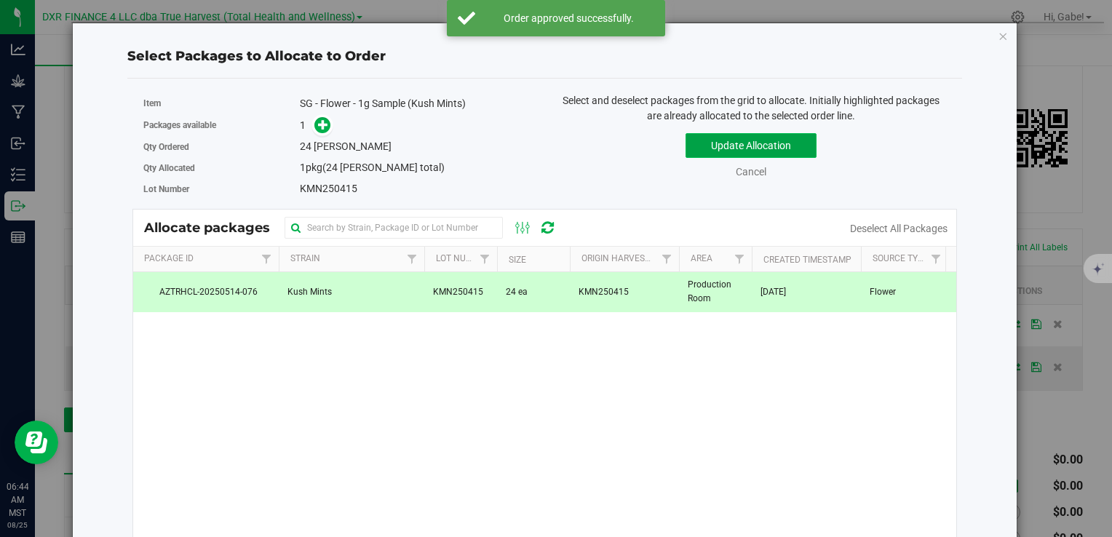
click at [742, 153] on button "Update Allocation" at bounding box center [751, 145] width 131 height 25
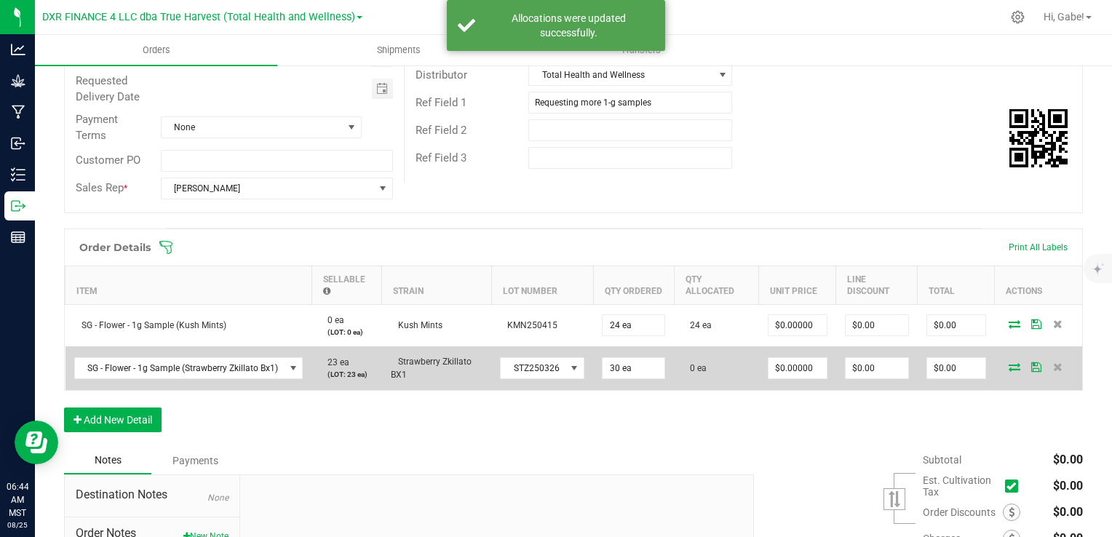
click at [1009, 367] on icon at bounding box center [1015, 367] width 12 height 9
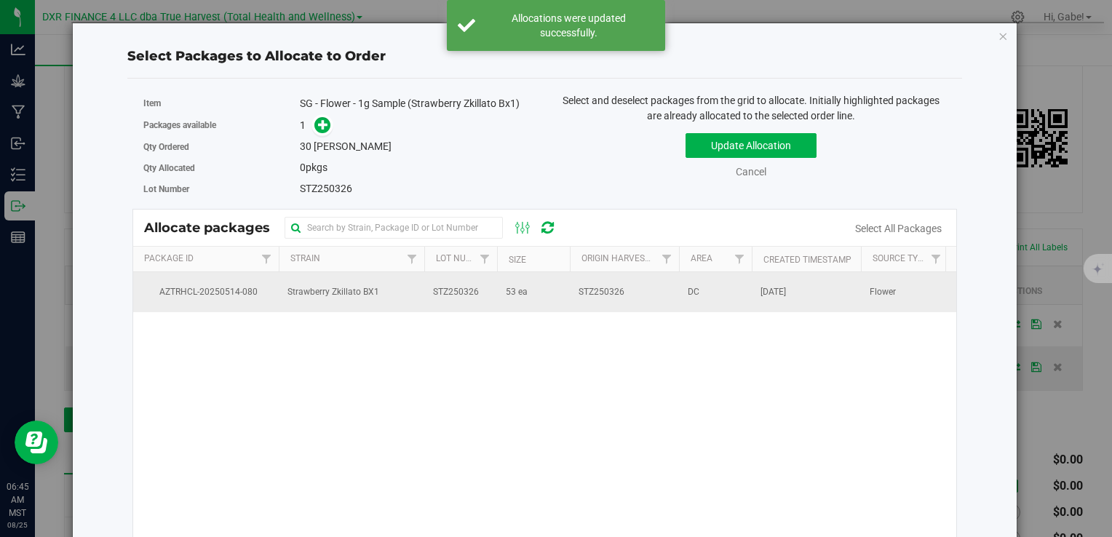
click at [632, 290] on td "STZ250326" at bounding box center [624, 291] width 109 height 39
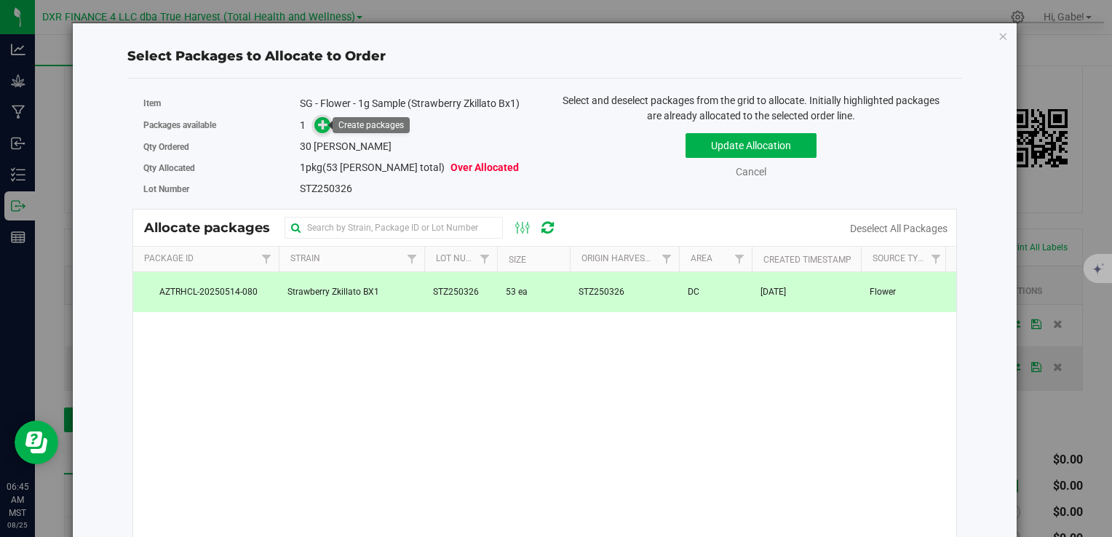
click at [318, 123] on icon at bounding box center [323, 124] width 11 height 11
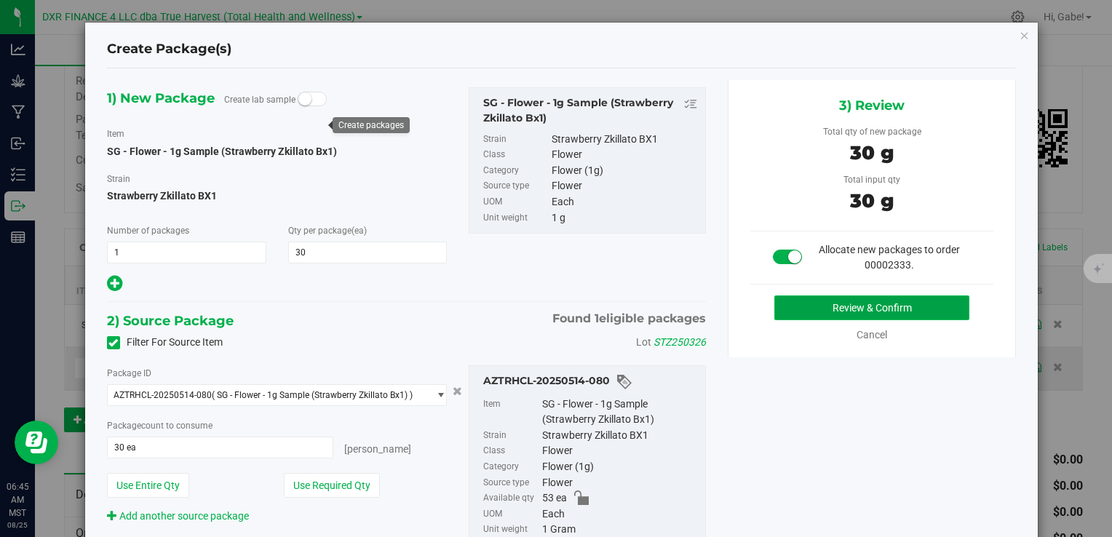
click at [862, 304] on button "Review & Confirm" at bounding box center [872, 308] width 195 height 25
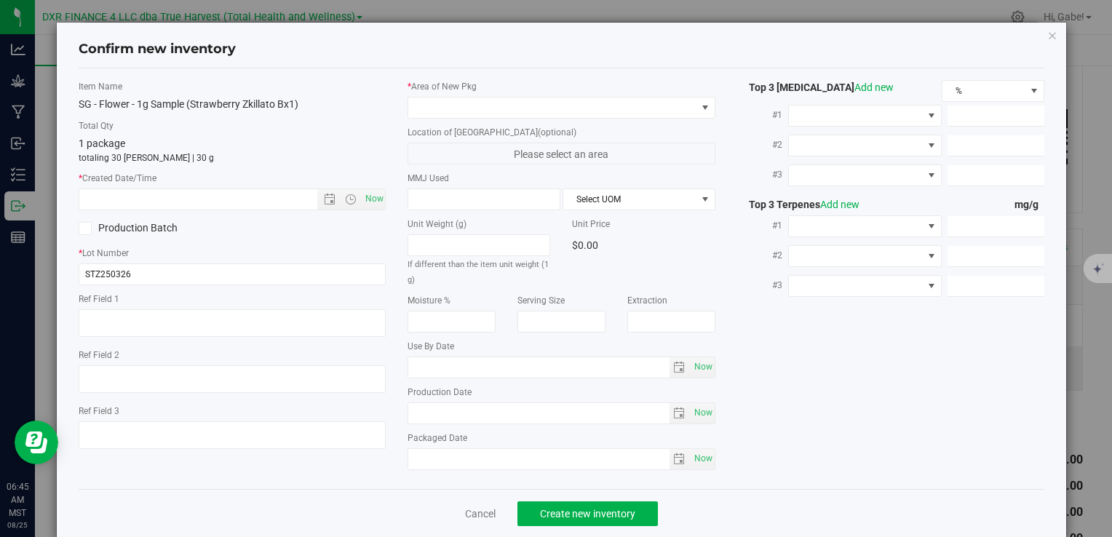
type textarea "[DATE]"
click at [165, 320] on textarea at bounding box center [232, 323] width 307 height 28
click at [165, 319] on textarea at bounding box center [232, 323] width 307 height 28
click at [166, 317] on textarea at bounding box center [232, 323] width 307 height 28
click at [167, 317] on textarea at bounding box center [232, 323] width 307 height 28
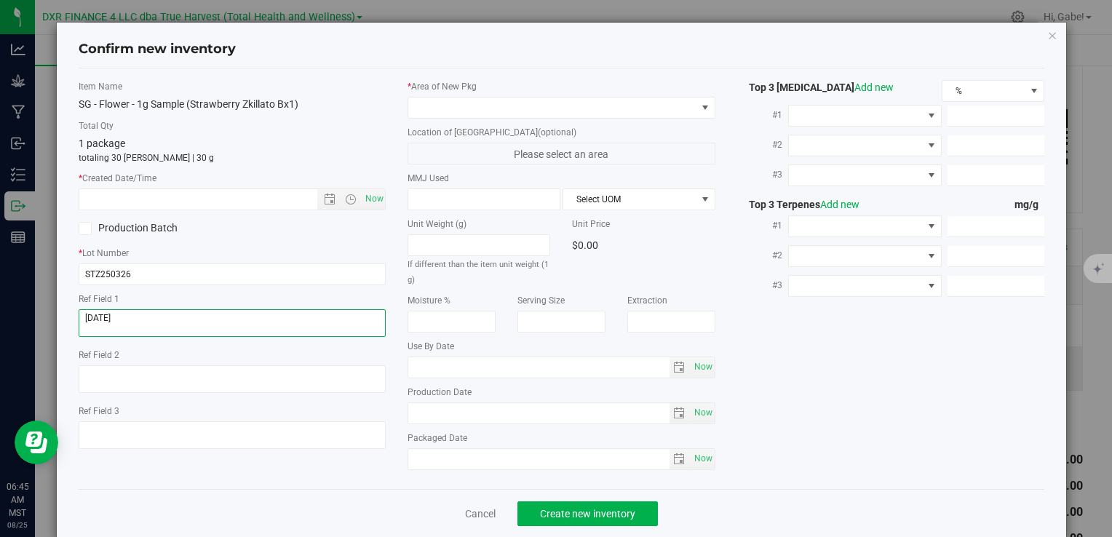
click at [167, 317] on textarea at bounding box center [232, 323] width 307 height 28
click at [179, 195] on input "text" at bounding box center [210, 199] width 262 height 20
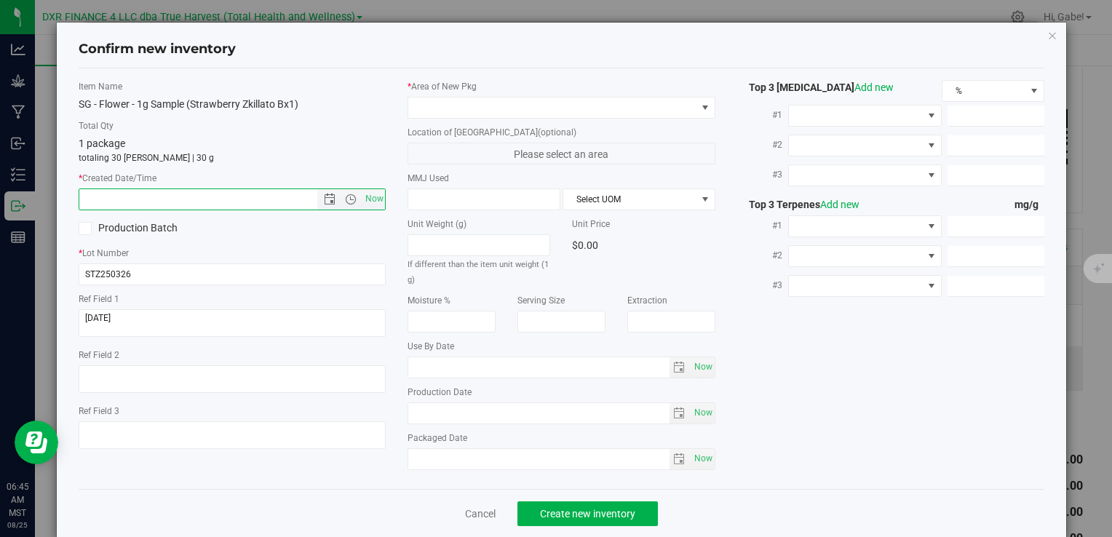
paste input "[DATE]"
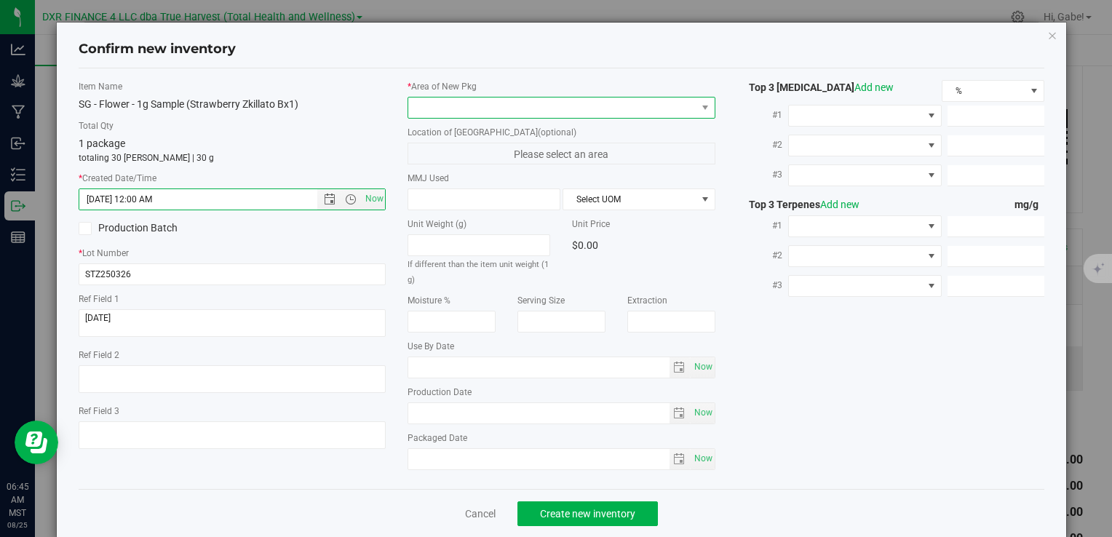
click at [475, 104] on span at bounding box center [552, 108] width 288 height 20
type input "[DATE] 6:45 AM"
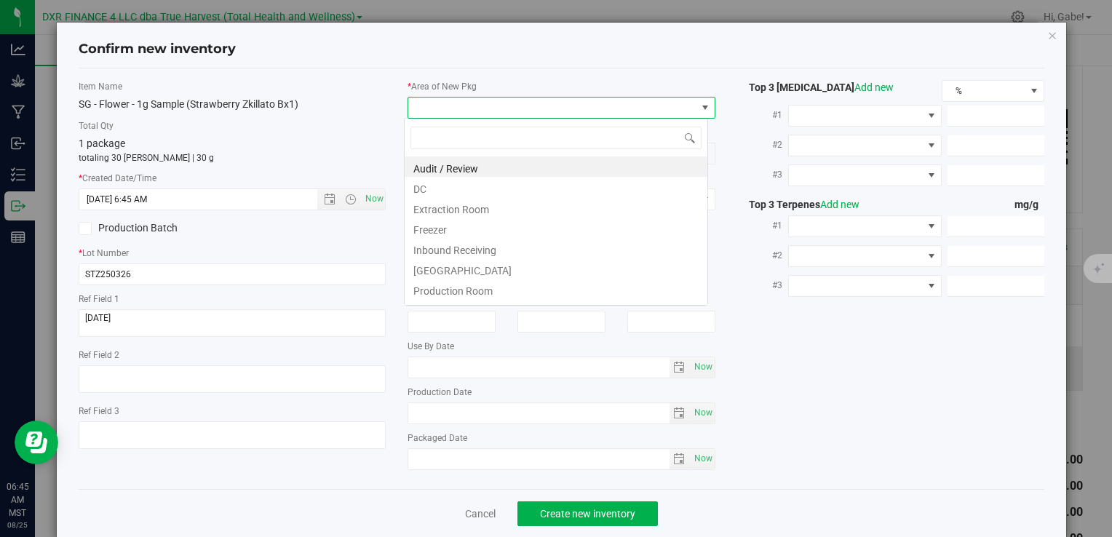
scroll to position [21, 304]
click at [473, 189] on li "DC" at bounding box center [556, 187] width 303 height 20
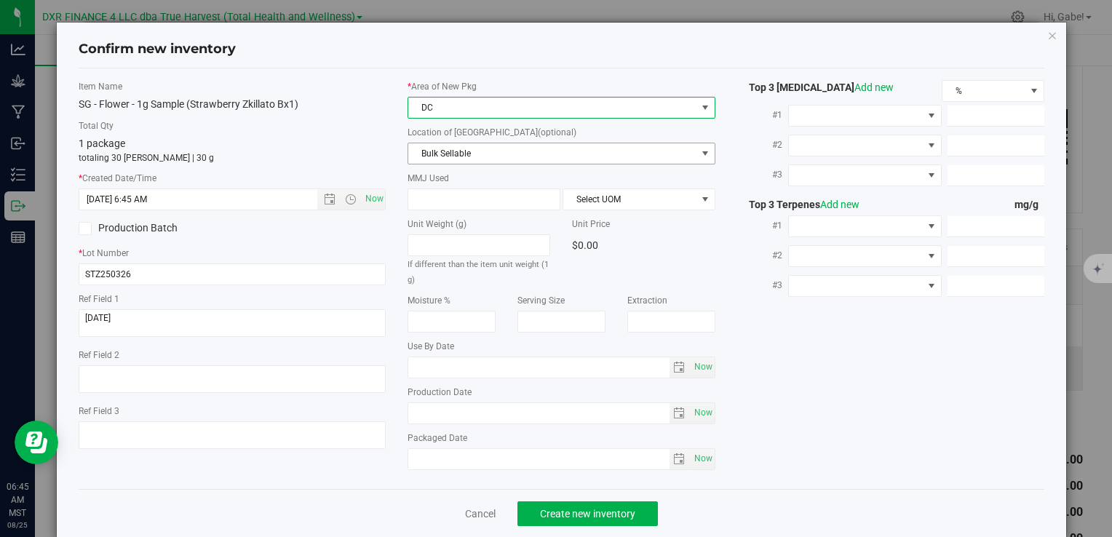
click at [465, 154] on span "Bulk Sellable" at bounding box center [552, 153] width 288 height 20
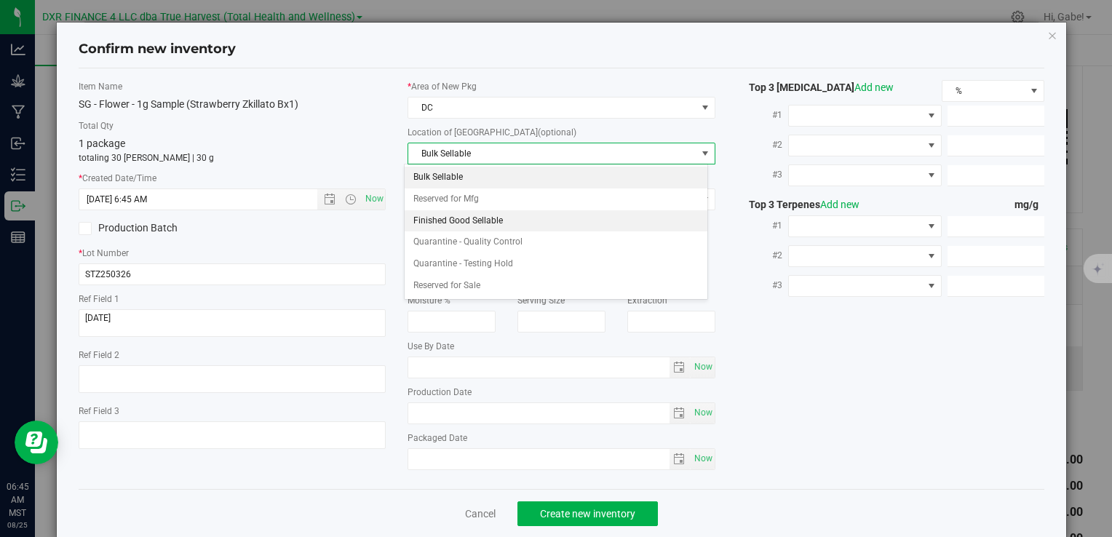
click at [466, 213] on li "Finished Good Sellable" at bounding box center [556, 221] width 303 height 22
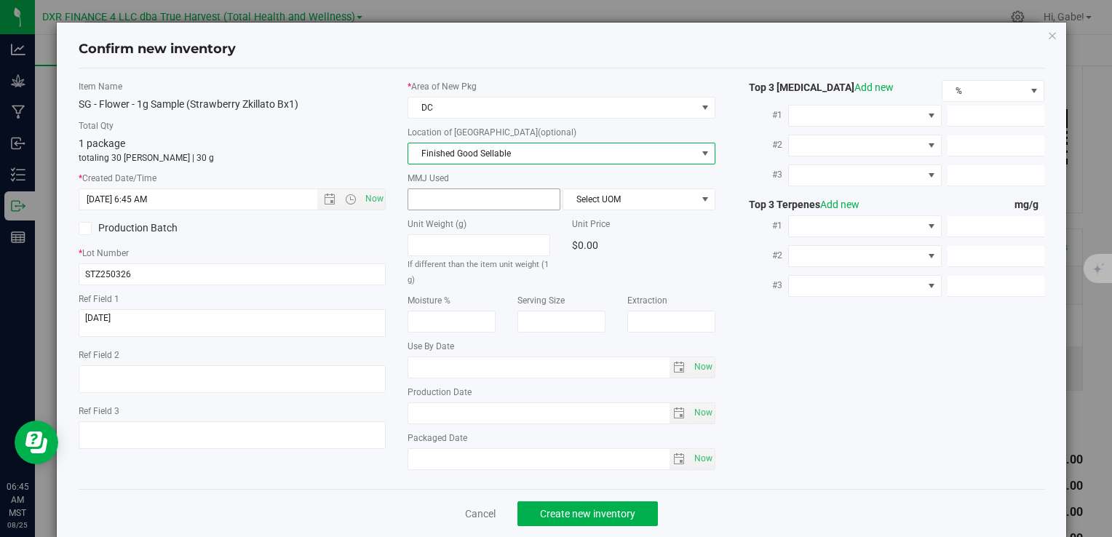
click at [467, 199] on span at bounding box center [484, 200] width 153 height 22
type input "1"
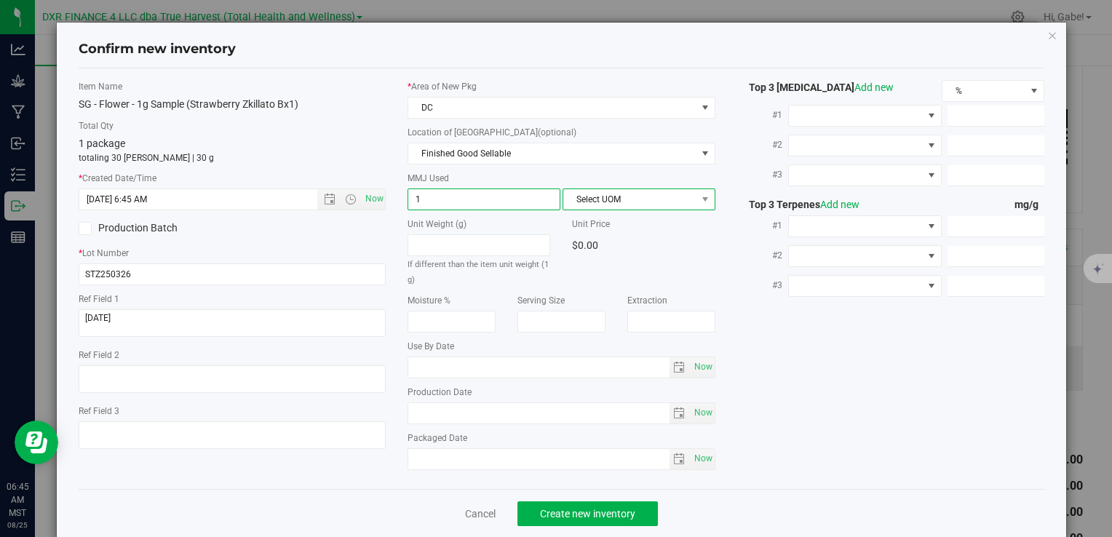
type input "1.0000"
click at [658, 191] on span "Select UOM" at bounding box center [630, 199] width 133 height 20
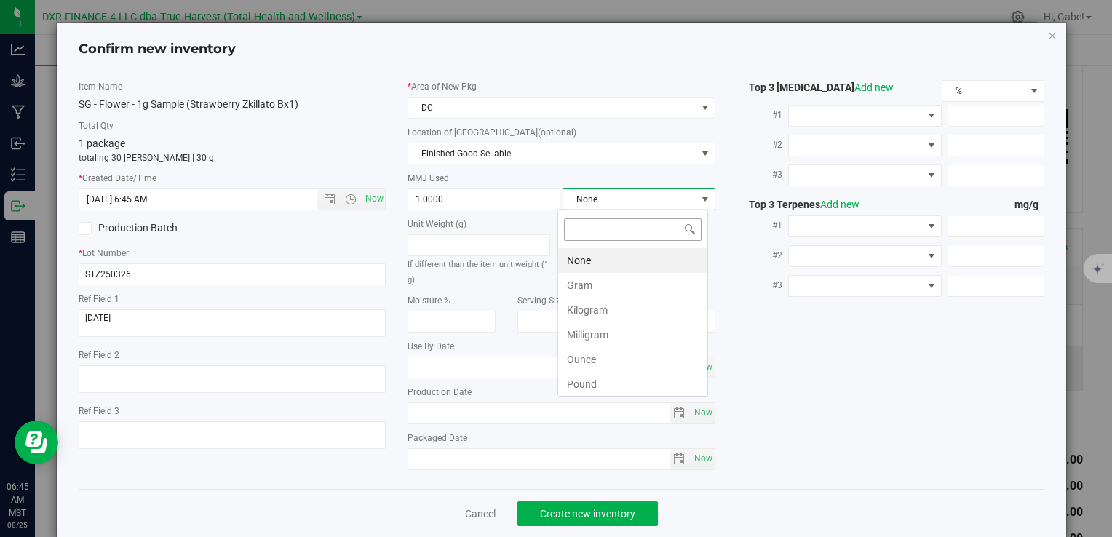
scroll to position [21, 151]
click at [625, 273] on li "Gram" at bounding box center [632, 285] width 149 height 25
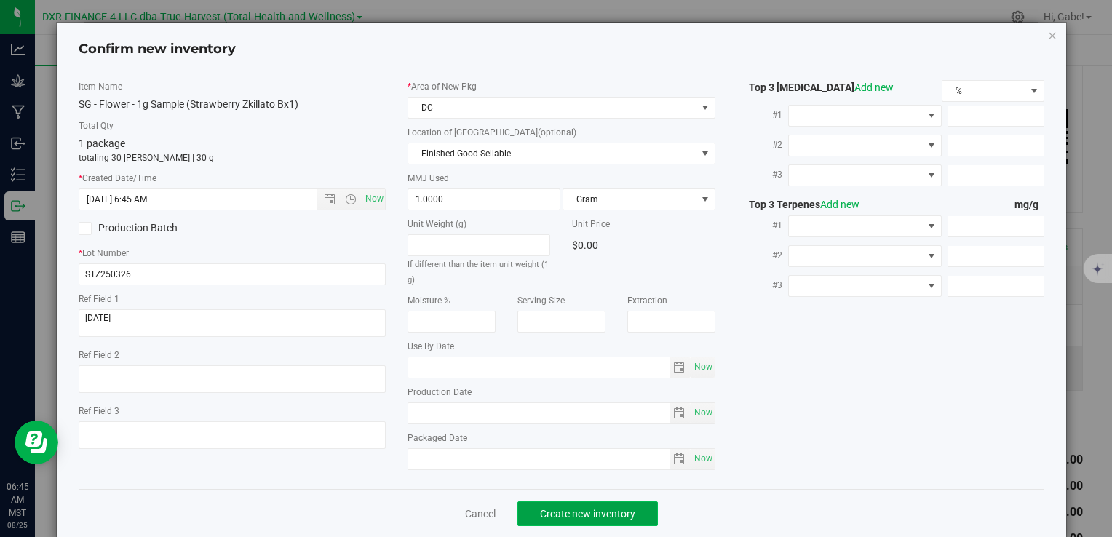
click at [625, 502] on button "Create new inventory" at bounding box center [588, 514] width 141 height 25
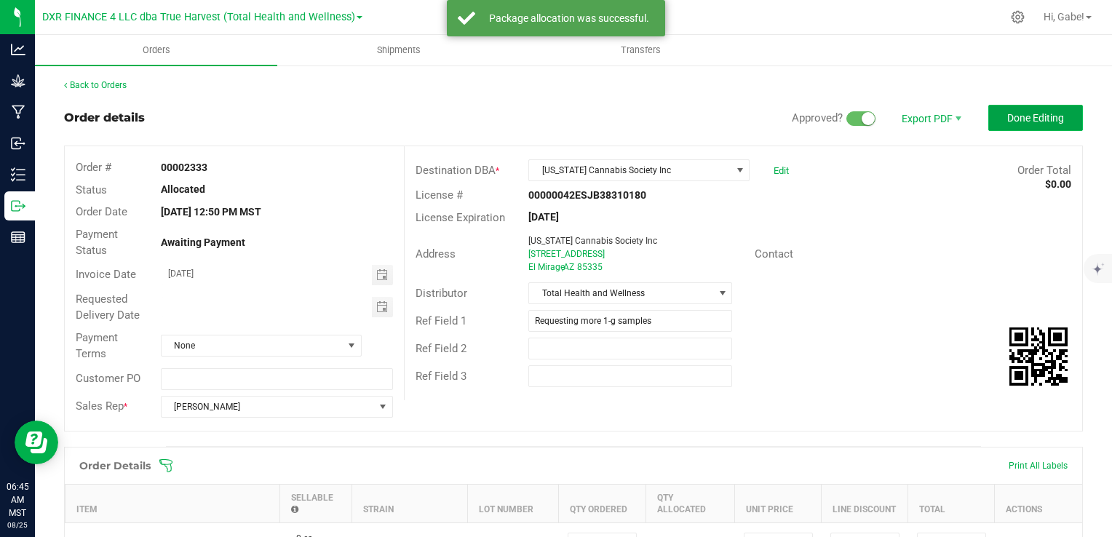
click at [1014, 115] on span "Done Editing" at bounding box center [1036, 118] width 57 height 12
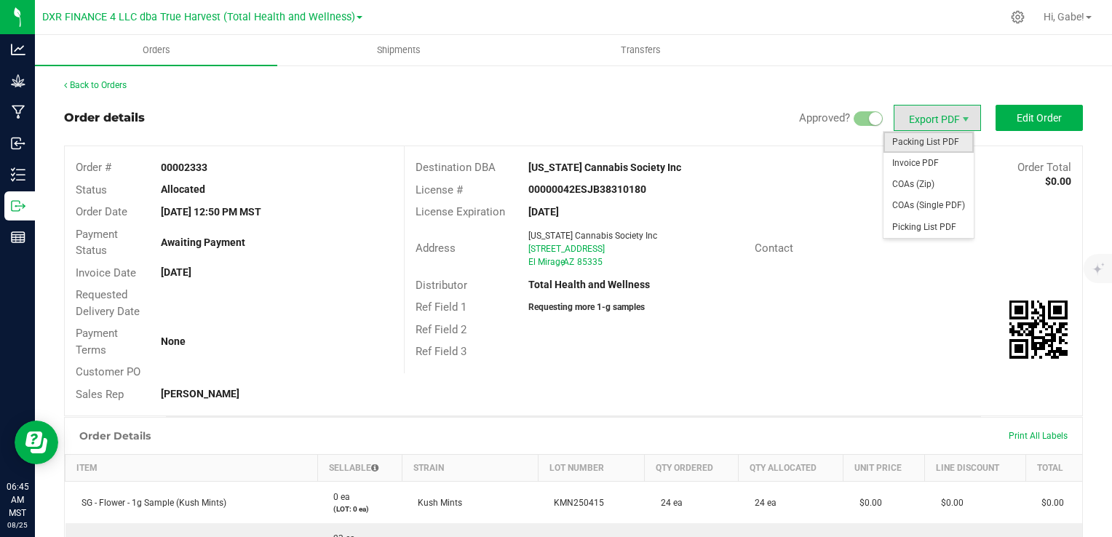
click at [934, 147] on span "Packing List PDF" at bounding box center [929, 142] width 90 height 21
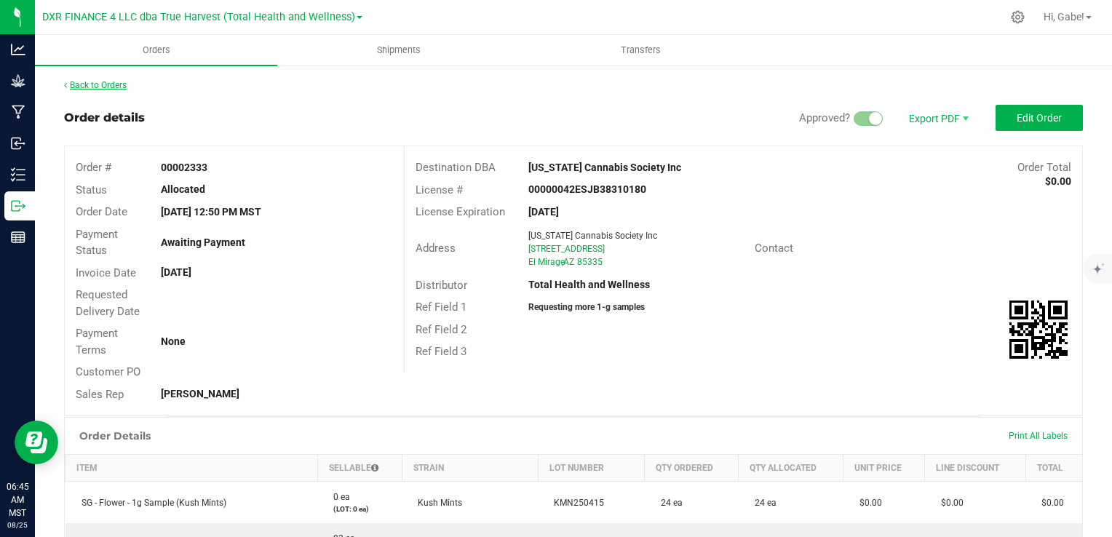
click at [122, 83] on link "Back to Orders" at bounding box center [95, 85] width 63 height 10
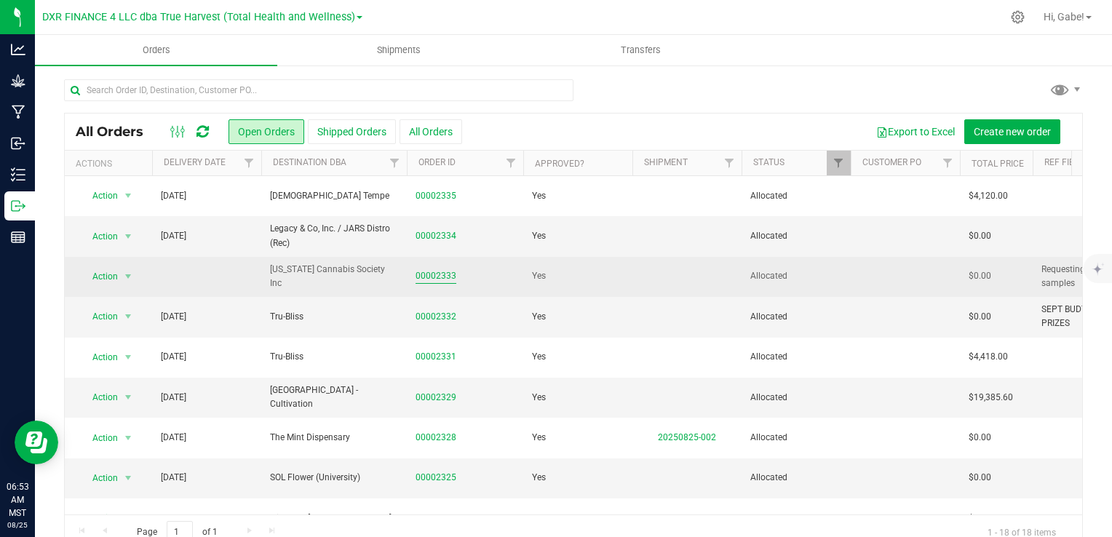
click at [433, 276] on link "00002333" at bounding box center [436, 276] width 41 height 14
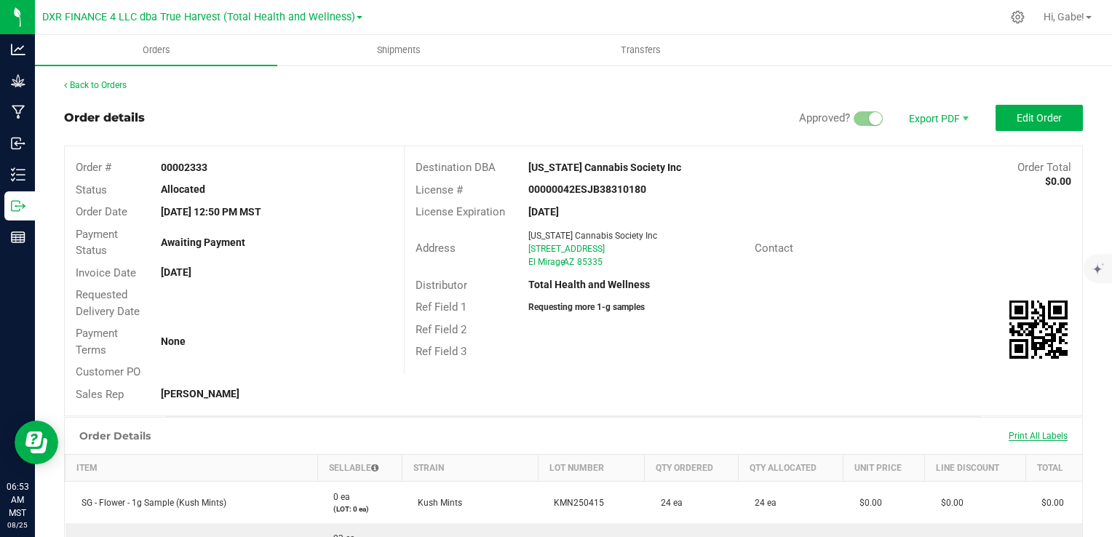
click at [1028, 435] on span "Print All Labels" at bounding box center [1038, 436] width 59 height 10
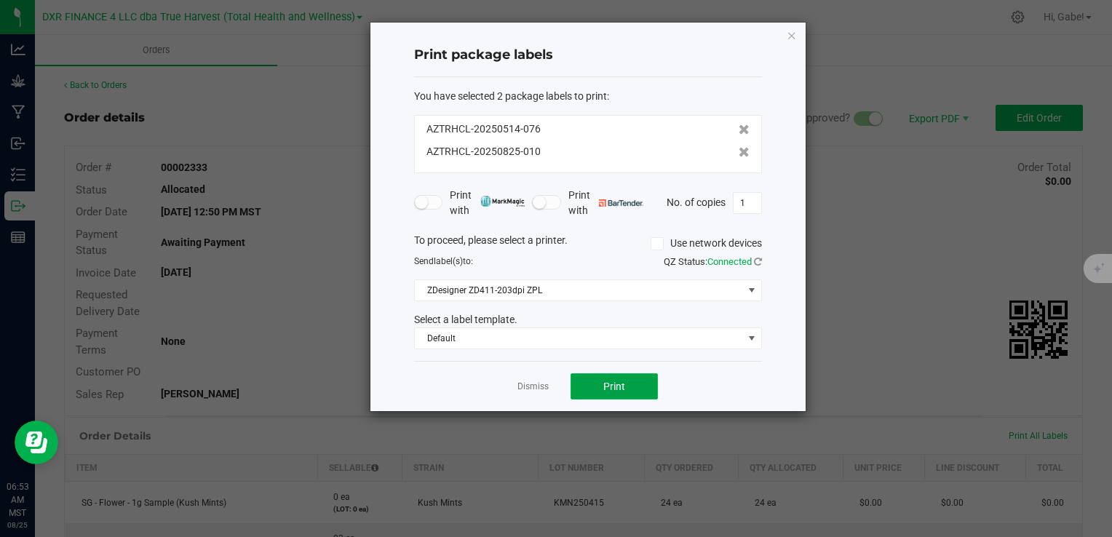
click at [632, 386] on button "Print" at bounding box center [614, 387] width 87 height 26
click at [992, 305] on ngb-modal-window "Print package labels You have selected 2 package labels to print : AZTRHCL-2025…" at bounding box center [561, 268] width 1123 height 537
click at [632, 390] on button "Print" at bounding box center [614, 387] width 87 height 26
click at [1013, 237] on ngb-modal-window "Print package labels You have selected 2 package labels to print : AZTRHCL-2025…" at bounding box center [561, 268] width 1123 height 537
click at [354, 118] on div "Print package labels You have selected 2 package labels to print : AZTRHCL-2025…" at bounding box center [561, 217] width 489 height 390
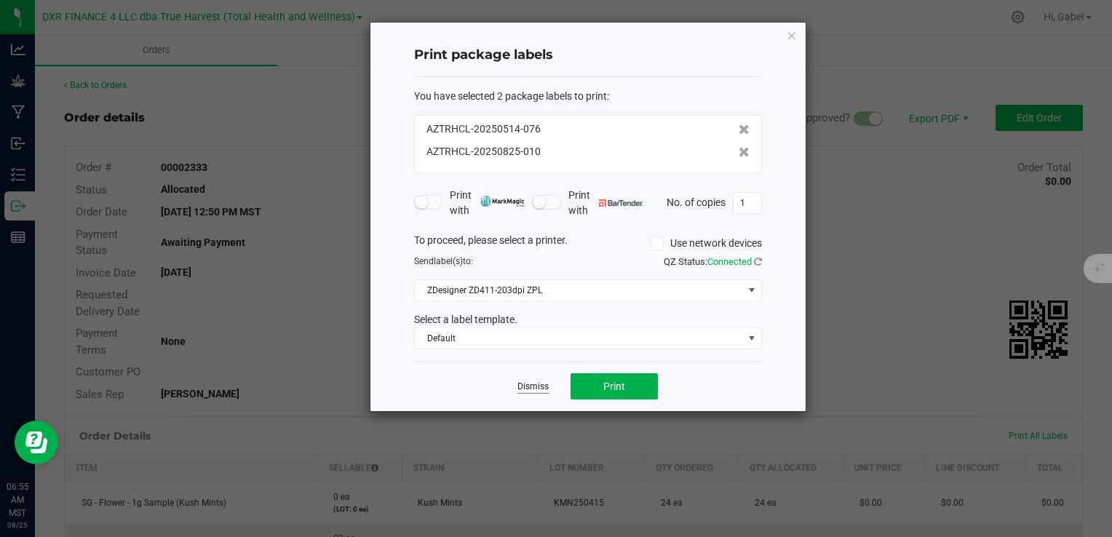
click at [530, 390] on link "Dismiss" at bounding box center [533, 387] width 31 height 12
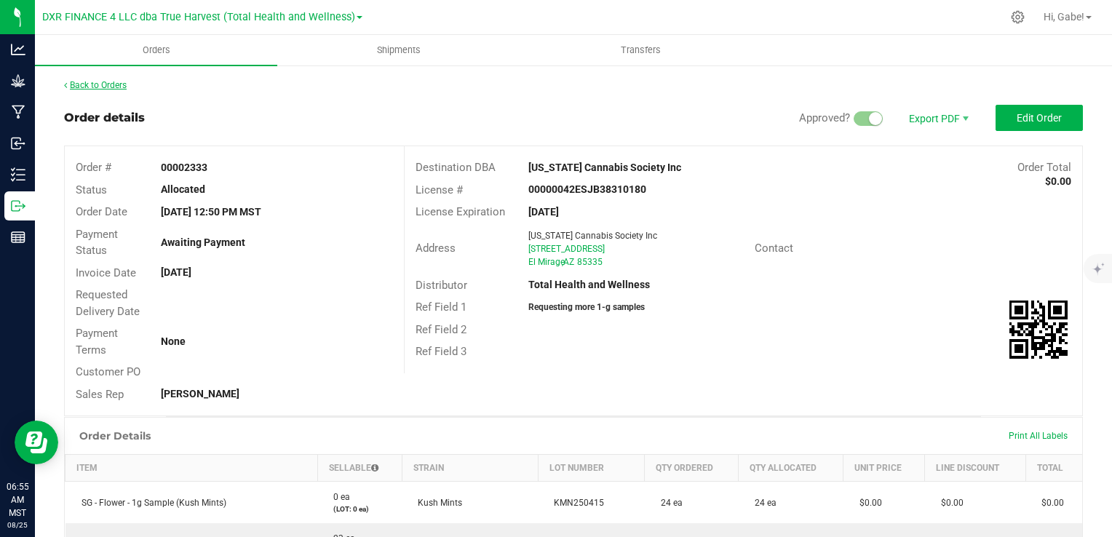
click at [103, 85] on link "Back to Orders" at bounding box center [95, 85] width 63 height 10
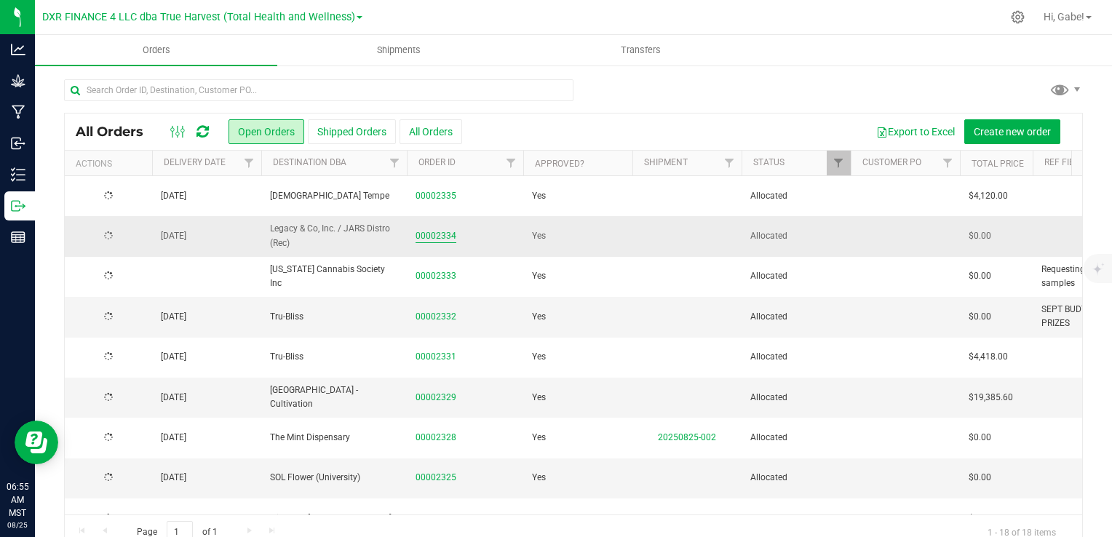
click at [448, 234] on link "00002334" at bounding box center [436, 236] width 41 height 14
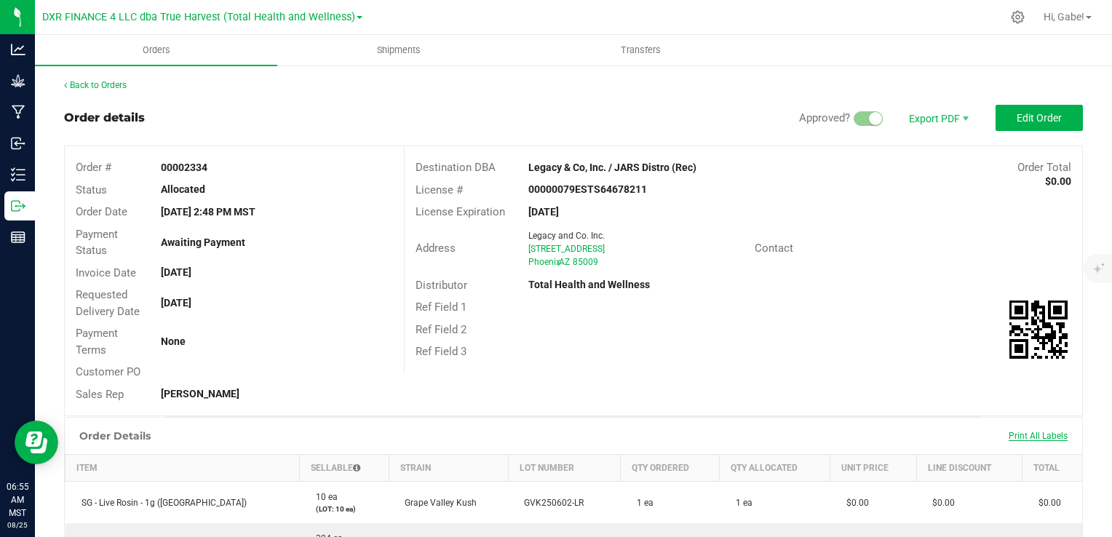
click at [1040, 438] on span "Print All Labels" at bounding box center [1038, 436] width 59 height 10
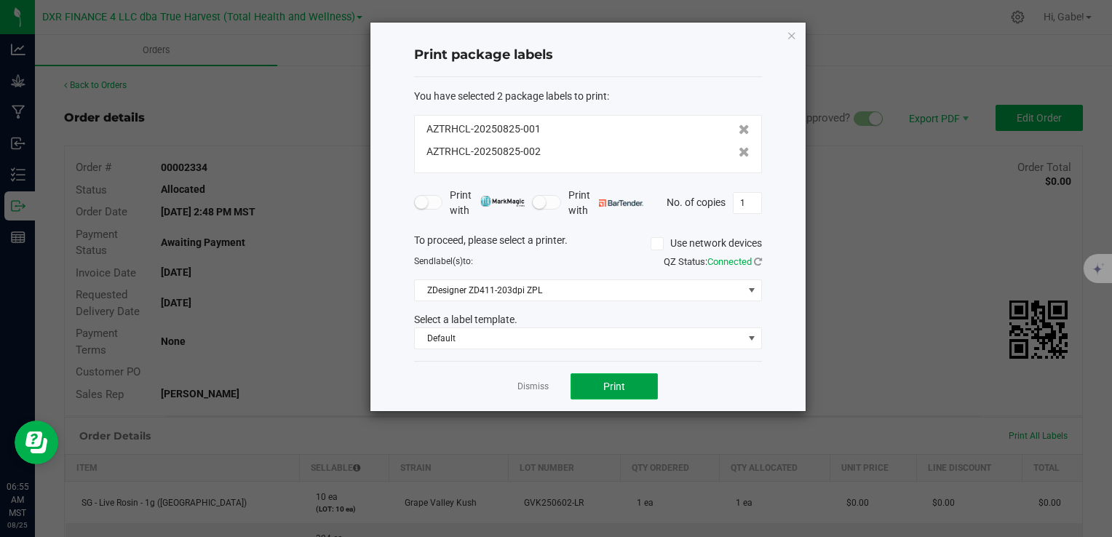
click at [613, 387] on span "Print" at bounding box center [615, 387] width 22 height 12
click at [790, 33] on icon "button" at bounding box center [792, 34] width 10 height 17
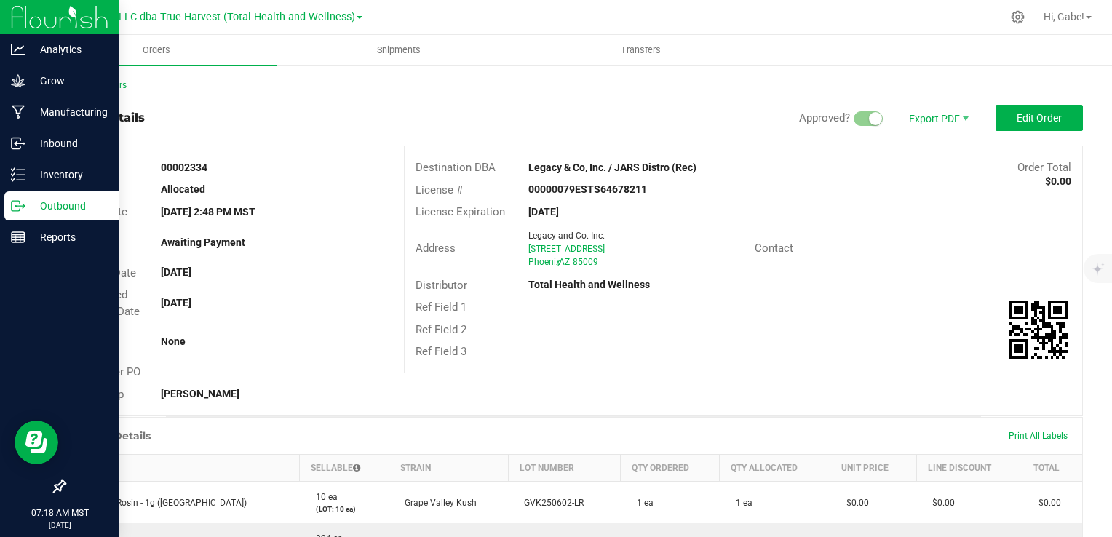
click at [44, 209] on p "Outbound" at bounding box center [68, 205] width 87 height 17
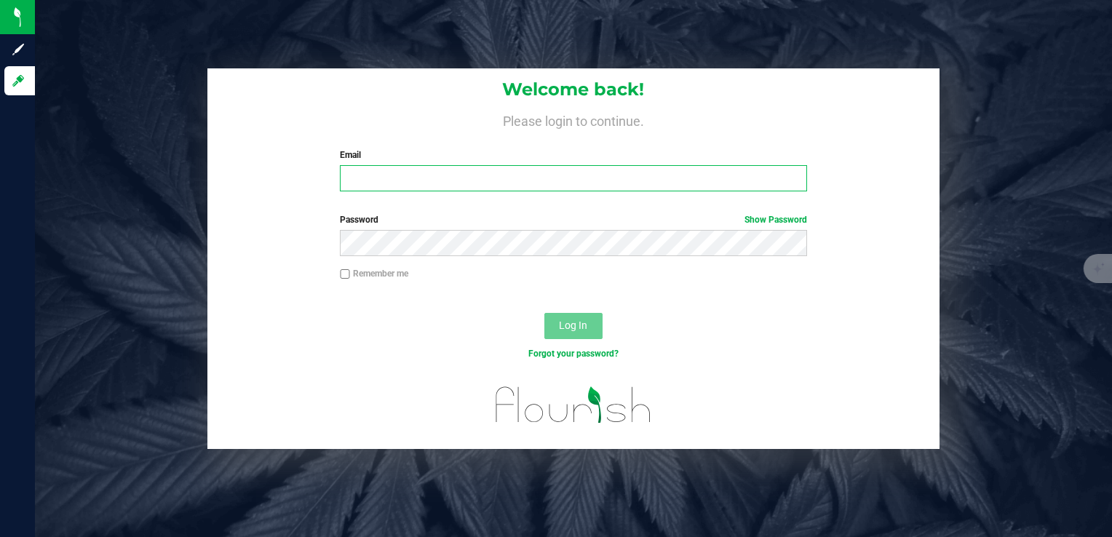
type input "[EMAIL_ADDRESS][DOMAIN_NAME]"
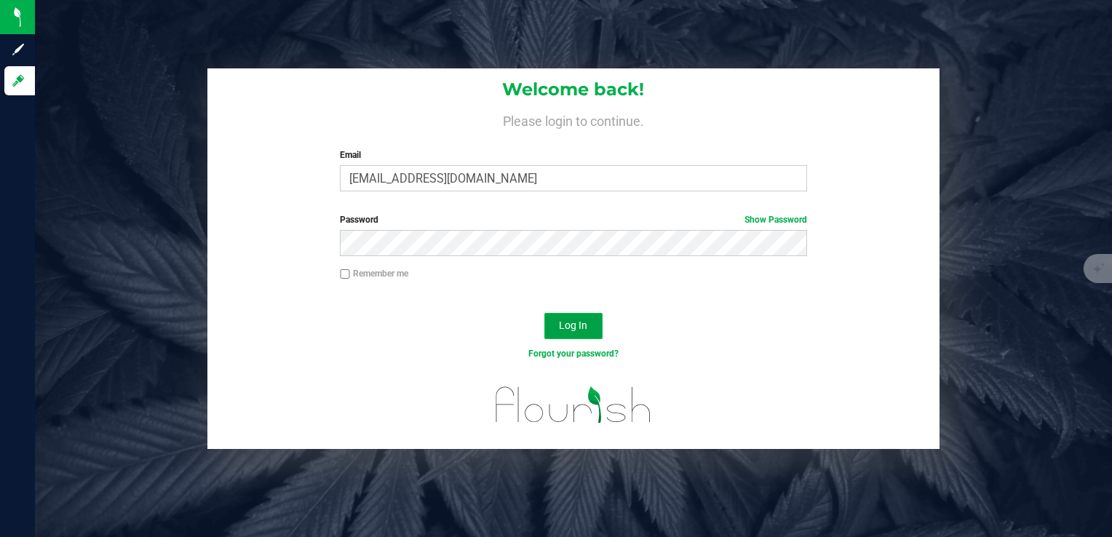
click at [566, 320] on span "Log In" at bounding box center [573, 326] width 28 height 12
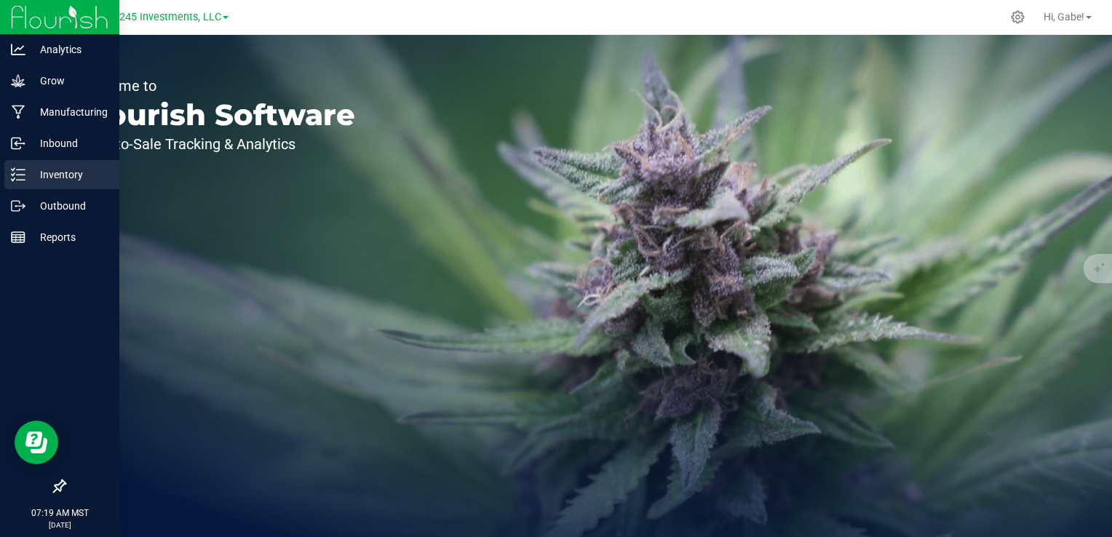
click at [20, 177] on icon at bounding box center [18, 174] width 15 height 15
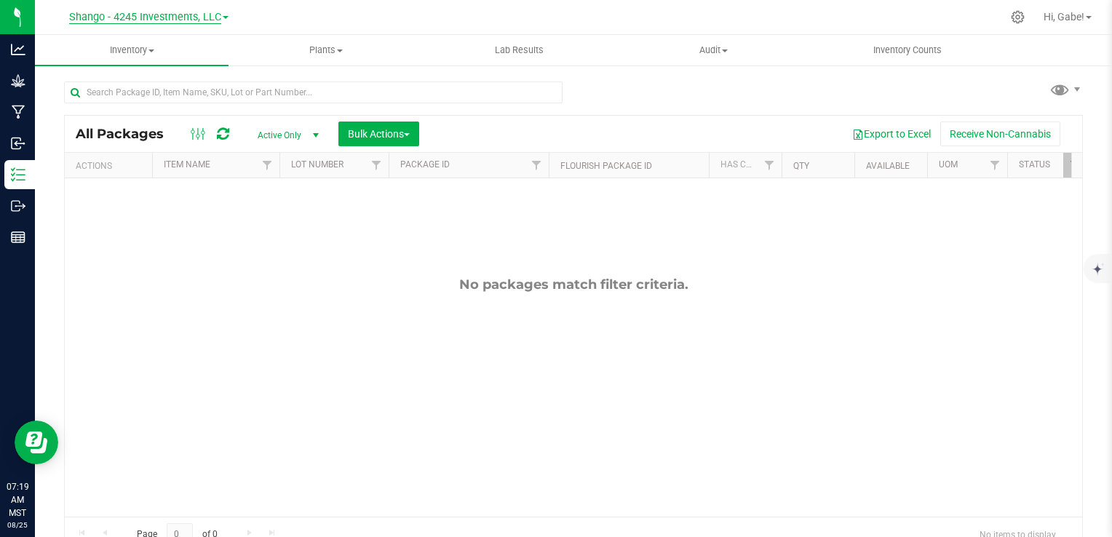
click at [207, 13] on span "Shango - 4245 Investments, LLC" at bounding box center [145, 17] width 152 height 13
click at [197, 69] on link "Shango - 4245 Investments, LLC" at bounding box center [148, 71] width 213 height 20
click at [197, 15] on span "Shango - 4245 Investments, LLC" at bounding box center [145, 17] width 152 height 13
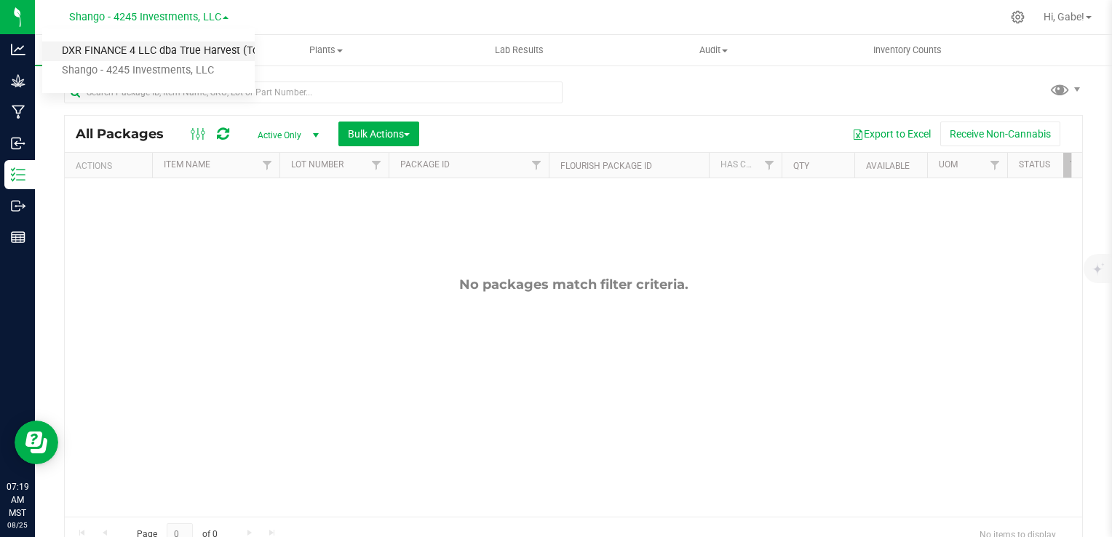
click at [185, 52] on link "DXR FINANCE 4 LLC dba True Harvest (Total Health and Wellness)" at bounding box center [148, 52] width 213 height 20
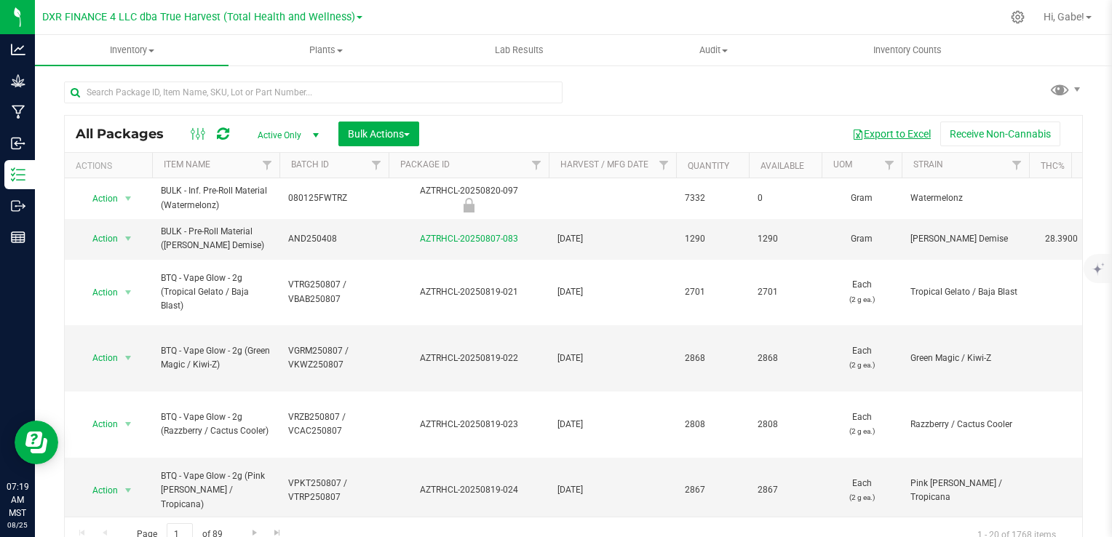
click at [883, 135] on button "Export to Excel" at bounding box center [892, 134] width 98 height 25
click at [397, 128] on span "Bulk Actions" at bounding box center [379, 134] width 62 height 12
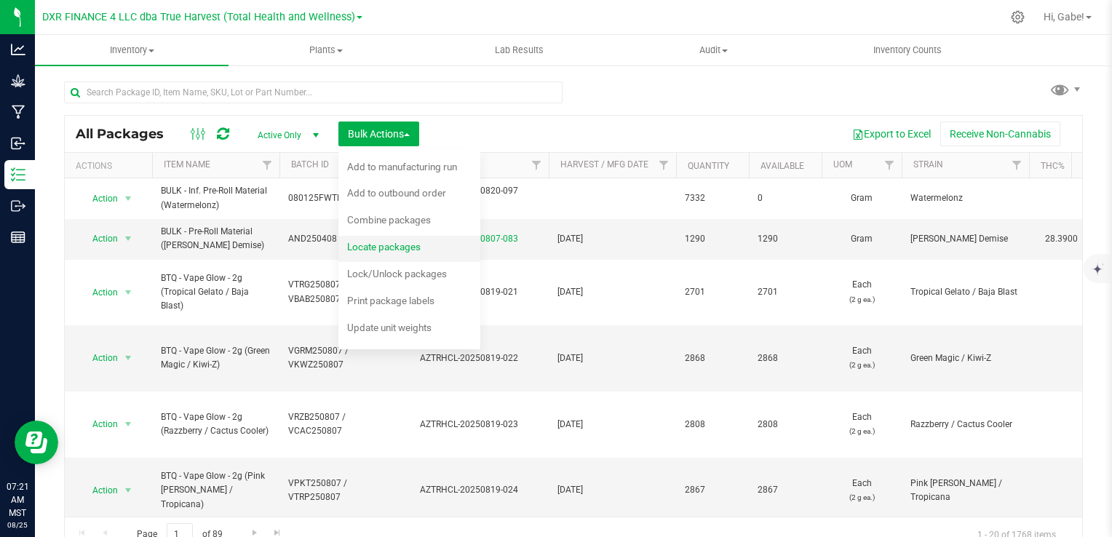
click at [408, 241] on div "Locate packages" at bounding box center [393, 248] width 93 height 23
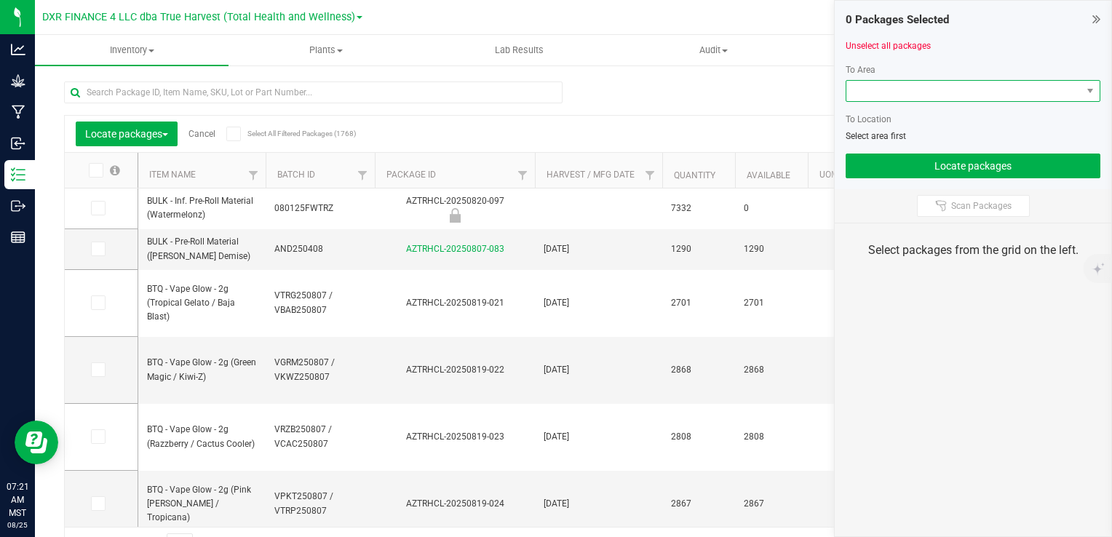
click at [924, 99] on span at bounding box center [964, 91] width 235 height 20
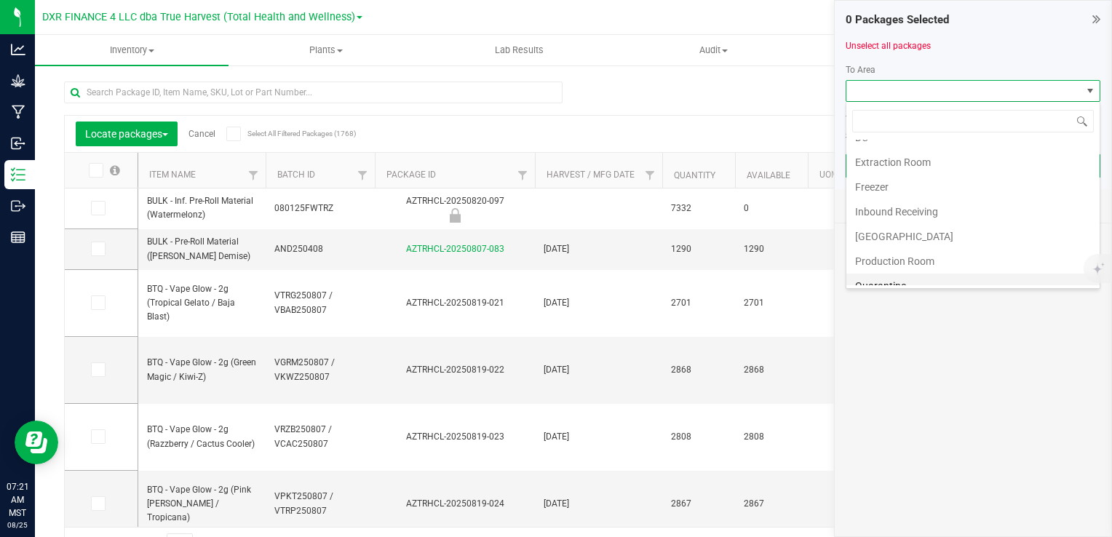
scroll to position [73, 0]
click at [912, 231] on li "Production Room" at bounding box center [973, 228] width 253 height 25
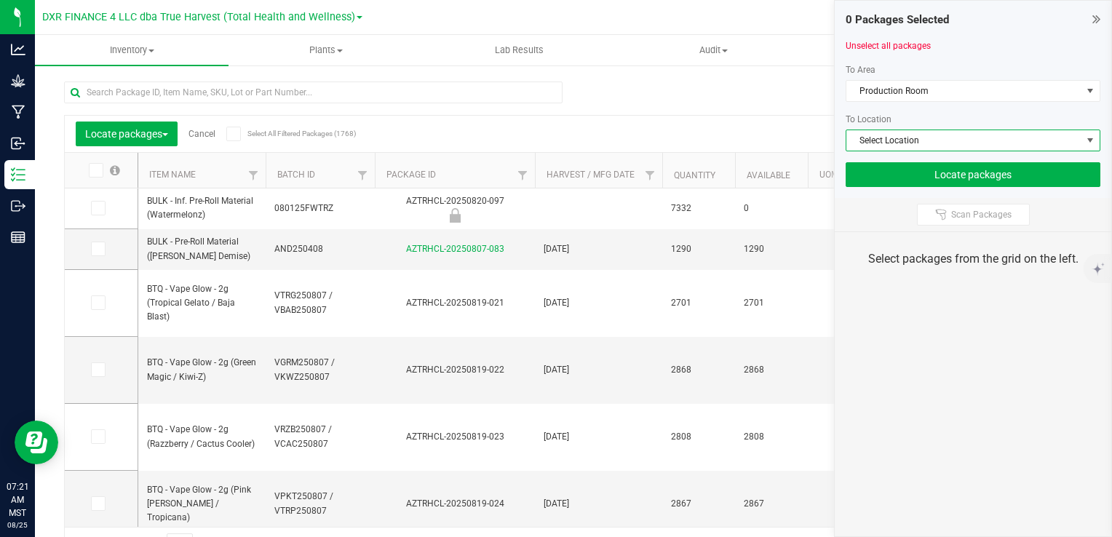
click at [908, 141] on span "Select Location" at bounding box center [964, 140] width 235 height 20
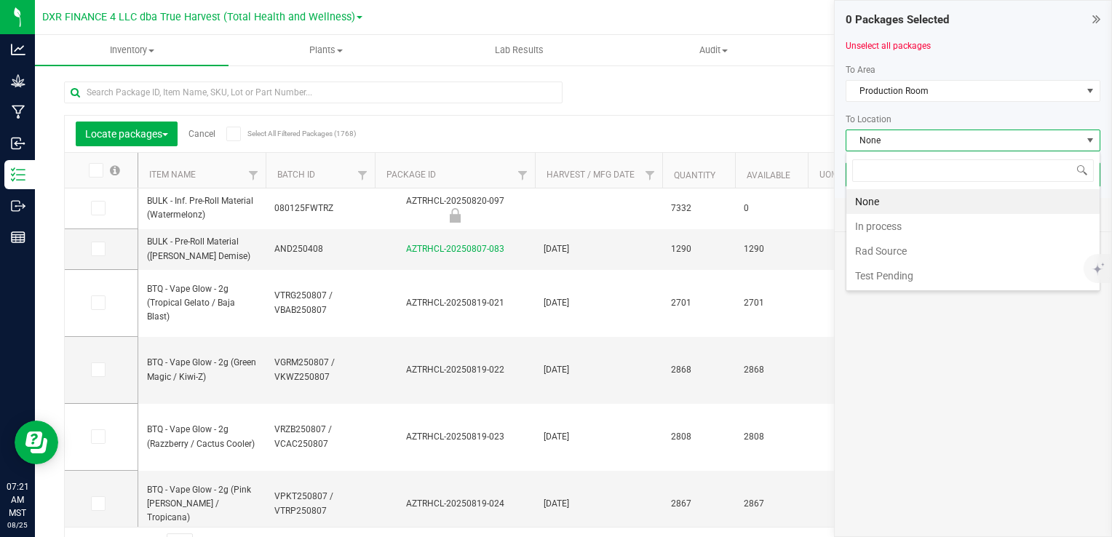
scroll to position [21, 255]
click at [896, 221] on li "In process" at bounding box center [973, 226] width 253 height 25
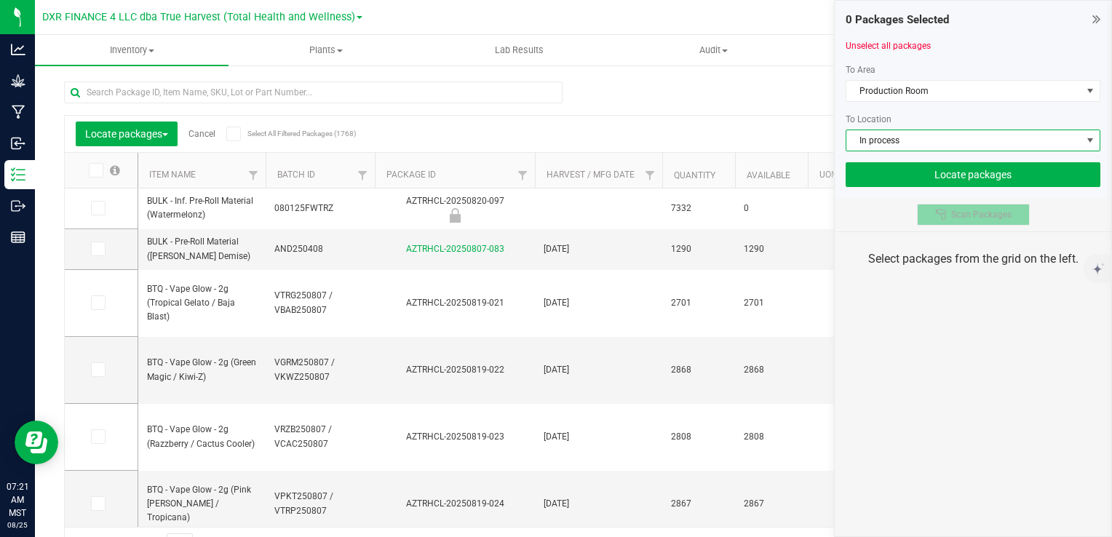
click at [942, 217] on icon at bounding box center [941, 214] width 10 height 10
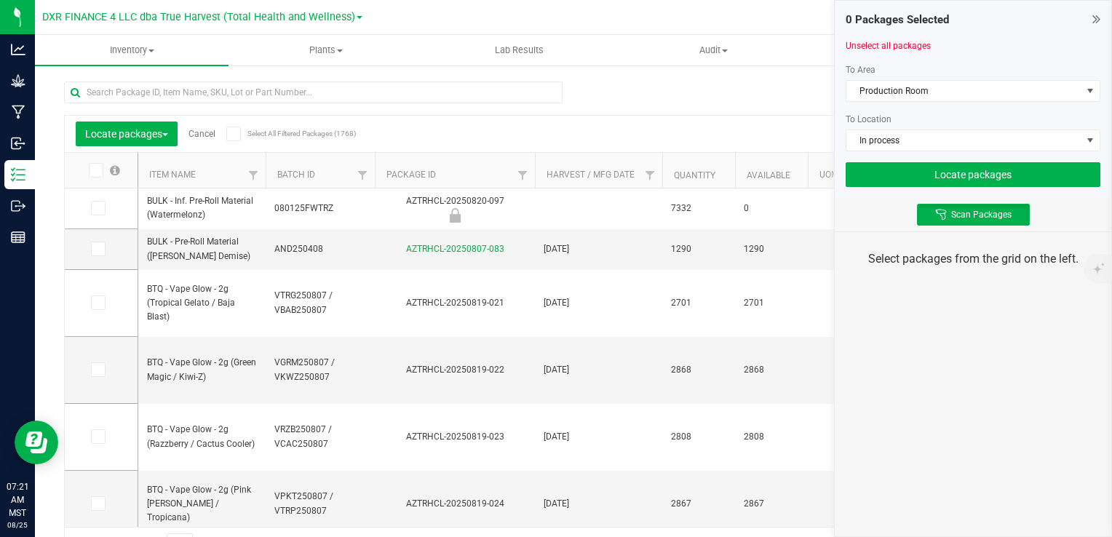
click at [886, 207] on div "Scan Packages" at bounding box center [973, 214] width 277 height 33
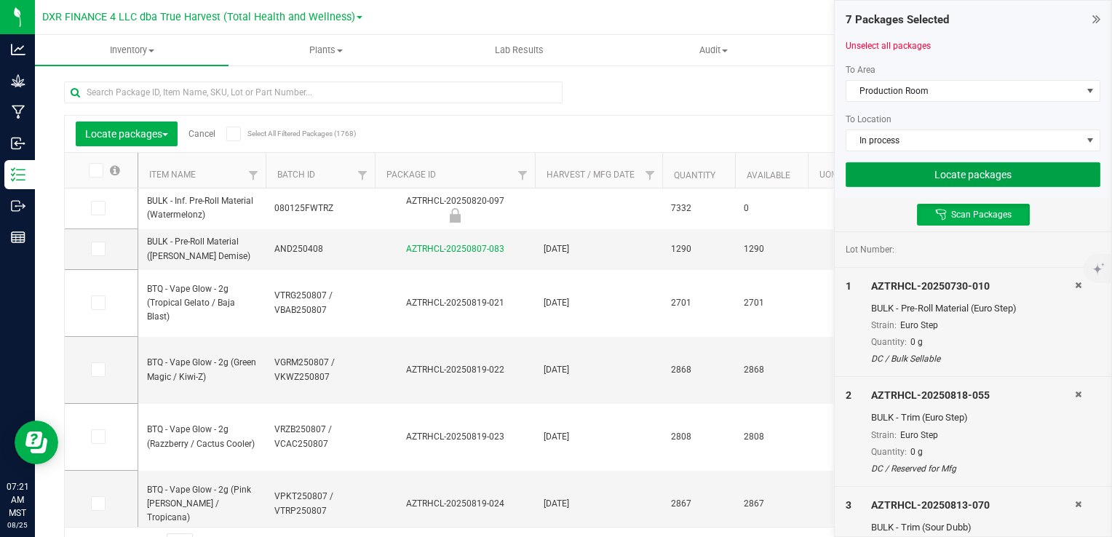
click at [966, 170] on button "Locate packages" at bounding box center [973, 174] width 255 height 25
